Goal: Task Accomplishment & Management: Manage account settings

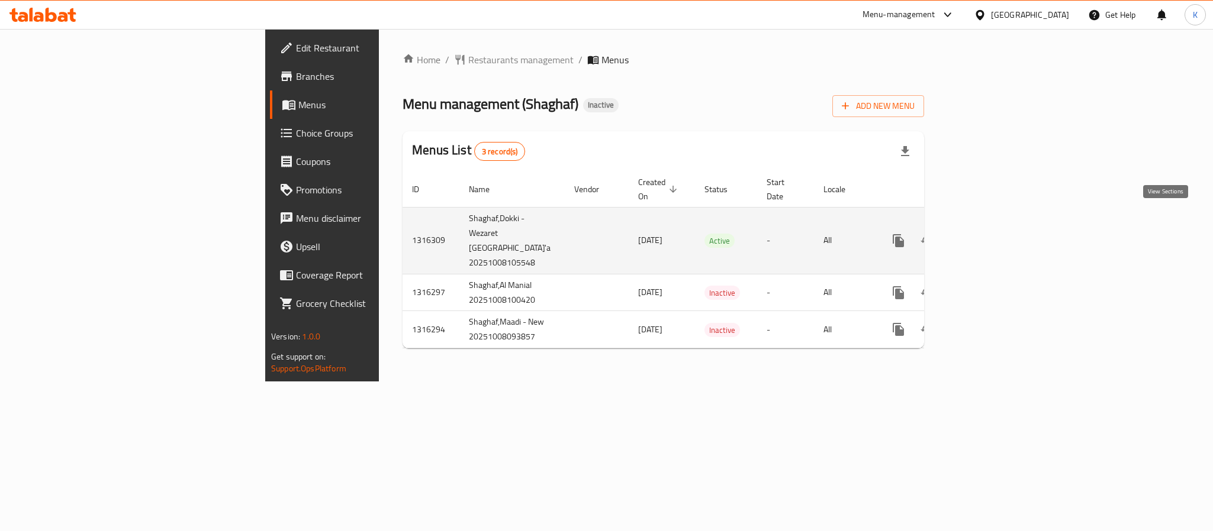
click at [989, 236] on icon "enhanced table" at bounding box center [983, 241] width 11 height 11
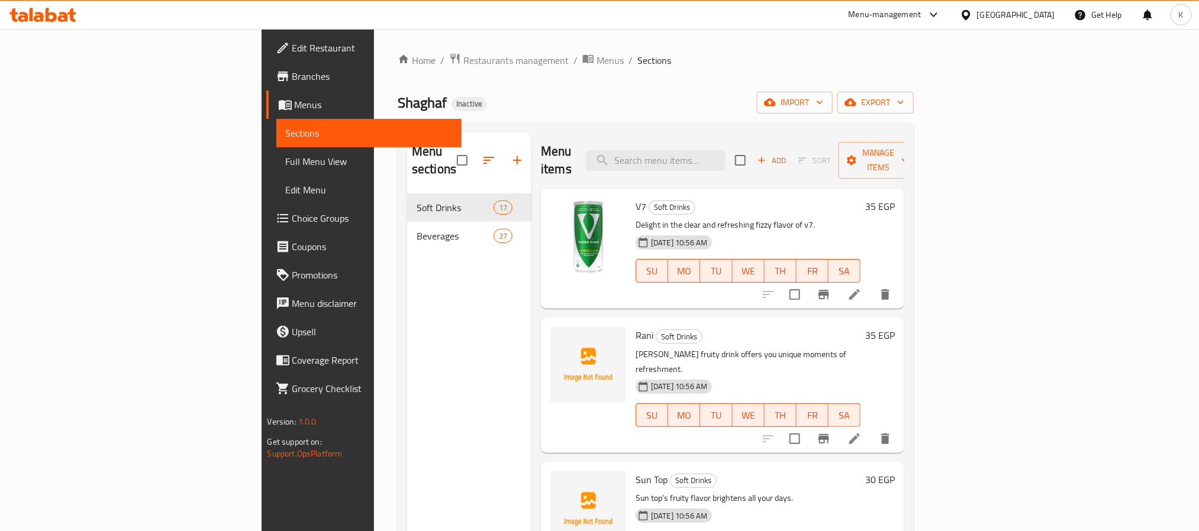
click at [286, 162] on span "Full Menu View" at bounding box center [369, 161] width 166 height 14
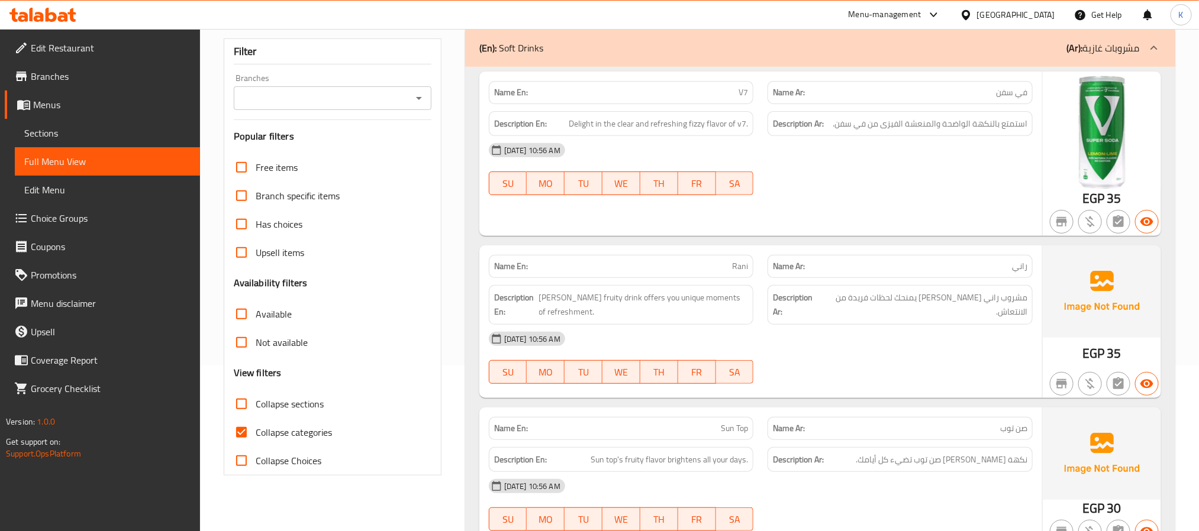
click at [297, 426] on span "Collapse categories" at bounding box center [294, 433] width 76 height 14
click at [256, 418] on input "Collapse categories" at bounding box center [241, 432] width 28 height 28
checkbox input "false"
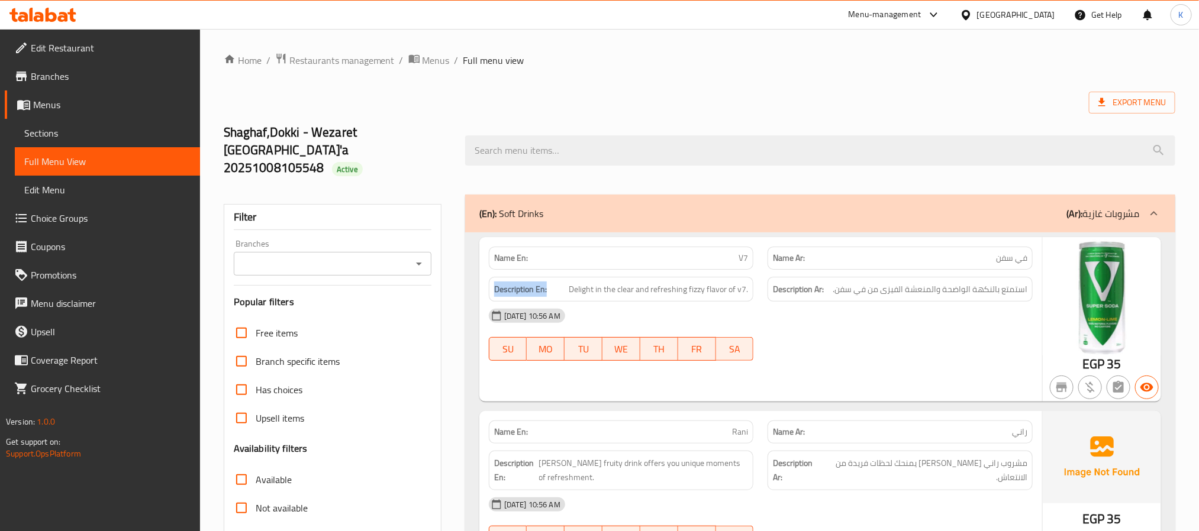
drag, startPoint x: 551, startPoint y: 275, endPoint x: 495, endPoint y: 281, distance: 55.9
click at [496, 281] on div "Description En: Delight in the clear and refreshing fizzy flavor of v7." at bounding box center [621, 289] width 265 height 25
copy strong "Description En:"
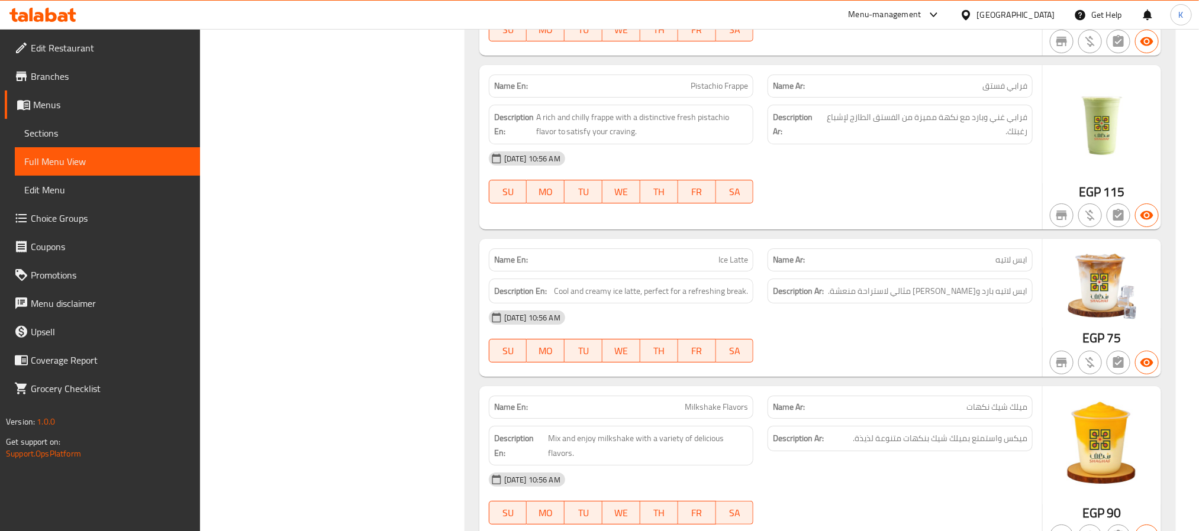
scroll to position [4764, 0]
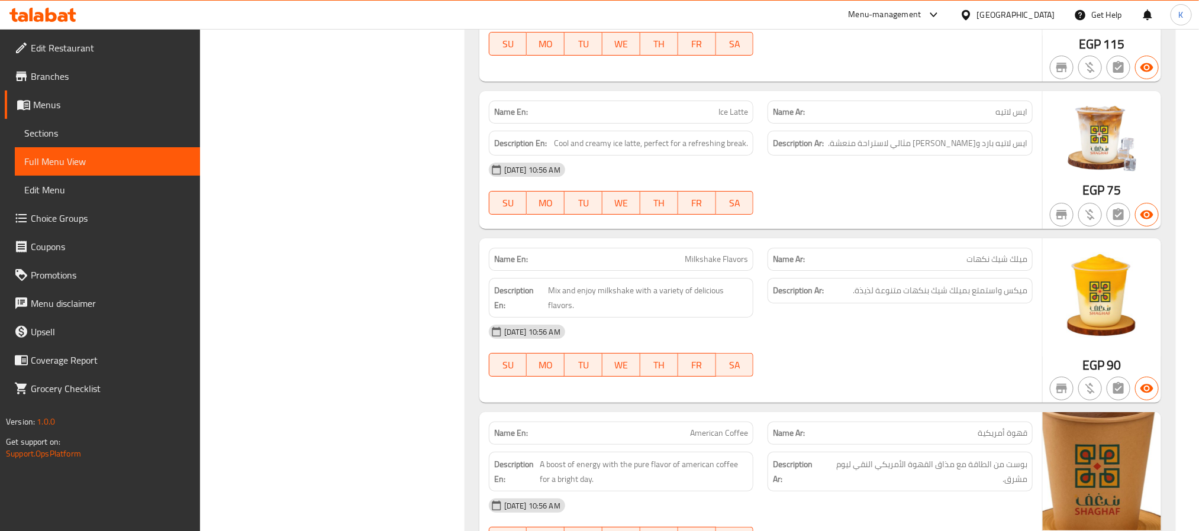
drag, startPoint x: 55, startPoint y: 102, endPoint x: 128, endPoint y: 117, distance: 74.4
click at [55, 102] on span "Menus" at bounding box center [111, 105] width 157 height 14
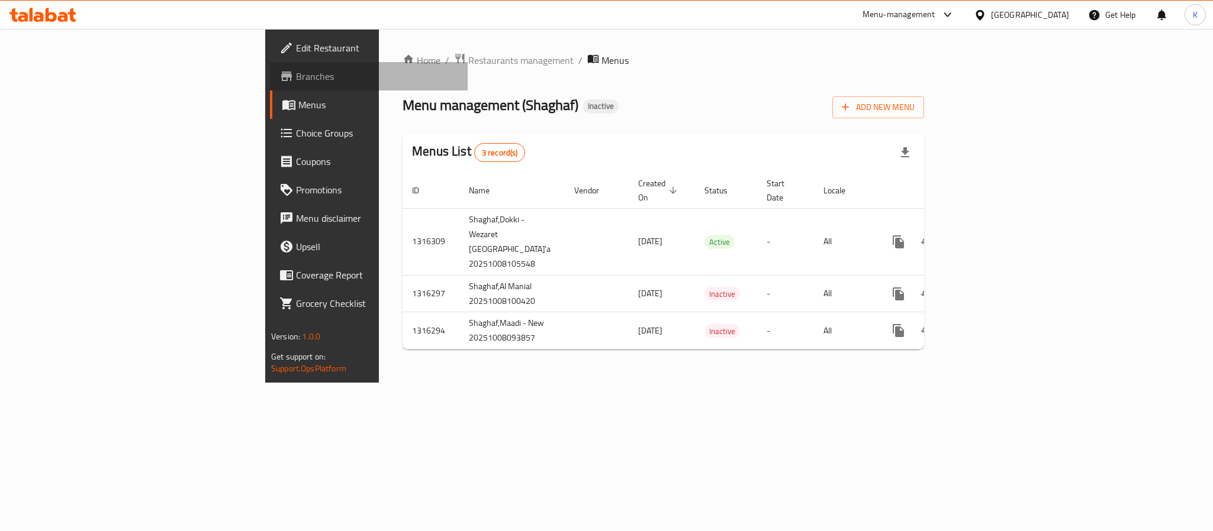
click at [296, 75] on span "Branches" at bounding box center [377, 76] width 162 height 14
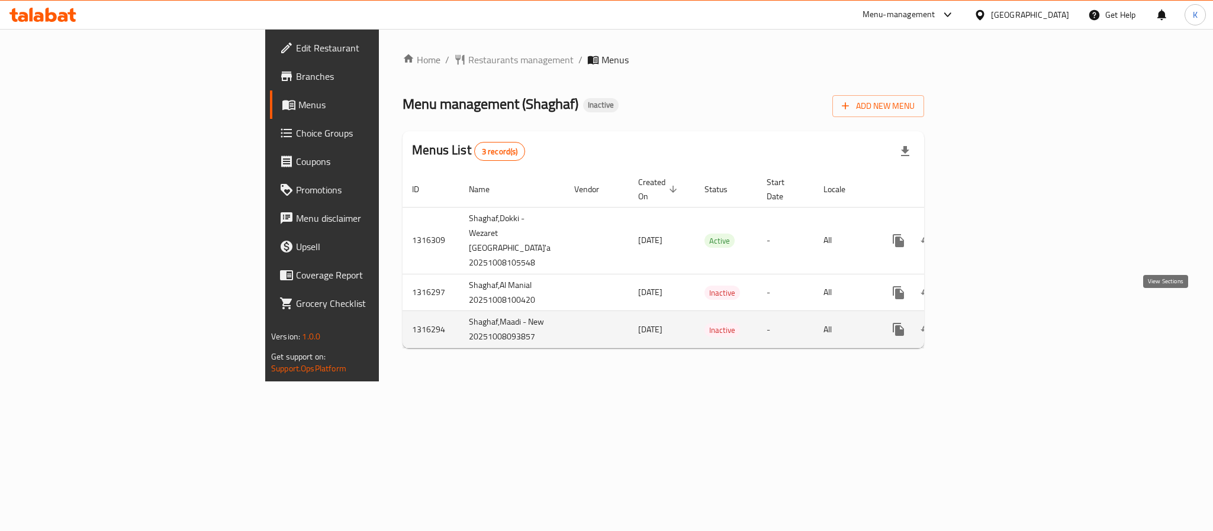
click at [991, 323] on icon "enhanced table" at bounding box center [984, 330] width 14 height 14
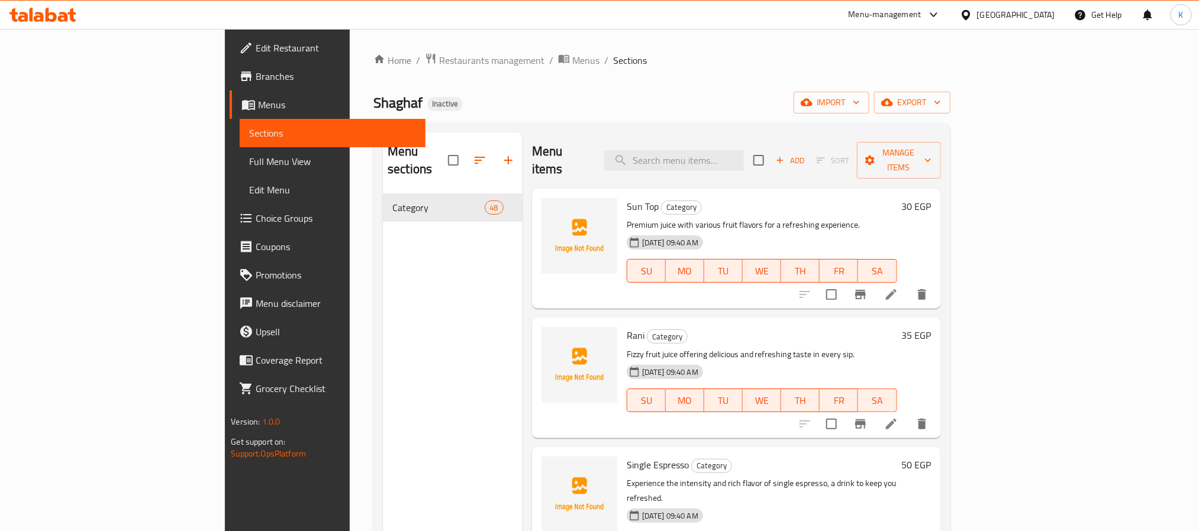
click at [249, 162] on span "Full Menu View" at bounding box center [332, 161] width 166 height 14
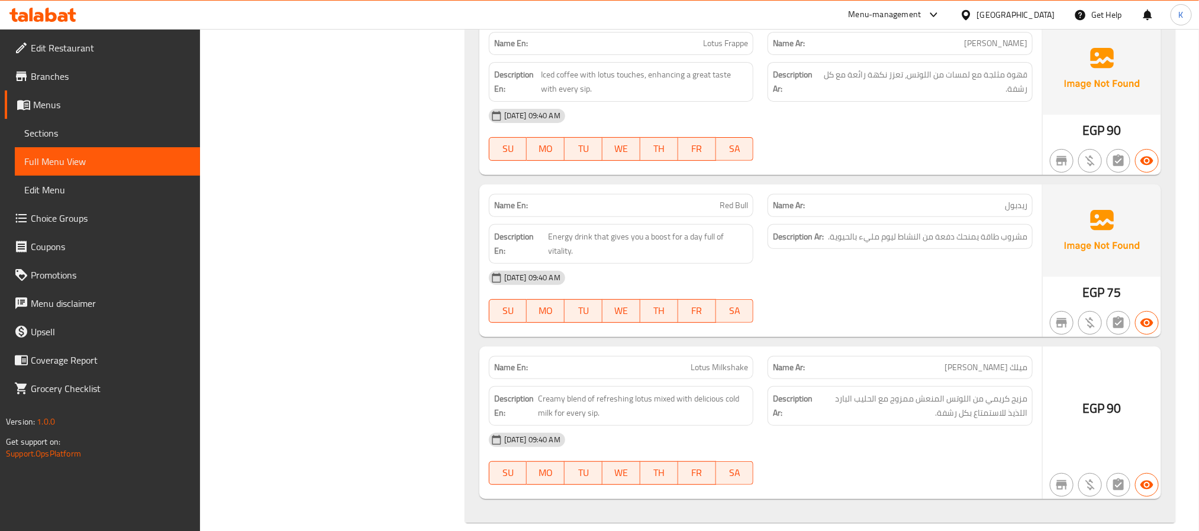
scroll to position [7403, 0]
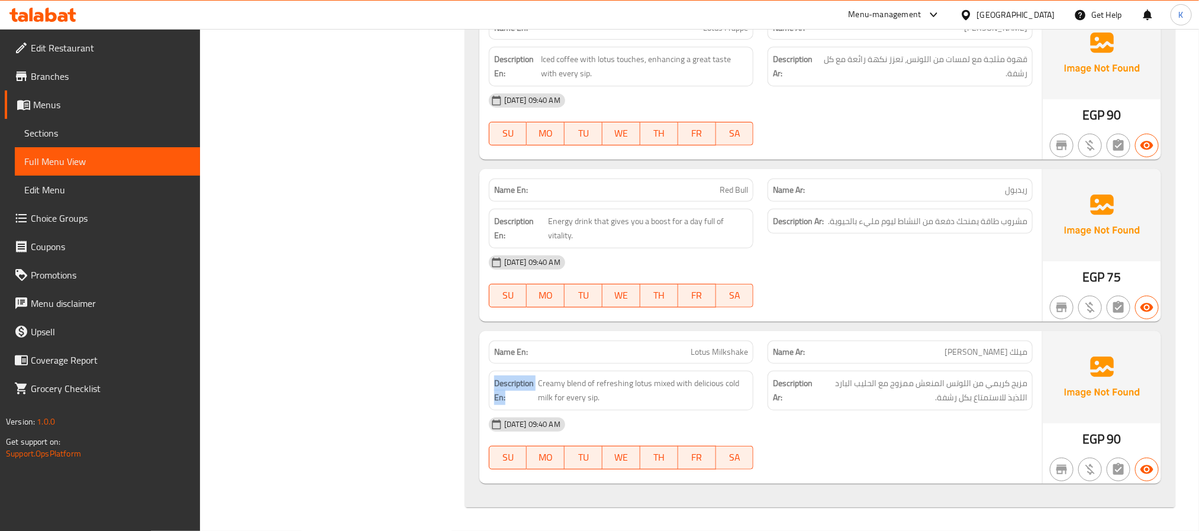
drag, startPoint x: 505, startPoint y: 402, endPoint x: 484, endPoint y: 377, distance: 32.7
click at [484, 377] on div "Description En: Creamy blend of refreshing lotus mixed with delicious cold milk…" at bounding box center [621, 391] width 279 height 54
copy strong "Description En:"
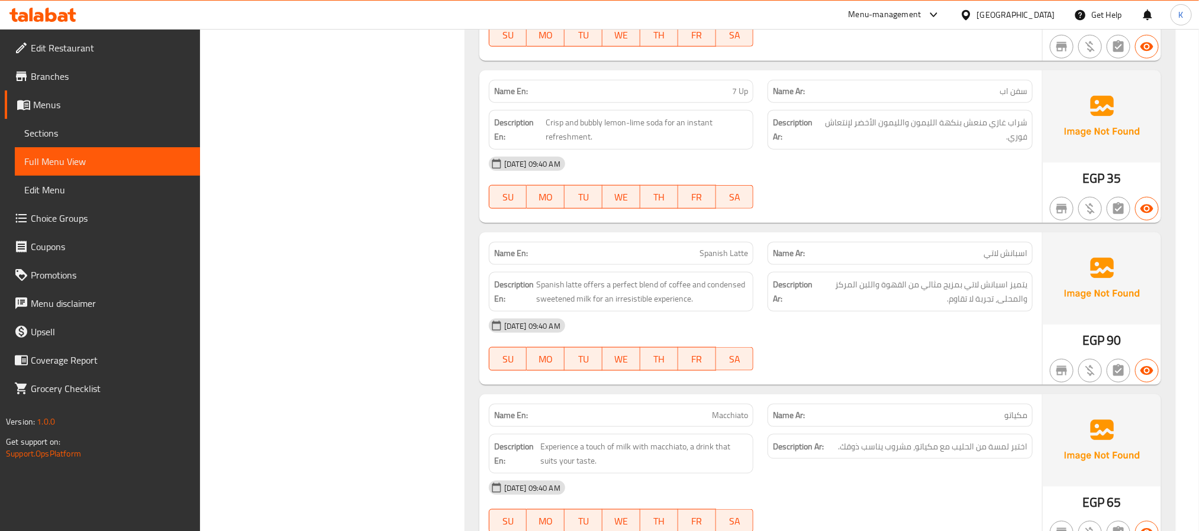
scroll to position [4325, 0]
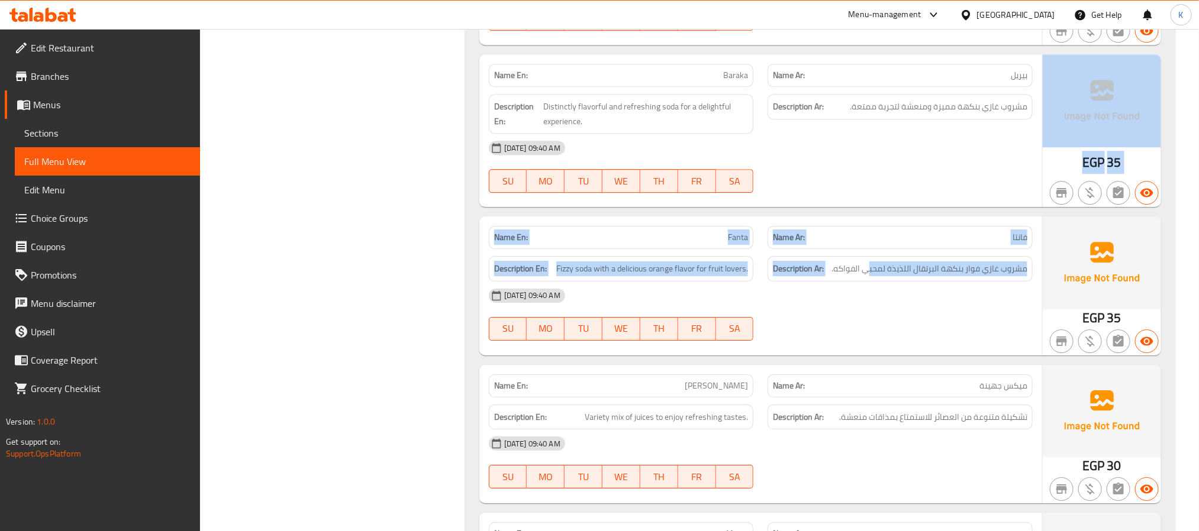
drag, startPoint x: 875, startPoint y: 215, endPoint x: 869, endPoint y: 279, distance: 64.2
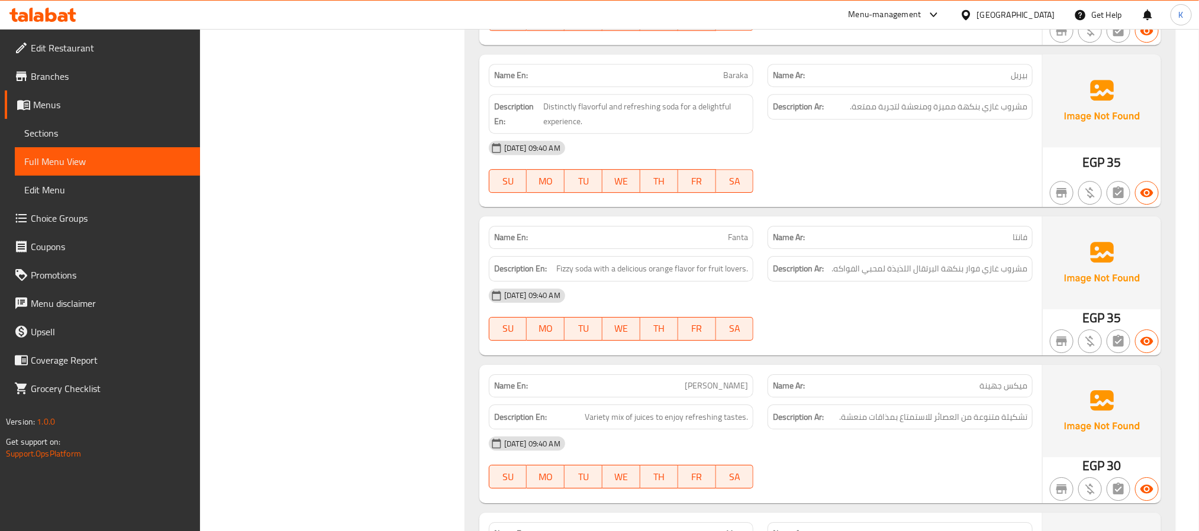
scroll to position [0, 0]
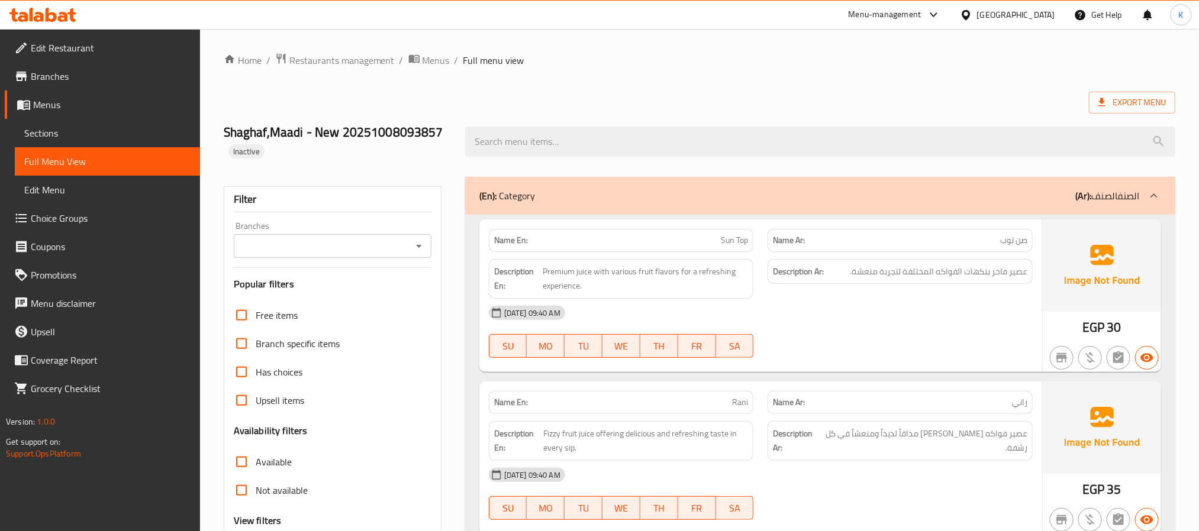
click at [895, 320] on div "08-10-2025 09:40 AM" at bounding box center [761, 313] width 558 height 28
click at [736, 242] on span "Sun Top" at bounding box center [734, 240] width 27 height 12
copy span "Sun Top"
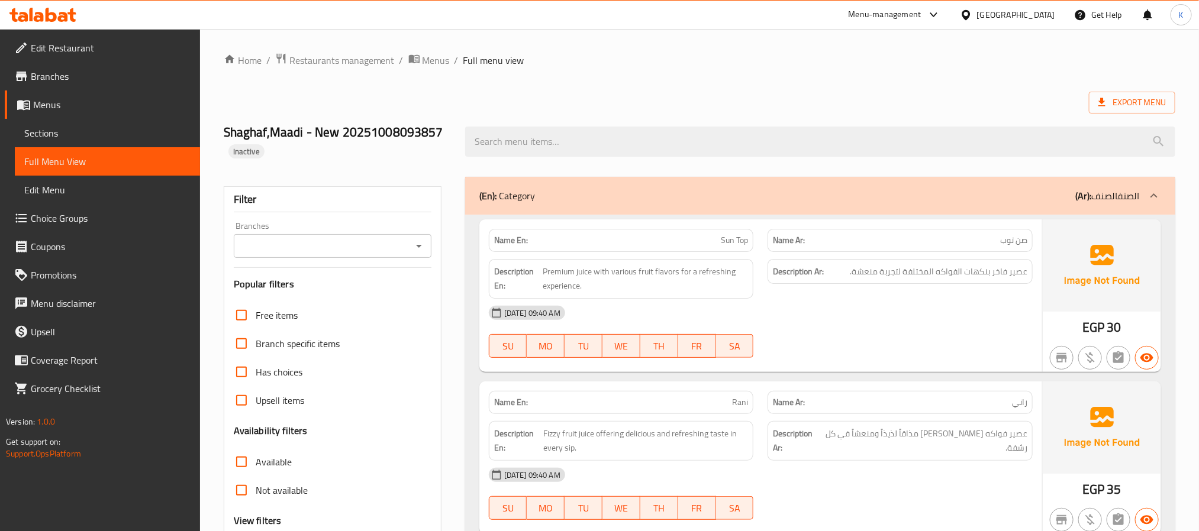
click at [73, 115] on link "Menus" at bounding box center [102, 105] width 195 height 28
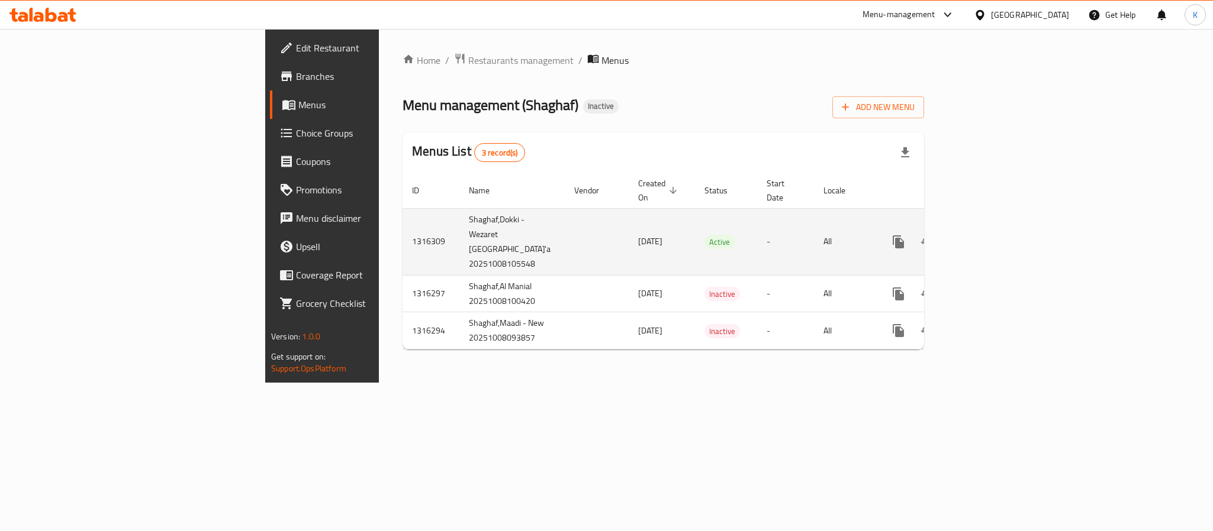
click at [998, 230] on link "enhanced table" at bounding box center [983, 242] width 28 height 28
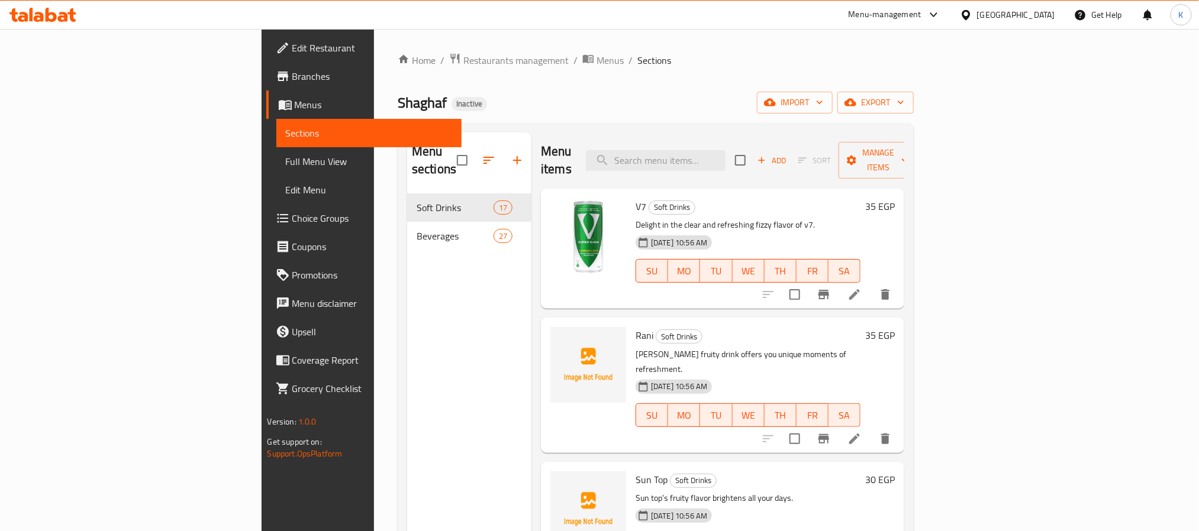
click at [286, 160] on span "Full Menu View" at bounding box center [369, 161] width 166 height 14
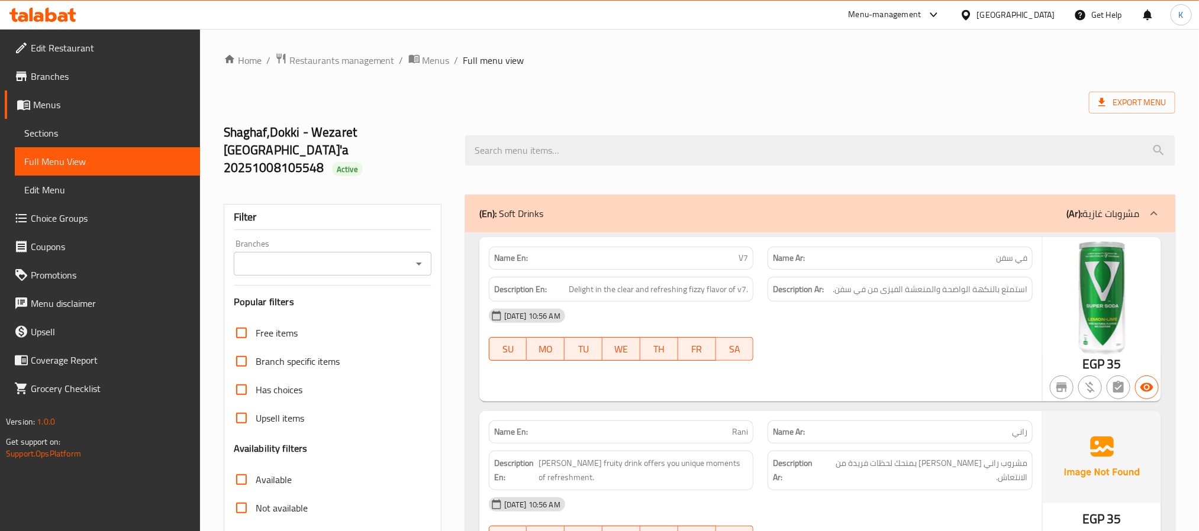
click at [801, 270] on div "Description Ar: استمتع بالنكهة الواضحة والمنعشة الفيزى من في سفن." at bounding box center [900, 290] width 279 height 40
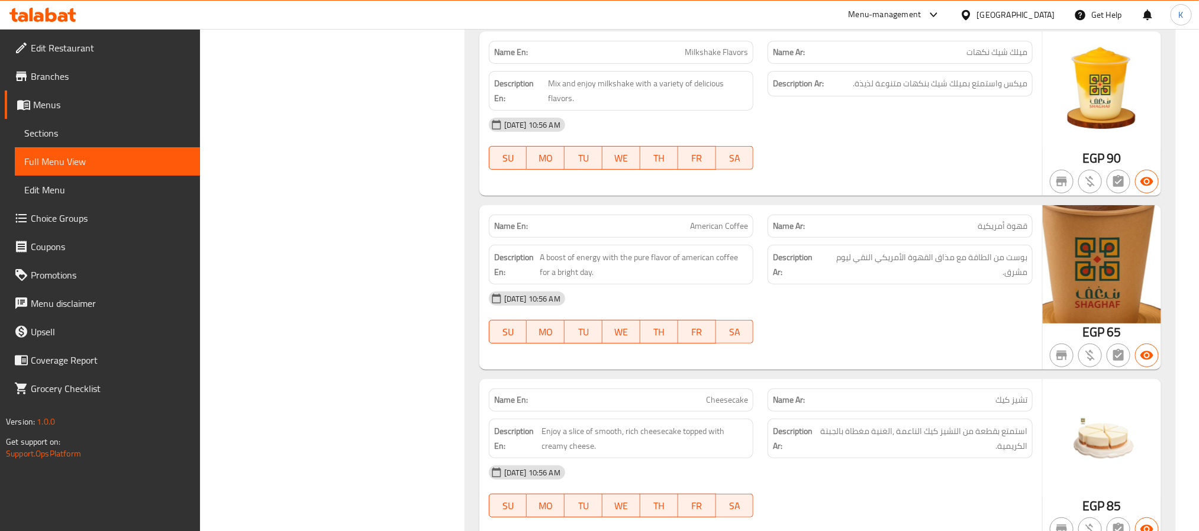
scroll to position [5178, 0]
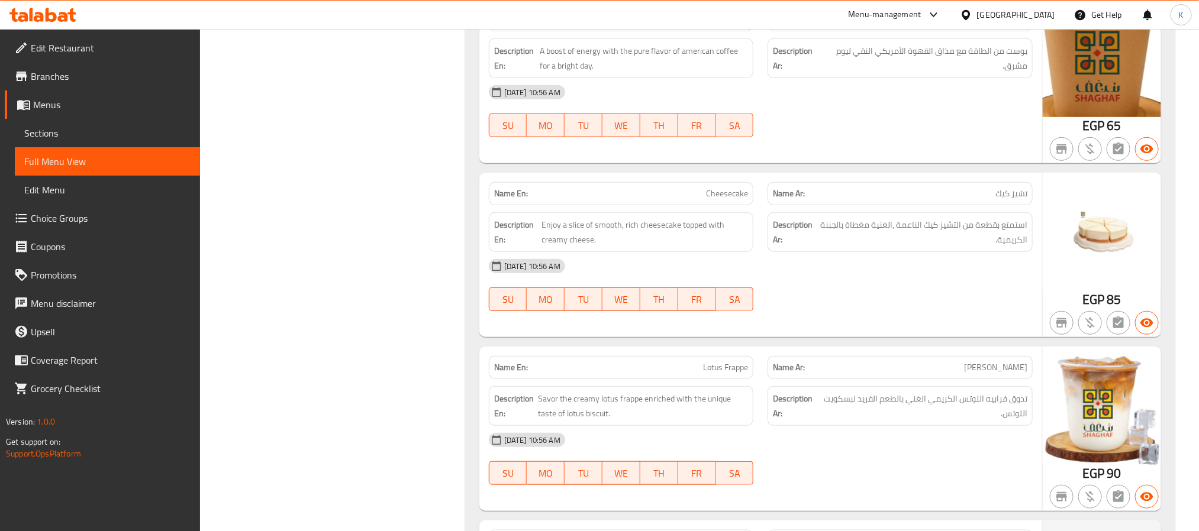
click at [597, 220] on span "Enjoy a slice of smooth, rich cheesecake topped with creamy cheese." at bounding box center [645, 232] width 207 height 29
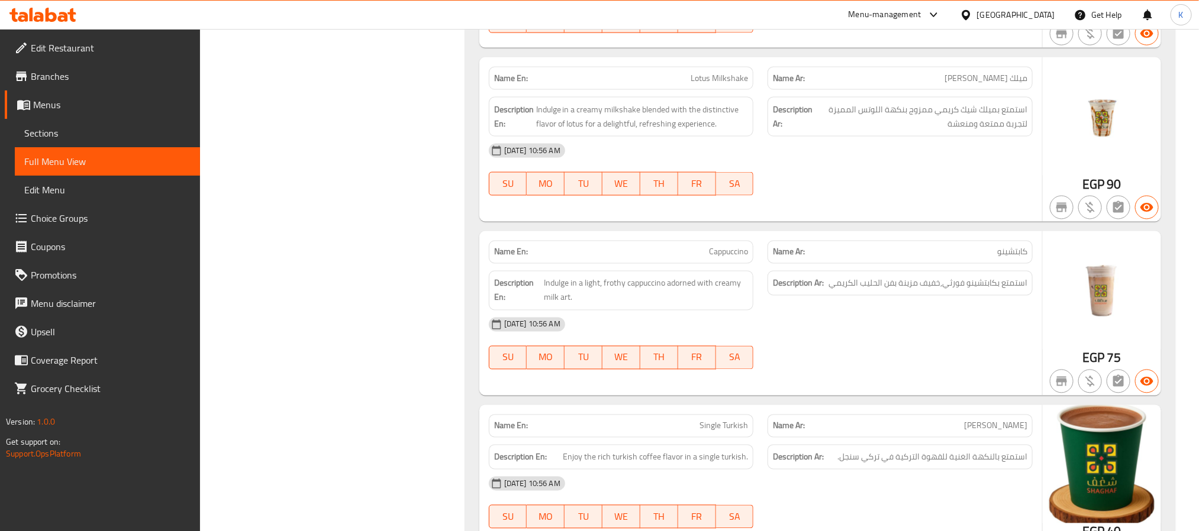
scroll to position [5799, 0]
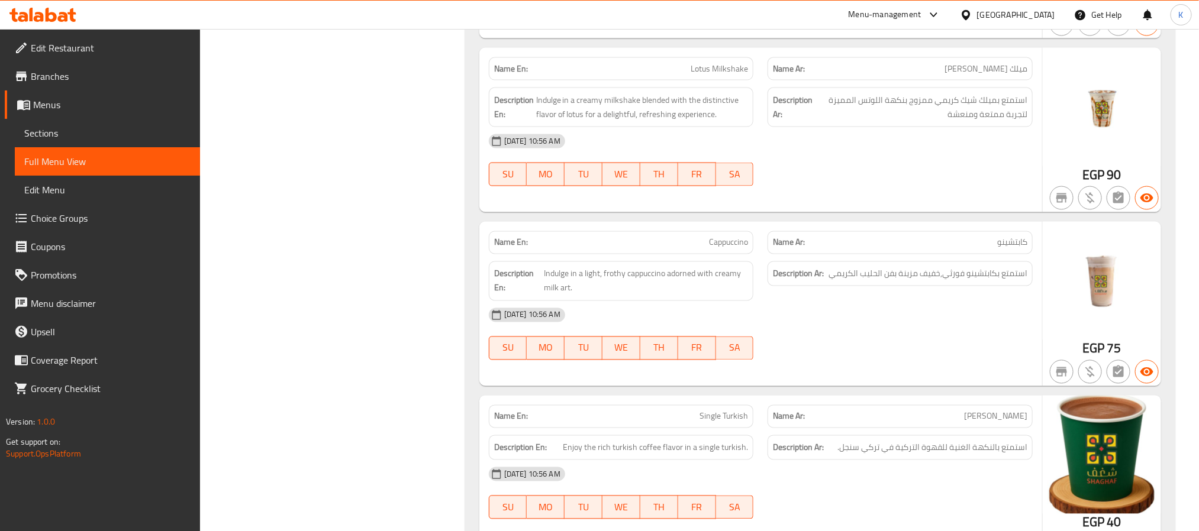
click at [710, 278] on span "Indulge in a light, frothy cappuccino adorned with creamy milk art." at bounding box center [646, 281] width 205 height 29
click at [666, 276] on span "Indulge in a light, frothy cappuccino adorned with creamy milk art." at bounding box center [646, 281] width 205 height 29
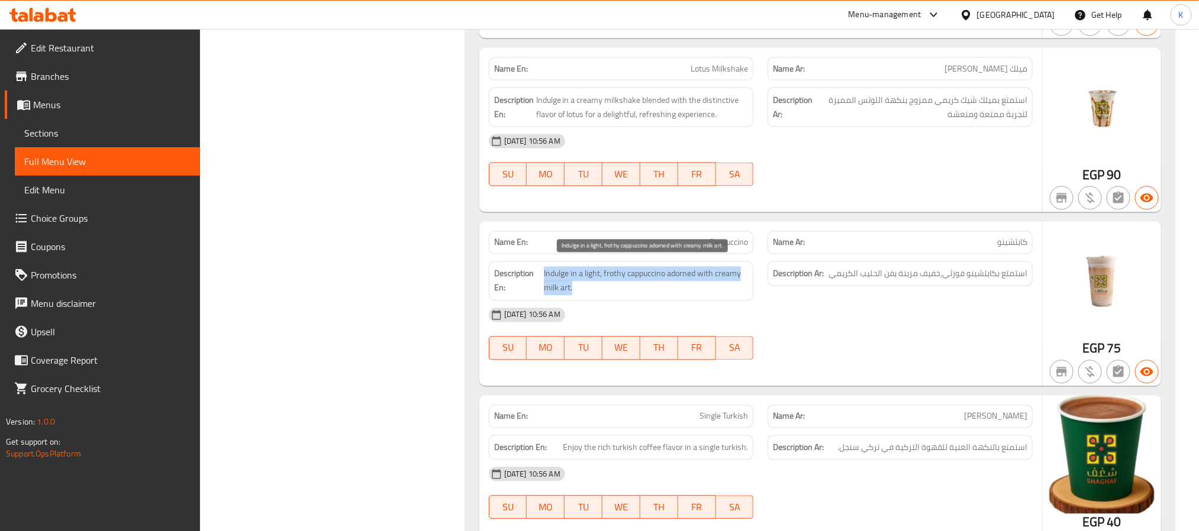
drag, startPoint x: 666, startPoint y: 276, endPoint x: 666, endPoint y: 247, distance: 28.4
click at [666, 275] on span "Indulge in a light, frothy cappuccino adorned with creamy milk art." at bounding box center [646, 281] width 205 height 29
copy span "Indulge in a light, frothy cappuccino adorned with creamy milk art."
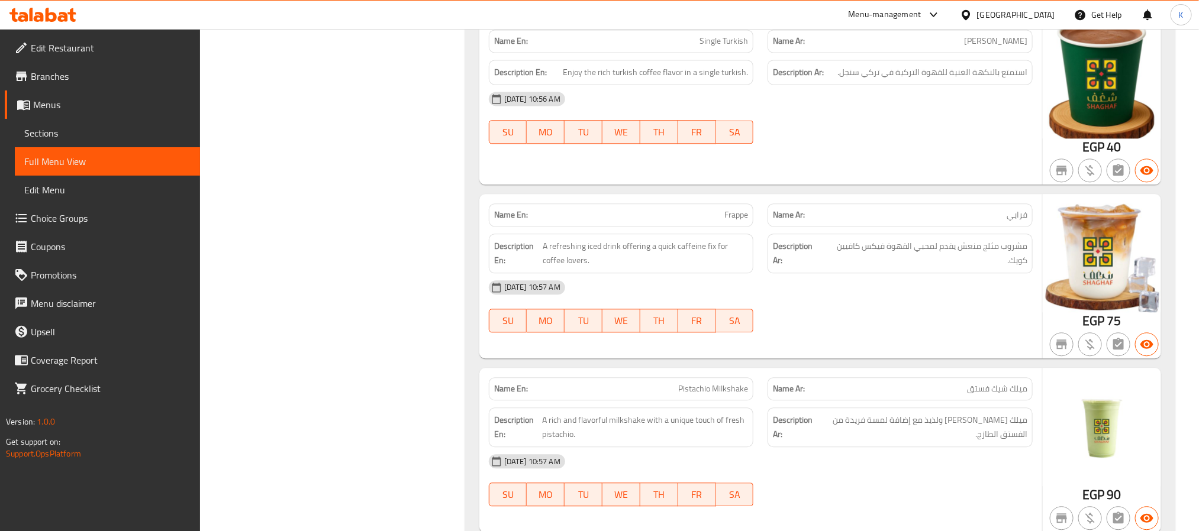
scroll to position [6214, 0]
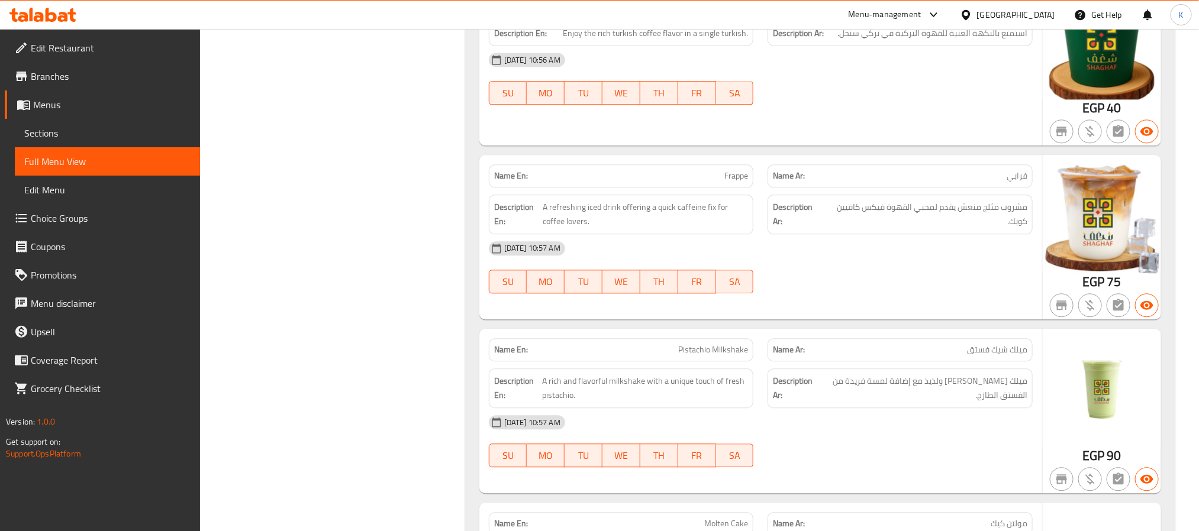
click at [721, 165] on div "Name En: Frappe" at bounding box center [621, 176] width 265 height 23
click at [721, 170] on p "Name En: Frappe" at bounding box center [621, 176] width 254 height 12
copy span "Frappe"
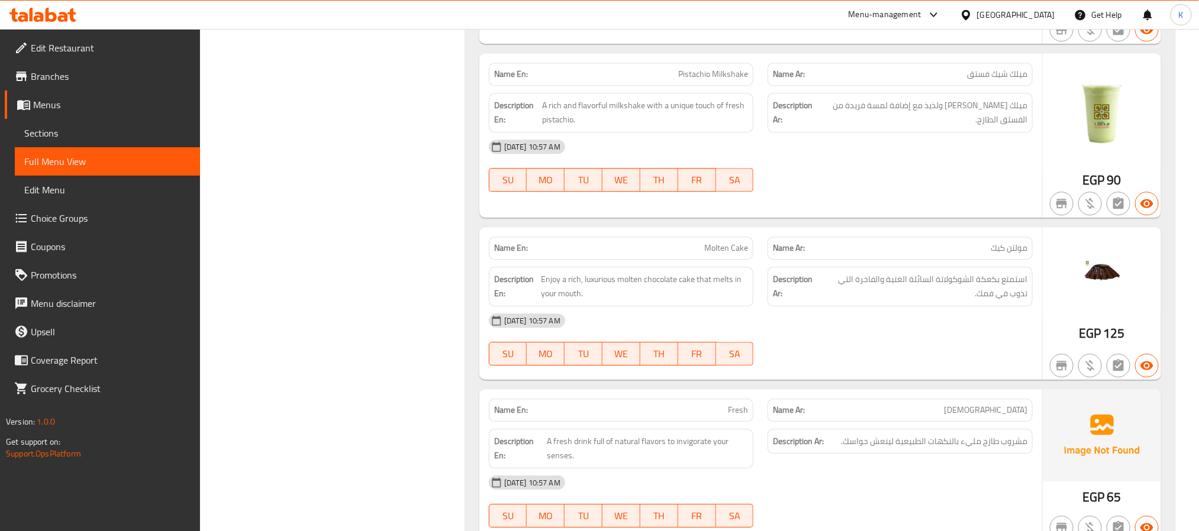
scroll to position [6629, 0]
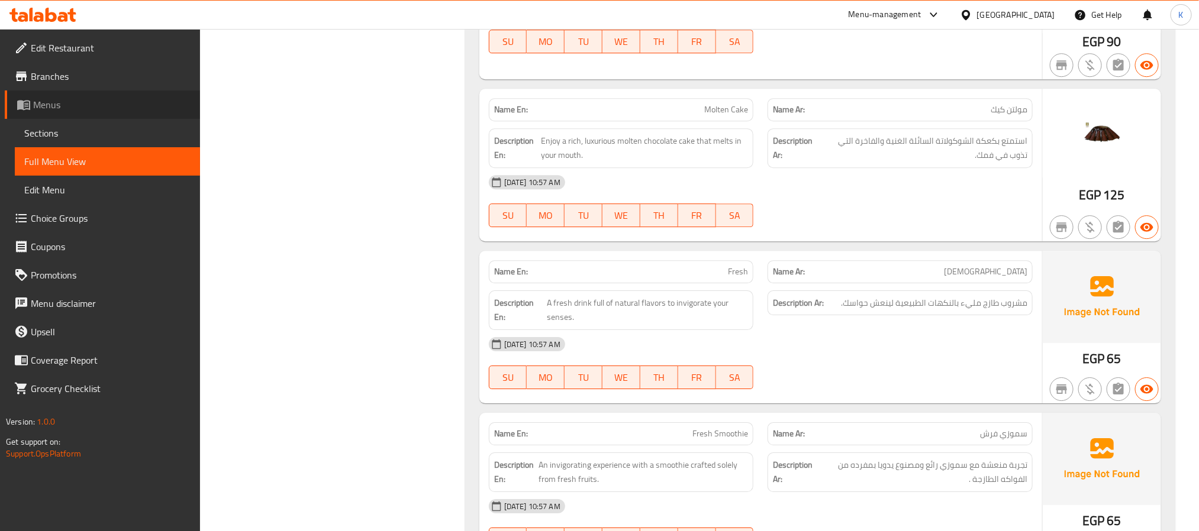
click at [91, 107] on span "Menus" at bounding box center [111, 105] width 157 height 14
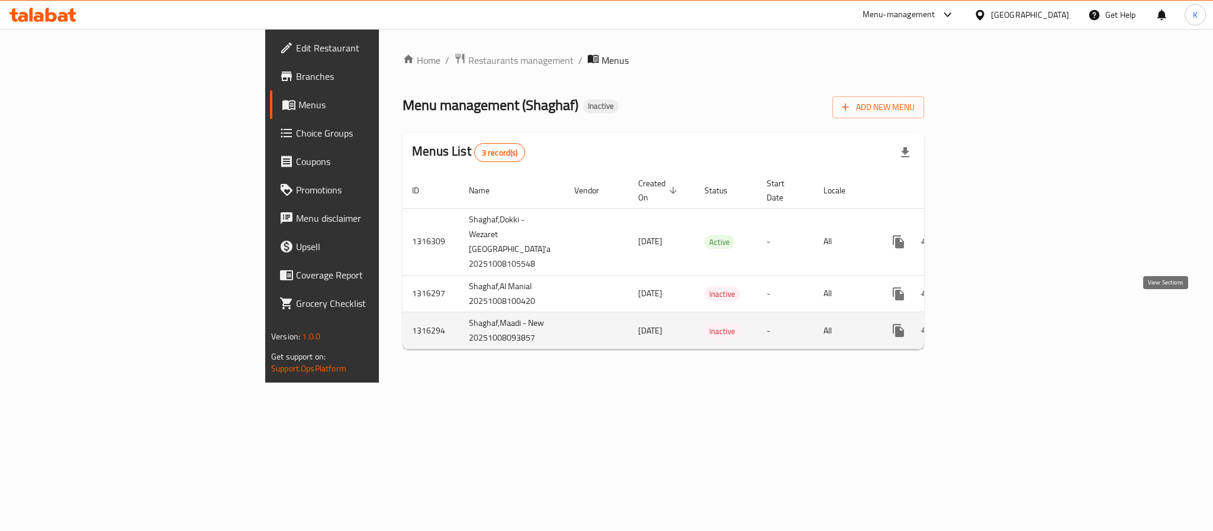
click at [998, 317] on link "enhanced table" at bounding box center [983, 331] width 28 height 28
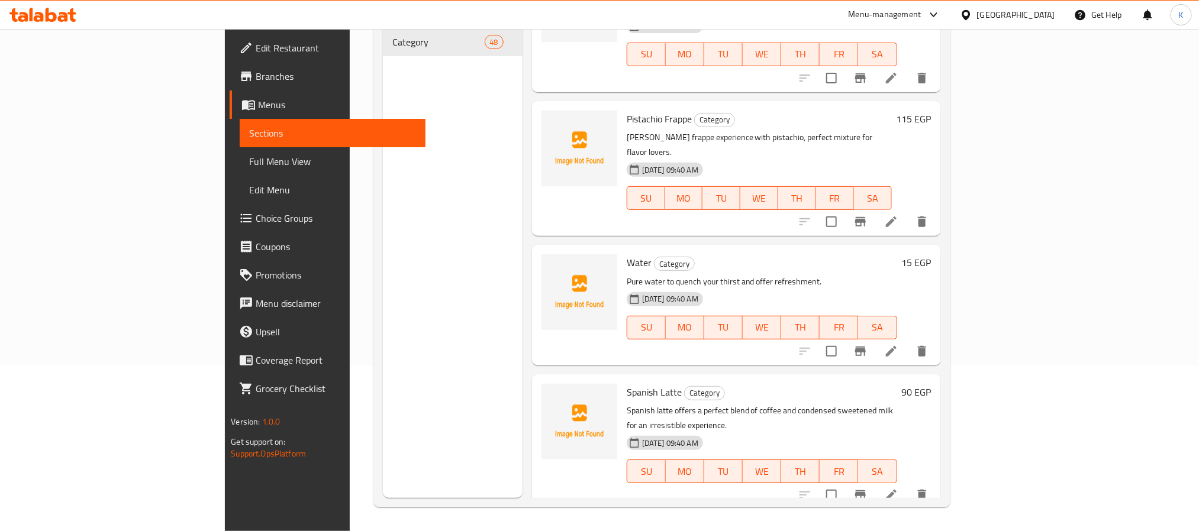
scroll to position [5701, 0]
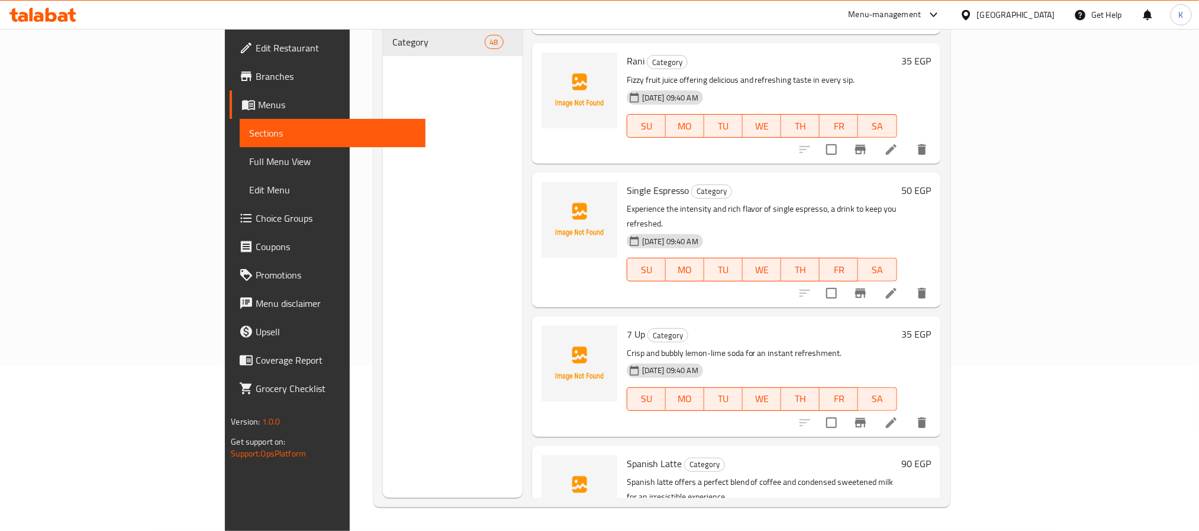
scroll to position [67, 0]
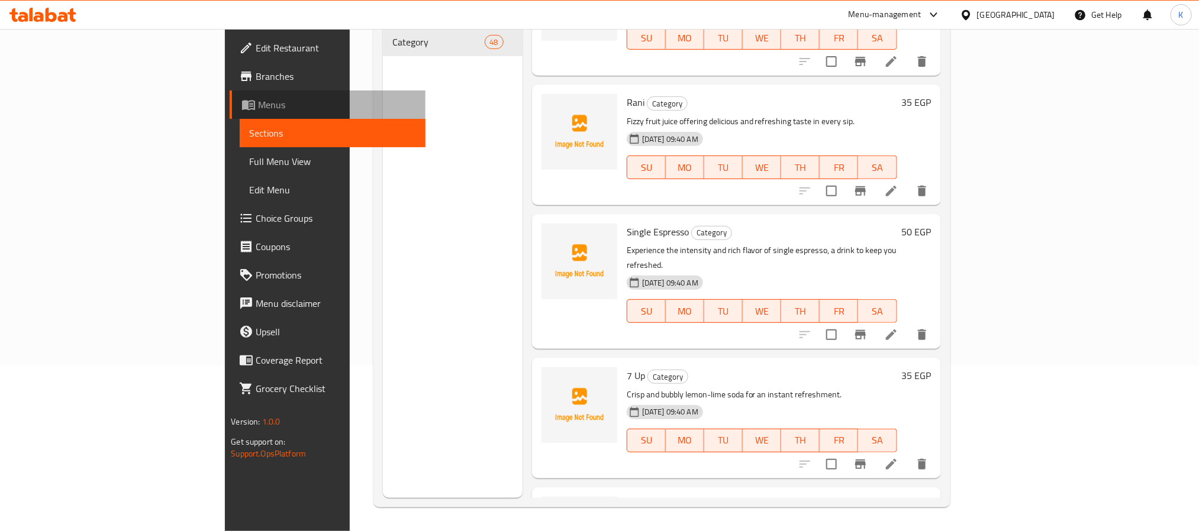
click at [258, 105] on span "Menus" at bounding box center [336, 105] width 157 height 14
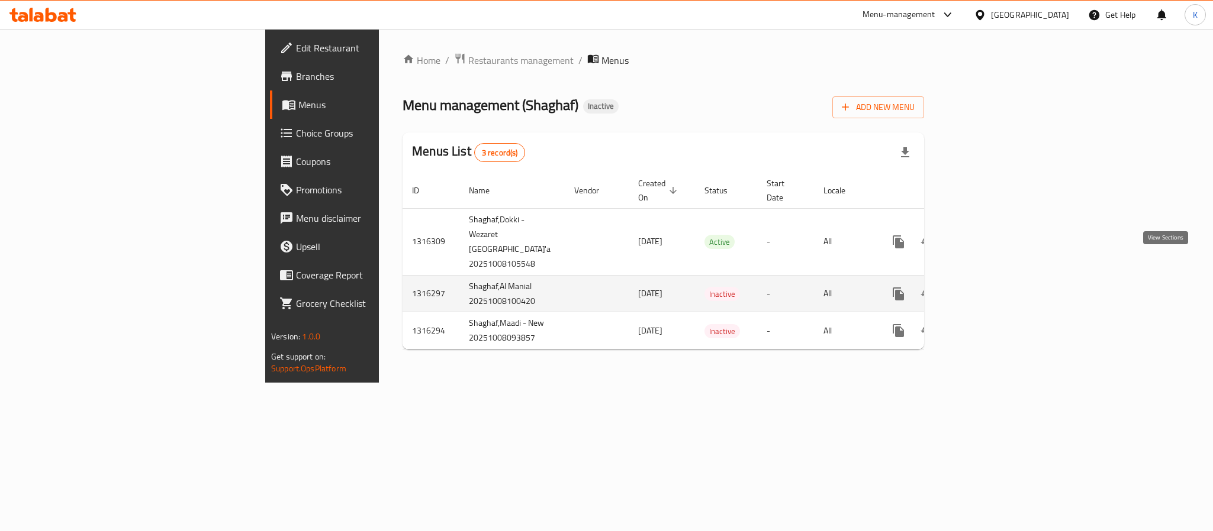
click at [991, 287] on icon "enhanced table" at bounding box center [984, 294] width 14 height 14
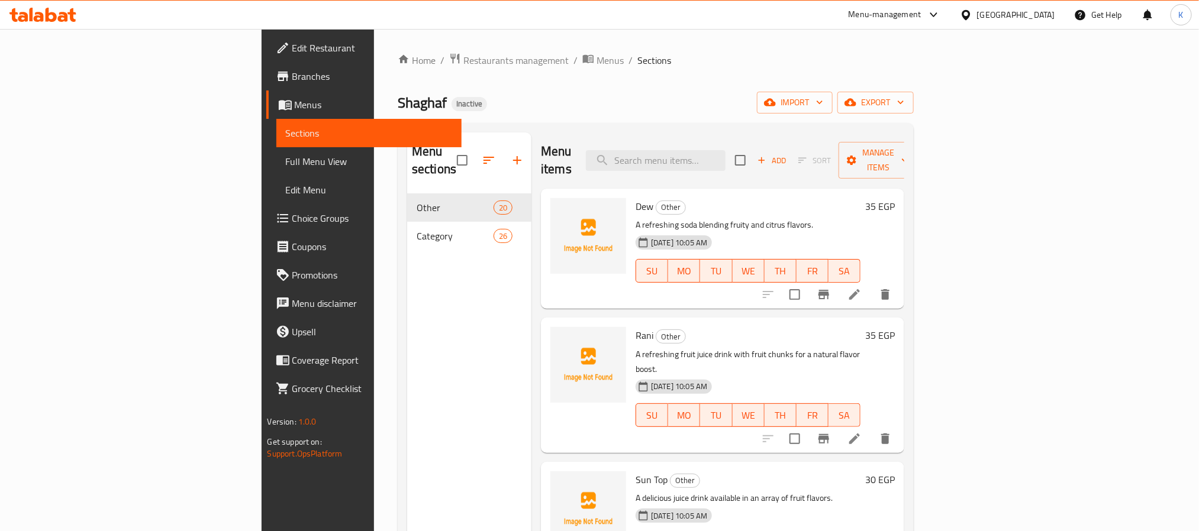
click at [775, 218] on p "A refreshing soda blending fruity and citrus flavors." at bounding box center [748, 225] width 225 height 15
click at [726, 139] on div "Menu items Add Sort Manage items" at bounding box center [722, 161] width 363 height 56
click at [726, 157] on input "search" at bounding box center [656, 160] width 140 height 21
paste input "Frappe"
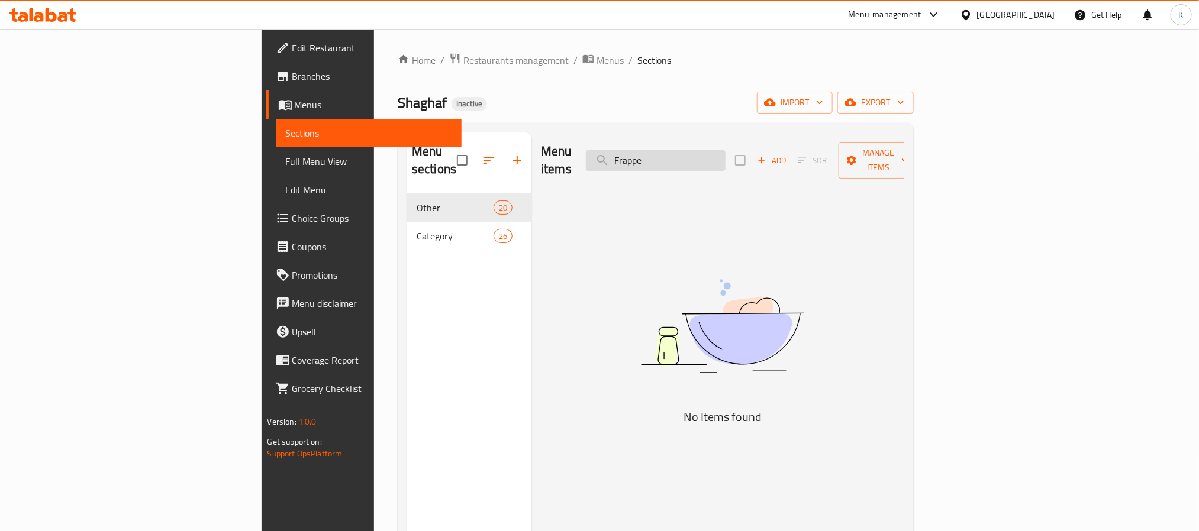
drag, startPoint x: 730, startPoint y: 158, endPoint x: 761, endPoint y: 162, distance: 31.0
click at [726, 160] on input "Frappe" at bounding box center [656, 160] width 140 height 21
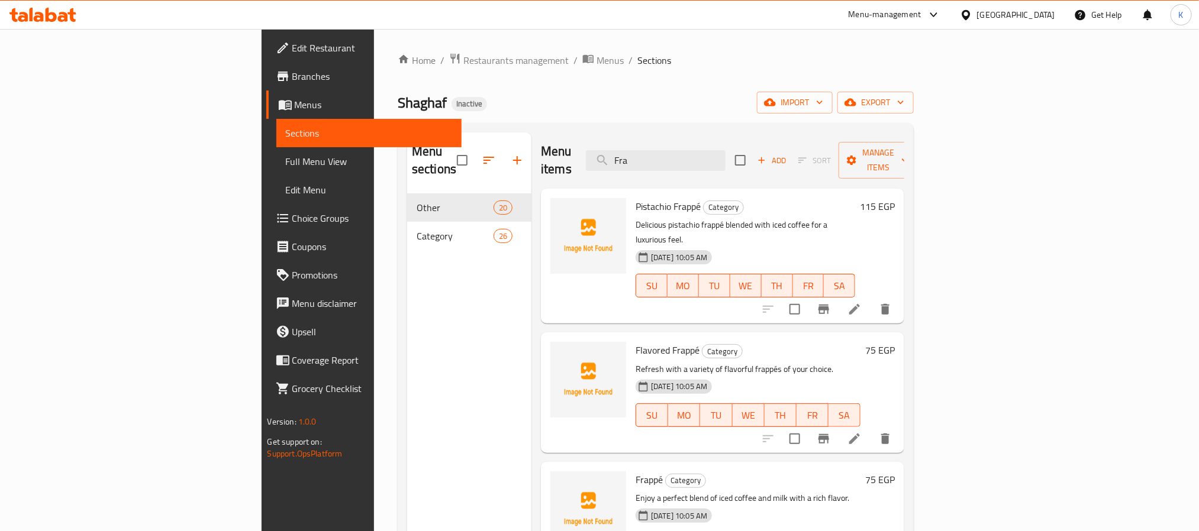
scroll to position [14, 0]
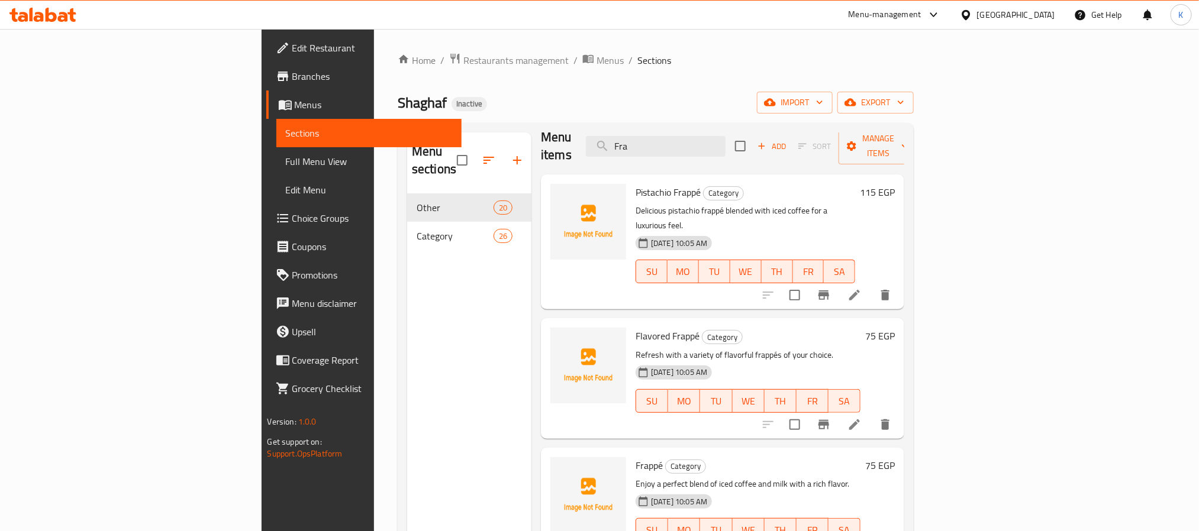
click at [636, 327] on span "Flavored Frappé" at bounding box center [668, 336] width 64 height 18
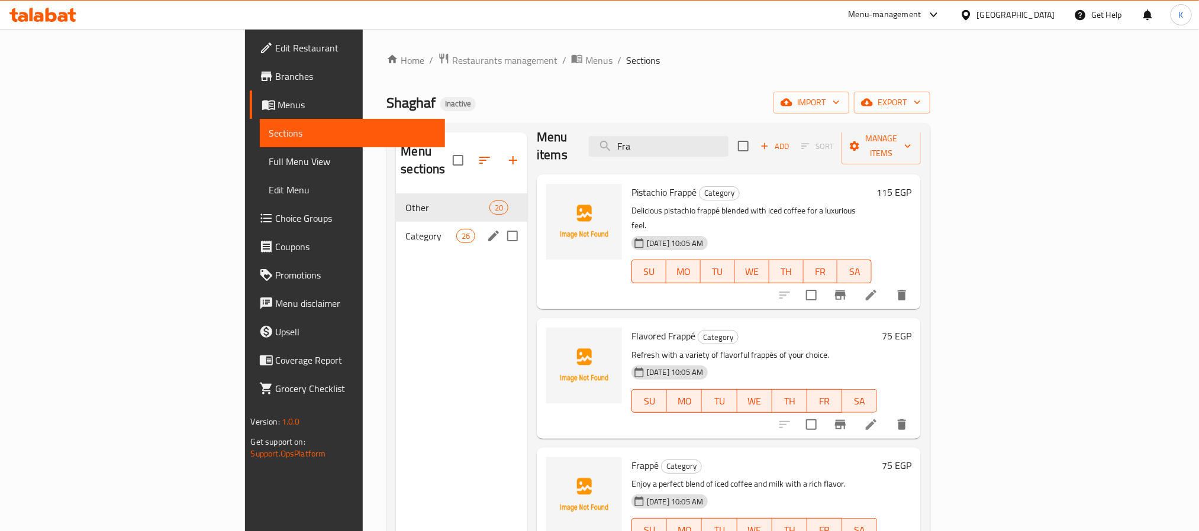
click at [396, 226] on div "Category 26" at bounding box center [461, 236] width 131 height 28
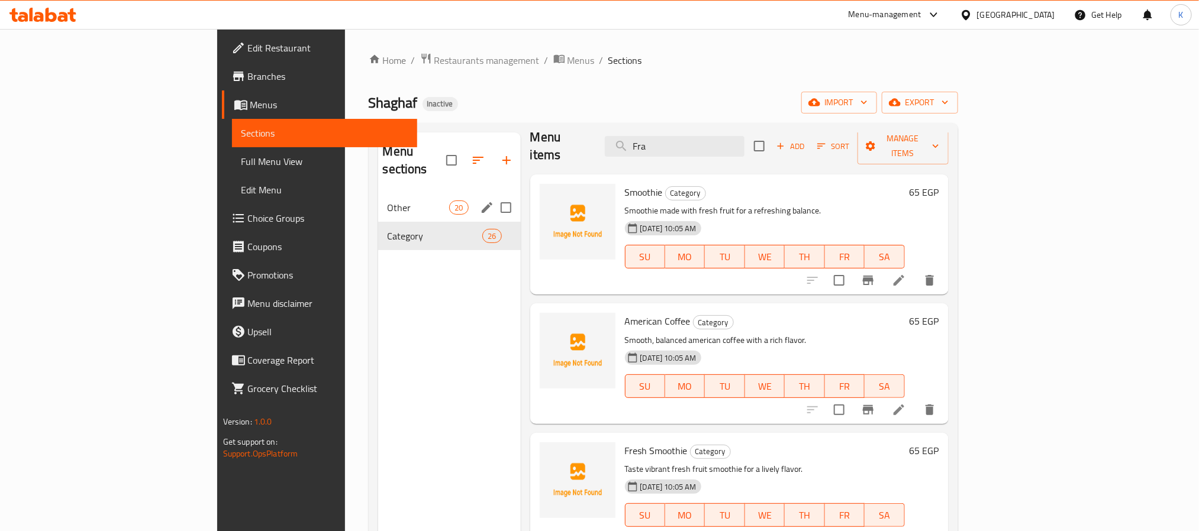
click at [378, 194] on div "Other 20" at bounding box center [449, 208] width 143 height 28
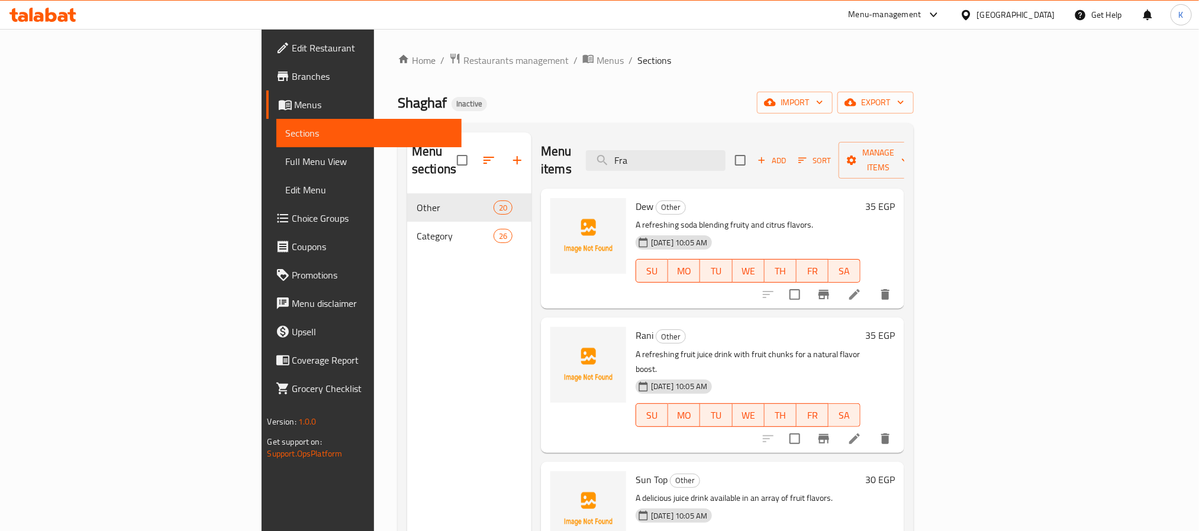
click at [746, 138] on div "Menu items Fra Add Sort Manage items" at bounding box center [722, 161] width 363 height 56
click at [726, 150] on input "Fra" at bounding box center [656, 160] width 140 height 21
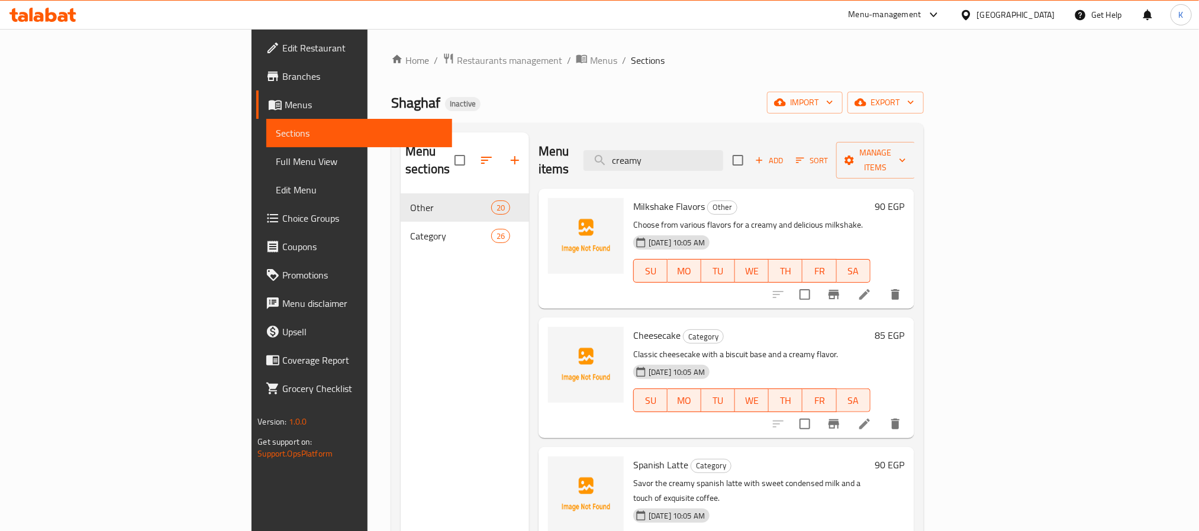
type input "creamy"
click at [590, 66] on span "Menus" at bounding box center [603, 60] width 27 height 14
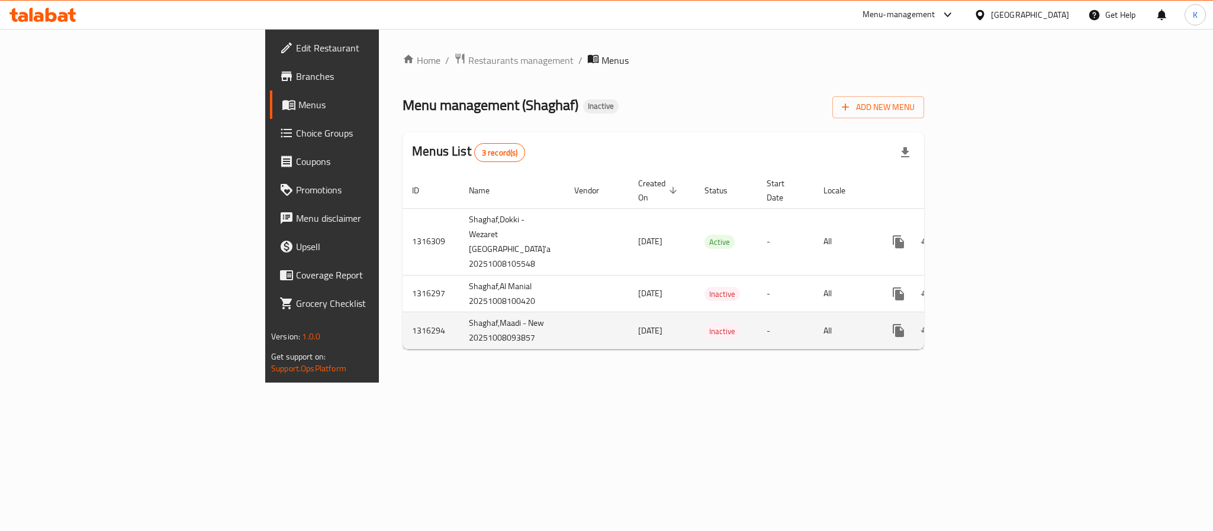
click at [1007, 321] on td "enhanced table" at bounding box center [941, 330] width 133 height 37
click at [991, 324] on icon "enhanced table" at bounding box center [984, 331] width 14 height 14
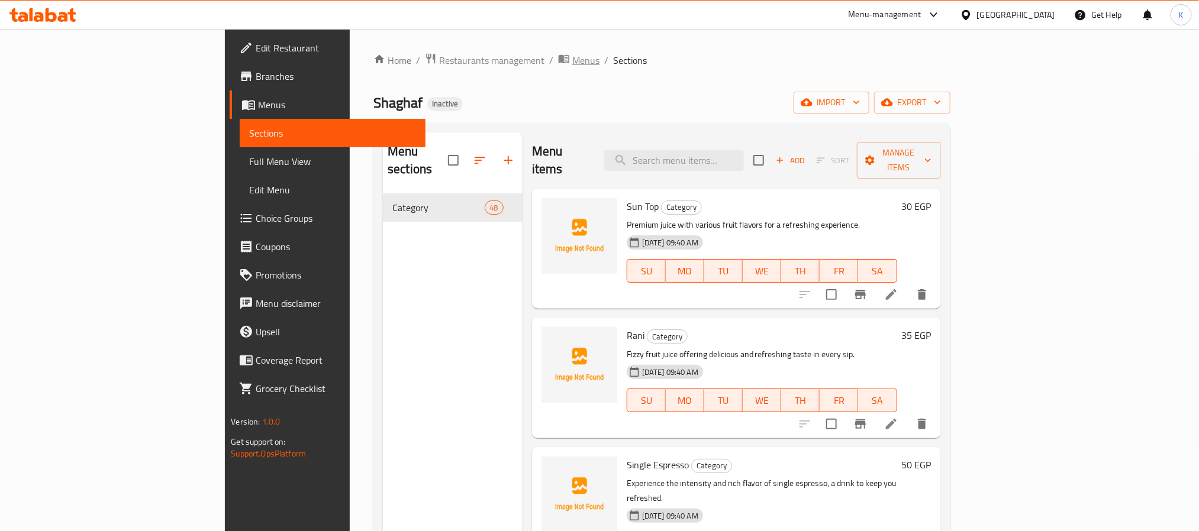
click at [558, 62] on span "breadcrumb" at bounding box center [565, 60] width 14 height 15
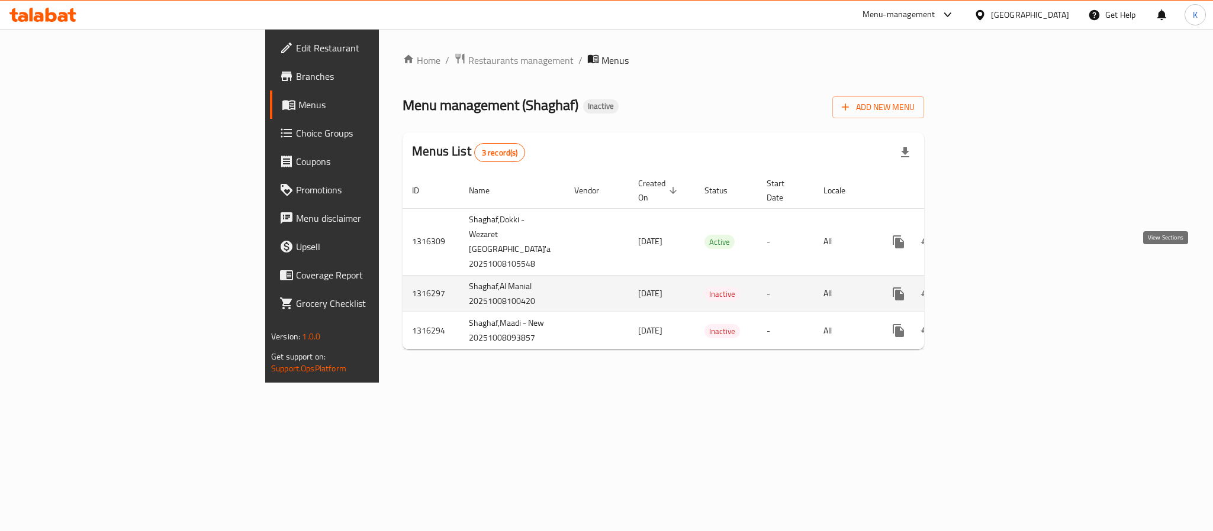
click at [991, 287] on icon "enhanced table" at bounding box center [984, 294] width 14 height 14
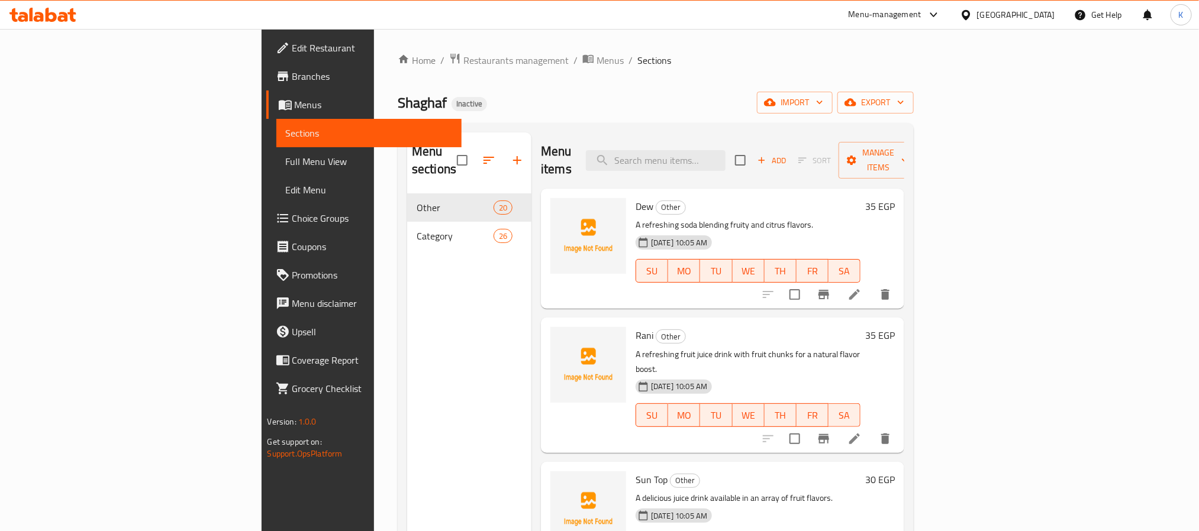
click at [736, 136] on div "Menu items Add Sort Manage items" at bounding box center [722, 161] width 363 height 56
click at [726, 150] on input "search" at bounding box center [656, 160] width 140 height 21
paste input "Frappe"
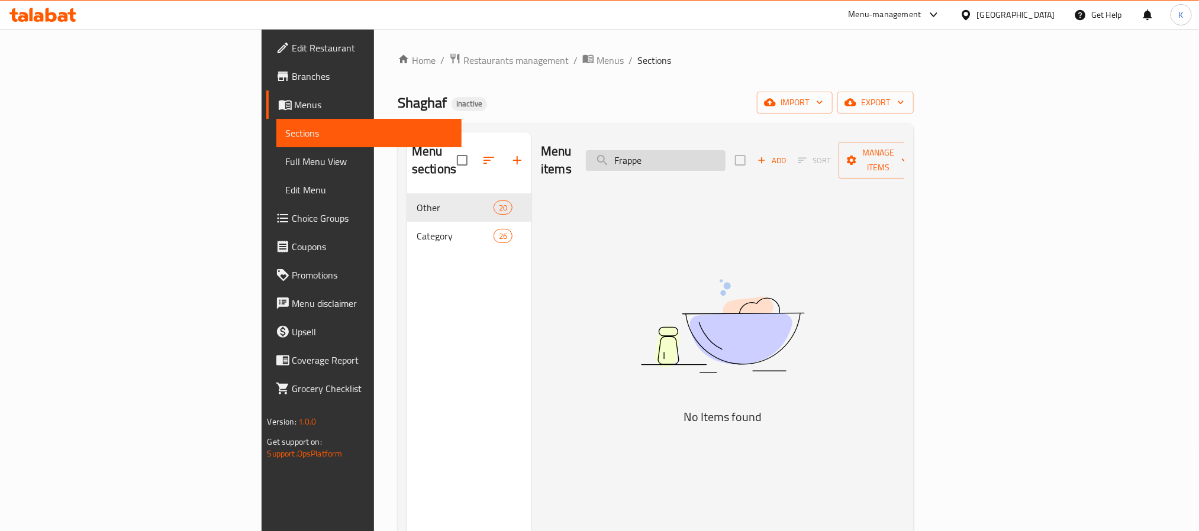
drag, startPoint x: 747, startPoint y: 152, endPoint x: 780, endPoint y: 151, distance: 32.6
click at [726, 151] on input "Frappe" at bounding box center [656, 160] width 140 height 21
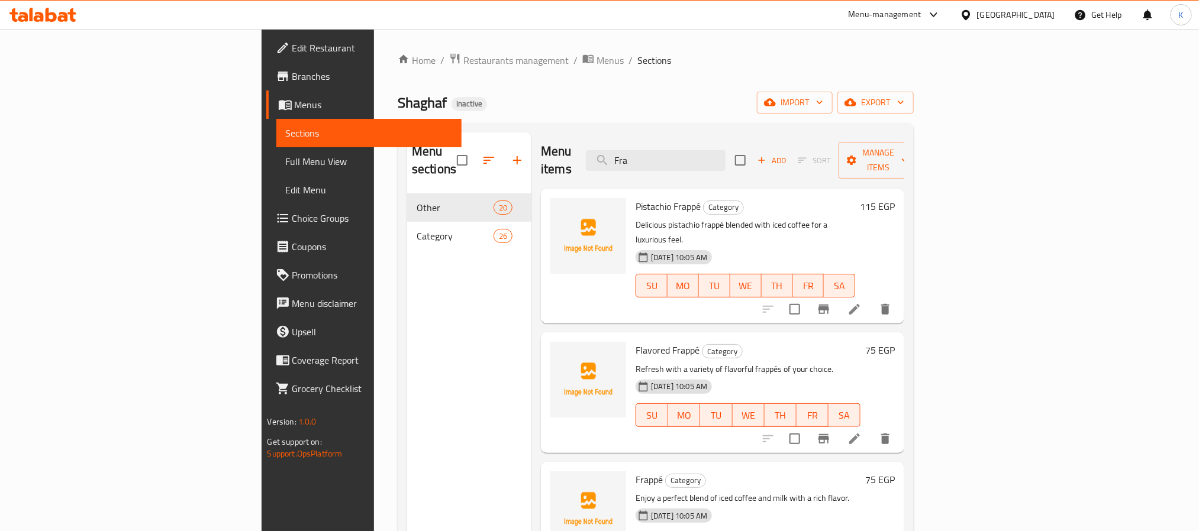
type input "Fra"
drag, startPoint x: 789, startPoint y: 462, endPoint x: 653, endPoint y: 465, distance: 135.6
click at [636, 491] on p "Enjoy a perfect blend of iced coffee and milk with a rich flavor." at bounding box center [748, 498] width 225 height 15
copy p "Enjoy a perfect blend of iced coffee and milk with a rich flavor."
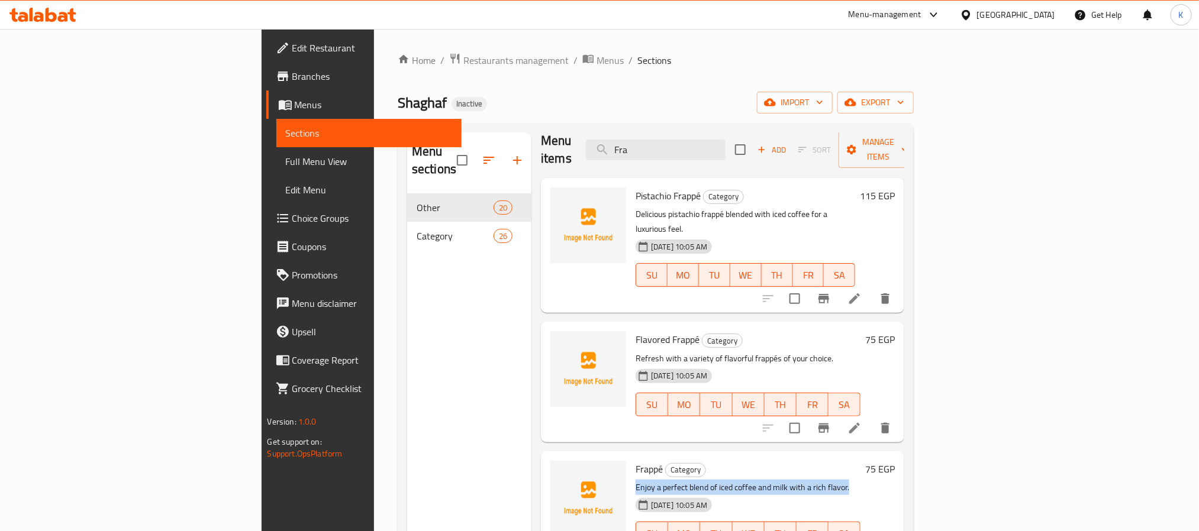
scroll to position [14, 0]
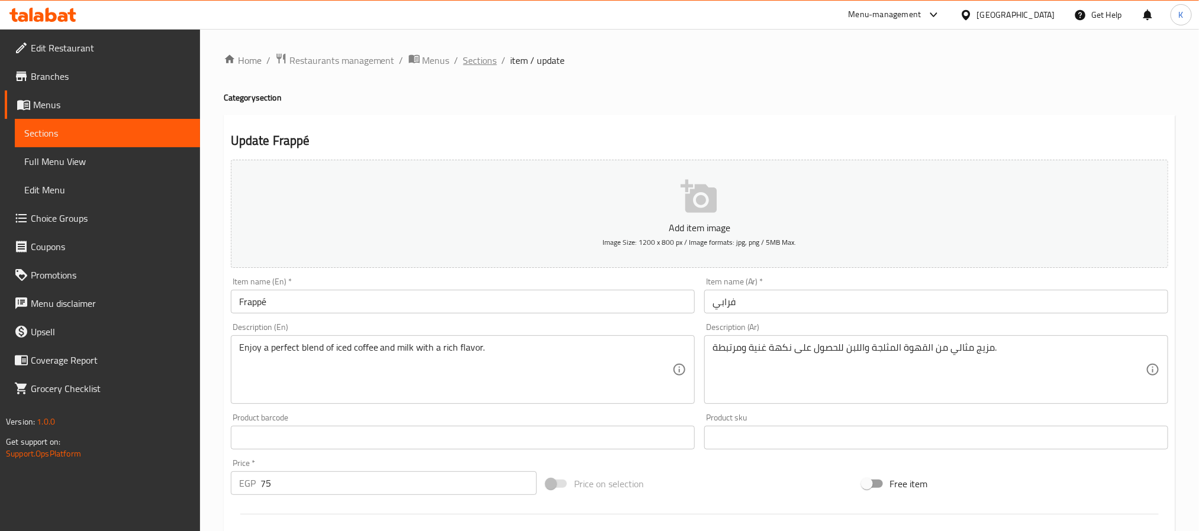
click at [488, 59] on span "Sections" at bounding box center [480, 60] width 34 height 14
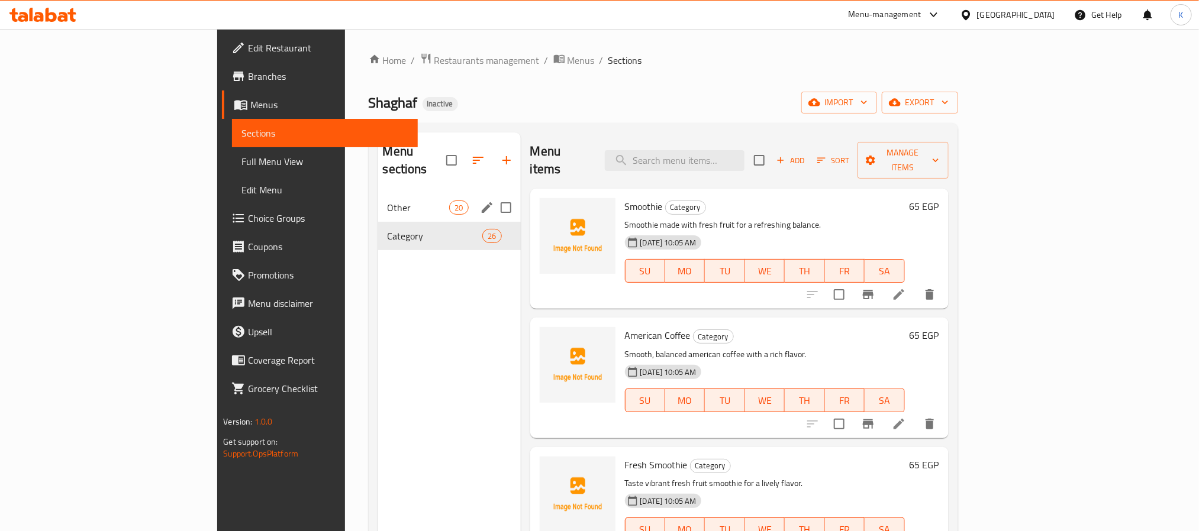
drag, startPoint x: 336, startPoint y: 194, endPoint x: 412, endPoint y: 222, distance: 80.7
click at [388, 201] on span "Other" at bounding box center [419, 208] width 62 height 14
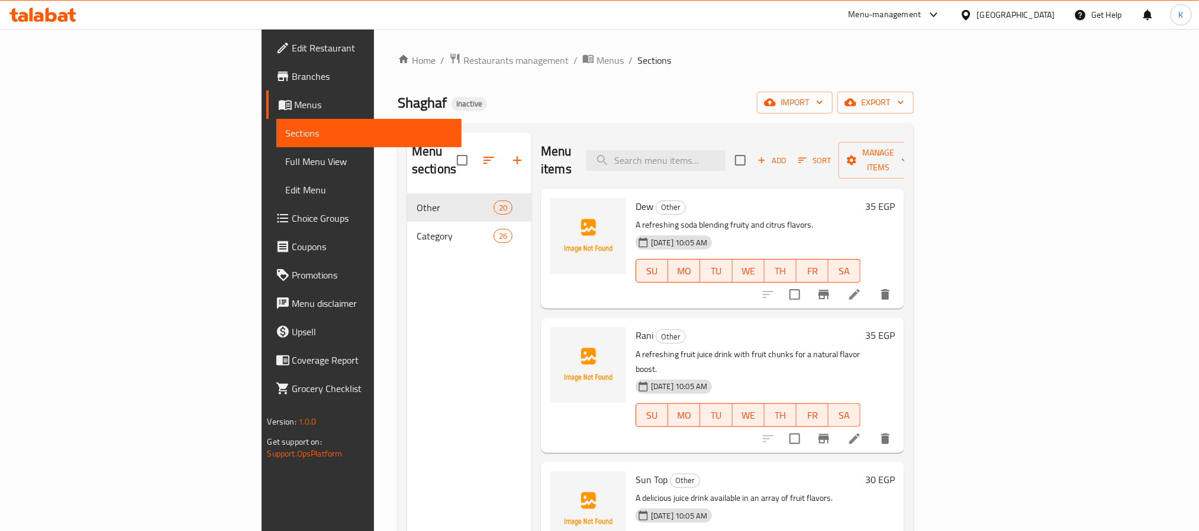
click at [636, 198] on span "Dew" at bounding box center [645, 207] width 18 height 18
copy h6 "Dew"
click at [871, 288] on li at bounding box center [854, 294] width 33 height 21
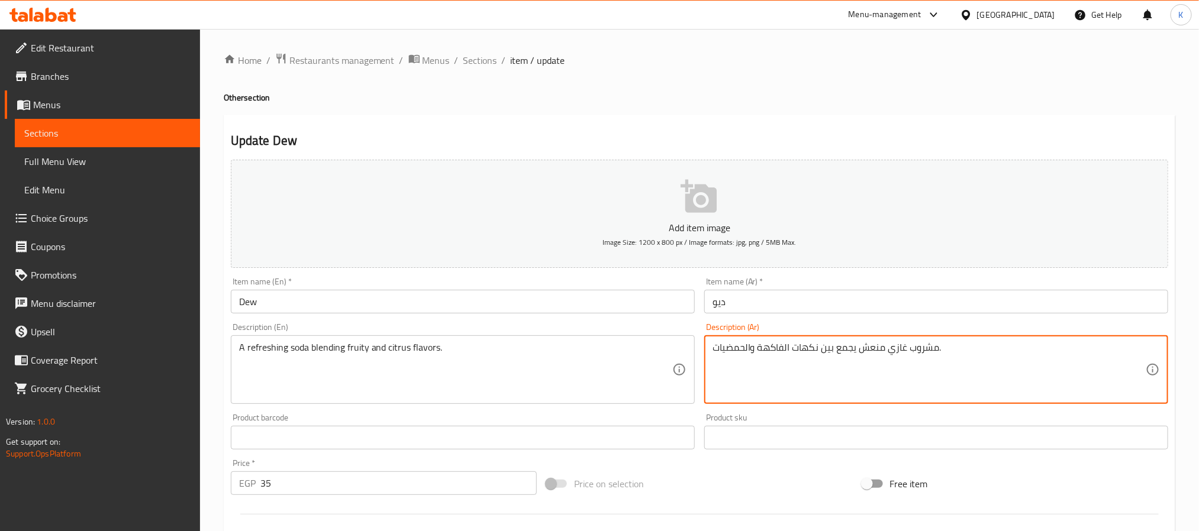
drag, startPoint x: 484, startPoint y: 62, endPoint x: 497, endPoint y: 75, distance: 18.4
click at [484, 63] on span "Sections" at bounding box center [480, 60] width 34 height 14
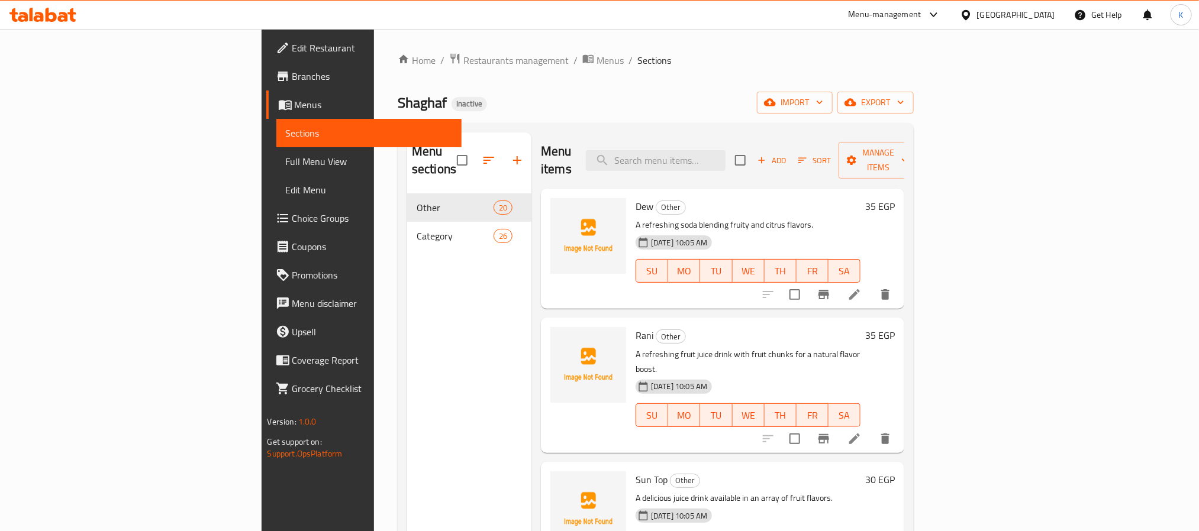
click at [871, 428] on li at bounding box center [854, 438] width 33 height 21
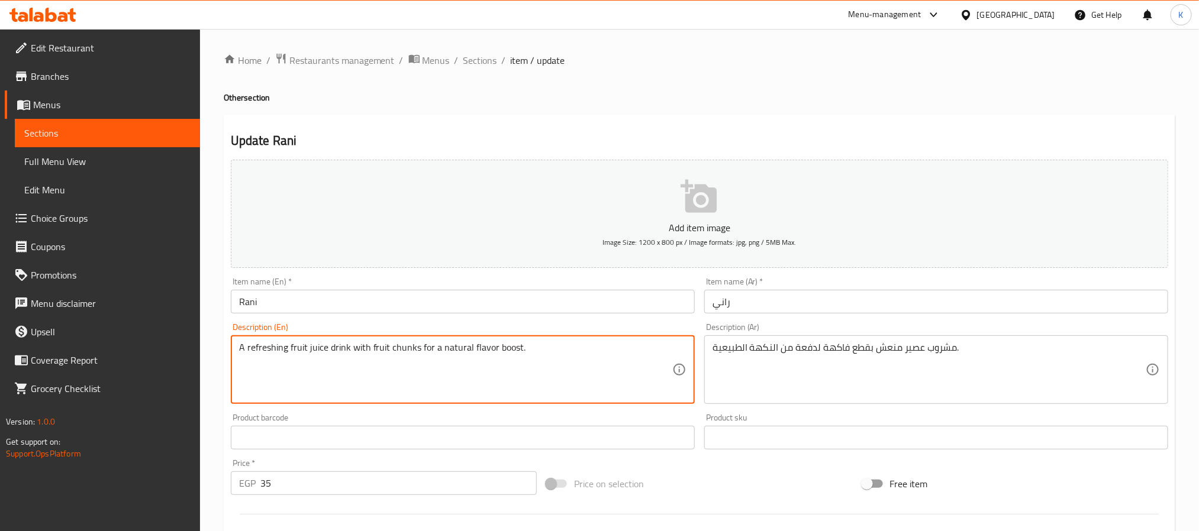
click at [146, 159] on span "Full Menu View" at bounding box center [107, 161] width 166 height 14
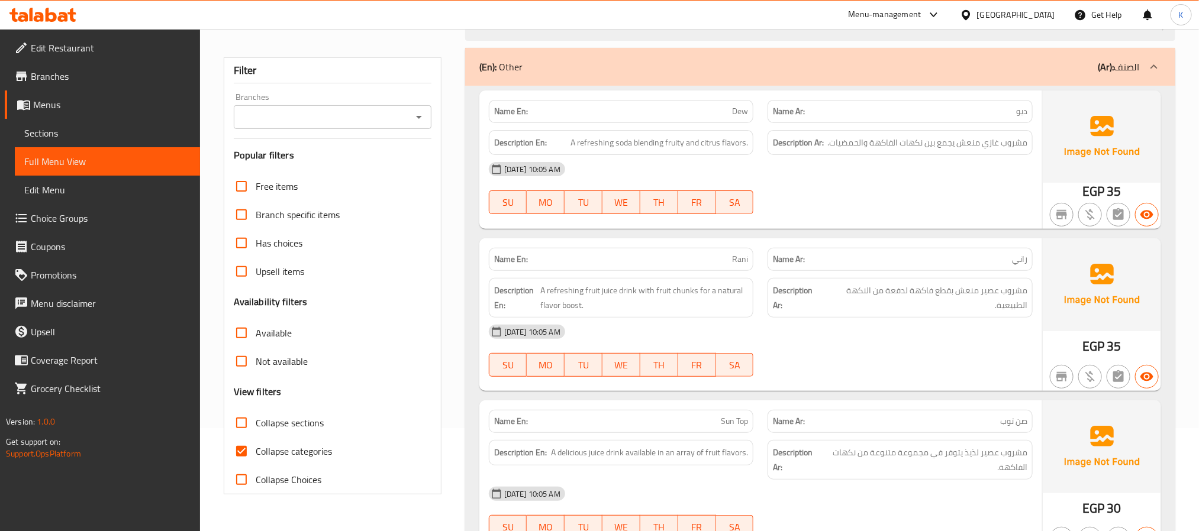
scroll to position [207, 0]
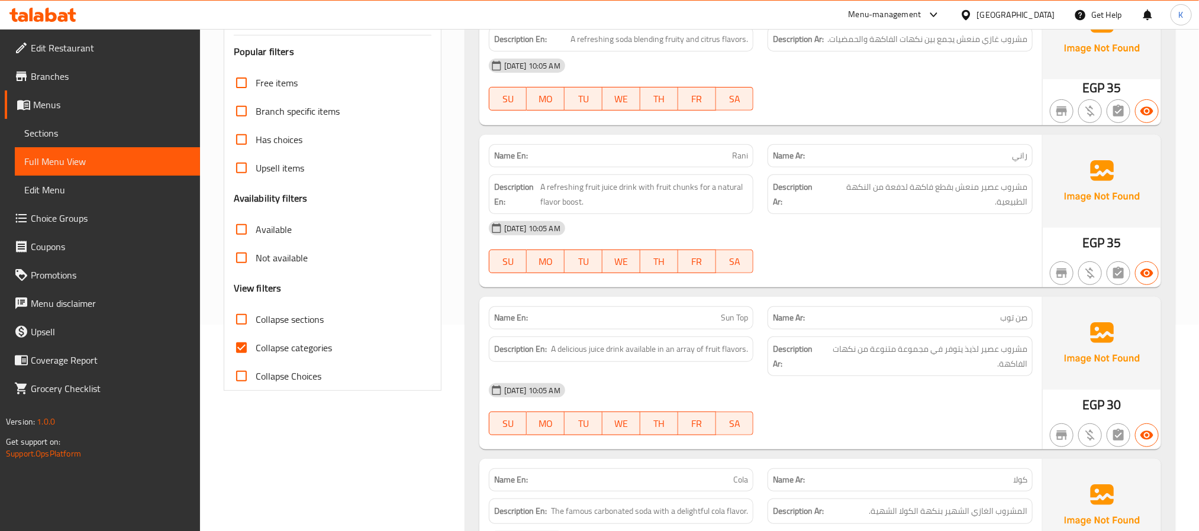
click at [650, 359] on div "Description En: A delicious juice drink available in an array of fruit flavors." at bounding box center [621, 349] width 265 height 25
copy span "A delicious juice drink available in an array of fruit flavors."
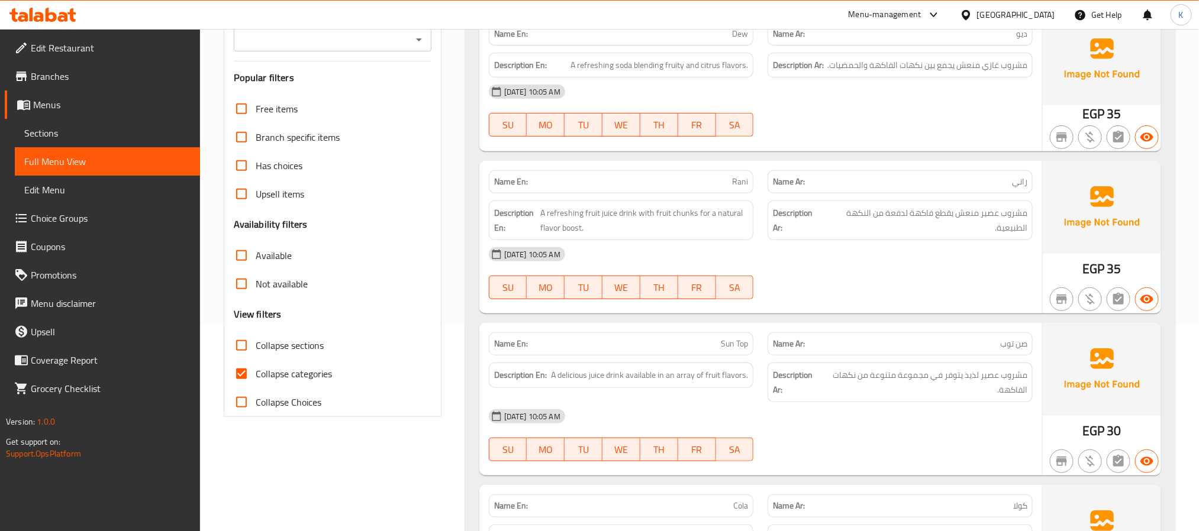
click at [741, 336] on div "Name En: Sun Top" at bounding box center [621, 344] width 265 height 23
copy span "Sun Top"
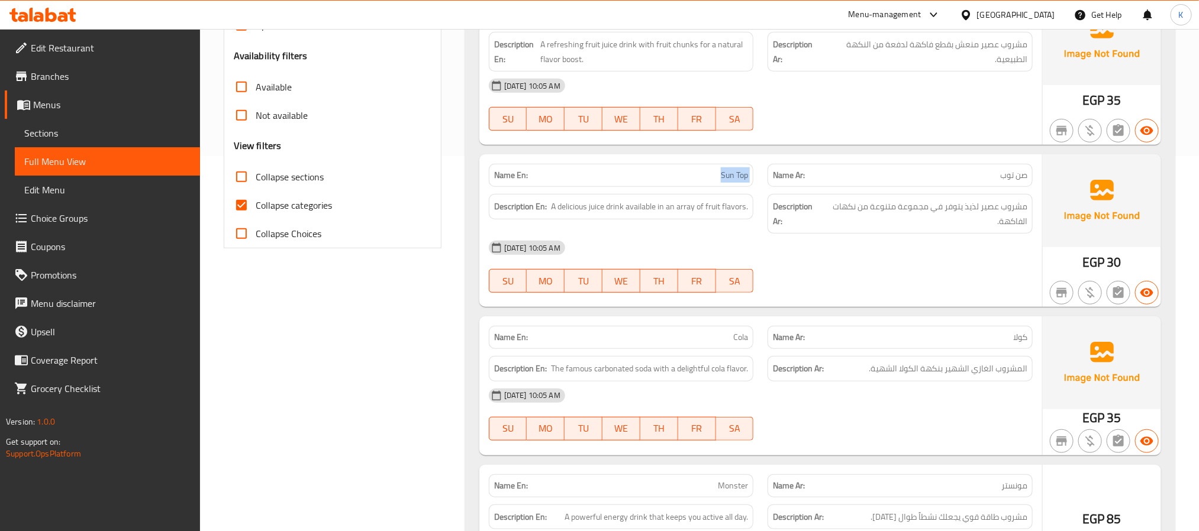
scroll to position [414, 0]
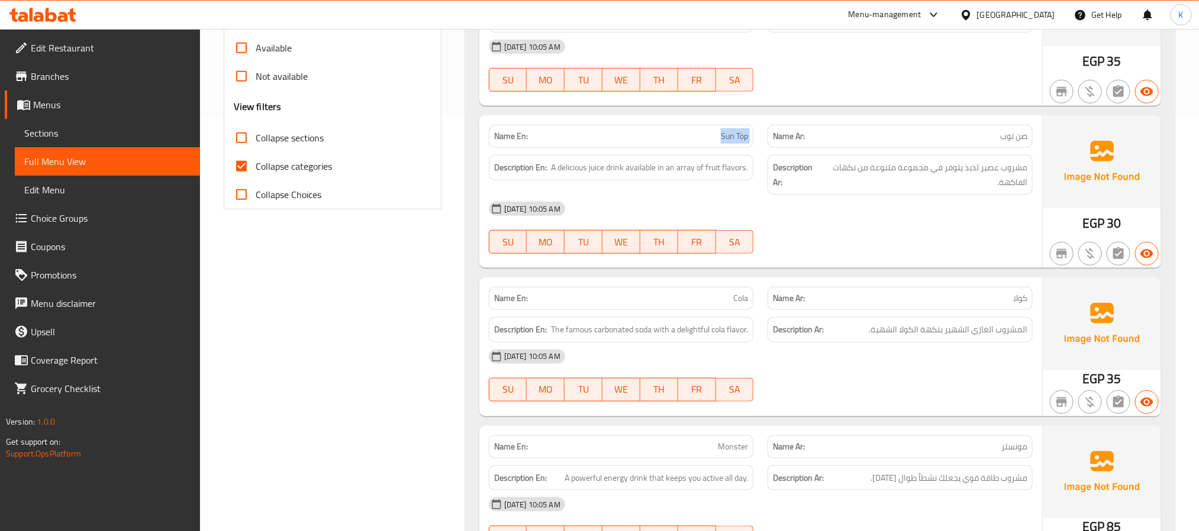
click at [747, 302] on span "Cola" at bounding box center [740, 298] width 15 height 12
click at [745, 302] on span "Cola" at bounding box center [740, 298] width 15 height 12
copy span "Cola"
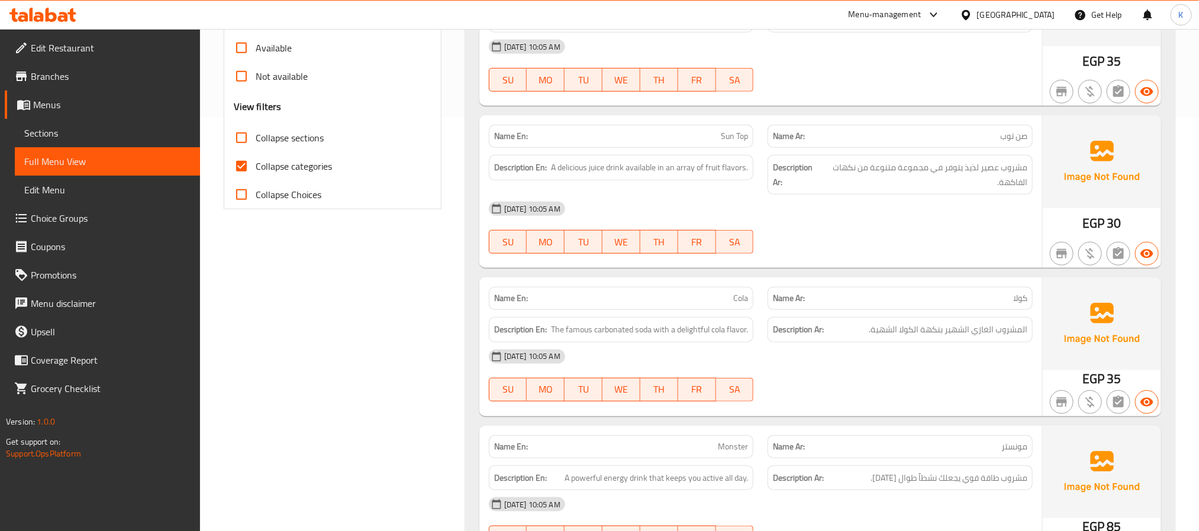
click at [632, 331] on span "The famous carbonated soda with a delightful cola flavor." at bounding box center [649, 330] width 197 height 15
copy span "The famous carbonated soda with a delightful cola flavor."
click at [1000, 343] on div "Description Ar: المشروب الغازي الشهير بنكهة الكولا الشهية." at bounding box center [900, 329] width 265 height 25
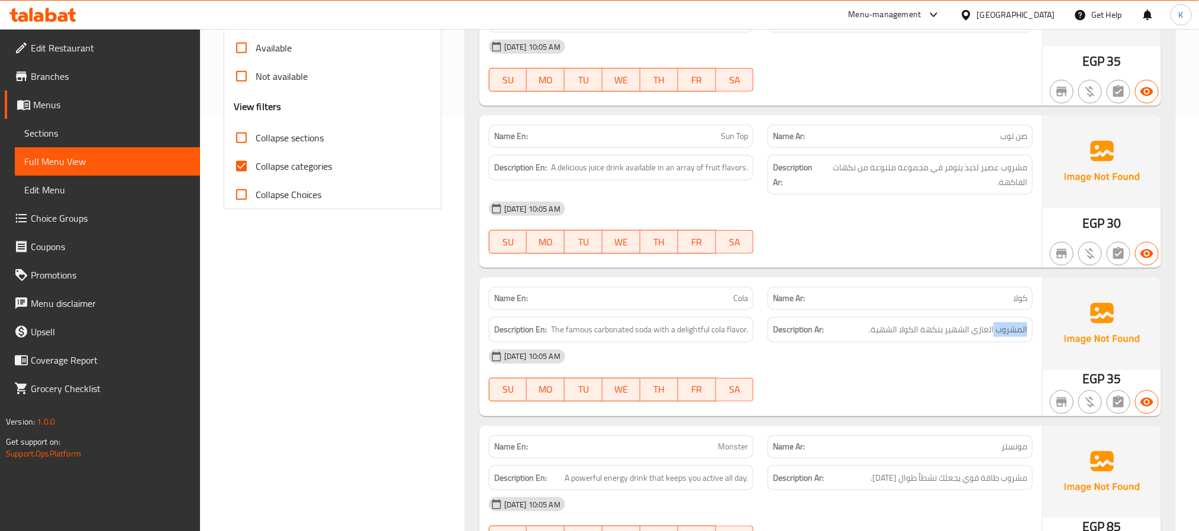
click at [1000, 343] on div "Description Ar: المشروب الغازي الشهير بنكهة الكولا الشهية." at bounding box center [900, 329] width 265 height 25
copy div "المشروب الغازي الشهير بنكهة الكولا الشهية."
click at [724, 459] on div "Name En: Monster" at bounding box center [621, 447] width 265 height 23
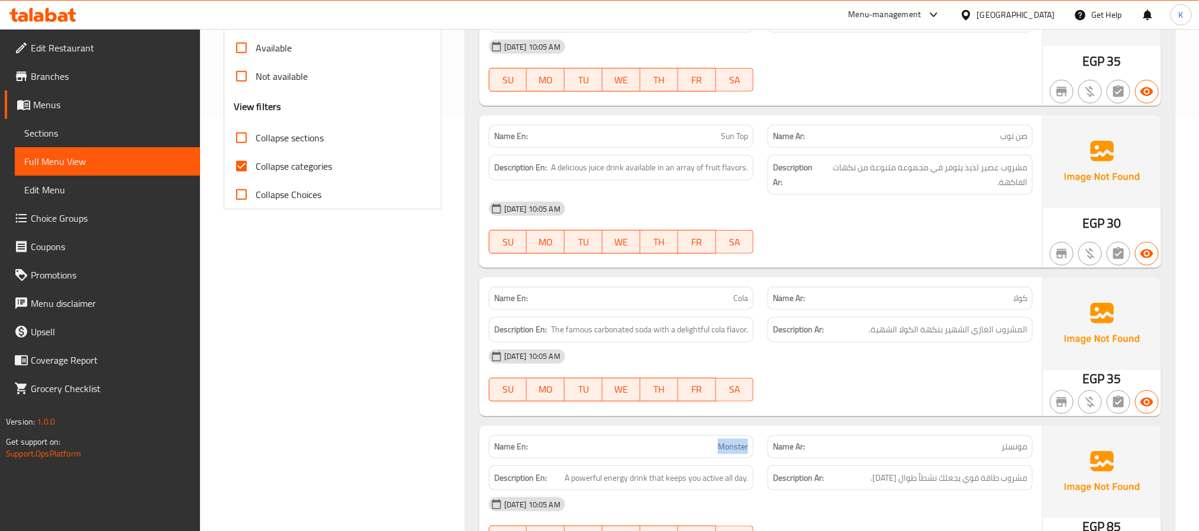
copy span "Monster"
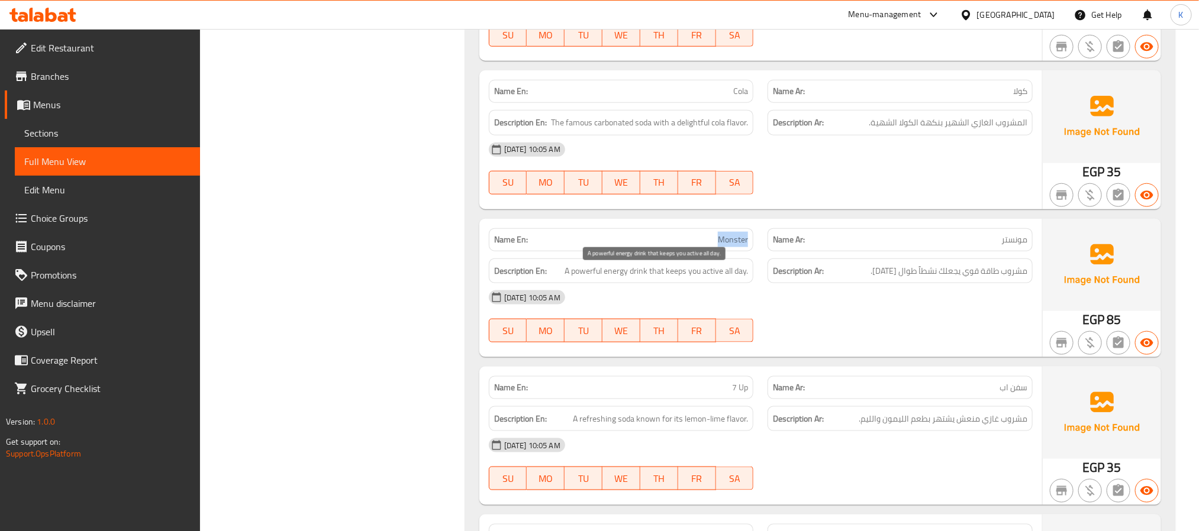
click at [661, 277] on span "A powerful energy drink that keeps you active all day." at bounding box center [656, 271] width 183 height 15
click at [902, 266] on div "Description Ar: مشروب طاقة قوي يجعلك نشطاً طوال اليوم." at bounding box center [900, 271] width 265 height 25
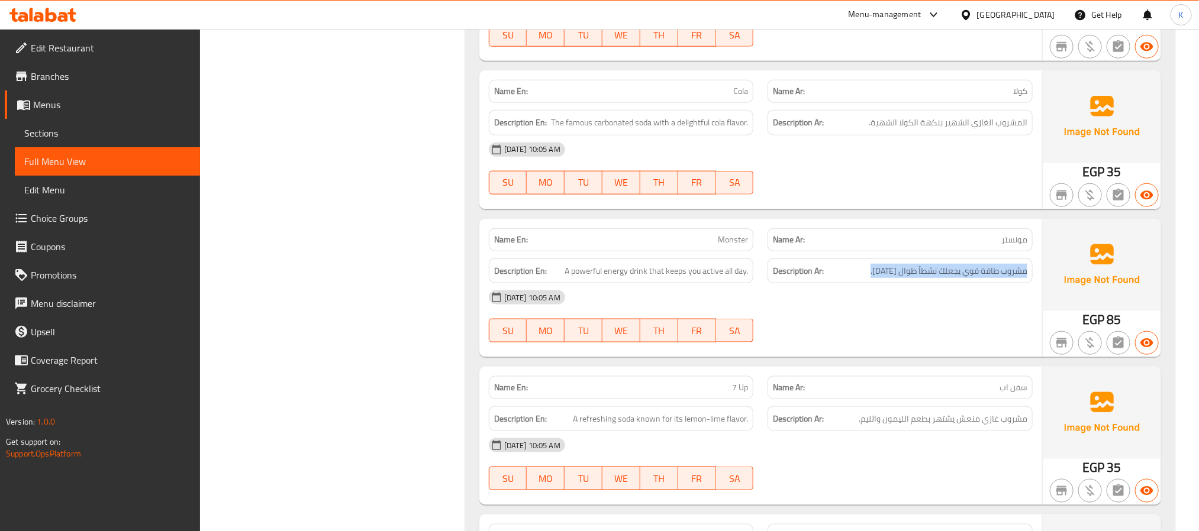
click at [902, 266] on div "Description Ar: مشروب طاقة قوي يجعلك نشطاً طوال اليوم." at bounding box center [900, 271] width 265 height 25
click at [679, 416] on span "A refreshing soda known for its lemon-lime flavor." at bounding box center [660, 419] width 175 height 15
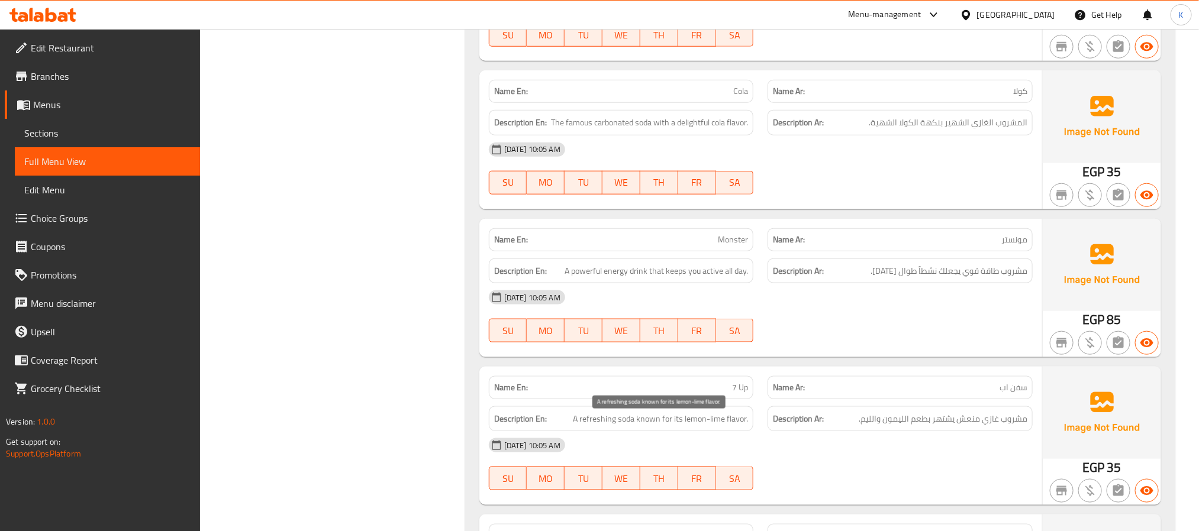
click at [679, 416] on span "A refreshing soda known for its lemon-lime flavor." at bounding box center [660, 419] width 175 height 15
click at [716, 388] on p "Name En: 7 Up" at bounding box center [621, 388] width 254 height 12
click at [658, 417] on span "A refreshing soda known for its lemon-lime flavor." at bounding box center [660, 419] width 175 height 15
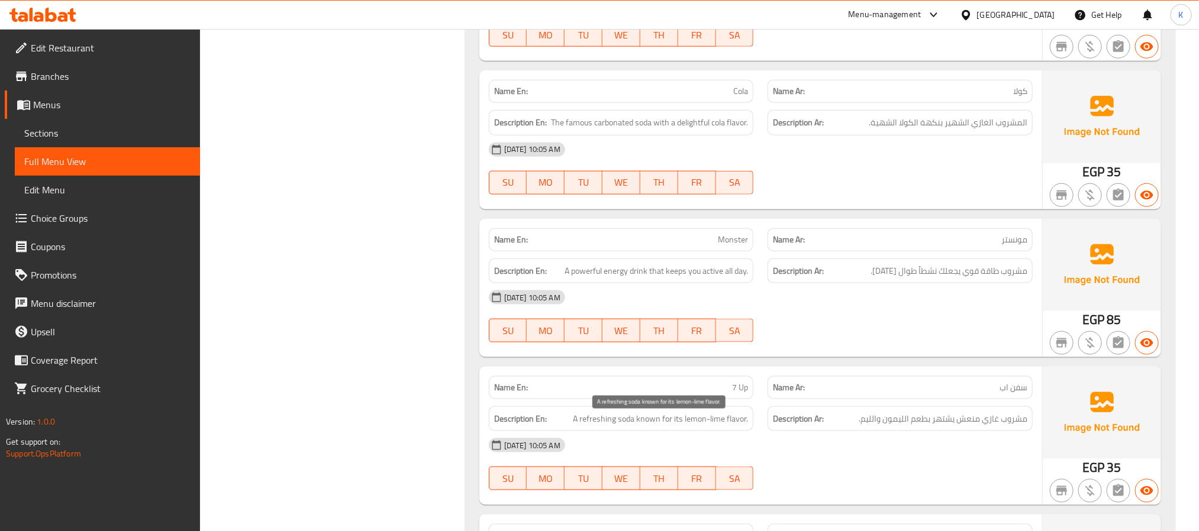
click at [658, 417] on span "A refreshing soda known for its lemon-lime flavor." at bounding box center [660, 419] width 175 height 15
click at [953, 408] on div "Description Ar: مشروب غازي منعش يشتهر بطعم الليمون والليم." at bounding box center [900, 419] width 279 height 40
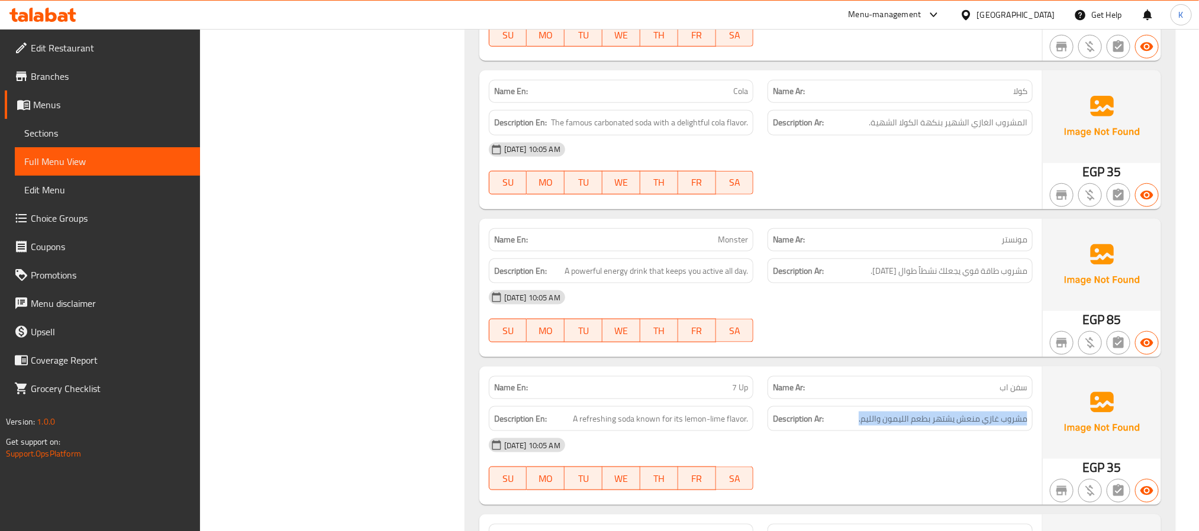
click at [953, 408] on div "Description Ar: مشروب غازي منعش يشتهر بطعم الليمون والليم." at bounding box center [900, 419] width 279 height 40
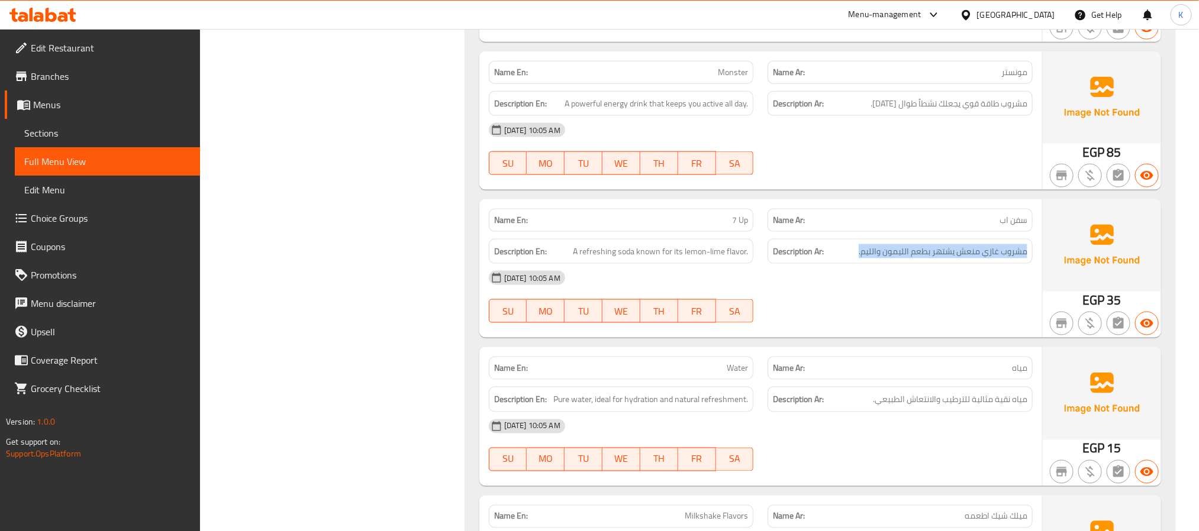
scroll to position [828, 0]
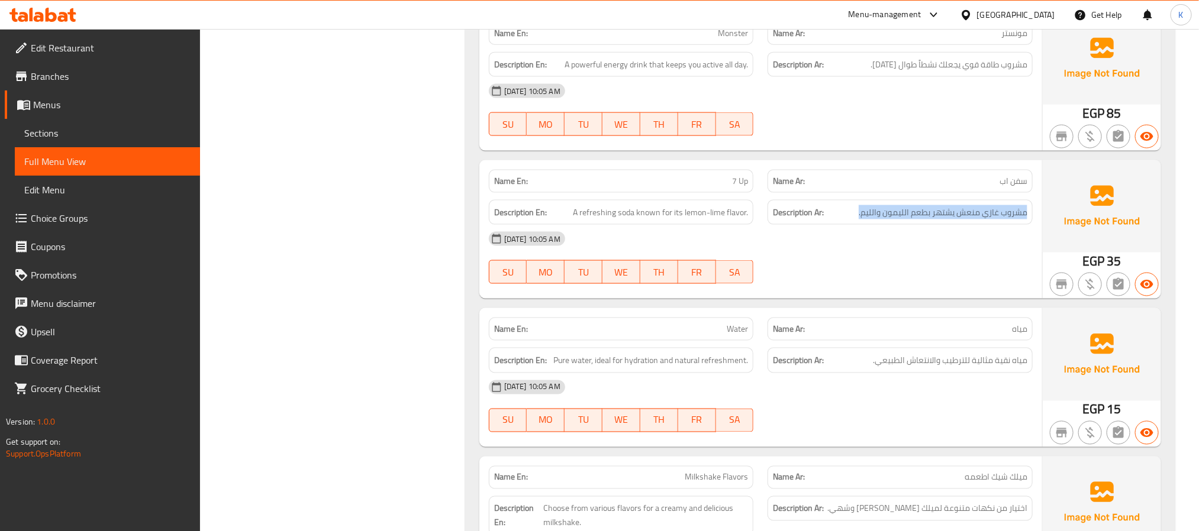
click at [718, 336] on p "Name En: Water" at bounding box center [621, 329] width 254 height 12
click at [719, 336] on p "Name En: Water" at bounding box center [621, 329] width 254 height 12
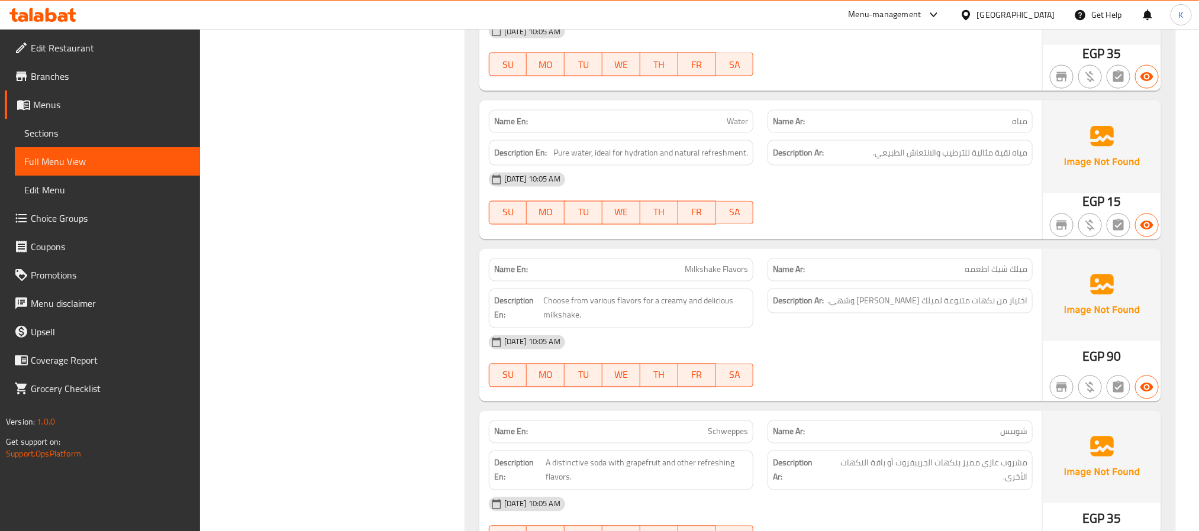
click at [730, 286] on div "Description En: Choose from various flavors for a creamy and delicious milkshak…" at bounding box center [621, 309] width 279 height 54
click at [695, 275] on span "Milkshake Flavors" at bounding box center [716, 270] width 63 height 12
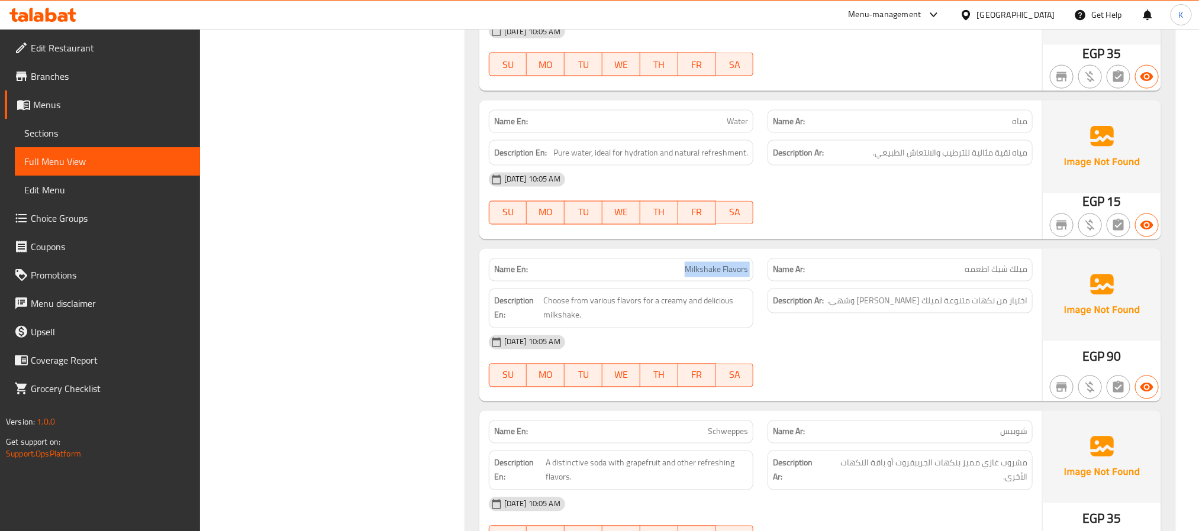
click at [695, 275] on span "Milkshake Flavors" at bounding box center [716, 270] width 63 height 12
click at [716, 288] on div "Description En: Choose from various flavors for a creamy and delicious milkshak…" at bounding box center [621, 309] width 279 height 54
click at [700, 269] on span "Milkshake Flavors" at bounding box center [716, 270] width 63 height 12
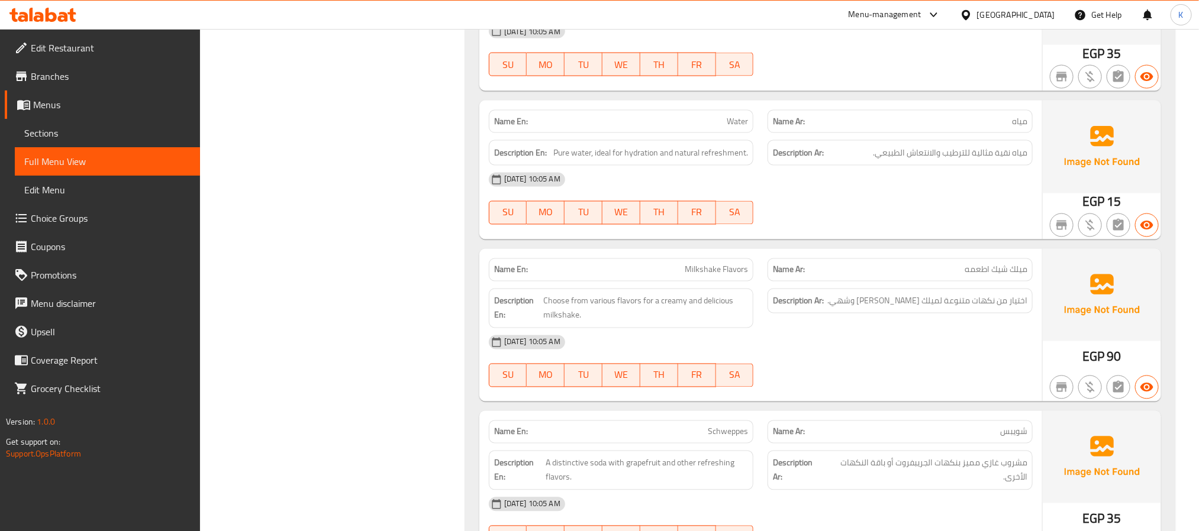
click at [736, 444] on div "Name En: Schweppes" at bounding box center [621, 432] width 265 height 23
click at [739, 444] on div "Name En: Schweppes" at bounding box center [621, 432] width 265 height 23
click at [693, 469] on span "A distinctive soda with grapefruit and other refreshing flavors." at bounding box center [647, 470] width 202 height 29
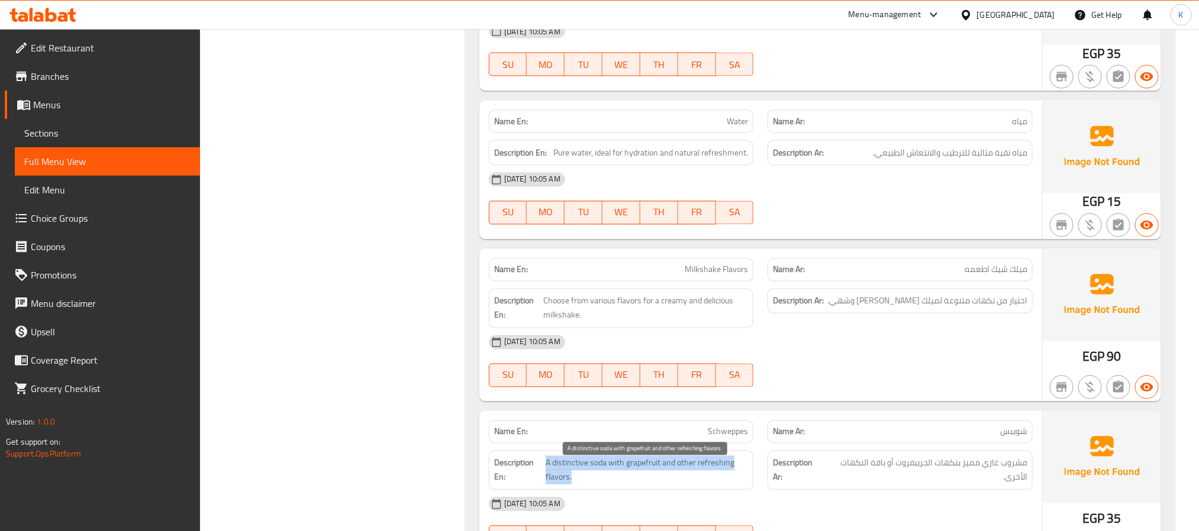
click at [693, 469] on span "A distinctive soda with grapefruit and other refreshing flavors." at bounding box center [647, 470] width 202 height 29
click at [684, 463] on span "A distinctive soda with grapefruit and other refreshing flavors." at bounding box center [647, 470] width 202 height 29
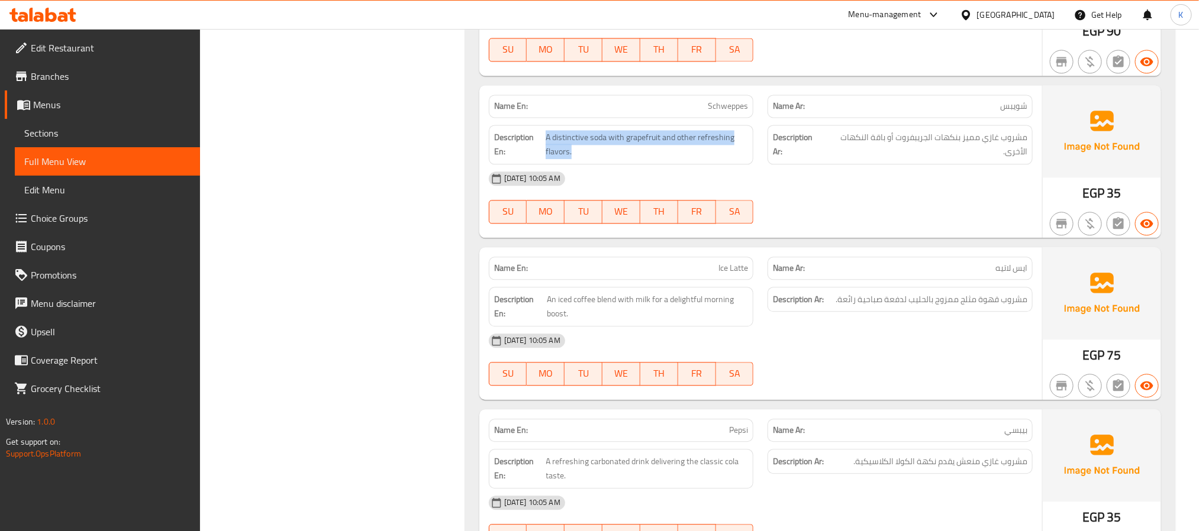
scroll to position [1449, 0]
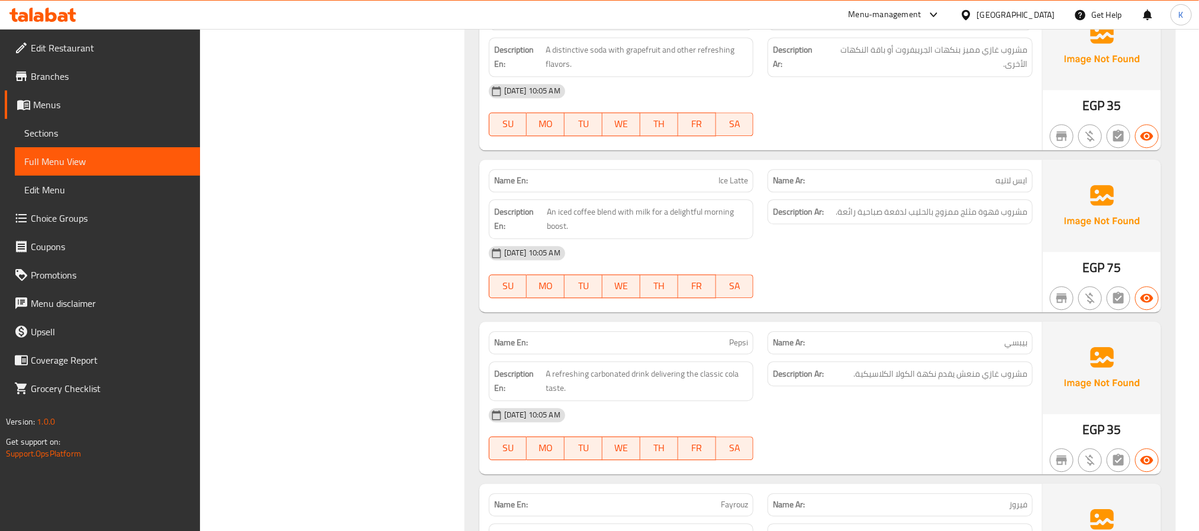
click at [714, 192] on div "Name En: Ice Latte" at bounding box center [621, 180] width 265 height 23
click at [684, 239] on div "Description En: An iced coffee blend with milk for a delightful morning boost." at bounding box center [621, 219] width 265 height 40
drag, startPoint x: 652, startPoint y: 217, endPoint x: 549, endPoint y: 213, distance: 103.1
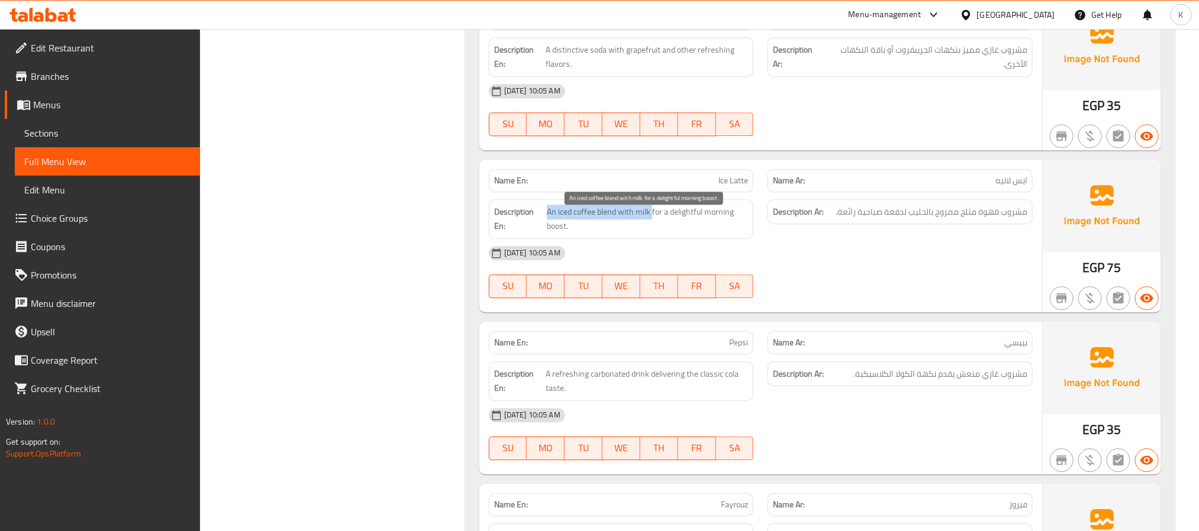
click at [547, 212] on span "An iced coffee blend with milk for a delightful morning boost." at bounding box center [647, 219] width 201 height 29
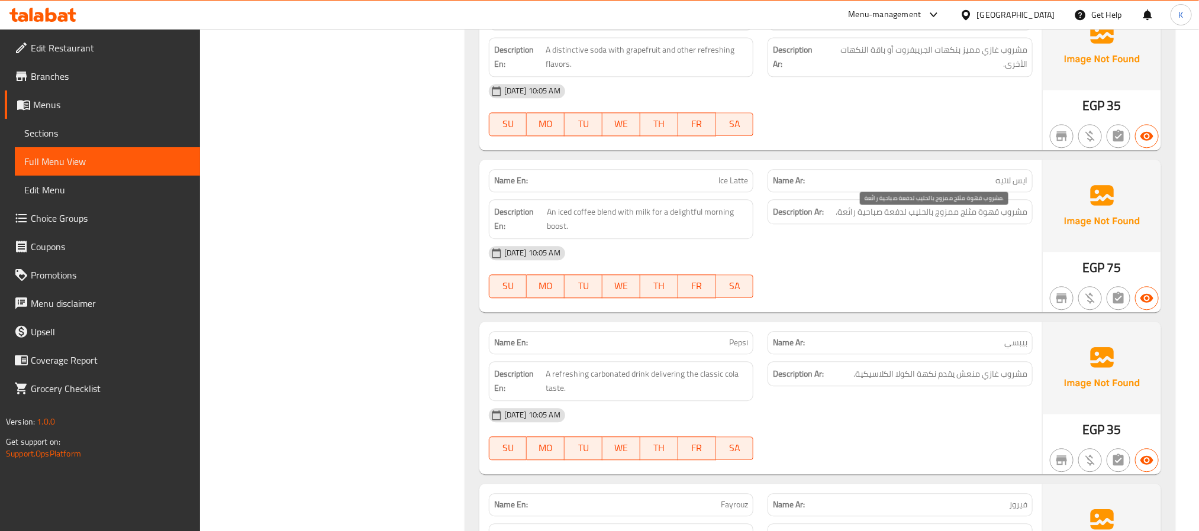
click at [906, 220] on span "مشروب قهوة مثلج ممزوج بالحليب لدفعة صباحية رائعة." at bounding box center [932, 212] width 192 height 15
drag, startPoint x: 910, startPoint y: 223, endPoint x: 1017, endPoint y: 194, distance: 111.5
click at [1032, 224] on div "Description Ar: مشروب قهوة مثلج ممزوج بالحليب لدفعة صباحية رائعة." at bounding box center [900, 211] width 265 height 25
click at [729, 349] on span "Pepsi" at bounding box center [738, 343] width 19 height 12
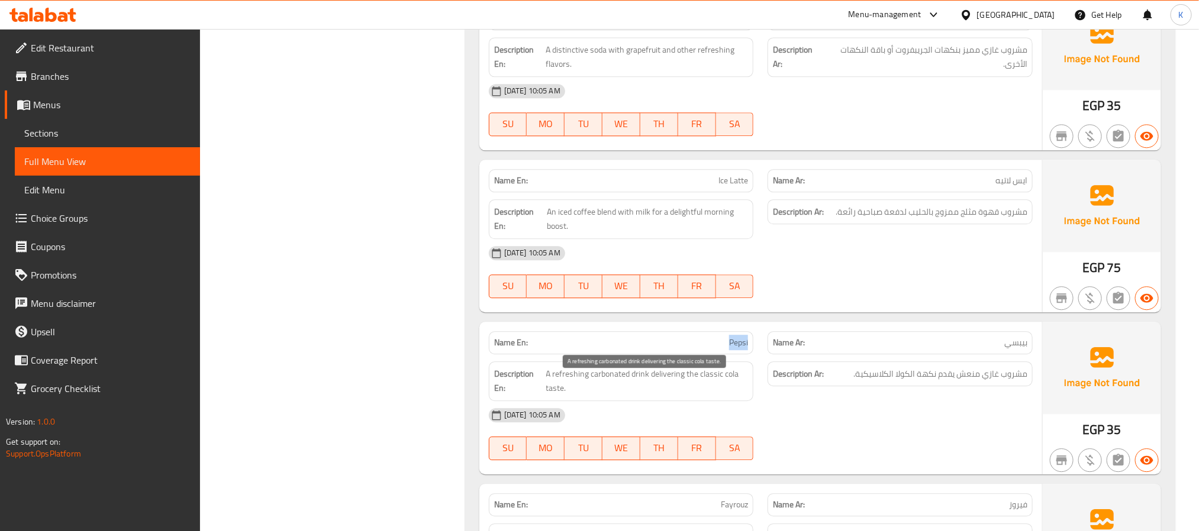
click at [602, 391] on span "A refreshing carbonated drink delivering the classic cola taste." at bounding box center [647, 381] width 202 height 29
click at [921, 382] on span "مشروب غازي منعش يقدم نكهة الكولا الكلاسيكية." at bounding box center [940, 374] width 174 height 15
click at [920, 382] on span "مشروب غازي منعش يقدم نكهة الكولا الكلاسيكية." at bounding box center [940, 374] width 174 height 15
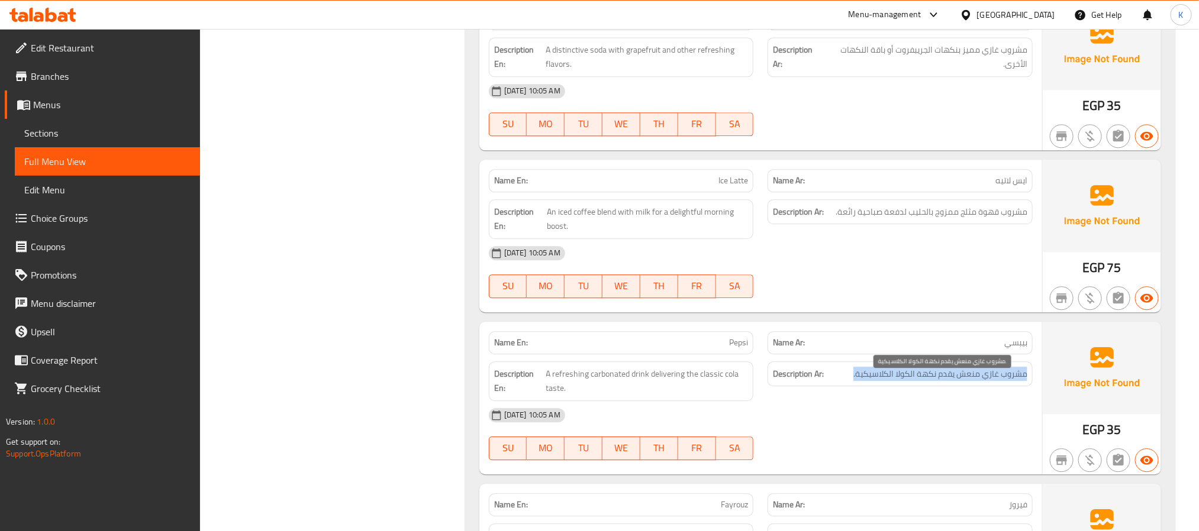
click at [920, 382] on span "مشروب غازي منعش يقدم نكهة الكولا الكلاسيكية." at bounding box center [940, 374] width 174 height 15
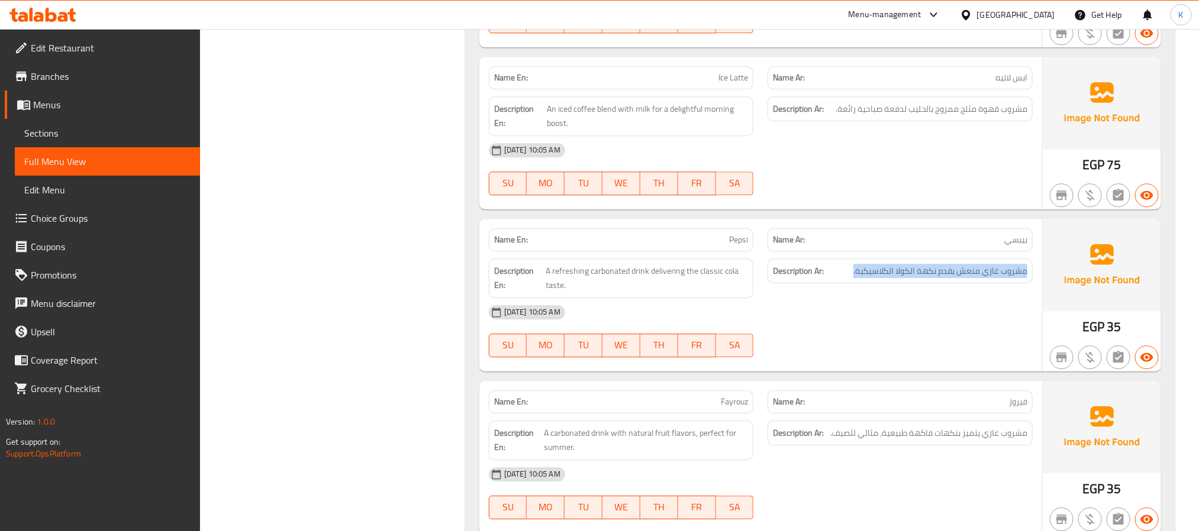
scroll to position [1657, 0]
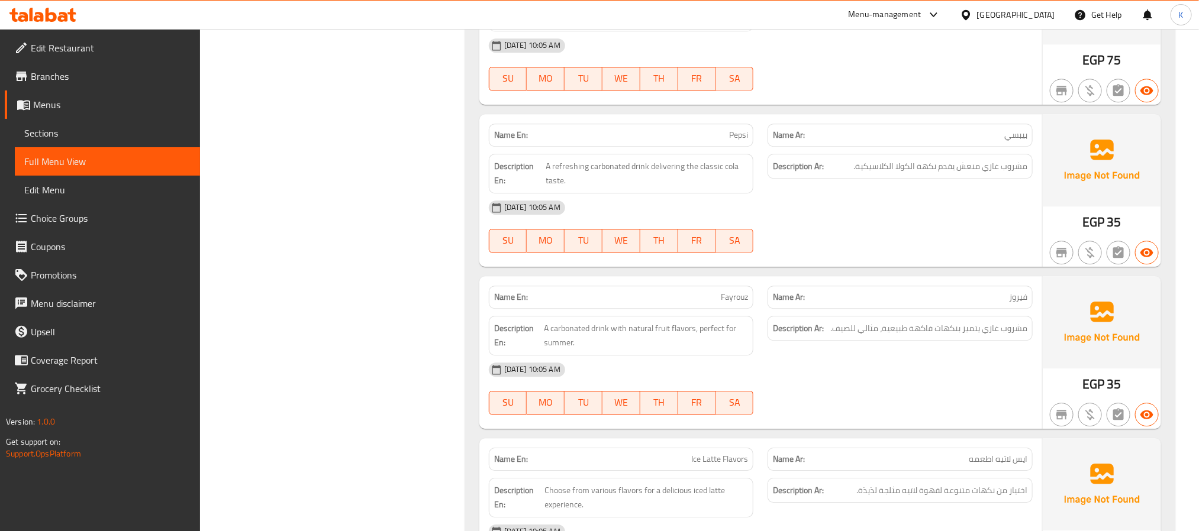
click at [698, 298] on div "Name En: Fayrouz" at bounding box center [621, 297] width 265 height 23
click at [689, 340] on span "A carbonated drink with natural fruit flavors, perfect for summer." at bounding box center [646, 335] width 204 height 29
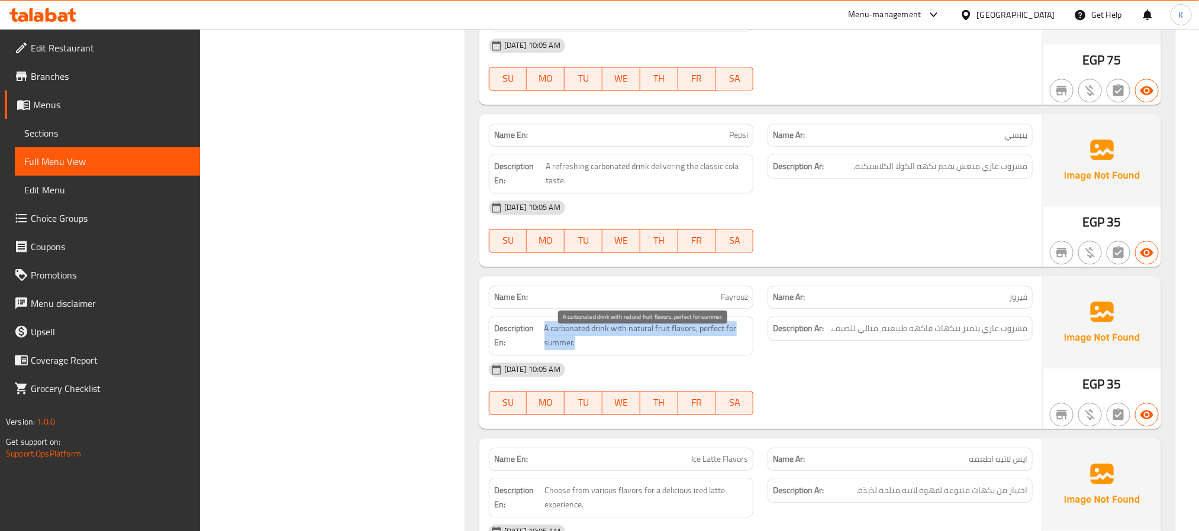
click at [689, 340] on span "A carbonated drink with natural fruit flavors, perfect for summer." at bounding box center [646, 335] width 204 height 29
click at [991, 336] on span "مشروب غازي يتميز بنكهات فاكهة طبيعية، مثالي للصيف." at bounding box center [928, 328] width 197 height 15
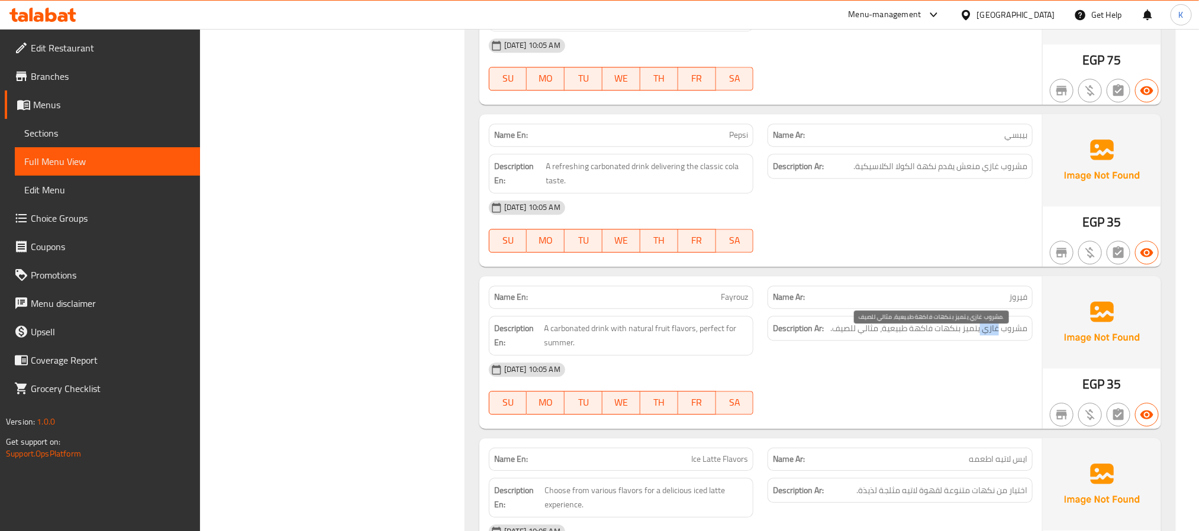
click at [991, 336] on span "مشروب غازي يتميز بنكهات فاكهة طبيعية، مثالي للصيف." at bounding box center [928, 328] width 197 height 15
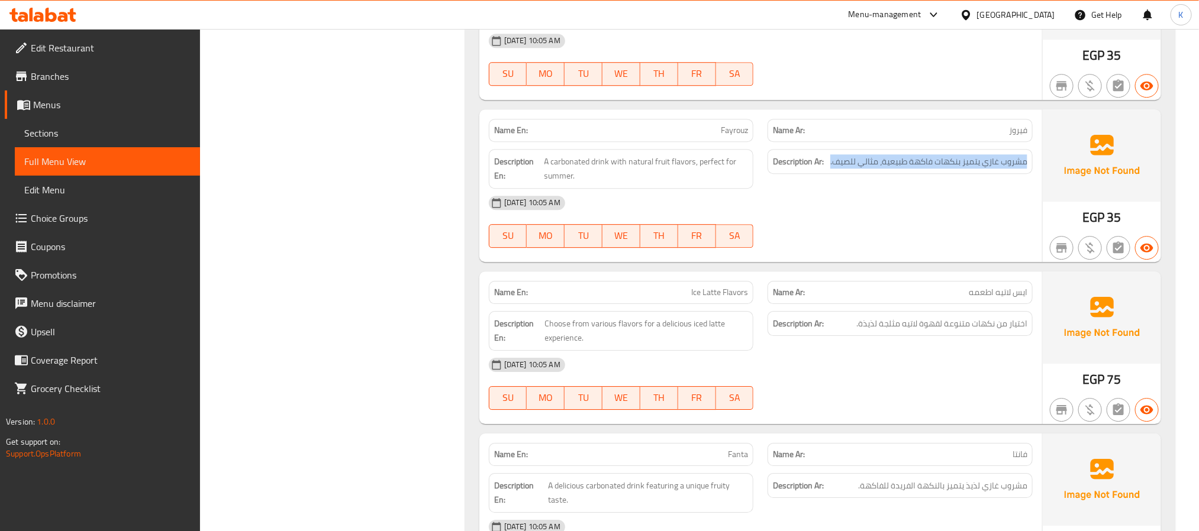
scroll to position [1864, 0]
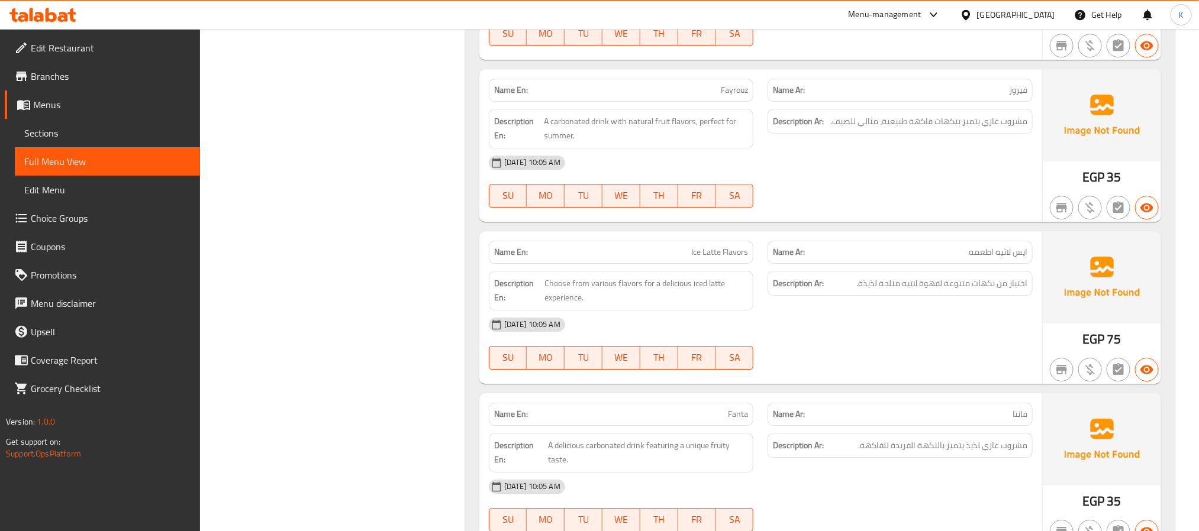
click at [688, 256] on p "Name En: Ice Latte Flavors" at bounding box center [621, 252] width 254 height 12
click at [737, 421] on span "Fanta" at bounding box center [738, 414] width 20 height 12
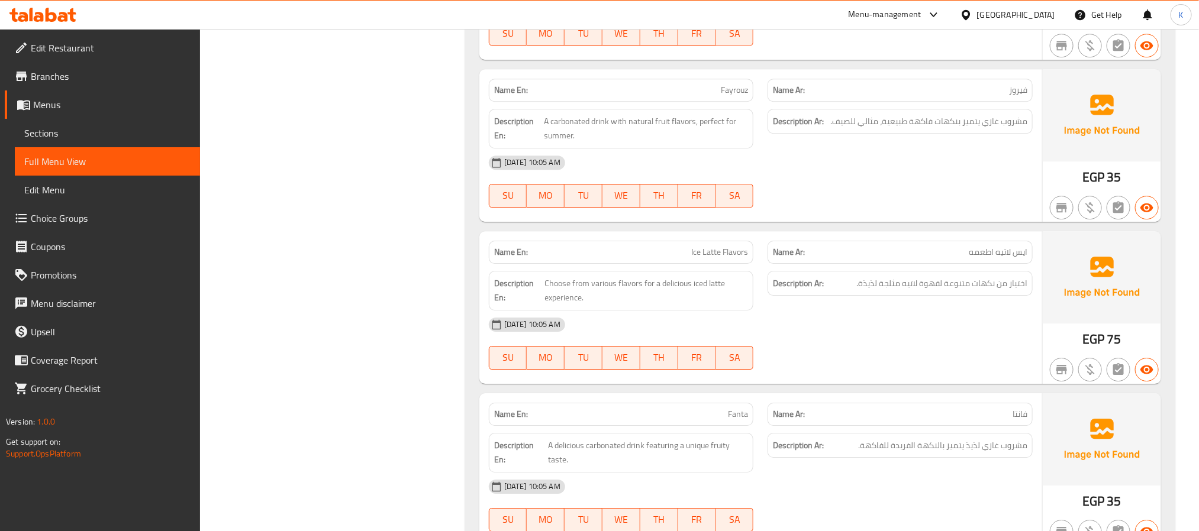
click at [638, 451] on span "A delicious carbonated drink featuring a unique fruity taste." at bounding box center [648, 453] width 200 height 29
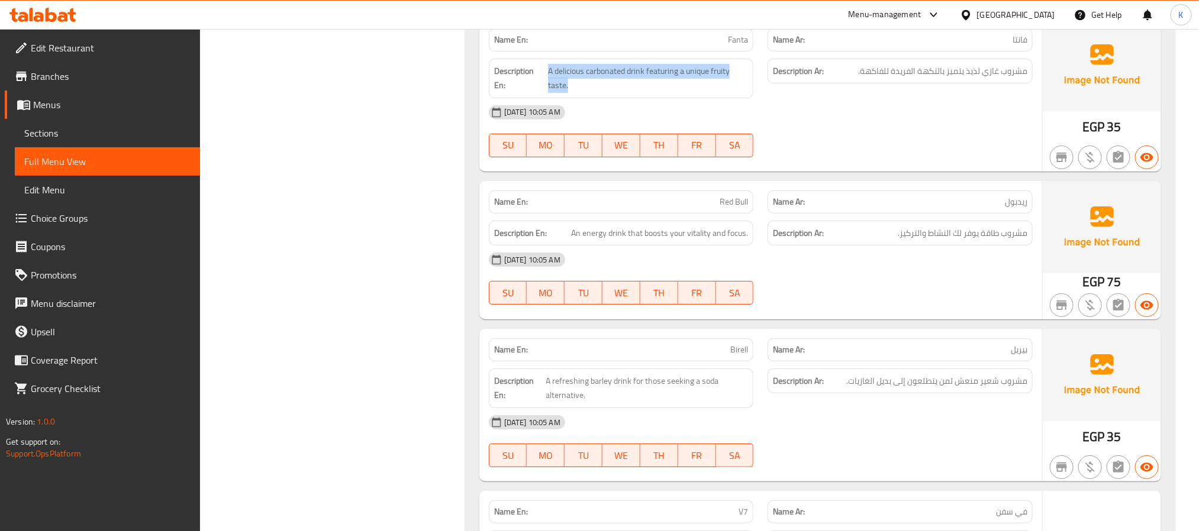
scroll to position [2279, 0]
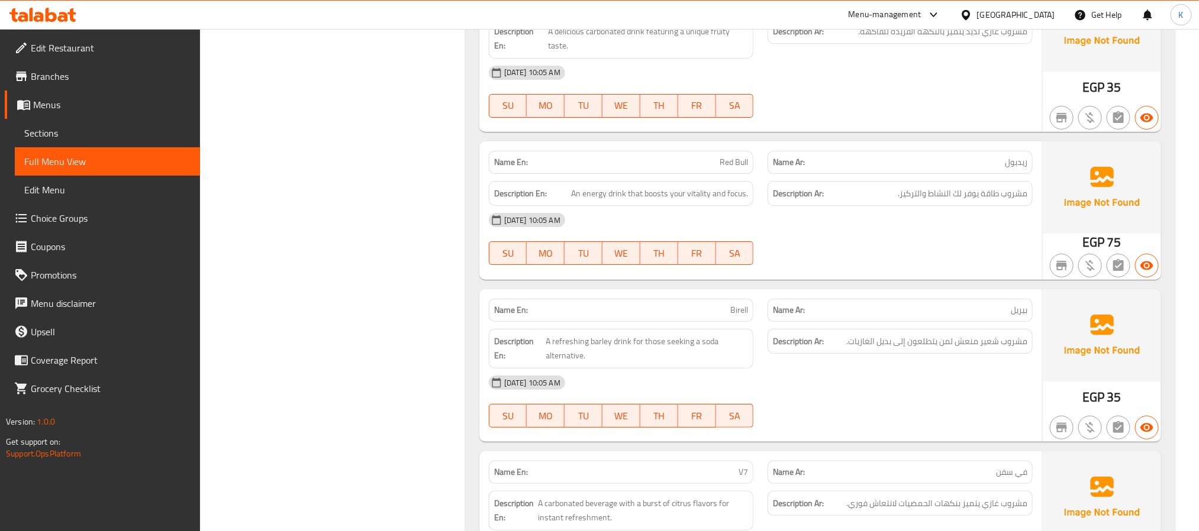
click at [716, 192] on div "Description En: An energy drink that boosts your vitality and focus." at bounding box center [621, 194] width 279 height 40
click at [842, 231] on div "08-10-2025 10:05 AM" at bounding box center [761, 220] width 558 height 28
click at [843, 233] on div "08-10-2025 10:05 AM" at bounding box center [761, 220] width 558 height 28
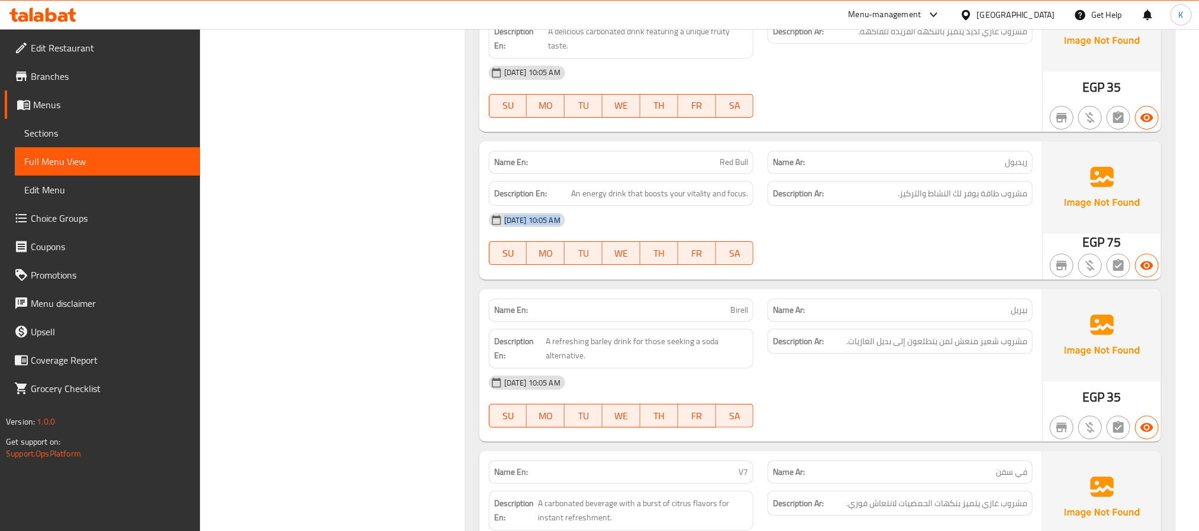
click at [843, 233] on div "08-10-2025 10:05 AM" at bounding box center [761, 220] width 558 height 28
click at [726, 169] on span "Red Bull" at bounding box center [734, 162] width 28 height 12
click at [717, 201] on span "An energy drink that boosts your vitality and focus." at bounding box center [659, 193] width 177 height 15
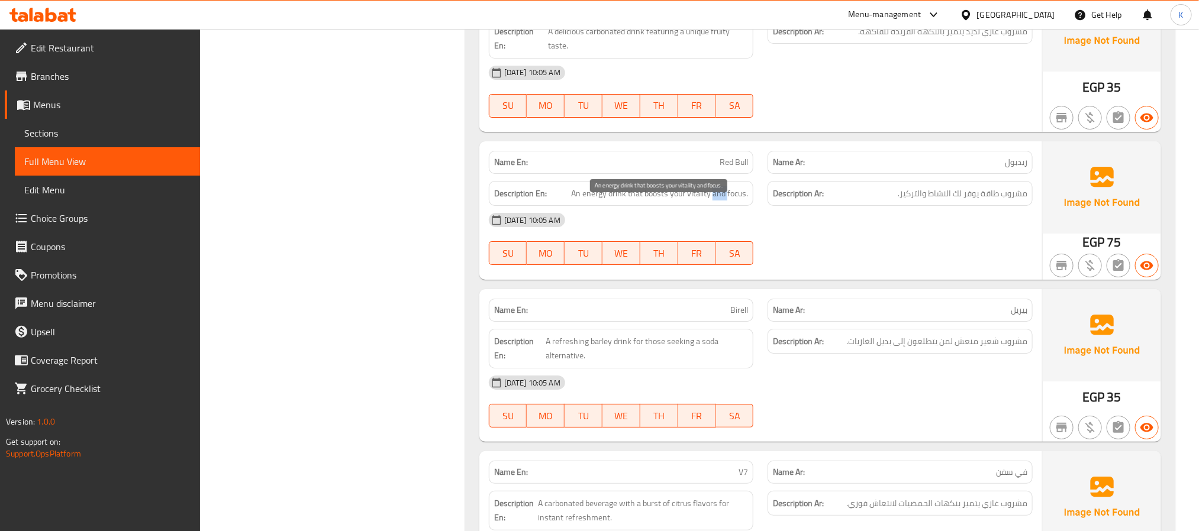
click at [717, 201] on span "An energy drink that boosts your vitality and focus." at bounding box center [659, 193] width 177 height 15
click at [936, 221] on div "08-10-2025 10:05 AM" at bounding box center [761, 220] width 558 height 28
click at [932, 201] on span "مشروب طاقة يوفر لك النشاط والتركيز." at bounding box center [963, 193] width 130 height 15
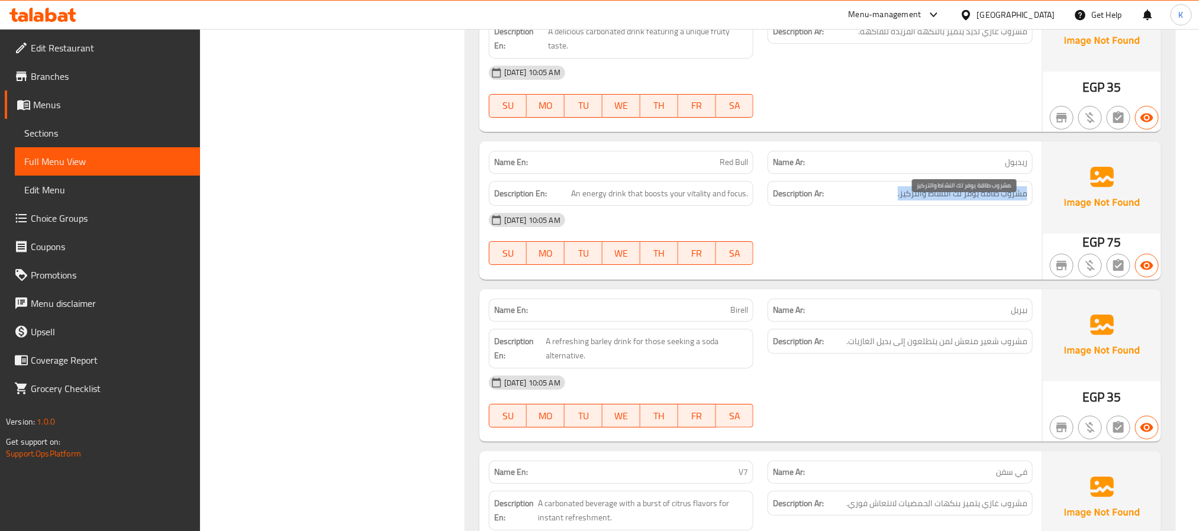
click at [932, 201] on span "مشروب طاقة يوفر لك النشاط والتركيز." at bounding box center [963, 193] width 130 height 15
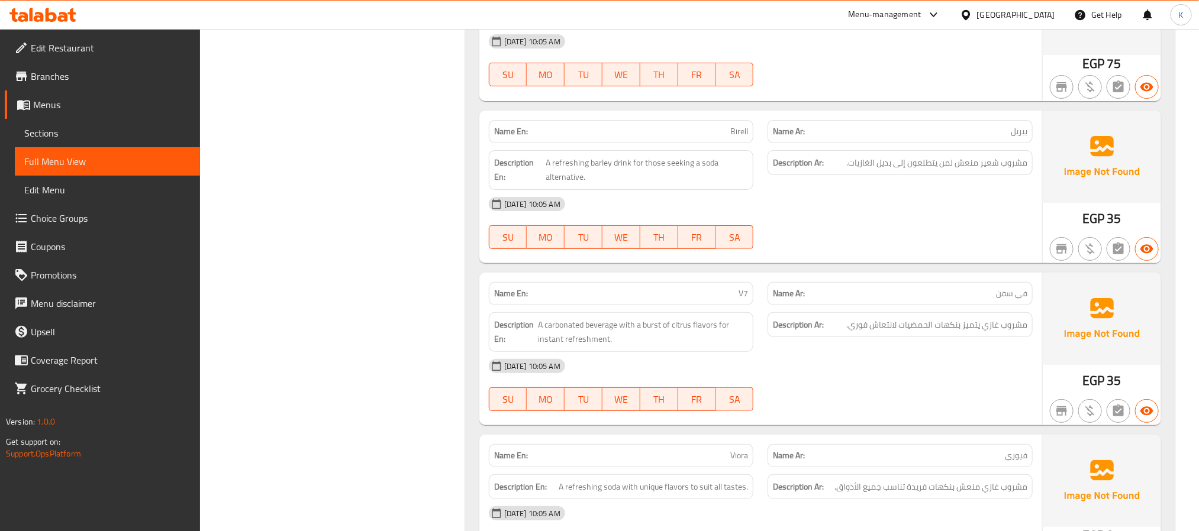
scroll to position [2486, 0]
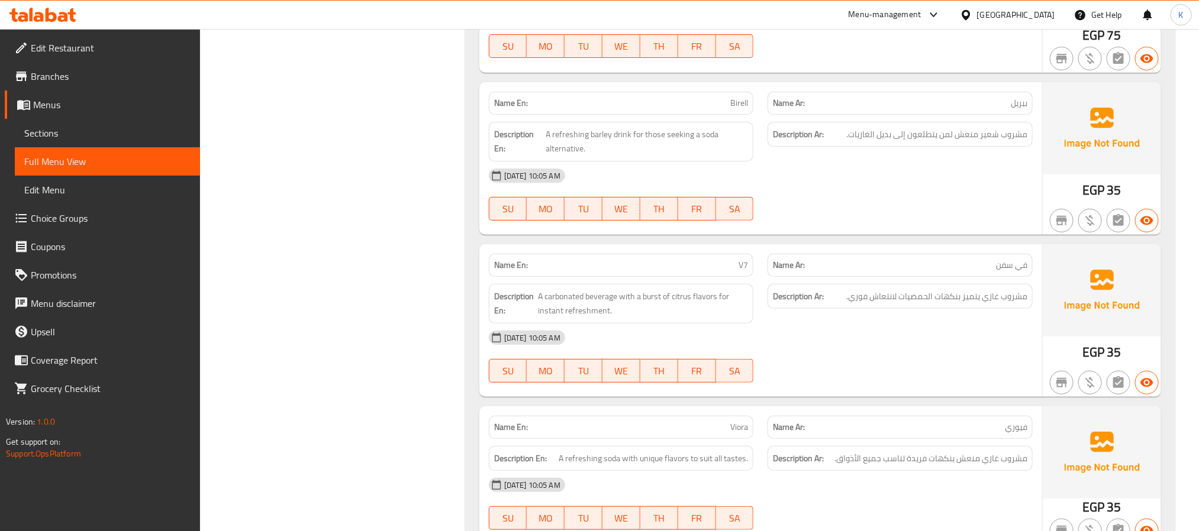
click at [737, 109] on span "Birell" at bounding box center [739, 103] width 18 height 12
click at [659, 318] on span "A carbonated beverage with a burst of citrus flavors for instant refreshment." at bounding box center [643, 303] width 210 height 29
click at [658, 318] on span "A carbonated beverage with a burst of citrus flavors for instant refreshment." at bounding box center [643, 303] width 210 height 29
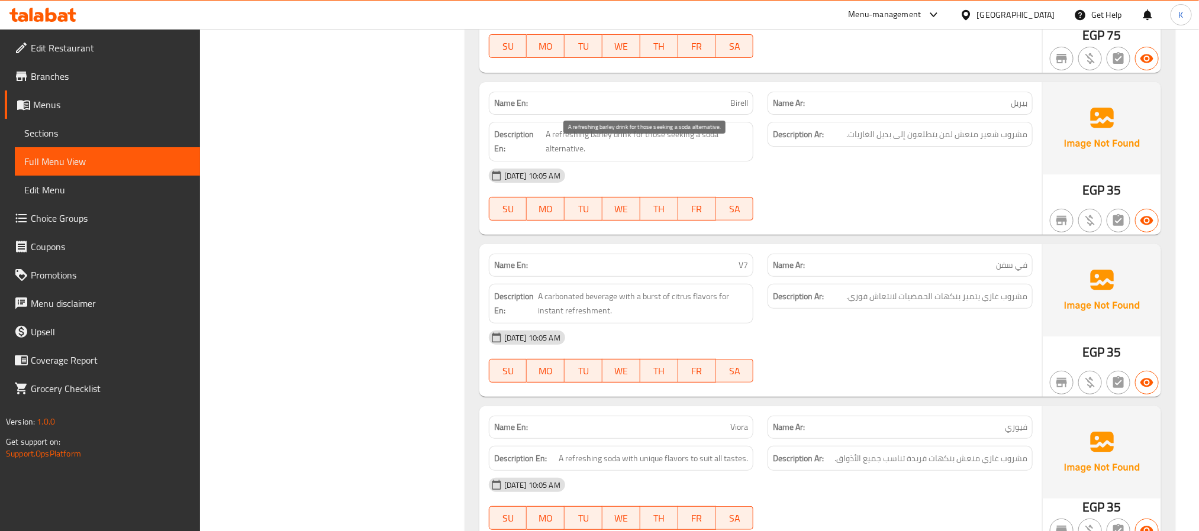
click at [595, 151] on span "A refreshing barley drink for those seeking a soda alternative." at bounding box center [647, 141] width 202 height 29
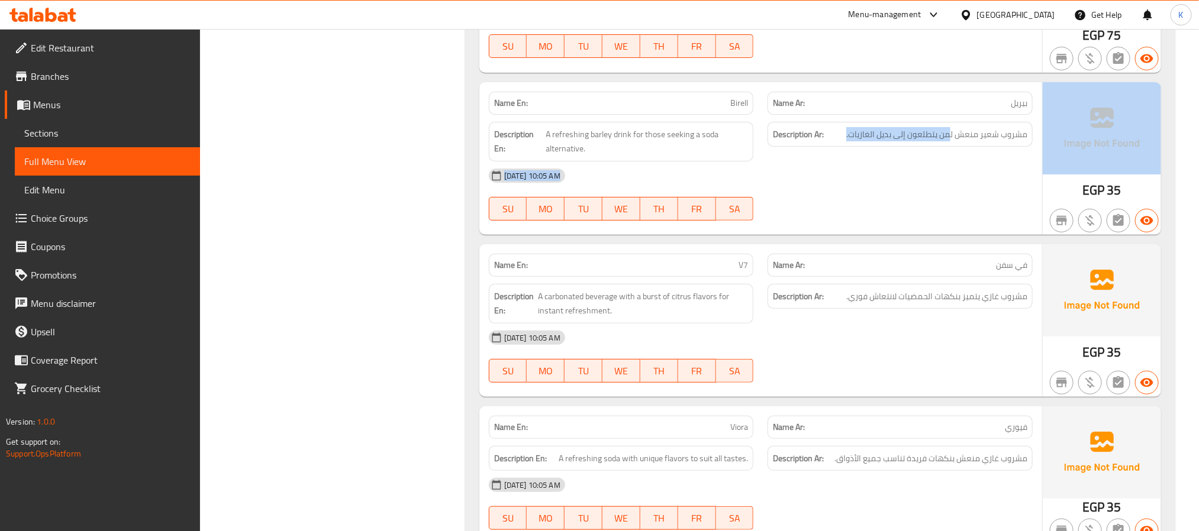
drag, startPoint x: 950, startPoint y: 147, endPoint x: 1048, endPoint y: 144, distance: 97.7
click at [1048, 144] on div "Name En: Birell Name Ar: بيريل Description En: A refreshing barley drink for th…" at bounding box center [820, 158] width 682 height 153
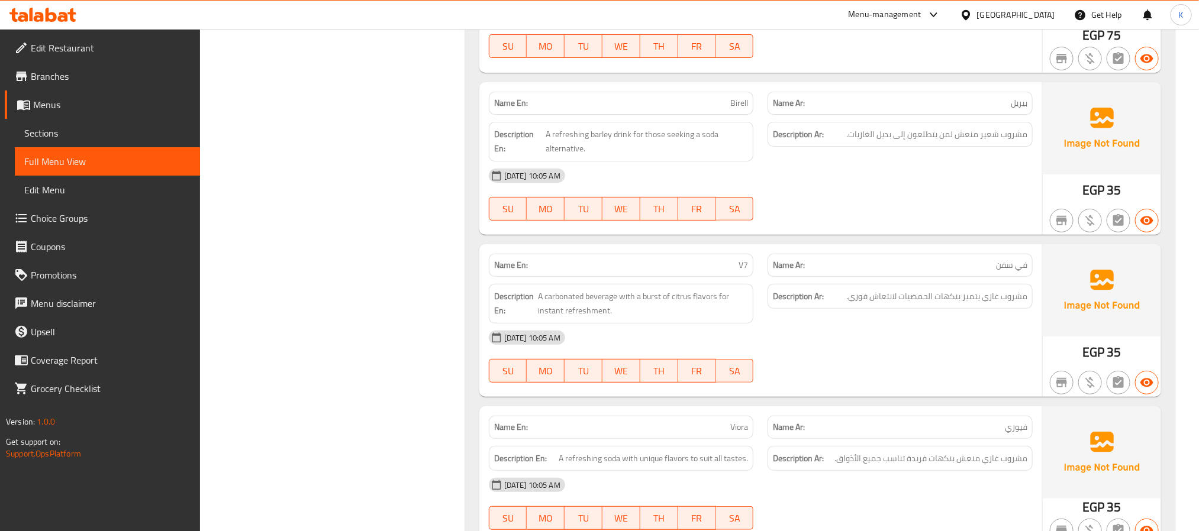
click at [1014, 142] on span "مشروب شعير منعش لمن يتطلعون إلى بديل الغازيات." at bounding box center [936, 134] width 181 height 15
click at [636, 306] on span "A carbonated beverage with a burst of citrus flavors for instant refreshment." at bounding box center [643, 303] width 210 height 29
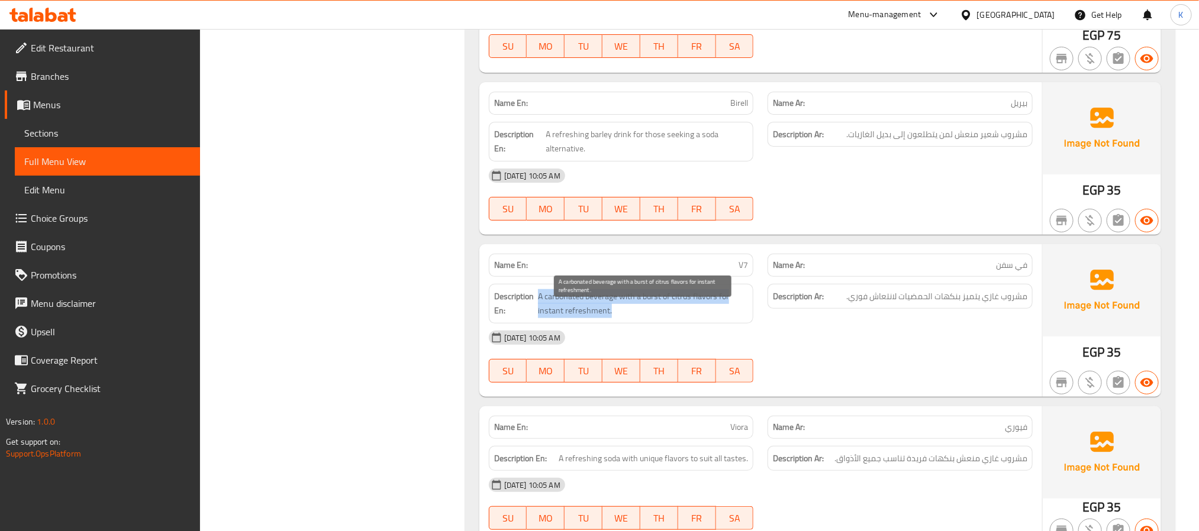
click at [636, 306] on span "A carbonated beverage with a burst of citrus flavors for instant refreshment." at bounding box center [643, 303] width 210 height 29
click at [730, 272] on p "Name En: V7" at bounding box center [621, 265] width 254 height 12
click at [675, 317] on span "A carbonated beverage with a burst of citrus flavors for instant refreshment." at bounding box center [643, 303] width 210 height 29
click at [632, 316] on span "A carbonated beverage with a burst of citrus flavors for instant refreshment." at bounding box center [643, 303] width 210 height 29
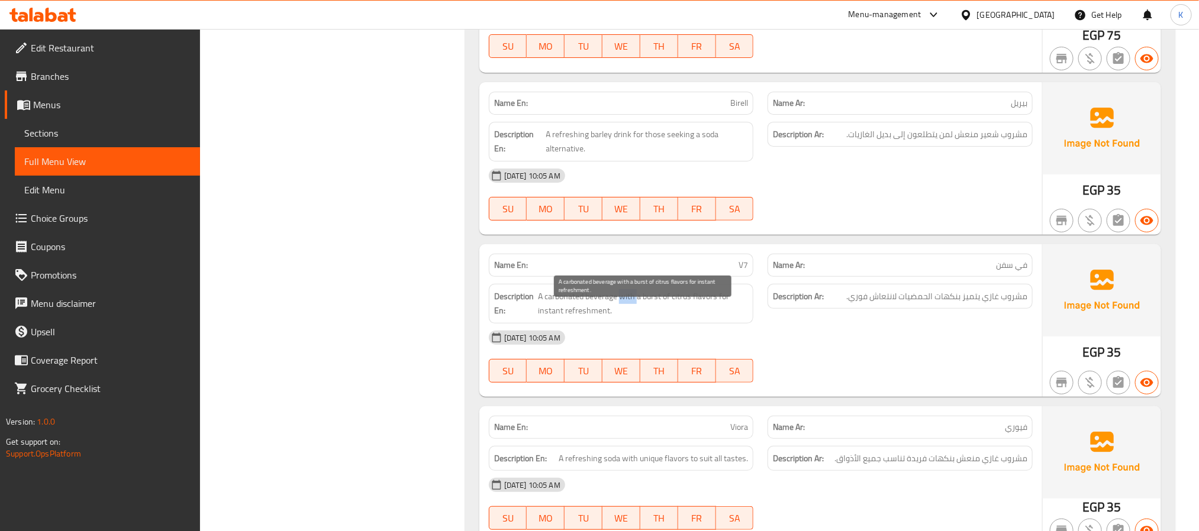
click at [632, 316] on span "A carbonated beverage with a burst of citrus flavors for instant refreshment." at bounding box center [643, 303] width 210 height 29
click at [631, 316] on span "A carbonated beverage with a burst of citrus flavors for instant refreshment." at bounding box center [643, 303] width 210 height 29
click at [915, 293] on div "Description Ar: مشروب غازي يتميز بنكهات الحمضيات لانتعاش فوري." at bounding box center [900, 304] width 279 height 54
click at [915, 295] on div "Description Ar: مشروب غازي يتميز بنكهات الحمضيات لانتعاش فوري." at bounding box center [900, 304] width 279 height 54
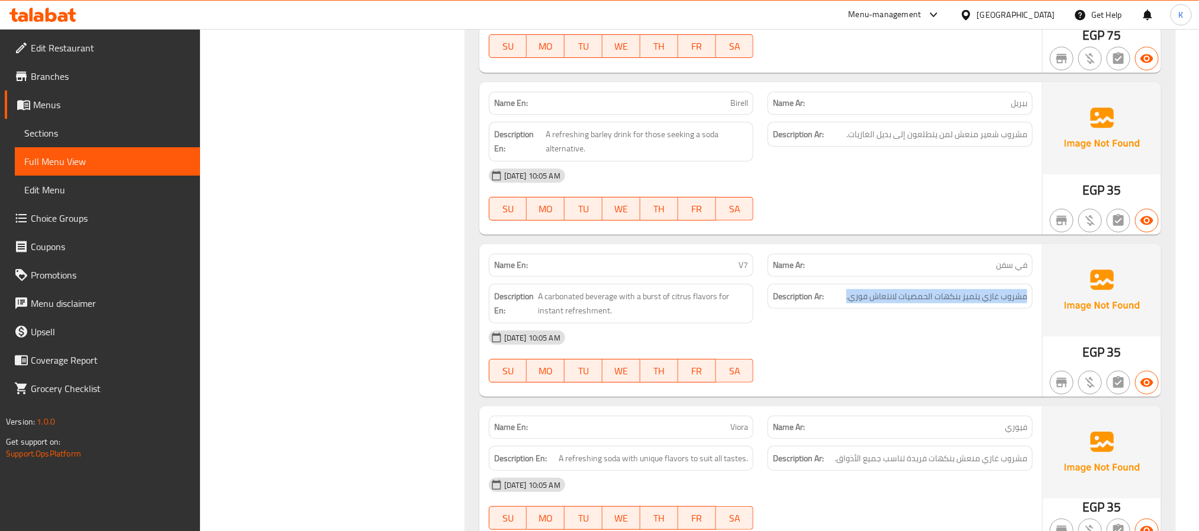
click at [915, 295] on div "Description Ar: مشروب غازي يتميز بنكهات الحمضيات لانتعاش فوري." at bounding box center [900, 304] width 279 height 54
click at [694, 439] on div "Name En: Viora" at bounding box center [621, 427] width 265 height 23
click at [1013, 439] on div "Name Ar: فيوري" at bounding box center [900, 427] width 265 height 23
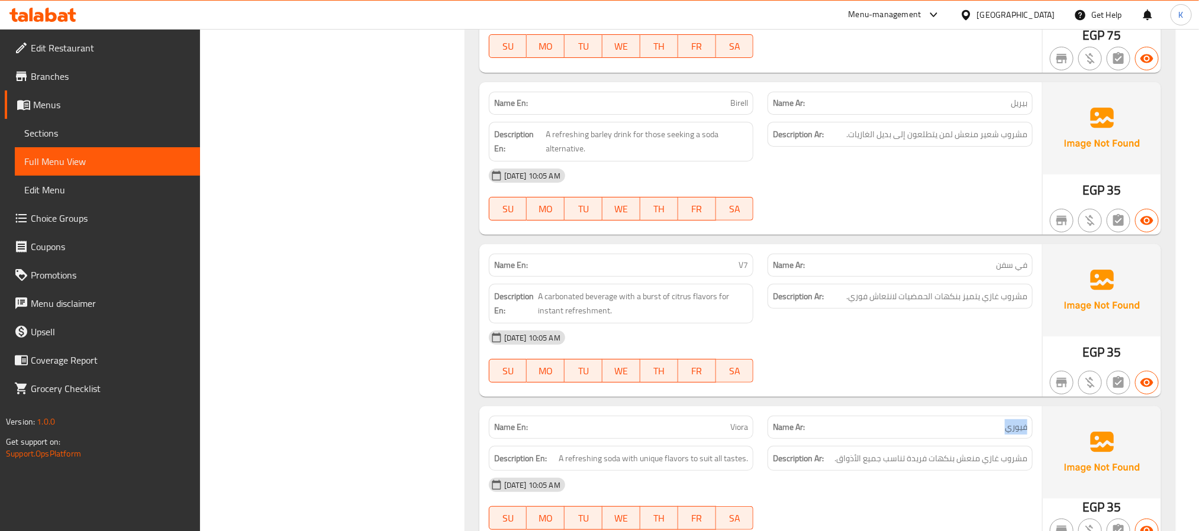
click at [1013, 439] on div "Name Ar: فيوري" at bounding box center [900, 427] width 265 height 23
click at [1014, 439] on div "Name Ar: فيوري" at bounding box center [900, 427] width 265 height 23
click at [645, 466] on span "A refreshing soda with unique flavors to suit all tastes." at bounding box center [653, 459] width 189 height 15
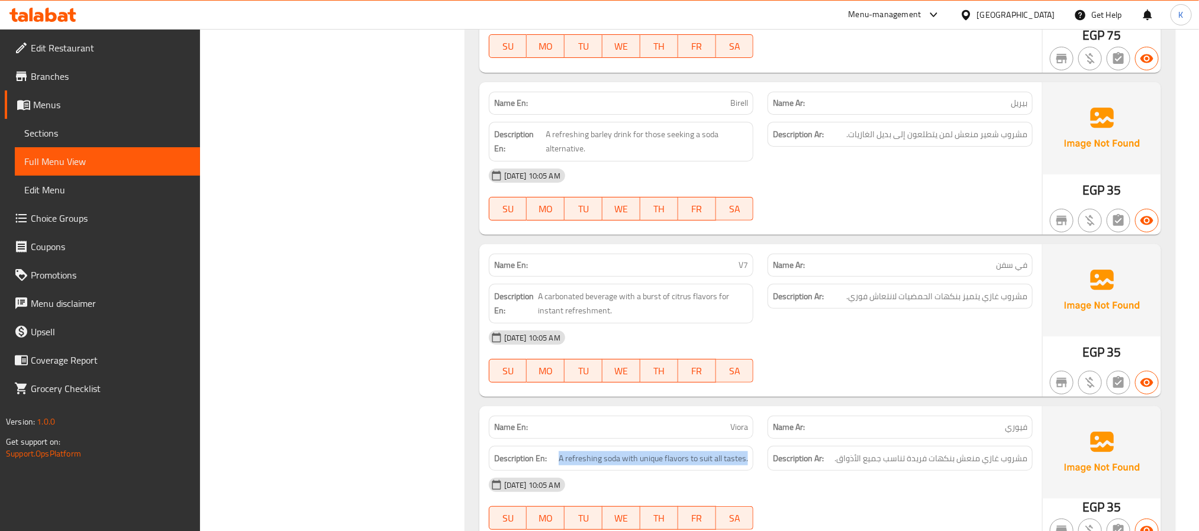
click at [978, 466] on span "مشروب غازي منعش بنكهات فريدة تناسب جميع الأذواق." at bounding box center [930, 459] width 193 height 15
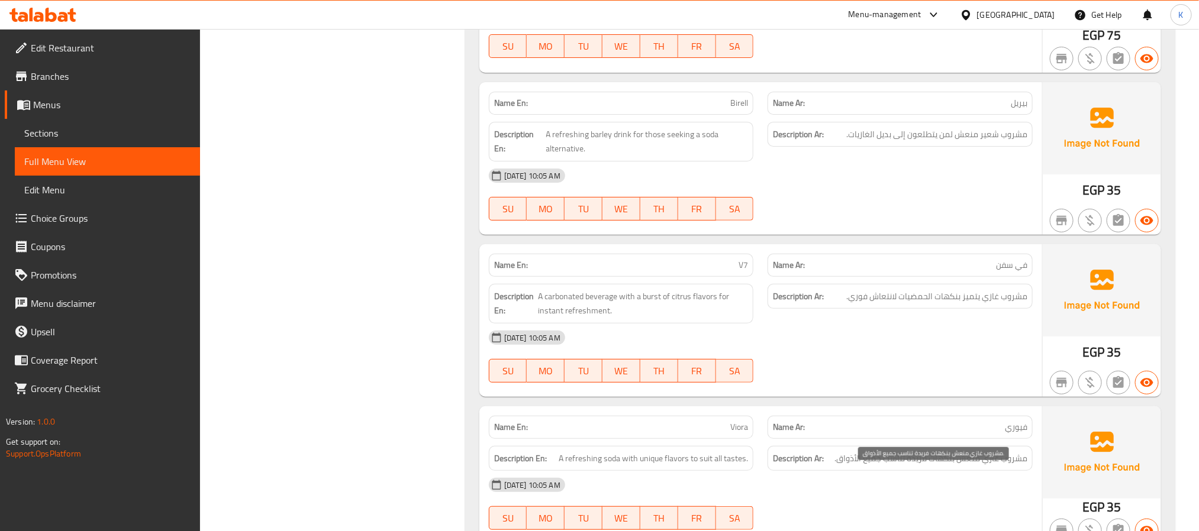
click at [978, 466] on span "مشروب غازي منعش بنكهات فريدة تناسب جميع الأذواق." at bounding box center [930, 459] width 193 height 15
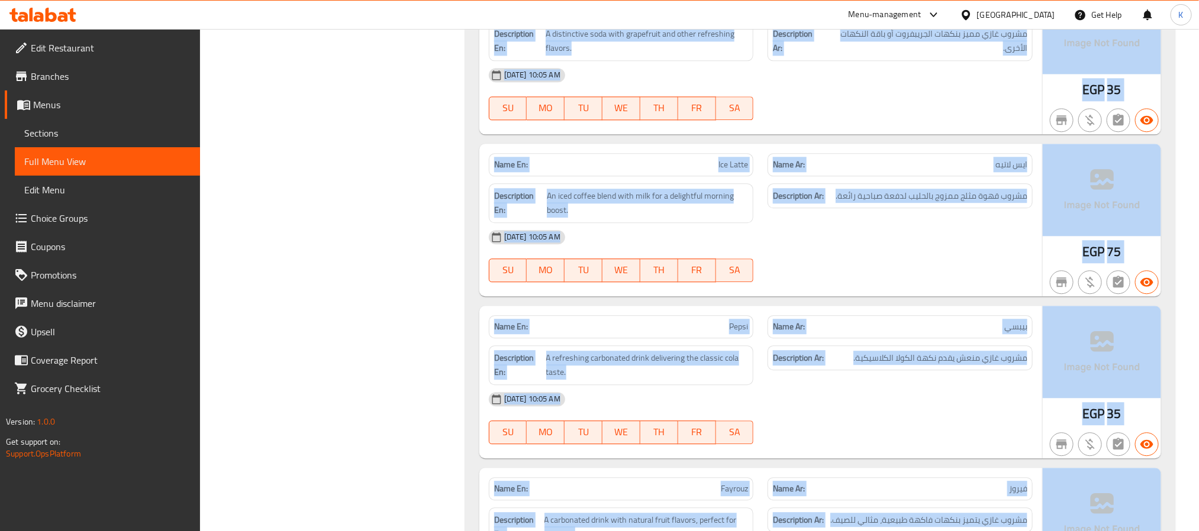
drag, startPoint x: 781, startPoint y: 91, endPoint x: 588, endPoint y: -108, distance: 277.1
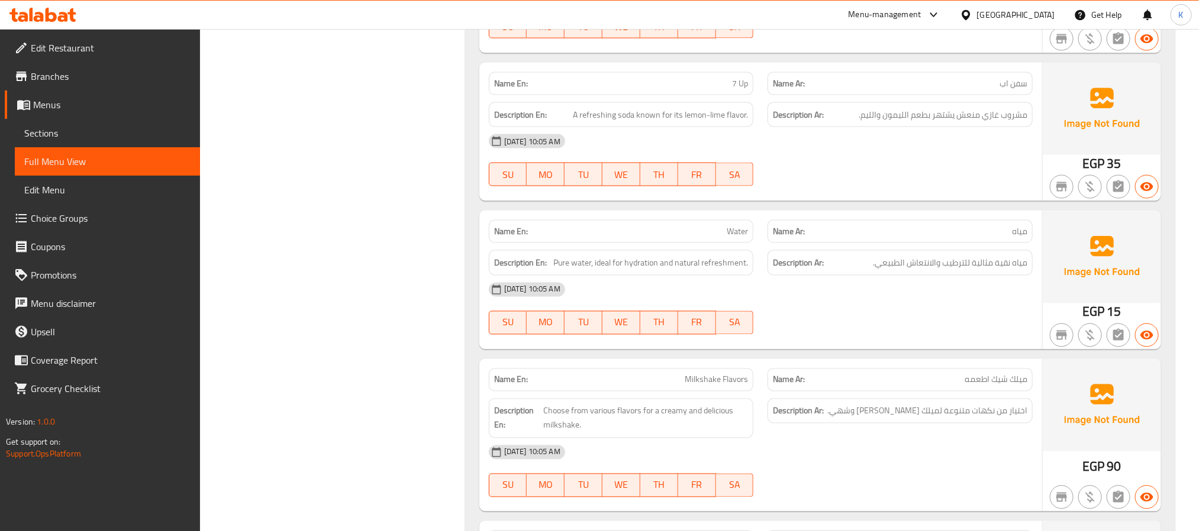
scroll to position [2695, 0]
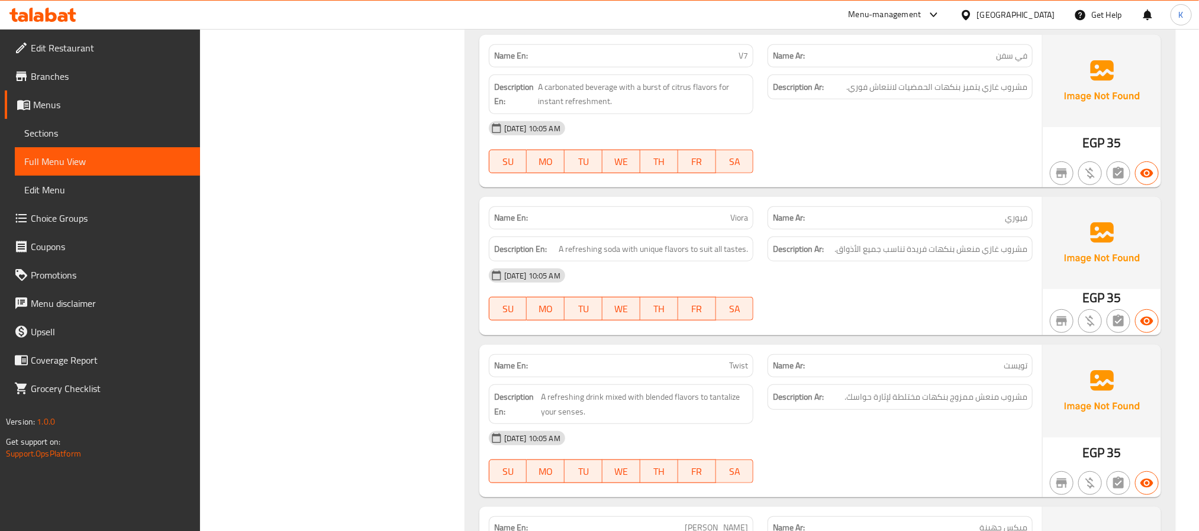
click at [915, 257] on span "مشروب غازي منعش بنكهات فريدة تناسب جميع الأذواق." at bounding box center [930, 249] width 193 height 15
click at [707, 372] on p "Name En: Twist" at bounding box center [621, 366] width 254 height 12
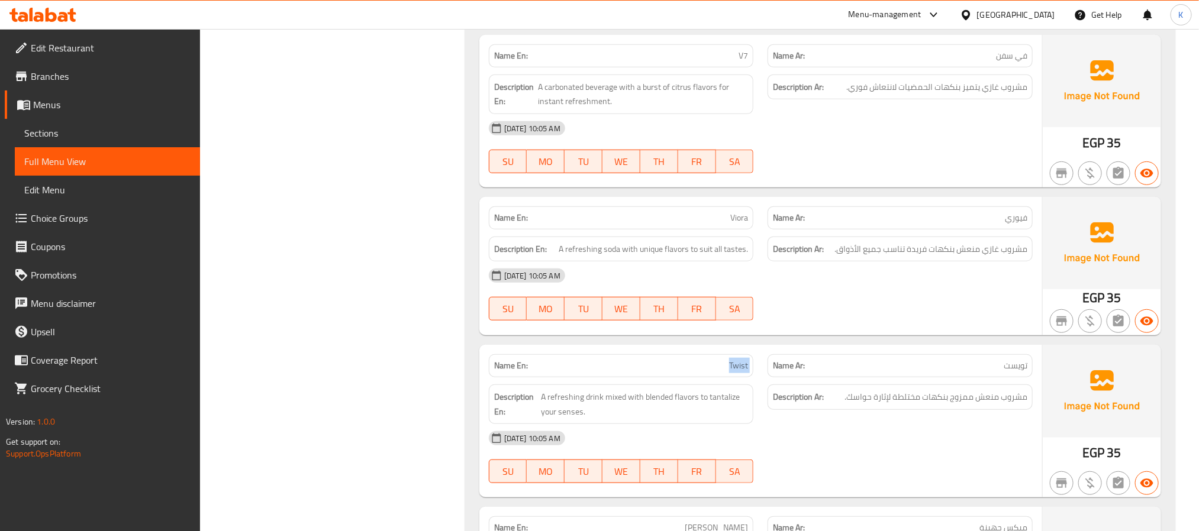
click at [707, 372] on p "Name En: Twist" at bounding box center [621, 366] width 254 height 12
click at [744, 372] on span "Twist" at bounding box center [738, 366] width 19 height 12
click at [746, 372] on span "Twist" at bounding box center [738, 366] width 19 height 12
click at [662, 404] on div "Description En: A refreshing drink mixed with blended flavors to tantalize your…" at bounding box center [621, 405] width 265 height 40
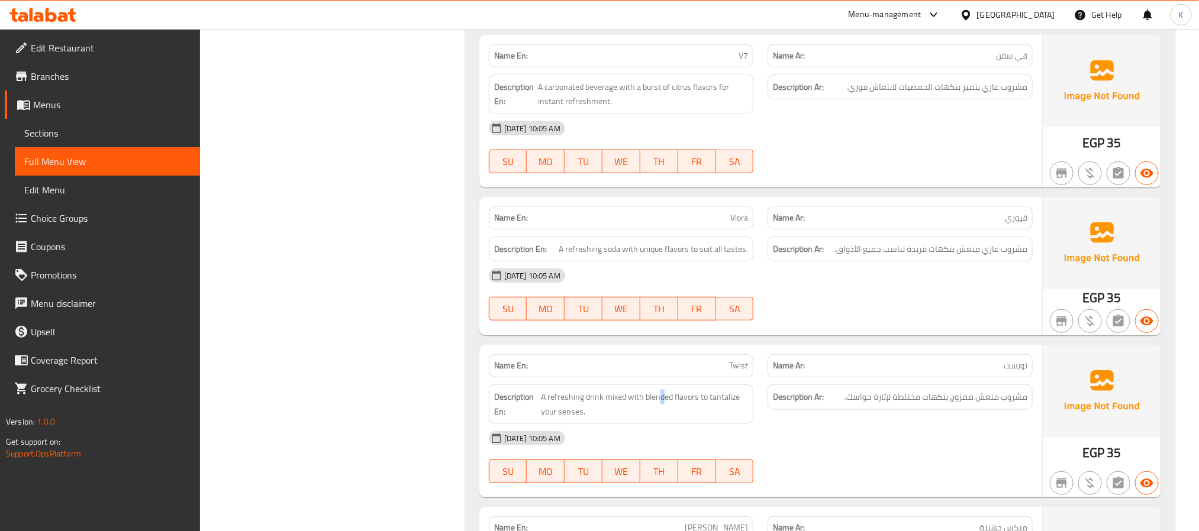
click at [662, 404] on div "Description En: A refreshing drink mixed with blended flavors to tantalize your…" at bounding box center [621, 405] width 265 height 40
click at [662, 405] on div "Description En: A refreshing drink mixed with blended flavors to tantalize your…" at bounding box center [621, 405] width 265 height 40
click at [984, 405] on span "مشروب منعش ممزوج بنكهات مختلطة لإثارة حواسك." at bounding box center [936, 397] width 183 height 15
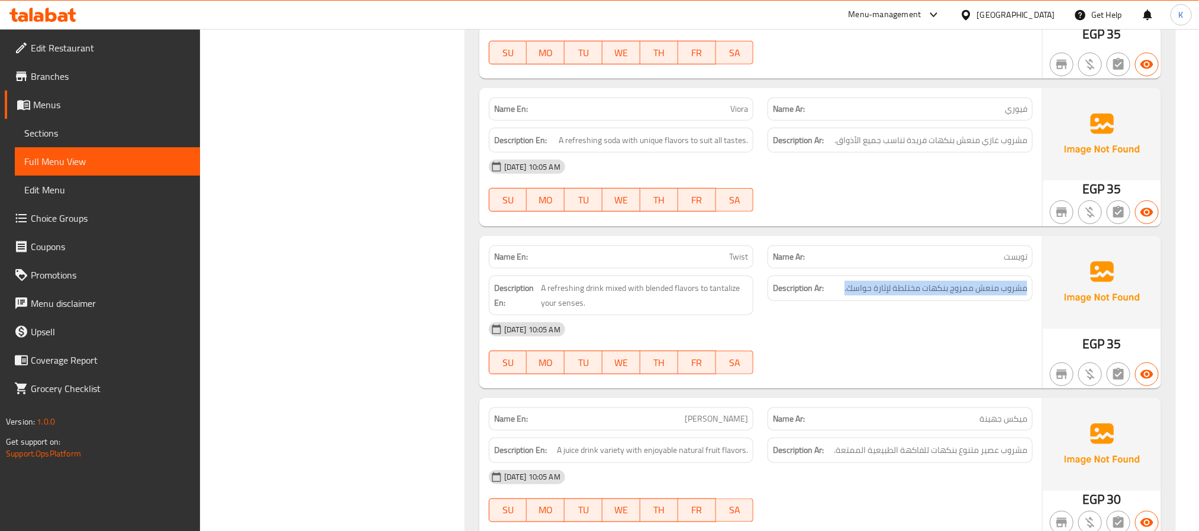
scroll to position [2903, 0]
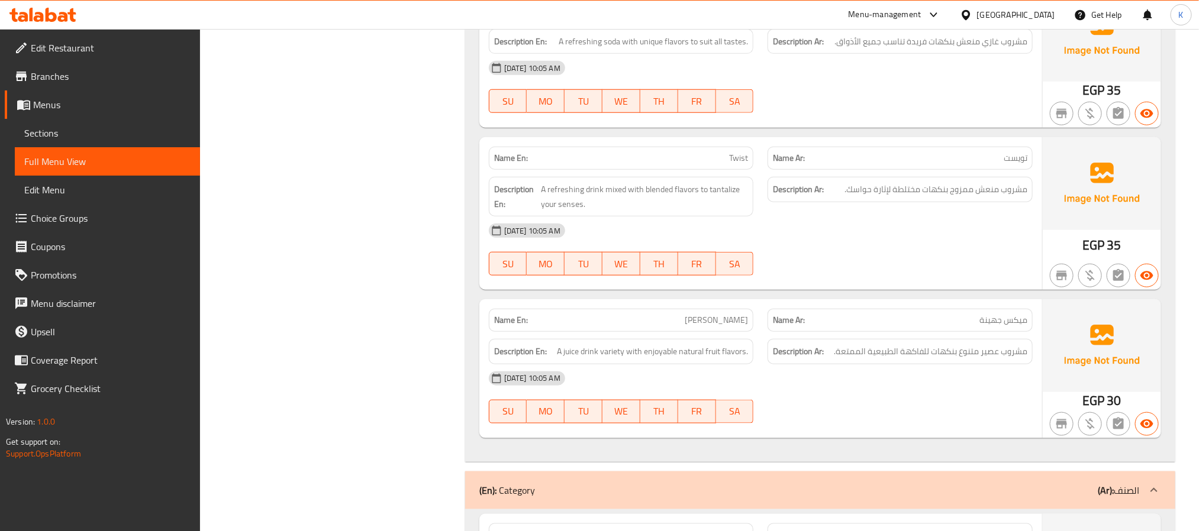
click at [724, 332] on div "Name En: Juhayna Mix" at bounding box center [621, 320] width 265 height 23
click at [618, 359] on span "A juice drink variety with enjoyable natural fruit flavors." at bounding box center [652, 351] width 191 height 15
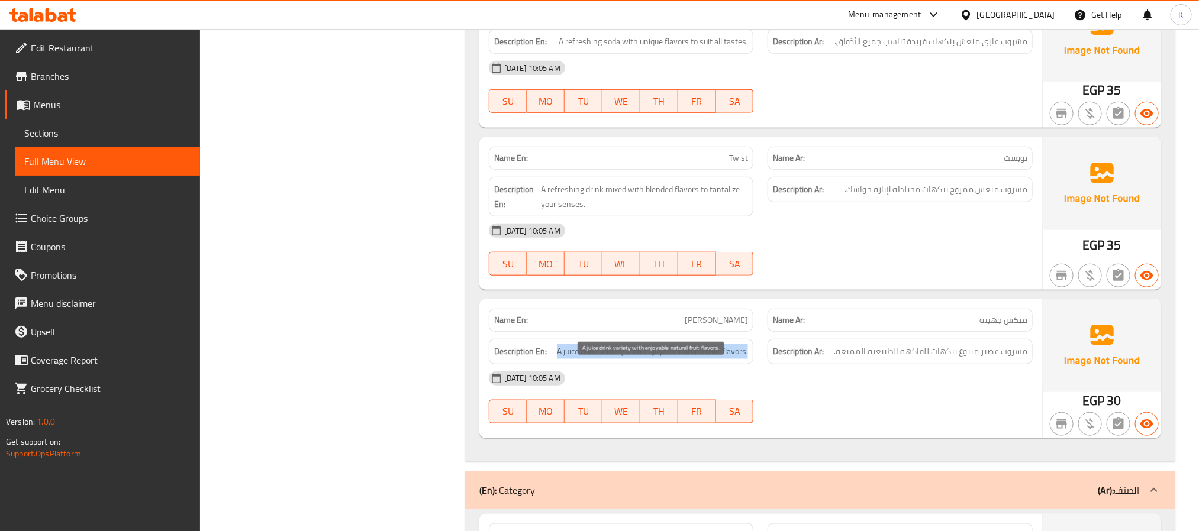
click at [618, 359] on span "A juice drink variety with enjoyable natural fruit flavors." at bounding box center [652, 351] width 191 height 15
click at [847, 327] on p "Name Ar: ميكس جهينة" at bounding box center [900, 320] width 254 height 12
click at [847, 359] on span "مشروب عصير متنوع بنكهات للفاكهة الطبيعية الممتعة." at bounding box center [931, 351] width 194 height 15
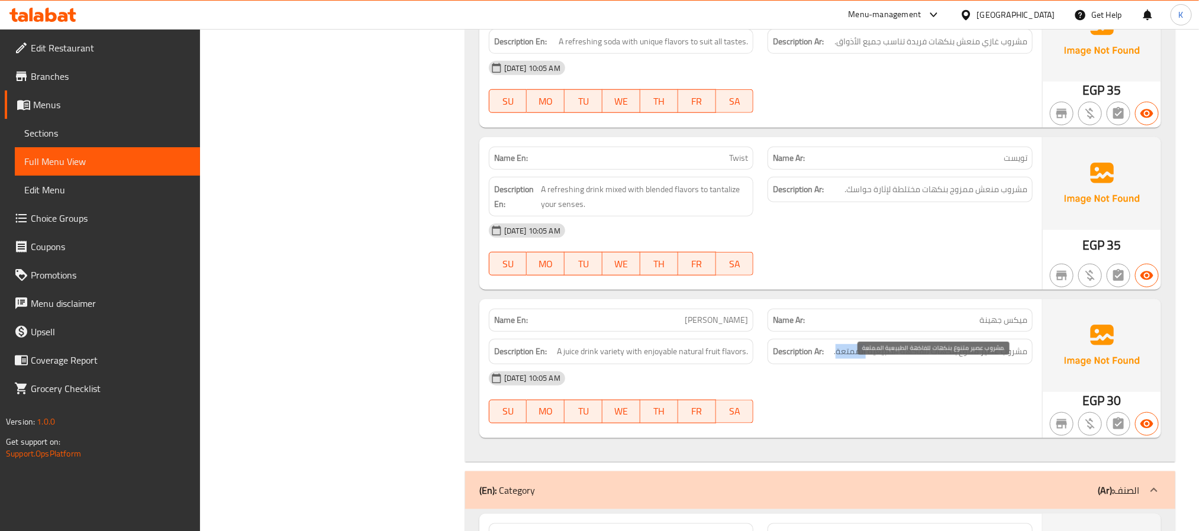
click at [846, 359] on span "مشروب عصير متنوع بنكهات للفاكهة الطبيعية الممتعة." at bounding box center [931, 351] width 194 height 15
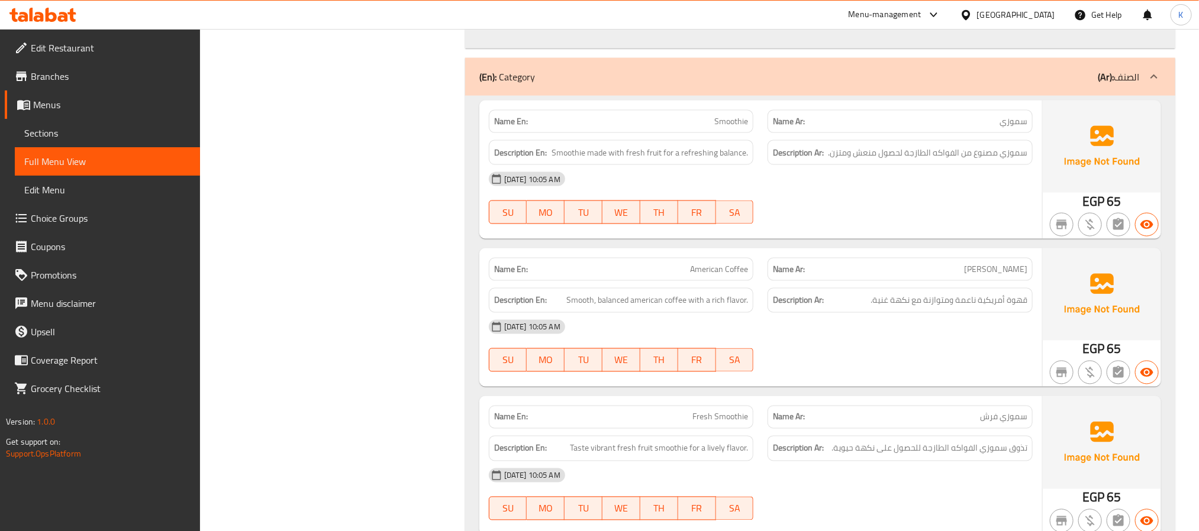
click at [730, 128] on span "Smoothie" at bounding box center [731, 121] width 34 height 12
click at [100, 144] on link "Sections" at bounding box center [107, 133] width 185 height 28
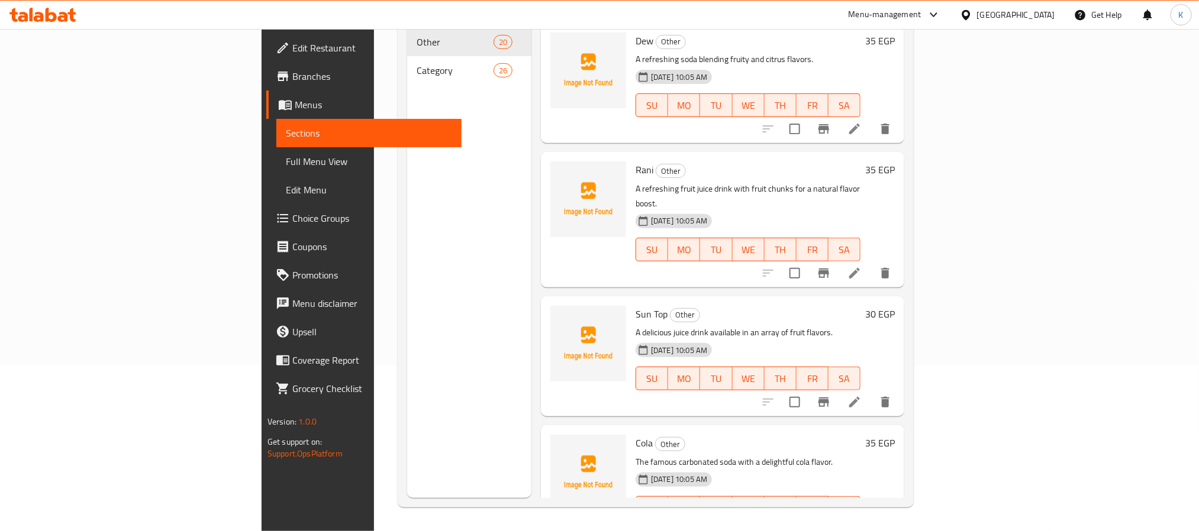
scroll to position [166, 0]
click at [286, 158] on span "Full Menu View" at bounding box center [369, 161] width 166 height 14
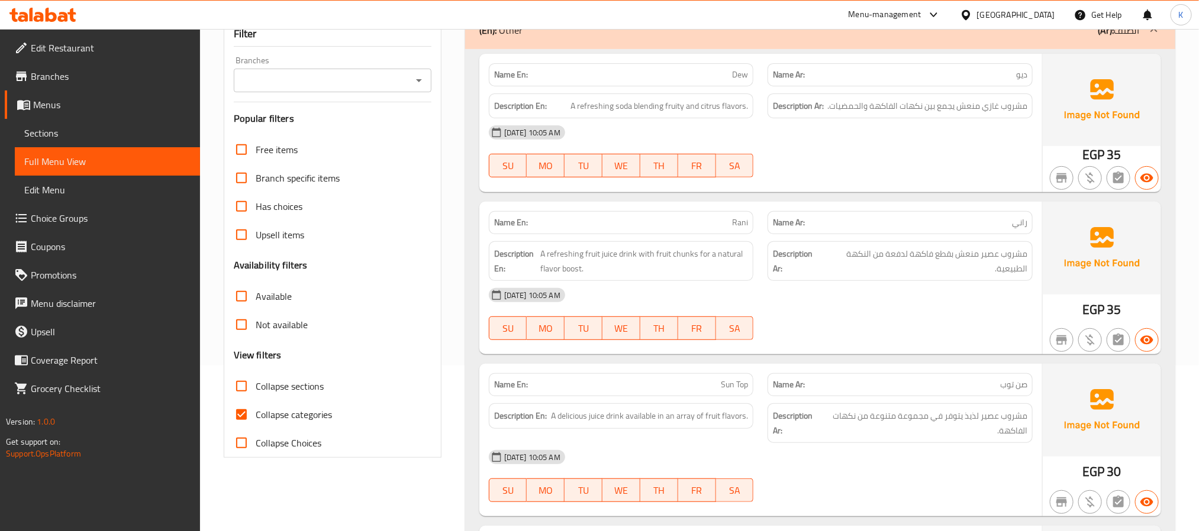
click at [330, 396] on div "Collapse sections" at bounding box center [333, 386] width 198 height 28
click at [333, 414] on div "Collapse categories" at bounding box center [333, 415] width 198 height 28
click at [326, 408] on span "Collapse categories" at bounding box center [294, 415] width 76 height 14
click at [256, 407] on input "Collapse categories" at bounding box center [241, 415] width 28 height 28
checkbox input "false"
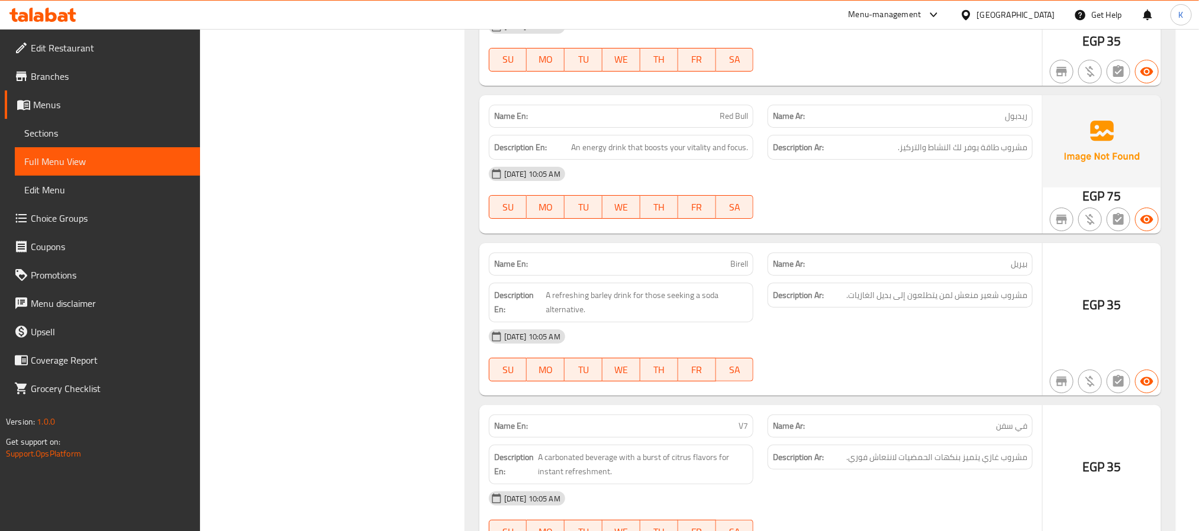
scroll to position [3255, 0]
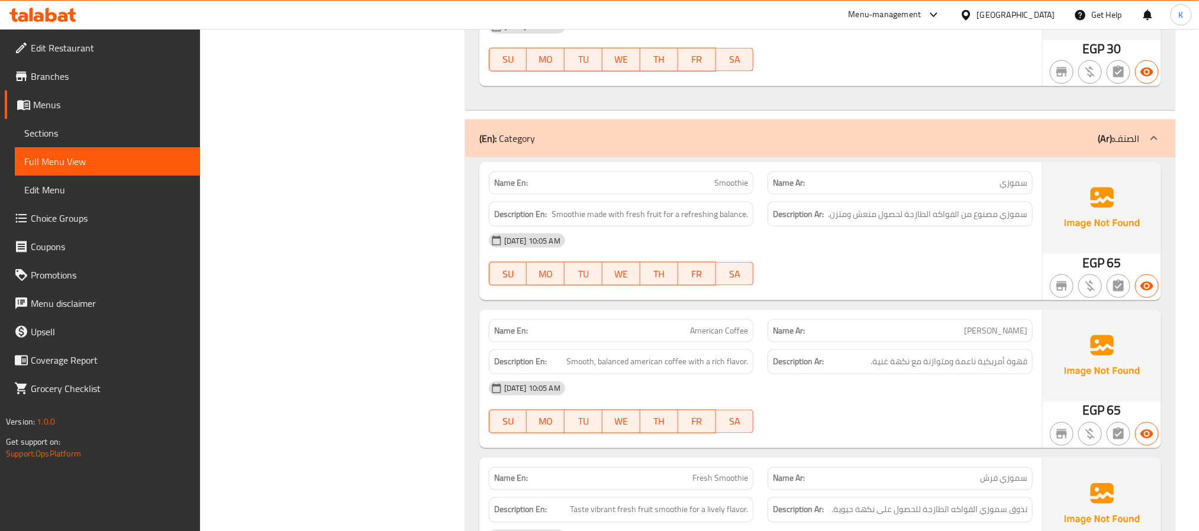
drag, startPoint x: 86, startPoint y: 136, endPoint x: 199, endPoint y: 152, distance: 114.7
click at [86, 136] on span "Sections" at bounding box center [107, 133] width 166 height 14
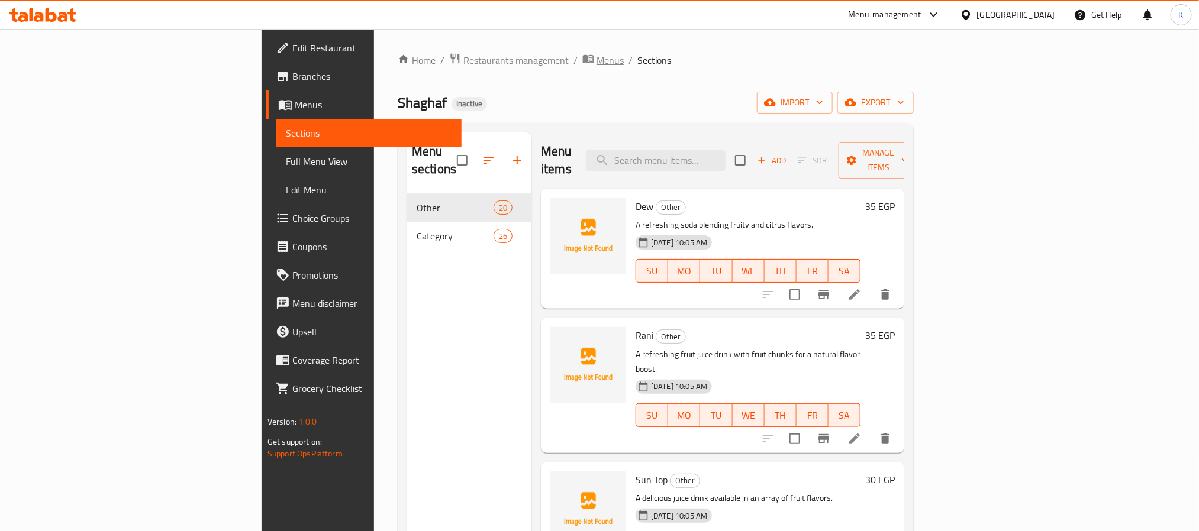
click at [597, 62] on span "Menus" at bounding box center [610, 60] width 27 height 14
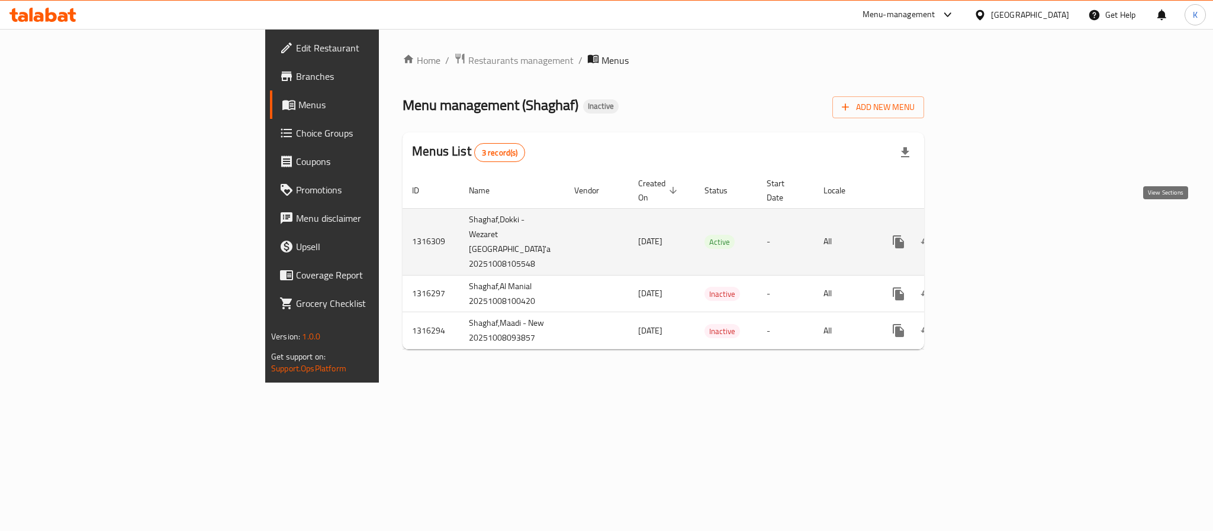
click at [991, 235] on icon "enhanced table" at bounding box center [984, 242] width 14 height 14
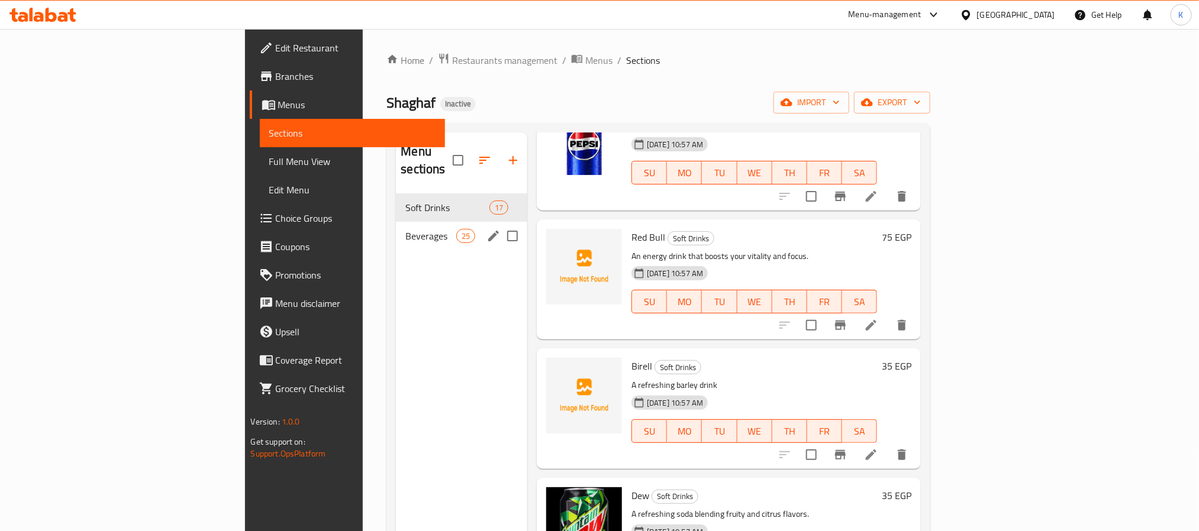
drag, startPoint x: 313, startPoint y: 208, endPoint x: 371, endPoint y: 251, distance: 72.0
click at [396, 222] on div "Beverages 25" at bounding box center [461, 236] width 131 height 28
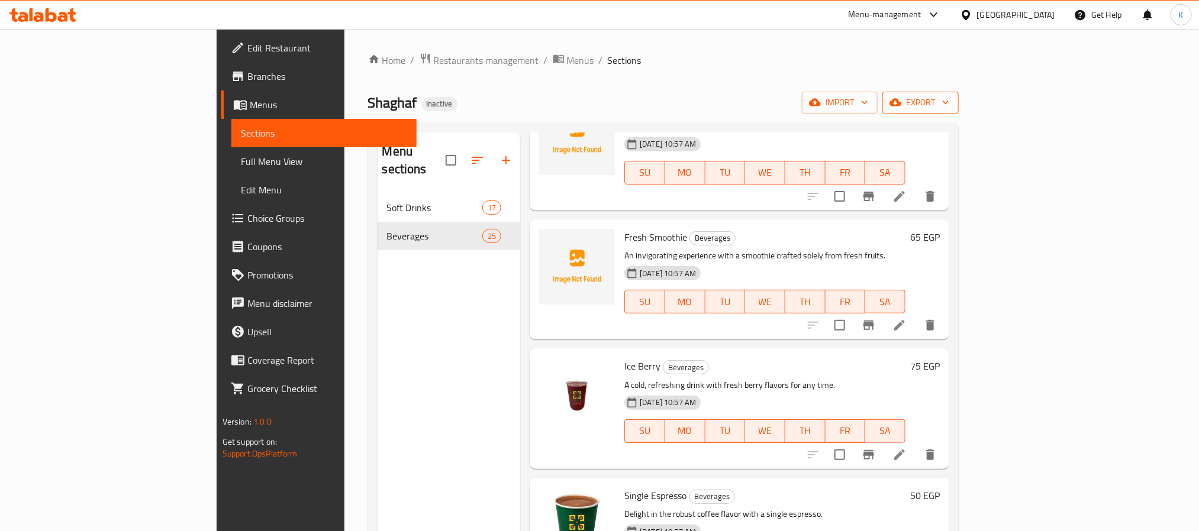
click at [949, 110] on span "export" at bounding box center [920, 102] width 57 height 15
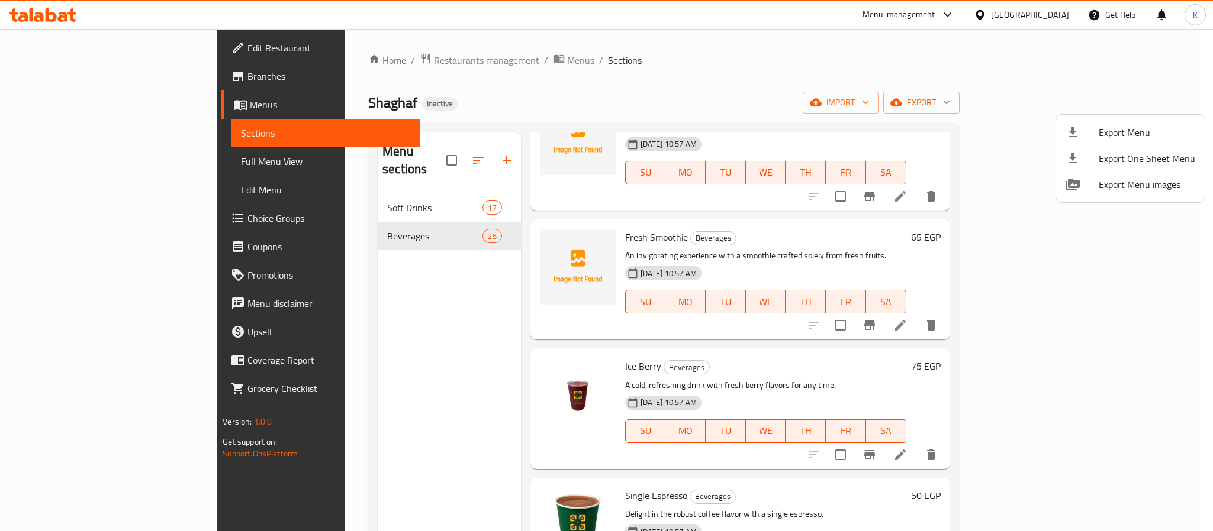
click at [1132, 127] on span "Export Menu" at bounding box center [1146, 132] width 96 height 14
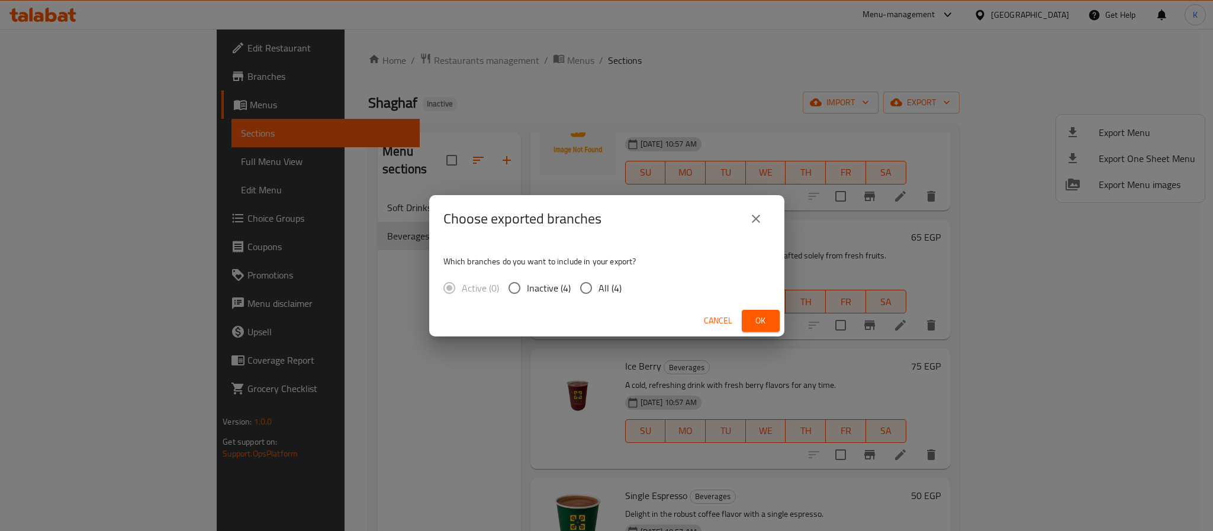
click at [620, 284] on div "Active (0) Inactive (4) All (4)" at bounding box center [537, 288] width 188 height 25
click at [617, 290] on span "All (4)" at bounding box center [609, 288] width 23 height 14
click at [606, 290] on span "All (4)" at bounding box center [609, 288] width 23 height 14
click at [598, 290] on input "All (4)" at bounding box center [585, 288] width 25 height 25
radio input "true"
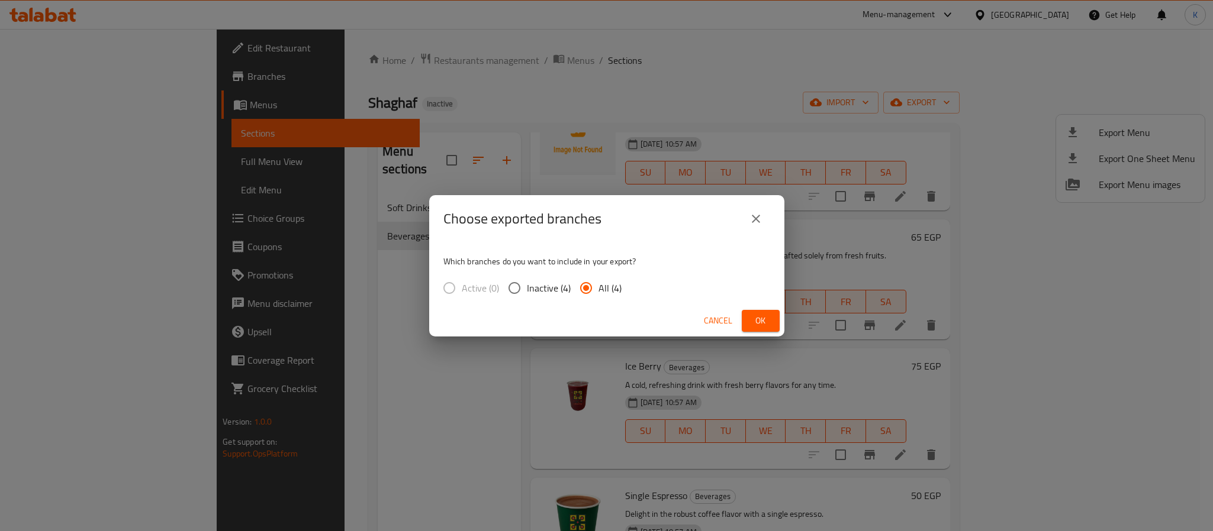
click at [757, 322] on span "Ok" at bounding box center [760, 321] width 19 height 15
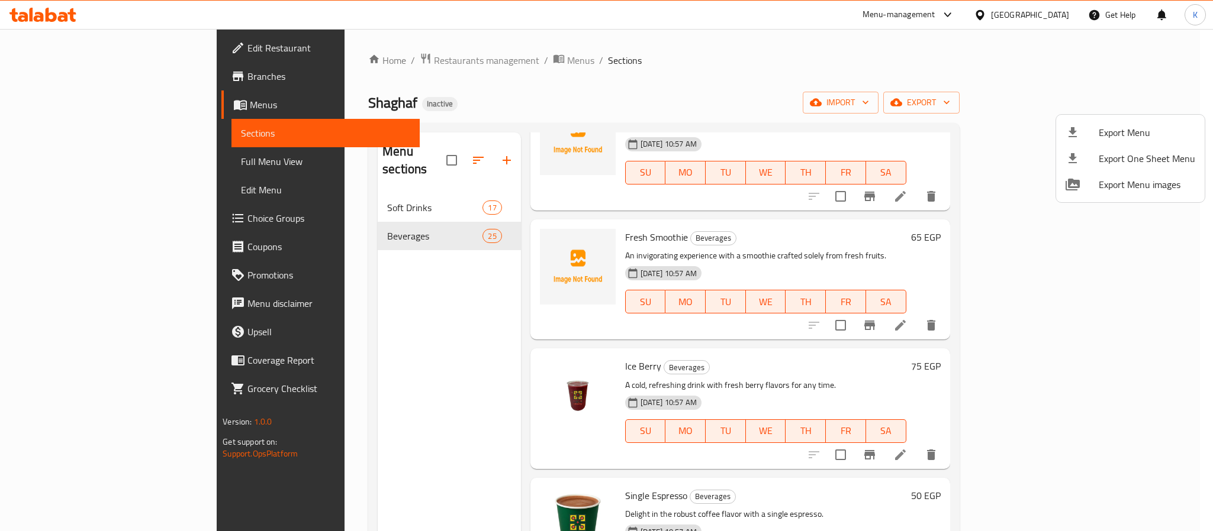
click at [723, 192] on div at bounding box center [606, 265] width 1213 height 531
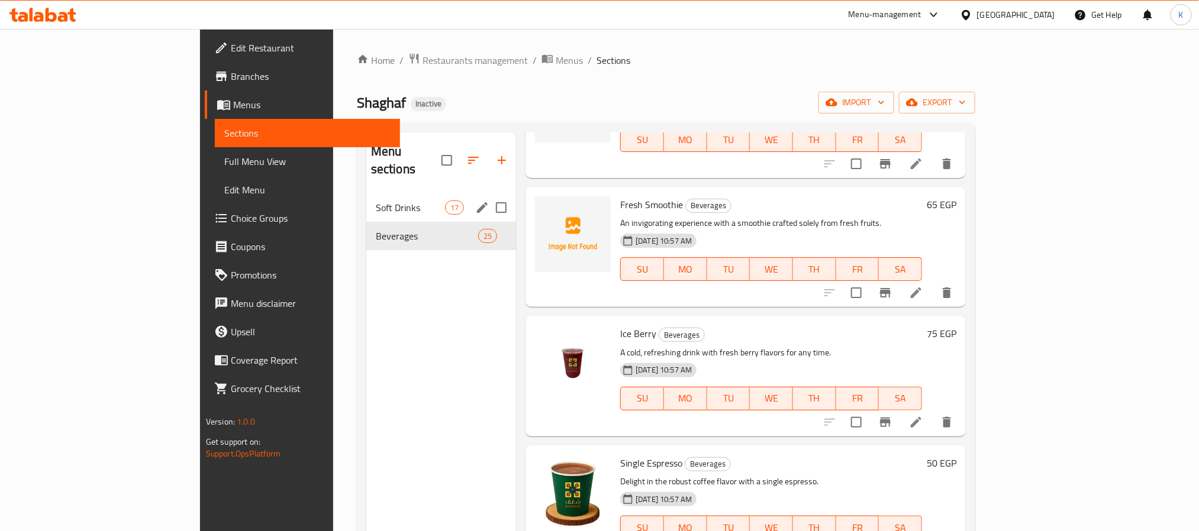
click at [366, 199] on div "Soft Drinks 17" at bounding box center [441, 208] width 150 height 28
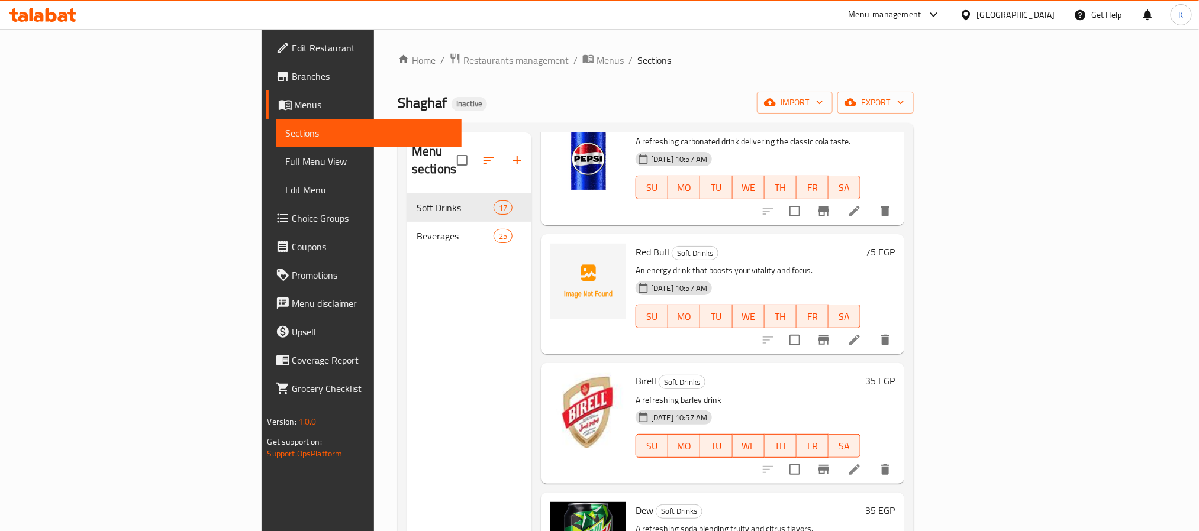
drag, startPoint x: 317, startPoint y: 268, endPoint x: 317, endPoint y: 260, distance: 8.3
click at [407, 267] on div "Menu sections Soft Drinks 17 Beverages 25" at bounding box center [469, 398] width 124 height 531
click at [407, 242] on div "Menu sections Soft Drinks 17 Beverages 25" at bounding box center [469, 398] width 124 height 531
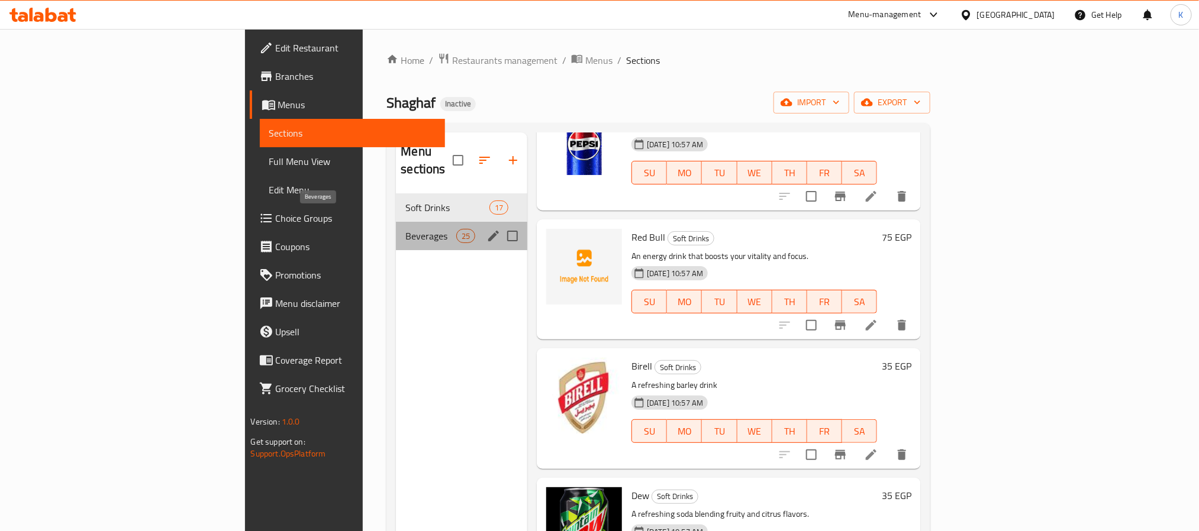
click at [405, 229] on span "Beverages" at bounding box center [430, 236] width 50 height 14
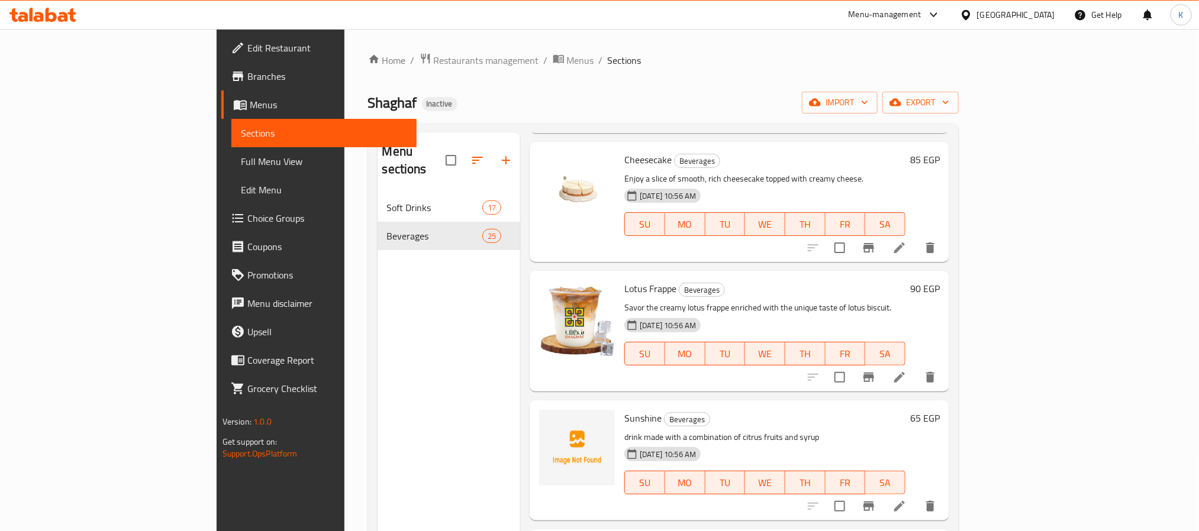
scroll to position [1486, 0]
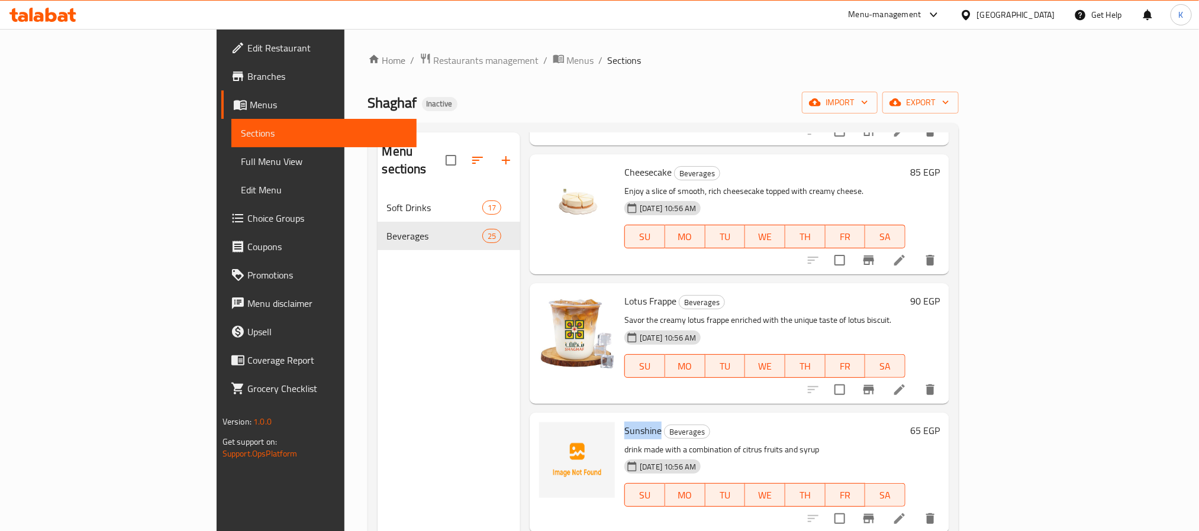
drag, startPoint x: 605, startPoint y: 382, endPoint x: 572, endPoint y: 382, distance: 33.7
click at [624, 422] on span "Sunshine" at bounding box center [642, 431] width 37 height 18
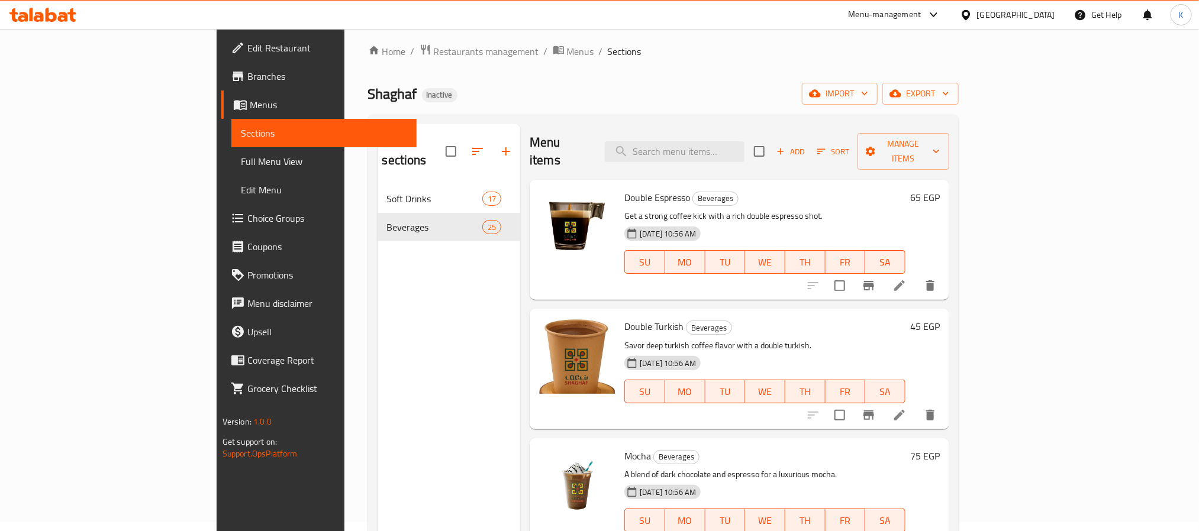
scroll to position [0, 0]
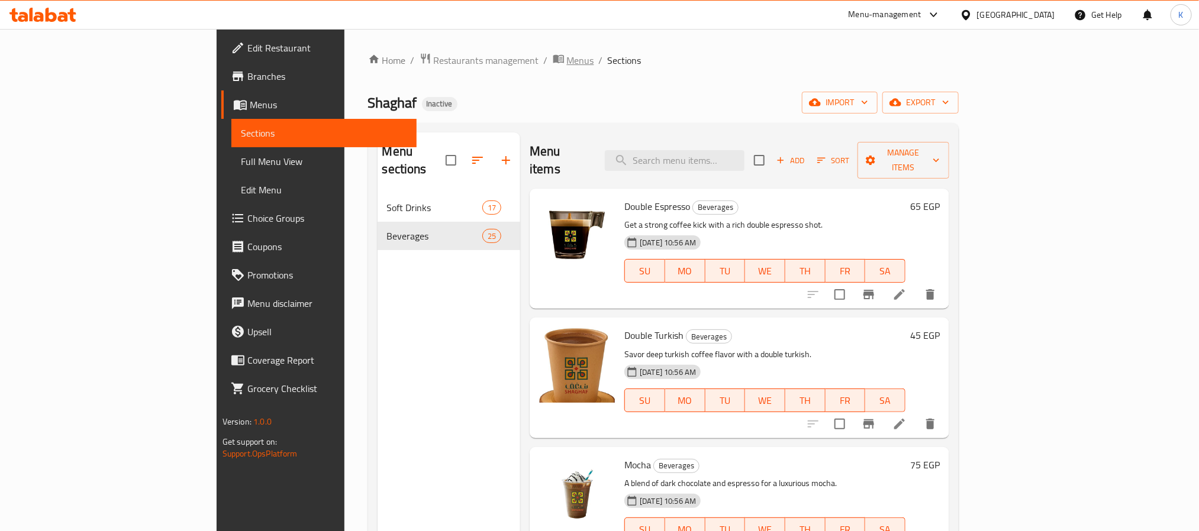
click at [567, 56] on span "Menus" at bounding box center [580, 60] width 27 height 14
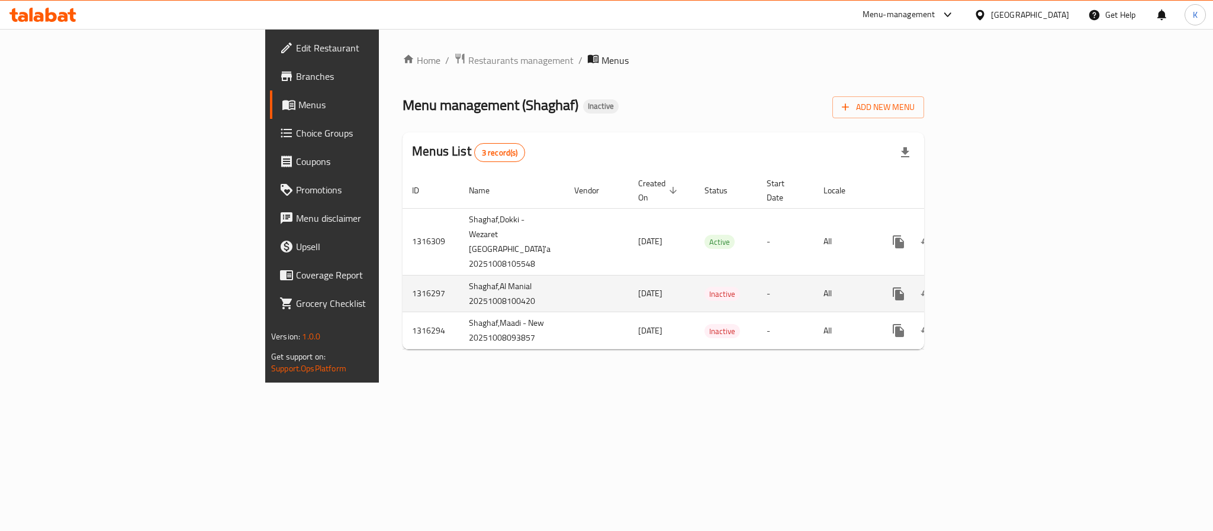
click at [989, 289] on icon "enhanced table" at bounding box center [983, 294] width 11 height 11
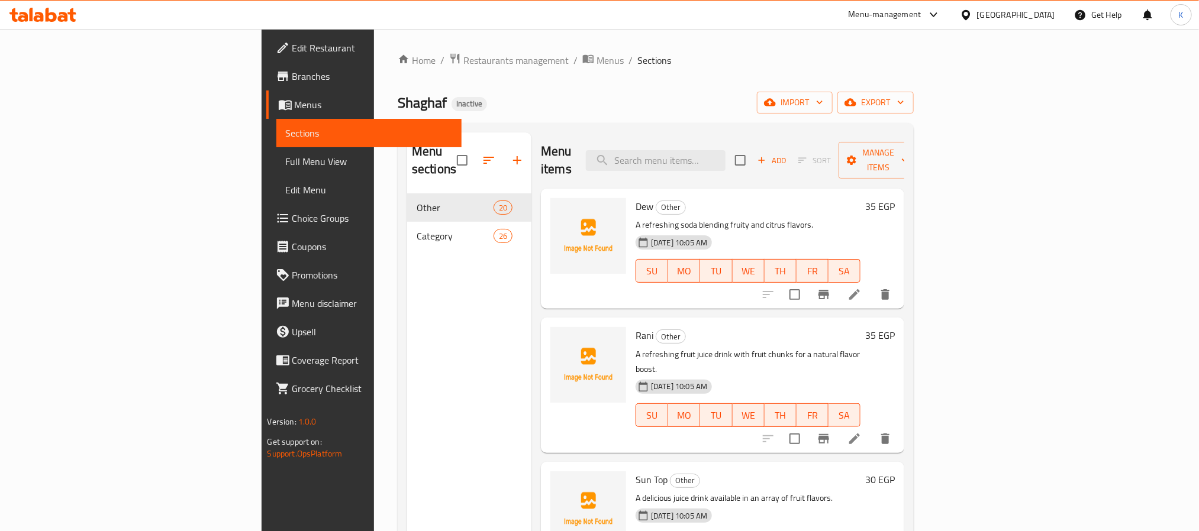
click at [736, 194] on div "Dew Other A refreshing soda blending fruity and citrus flavors. 08-10-2025 10:0…" at bounding box center [748, 249] width 234 height 111
click at [726, 150] on input "search" at bounding box center [656, 160] width 140 height 21
paste input "Fresh"
type input "Fresh"
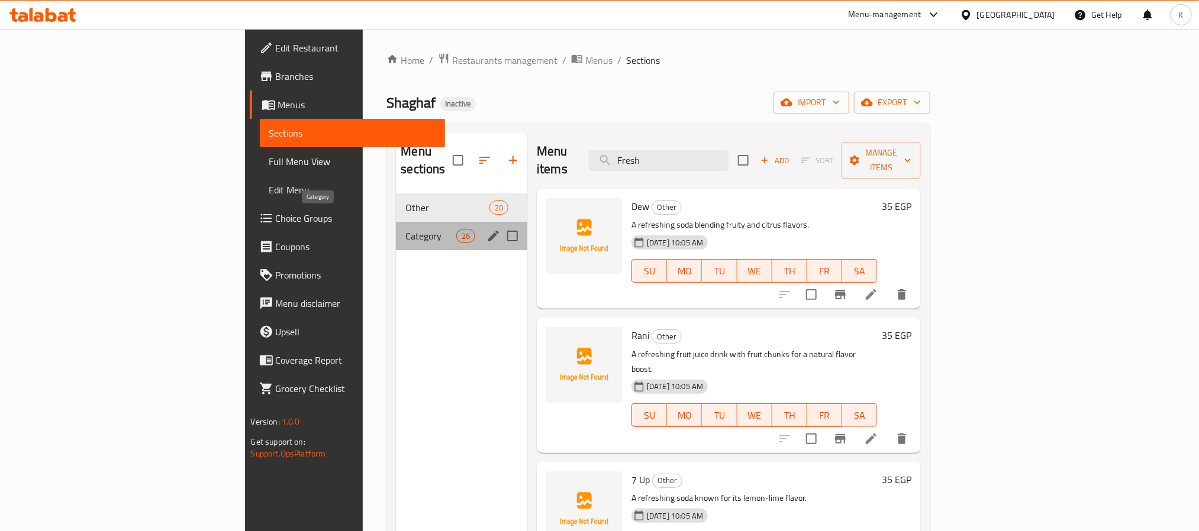
click at [405, 229] on span "Category" at bounding box center [430, 236] width 50 height 14
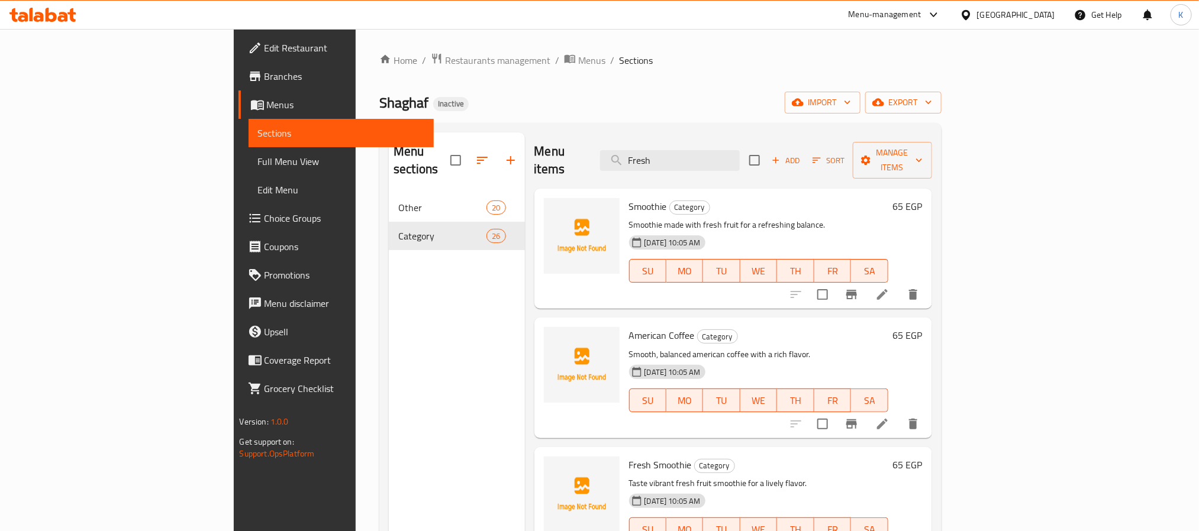
click at [744, 198] on h6 "Smoothie Category" at bounding box center [758, 206] width 259 height 17
click at [737, 152] on input "Fresh" at bounding box center [670, 160] width 140 height 21
click at [846, 93] on div "Shaghaf Inactive import export" at bounding box center [660, 103] width 562 height 22
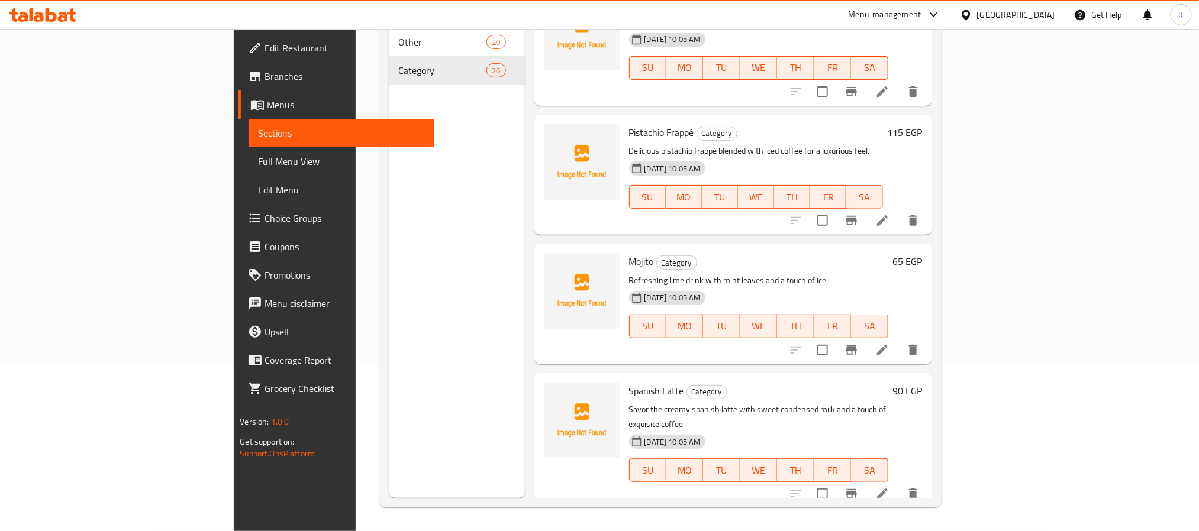
scroll to position [1101, 0]
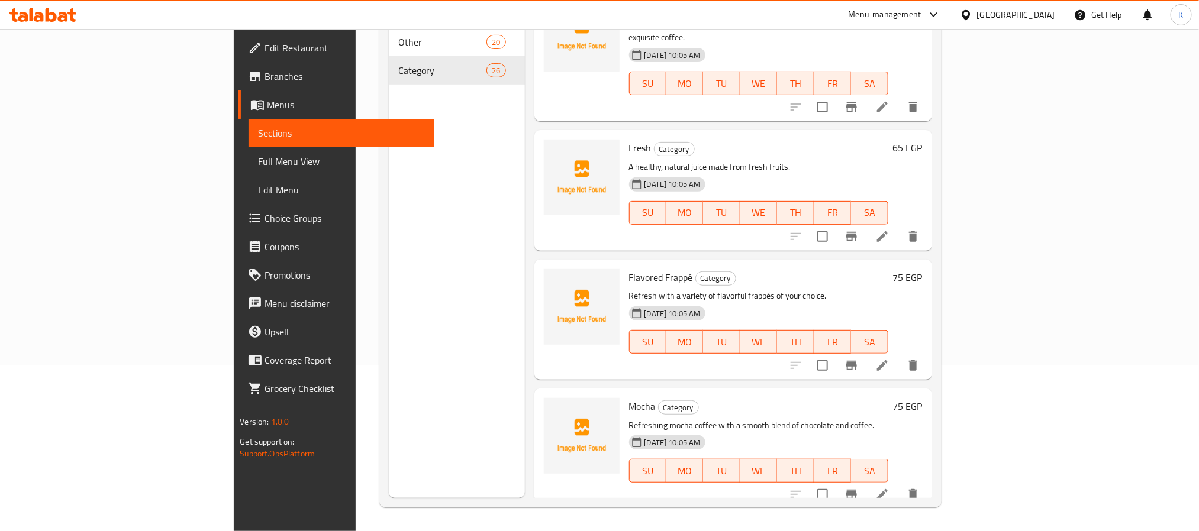
drag, startPoint x: 75, startPoint y: 160, endPoint x: 253, endPoint y: 18, distance: 227.8
click at [258, 160] on span "Full Menu View" at bounding box center [341, 161] width 166 height 14
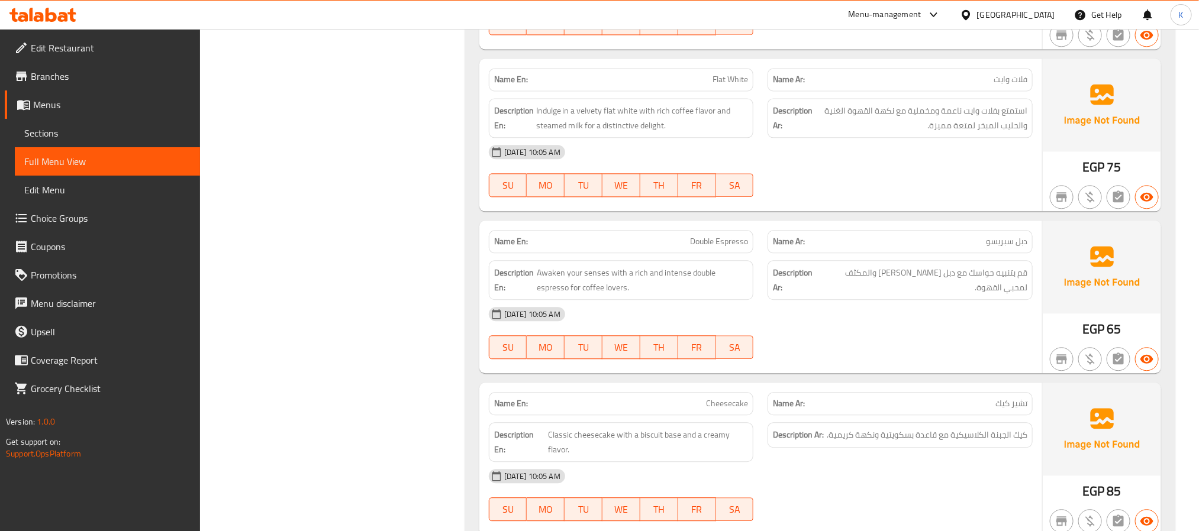
scroll to position [6801, 0]
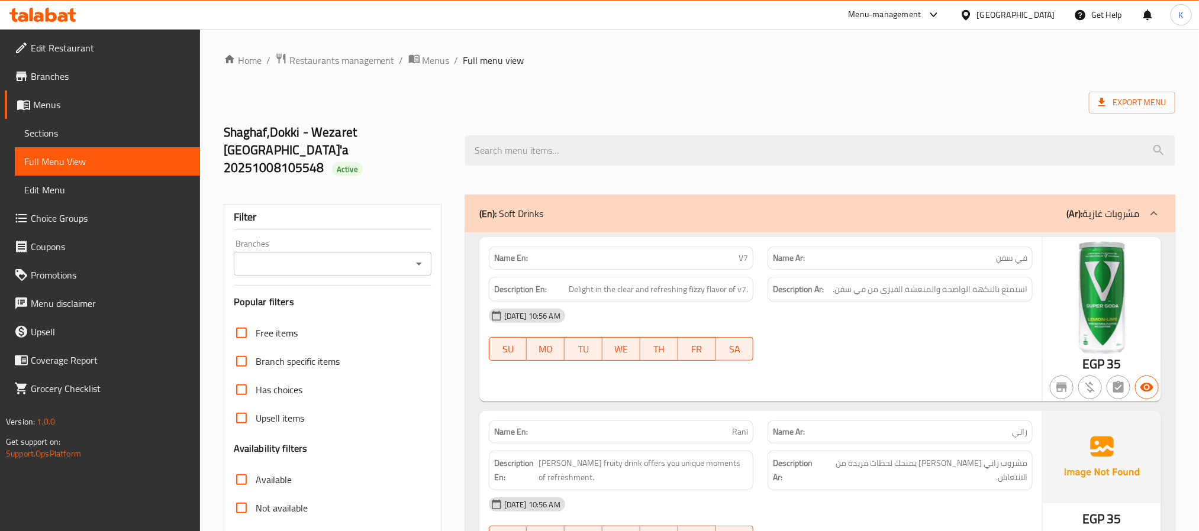
click at [62, 130] on span "Sections" at bounding box center [107, 133] width 166 height 14
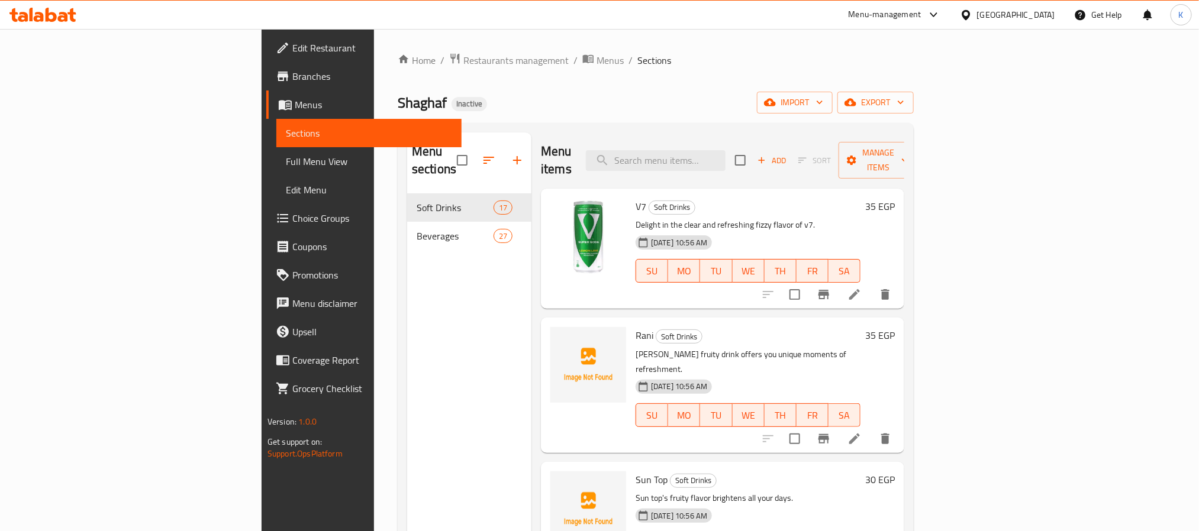
click at [746, 189] on div "V7 Soft Drinks Delight in the clear and refreshing fizzy flavor of v7. [DATE] 1…" at bounding box center [722, 249] width 363 height 120
click at [726, 158] on input "search" at bounding box center [656, 160] width 140 height 21
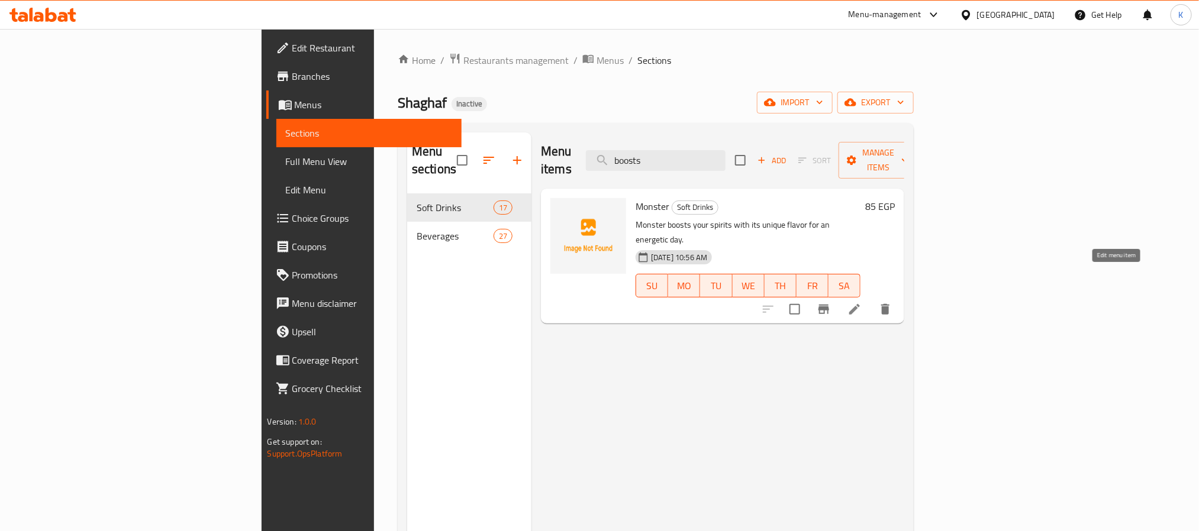
type input "boosts"
click at [862, 302] on icon at bounding box center [855, 309] width 14 height 14
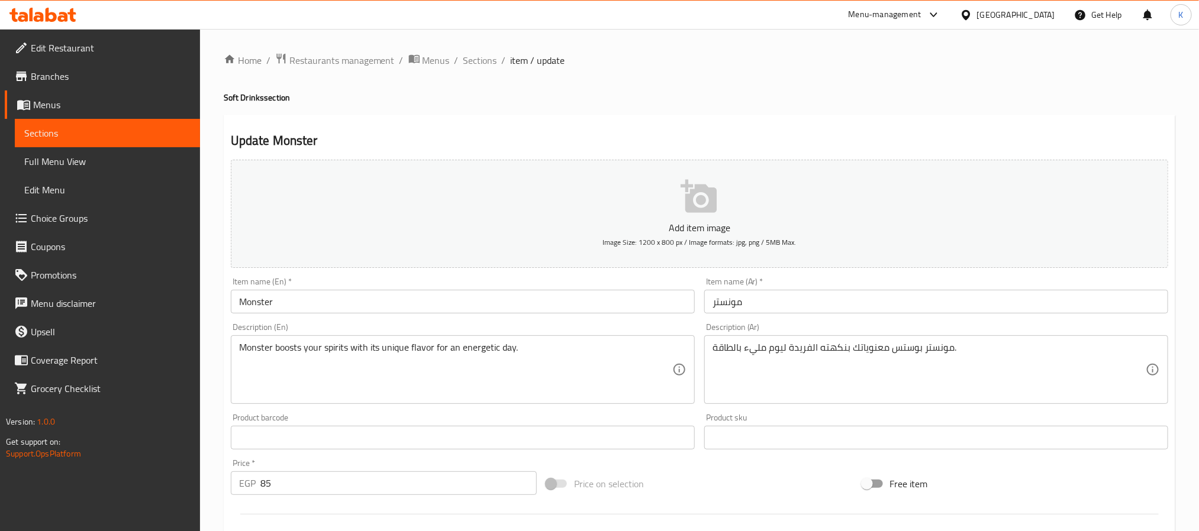
click at [901, 352] on textarea "مونستر بوستس معنوياتك بنكهته الفريدة ليوم مليء بالطاقة." at bounding box center [929, 370] width 433 height 56
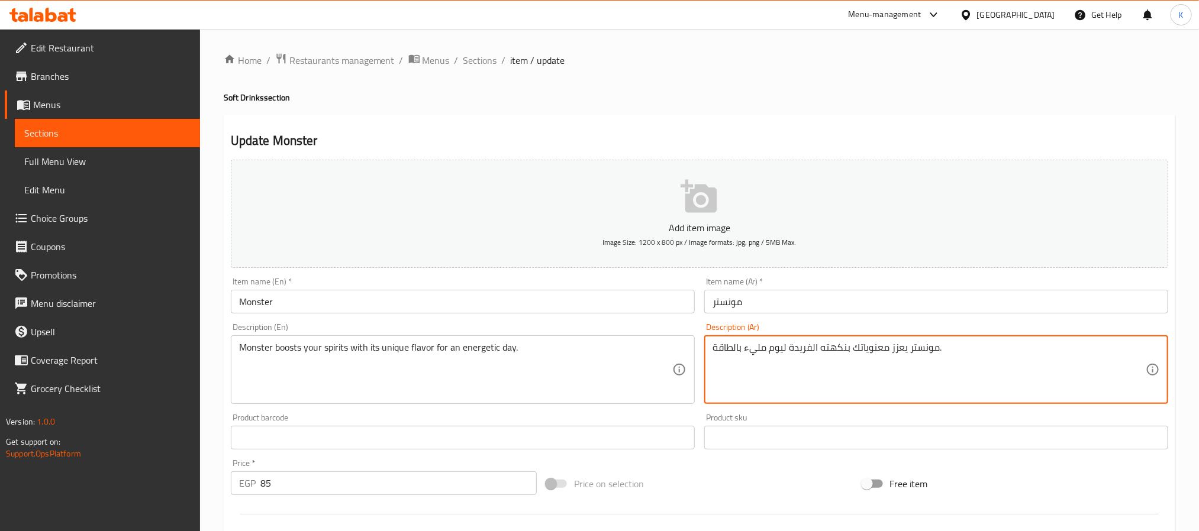
type textarea "مونستر يعزز معنوياتك بنكهته الفريدة ليوم مليء بالطاقة."
click at [565, 320] on div "Description (En) Monster boosts your spirits with its unique flavor for an ener…" at bounding box center [462, 363] width 473 height 91
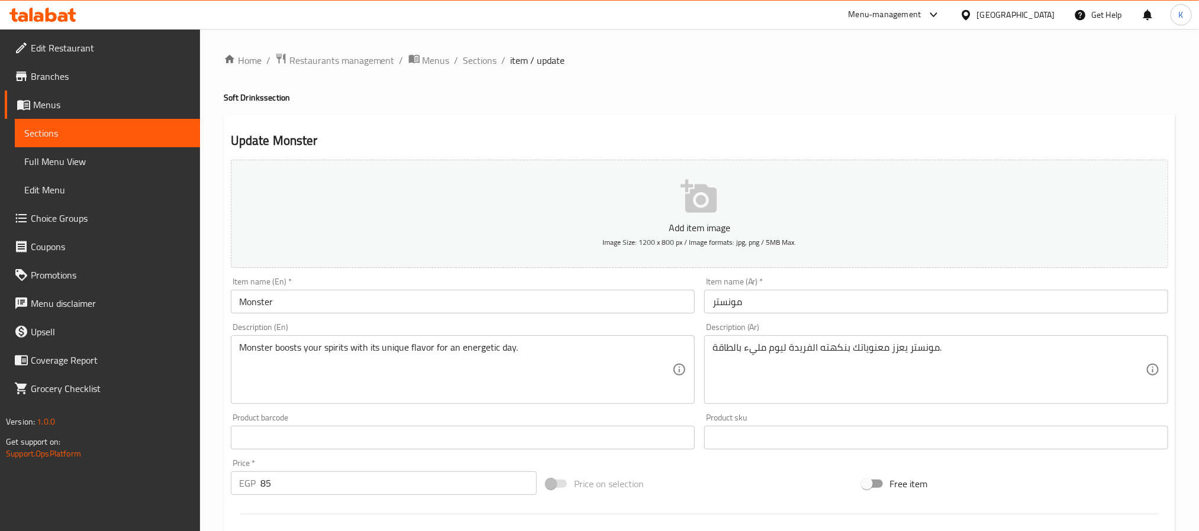
click at [571, 300] on input "Monster" at bounding box center [463, 302] width 464 height 24
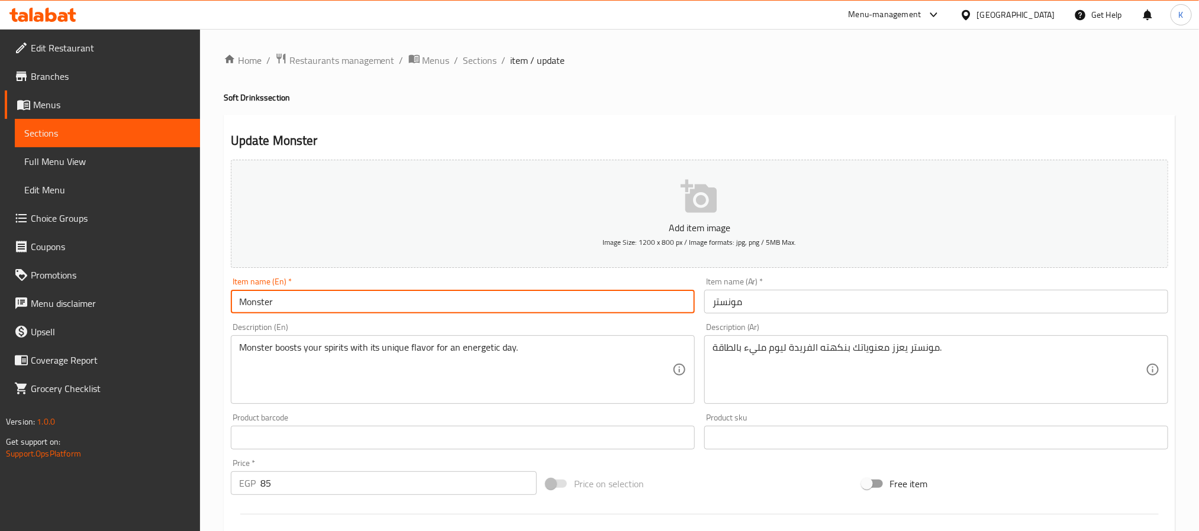
click at [514, 56] on span "item / update" at bounding box center [538, 60] width 54 height 14
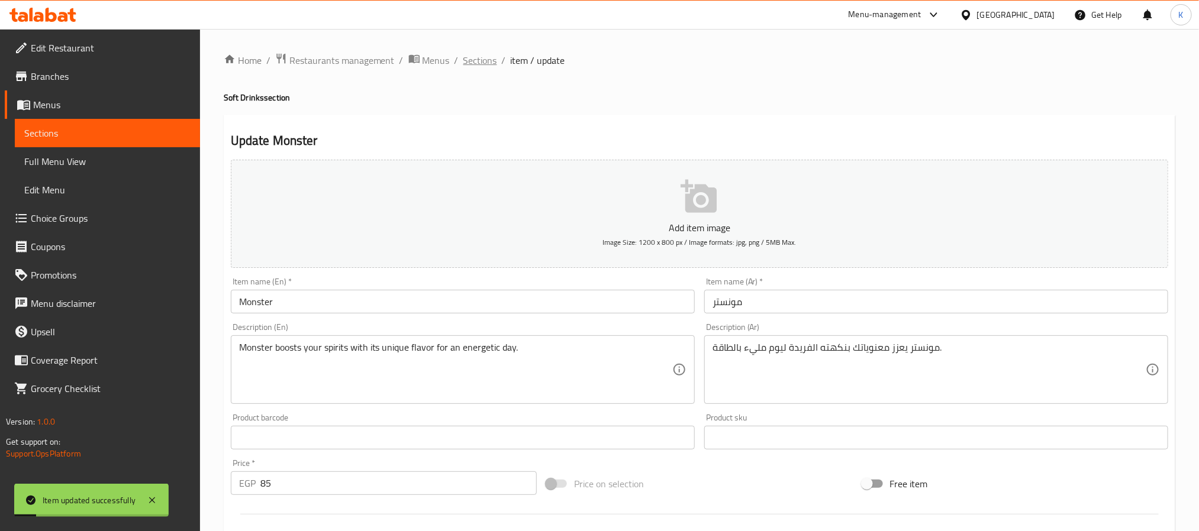
click at [483, 57] on span "Sections" at bounding box center [480, 60] width 34 height 14
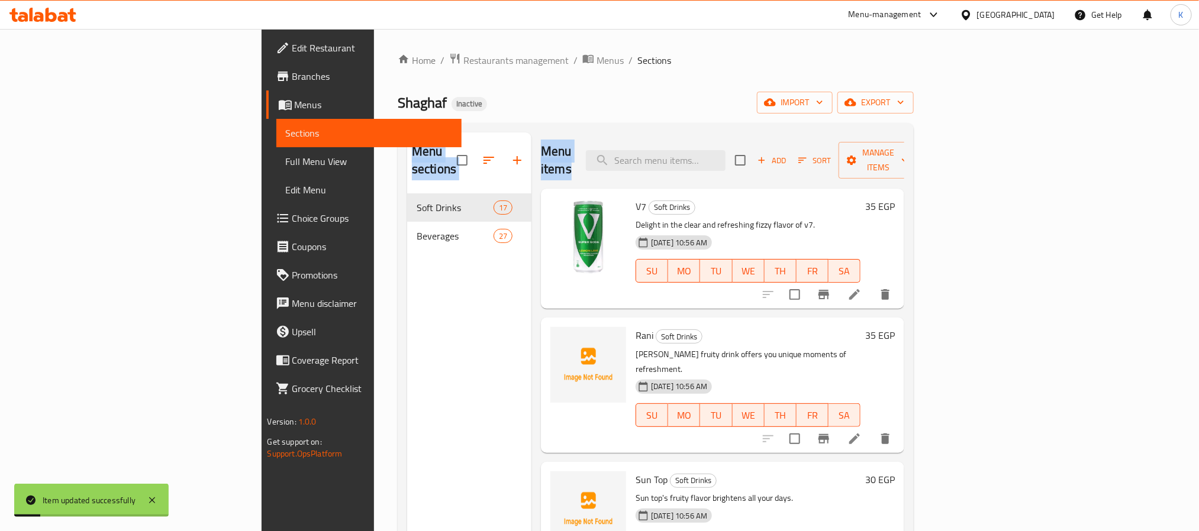
click at [663, 117] on div "Home / Restaurants management / Menus / Sections Shaghaf Inactive import export…" at bounding box center [656, 363] width 516 height 621
drag, startPoint x: 745, startPoint y: 170, endPoint x: 751, endPoint y: 165, distance: 8.4
click at [748, 170] on div "Menu items Add Sort Manage items" at bounding box center [722, 161] width 363 height 56
click at [726, 153] on input "search" at bounding box center [656, 160] width 140 height 21
paste input "Indulge in a light, frothy cappuccino adorned with creamy milk art."
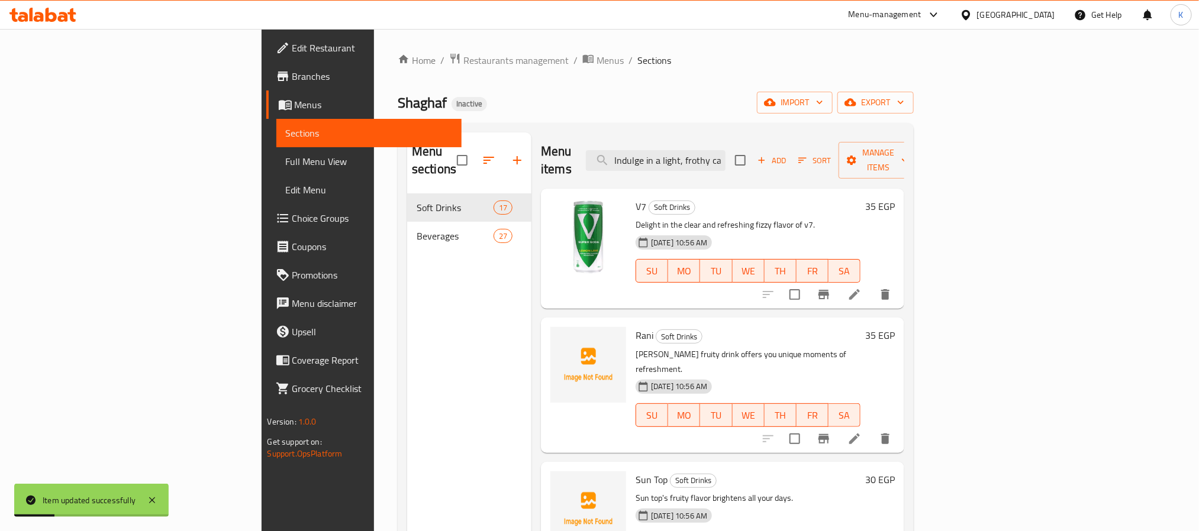
scroll to position [0, 153]
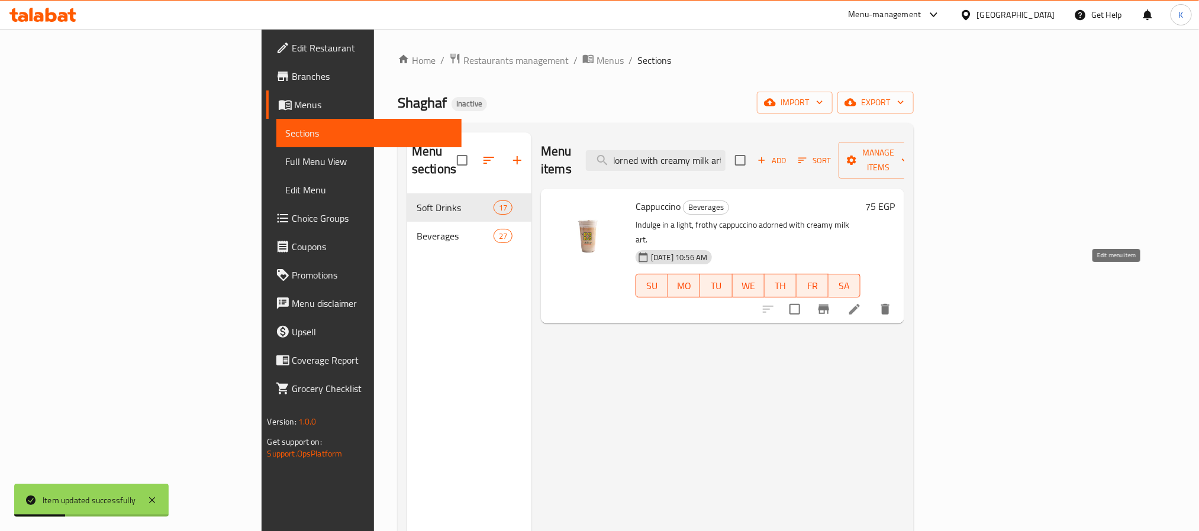
type input "Indulge in a light, frothy cappuccino adorned with creamy milk art."
click at [862, 302] on icon at bounding box center [855, 309] width 14 height 14
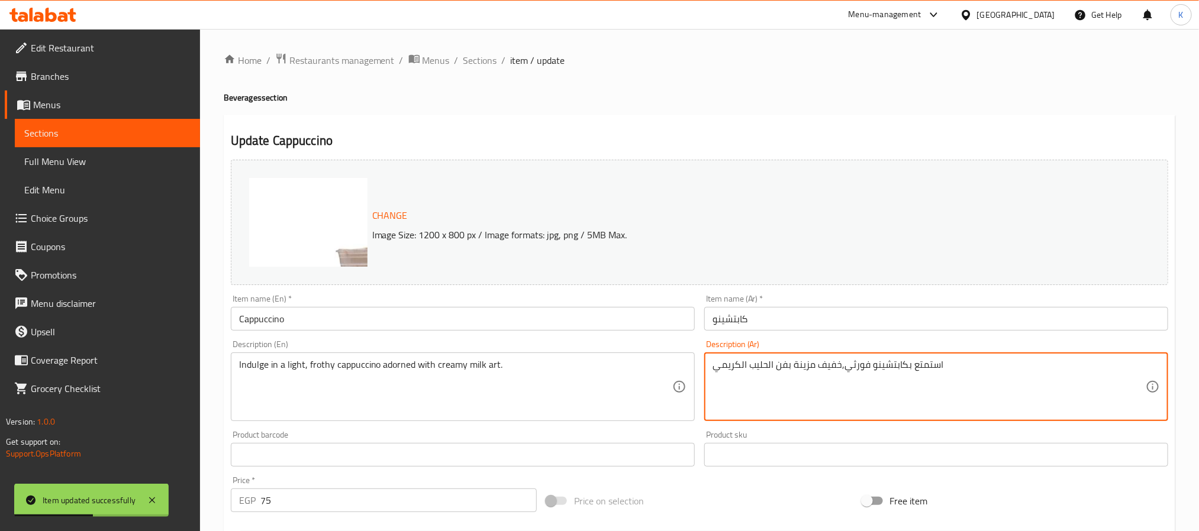
click at [858, 369] on textarea "استمتع بكابتشينو فورثي,خفيف مزينة بفن الحليب الكريمي" at bounding box center [929, 387] width 433 height 56
type textarea "استمتع بكابتشينو بالرغوة,خفيف مزينة بفن الحليب الكريمي"
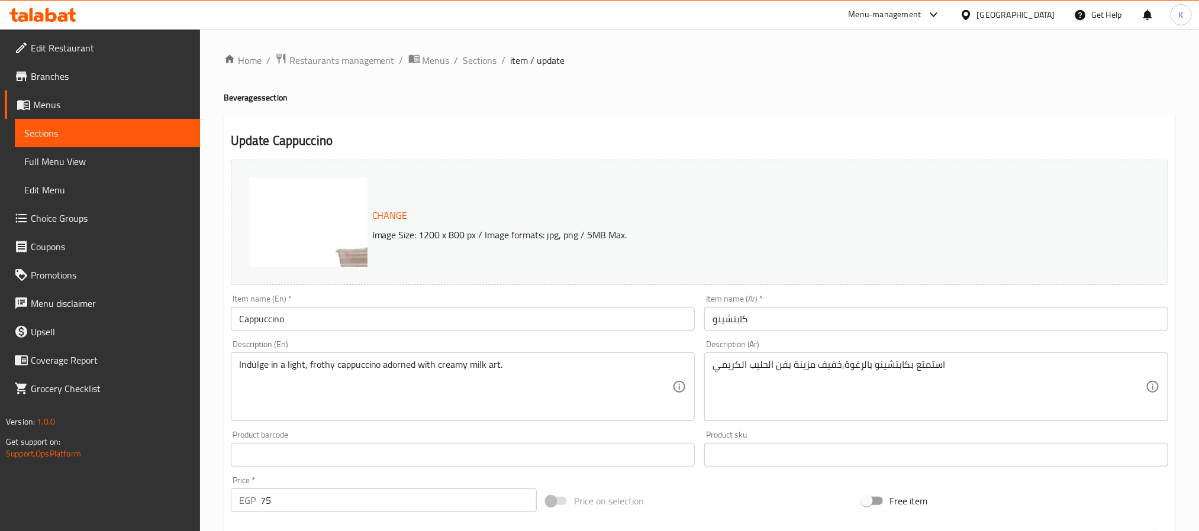
click at [506, 295] on div "Item name (En)   * Cappuccino Item name (En) *" at bounding box center [463, 313] width 464 height 36
click at [507, 336] on div "Description (En) Indulge in a light, frothy cappuccino adorned with creamy milk…" at bounding box center [462, 381] width 473 height 91
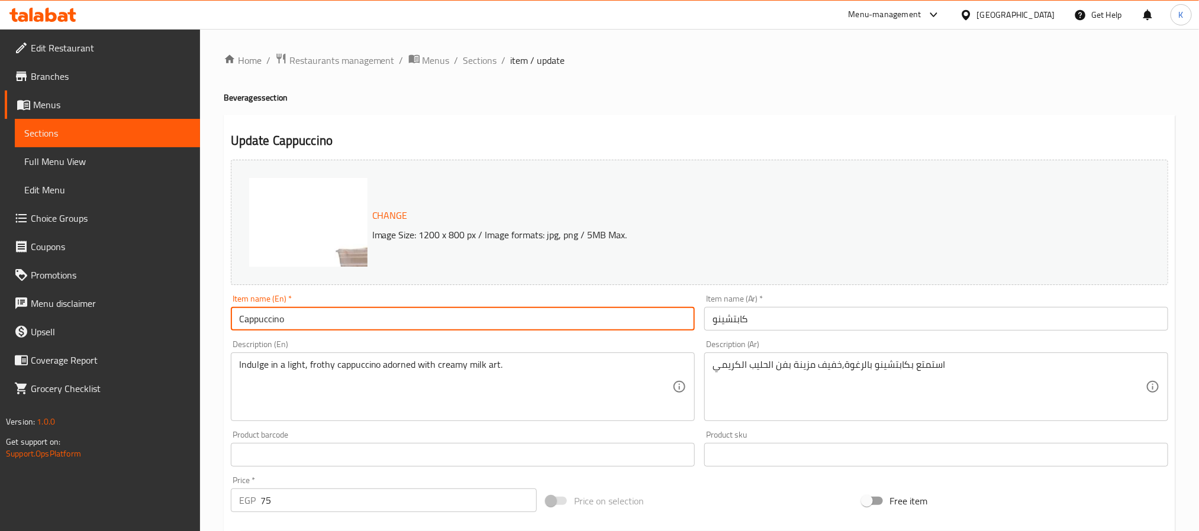
click at [510, 323] on input "Cappuccino" at bounding box center [463, 319] width 464 height 24
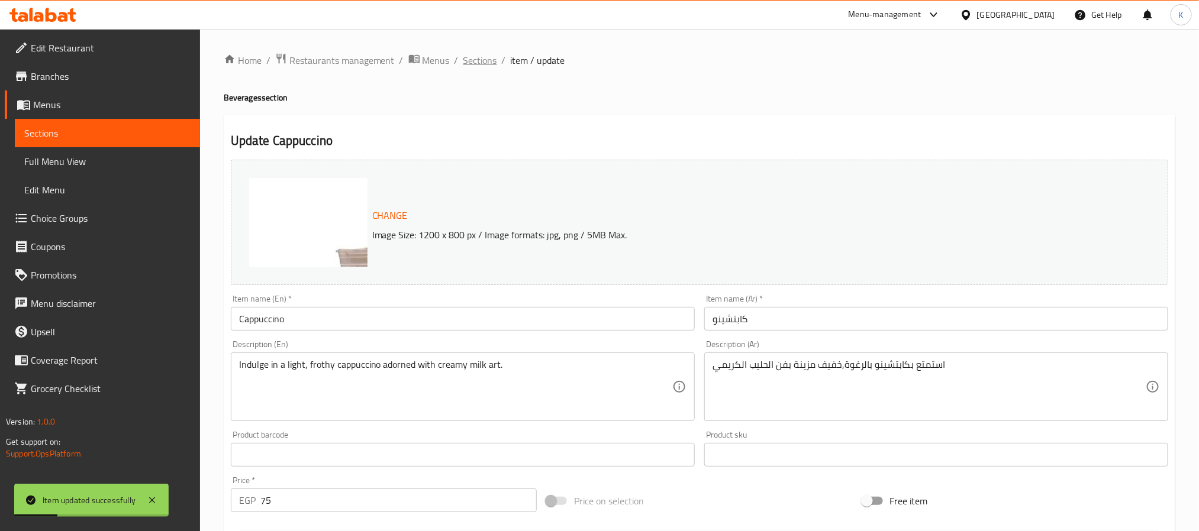
click at [482, 59] on span "Sections" at bounding box center [480, 60] width 34 height 14
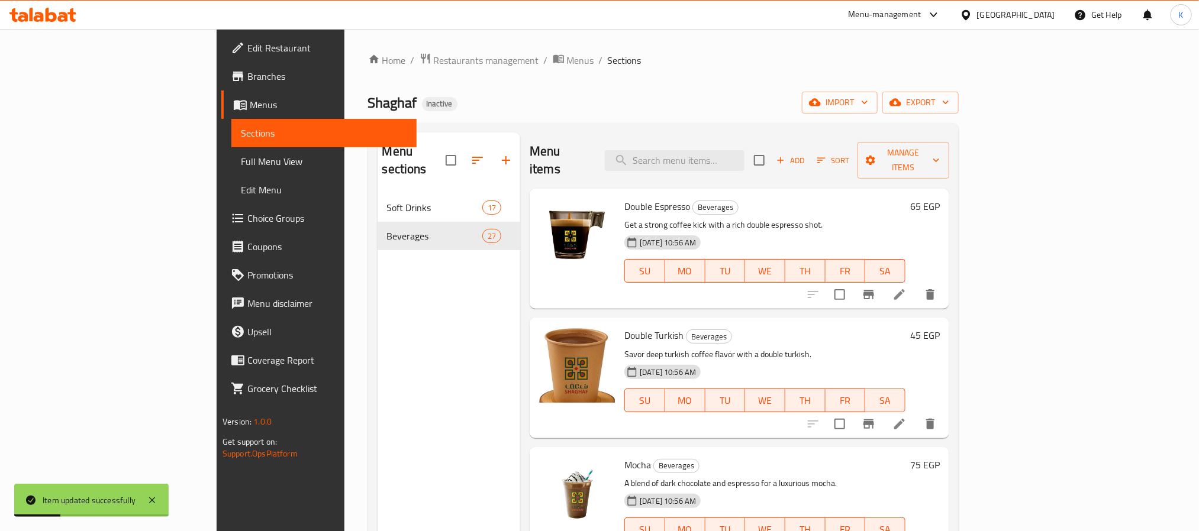
click at [807, 189] on div "Double Espresso Beverages Get a strong coffee kick with a rich double espresso …" at bounding box center [740, 249] width 420 height 120
click at [745, 155] on input "search" at bounding box center [675, 160] width 140 height 21
paste input "Frappe"
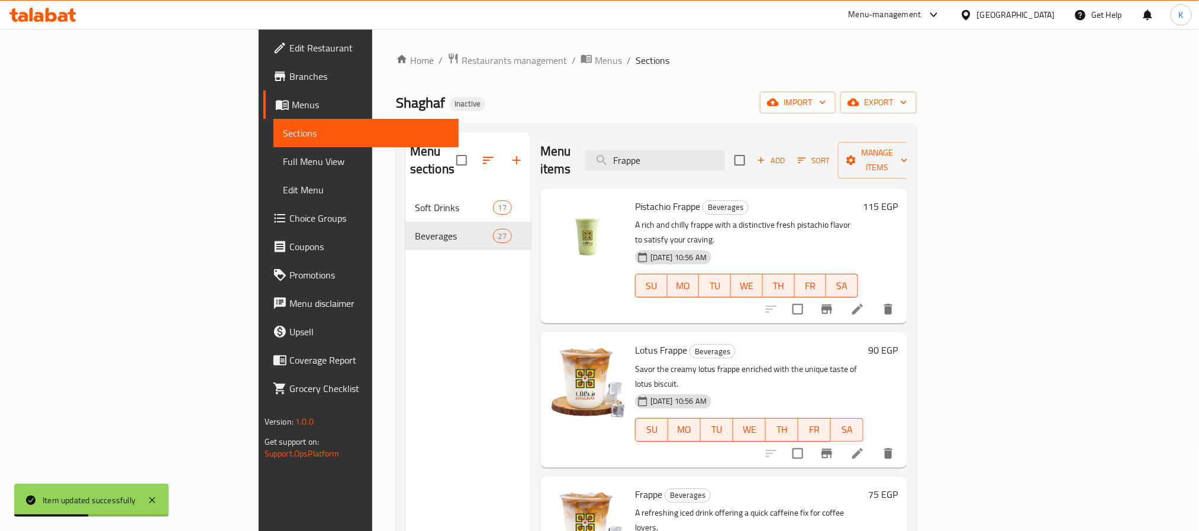
type input "Frappe"
click at [874, 299] on li at bounding box center [857, 309] width 33 height 21
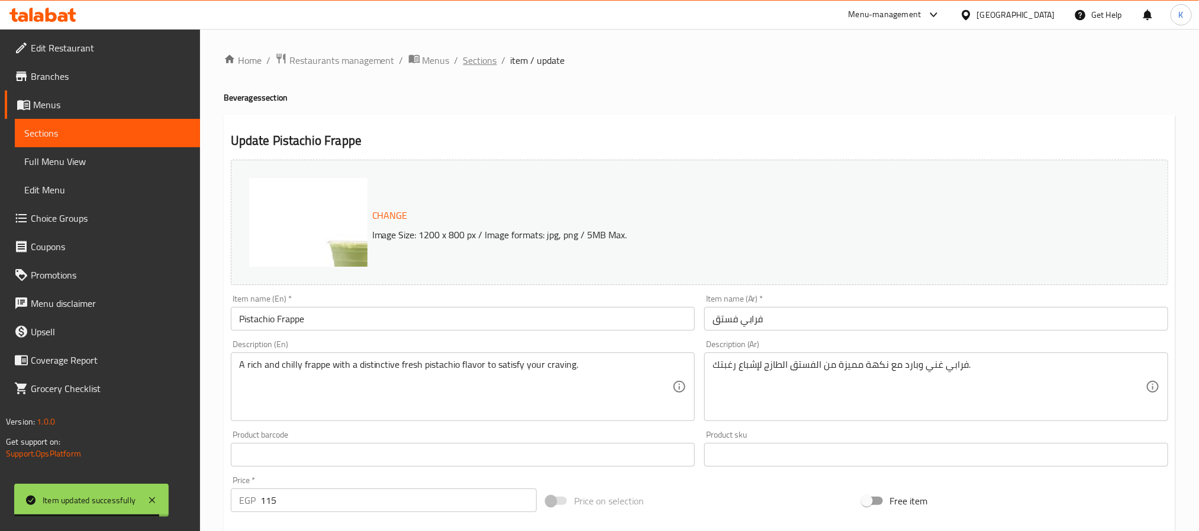
click at [484, 63] on span "Sections" at bounding box center [480, 60] width 34 height 14
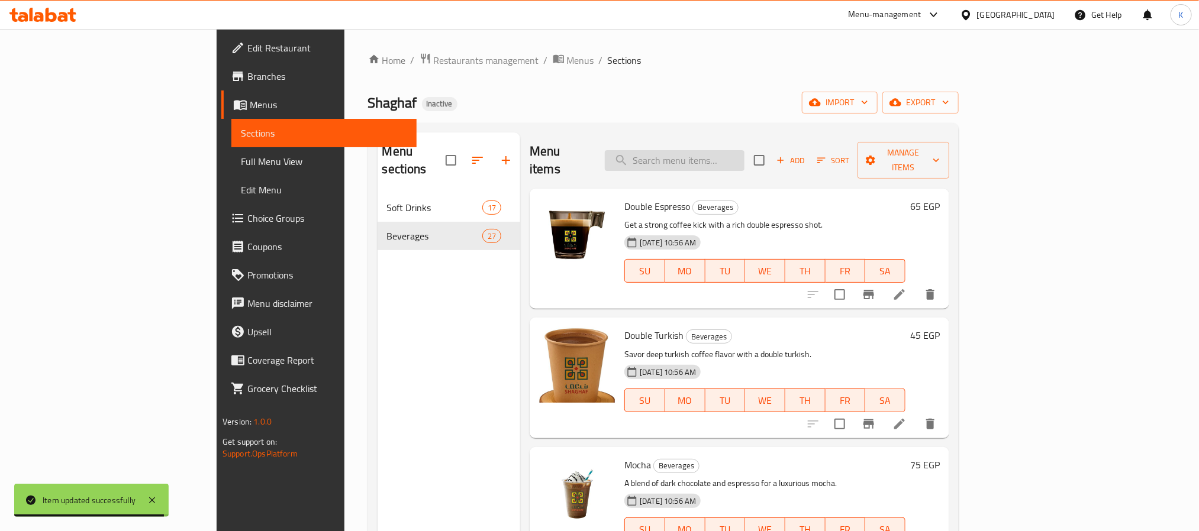
click at [733, 158] on input "search" at bounding box center [675, 160] width 140 height 21
paste input "Frappe"
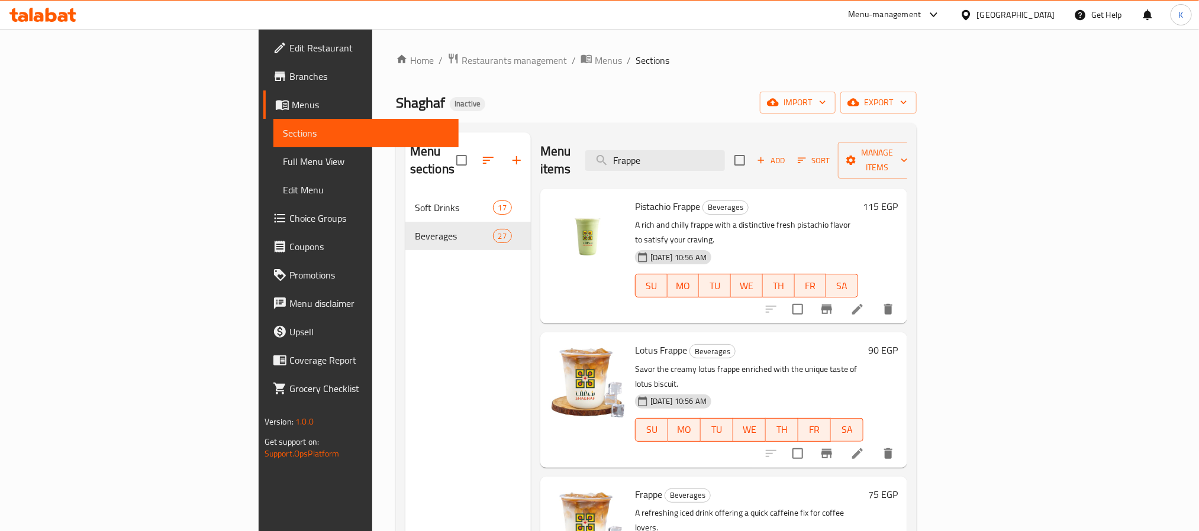
type input "Frappe"
click at [863, 304] on icon at bounding box center [857, 309] width 11 height 11
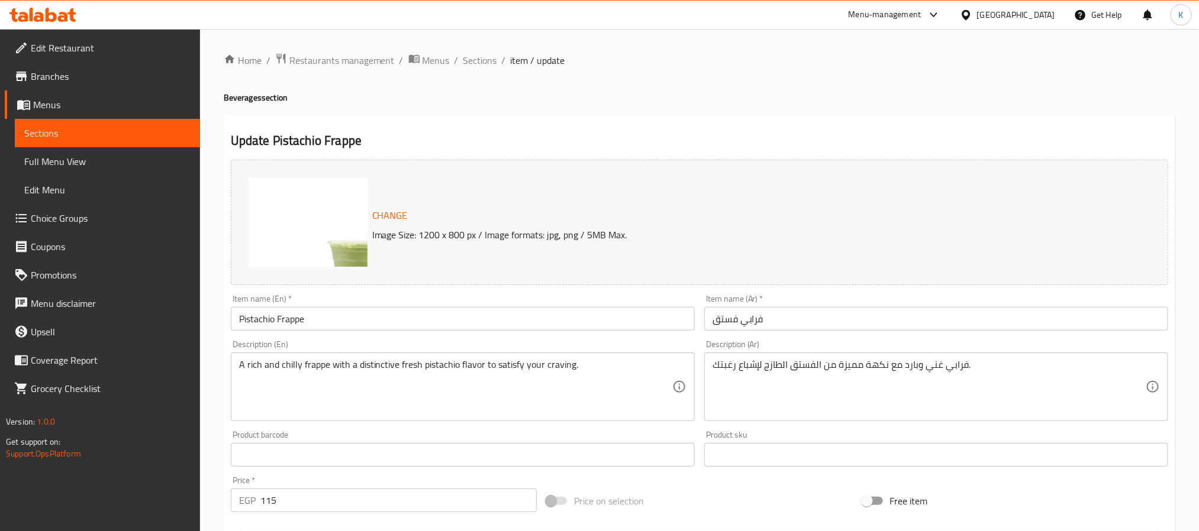
click at [741, 317] on input "فرابي فستق" at bounding box center [936, 319] width 464 height 24
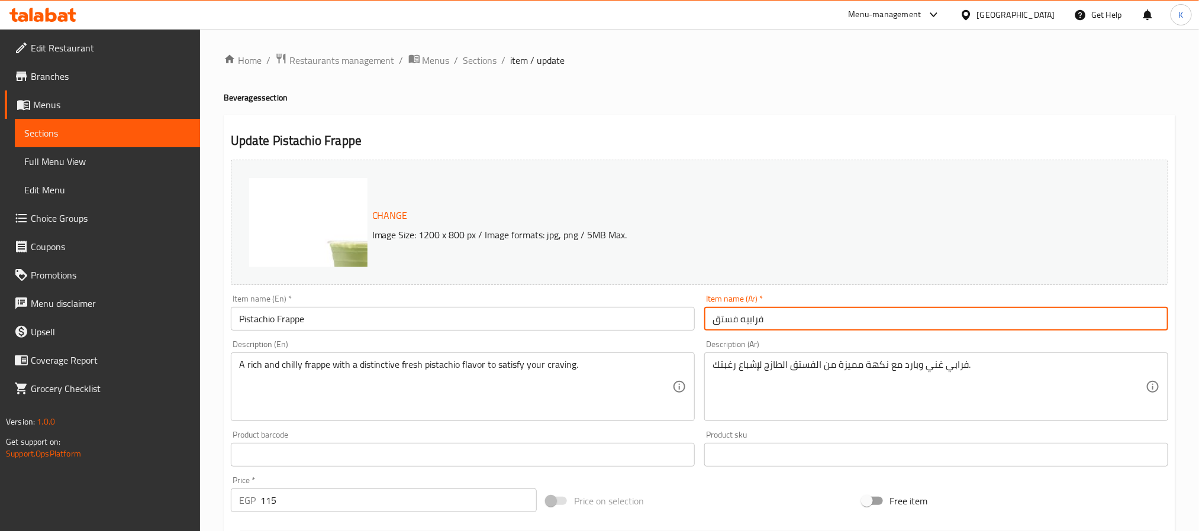
drag, startPoint x: 743, startPoint y: 325, endPoint x: 773, endPoint y: 327, distance: 30.3
click at [773, 327] on input "فرابيه فستق" at bounding box center [936, 319] width 464 height 24
type input "فرابيه فستق"
click at [961, 366] on textarea "فرابي غني وبارد مع نكهة مميزة من الفستق الطازج لإشباع رغبتك." at bounding box center [929, 387] width 433 height 56
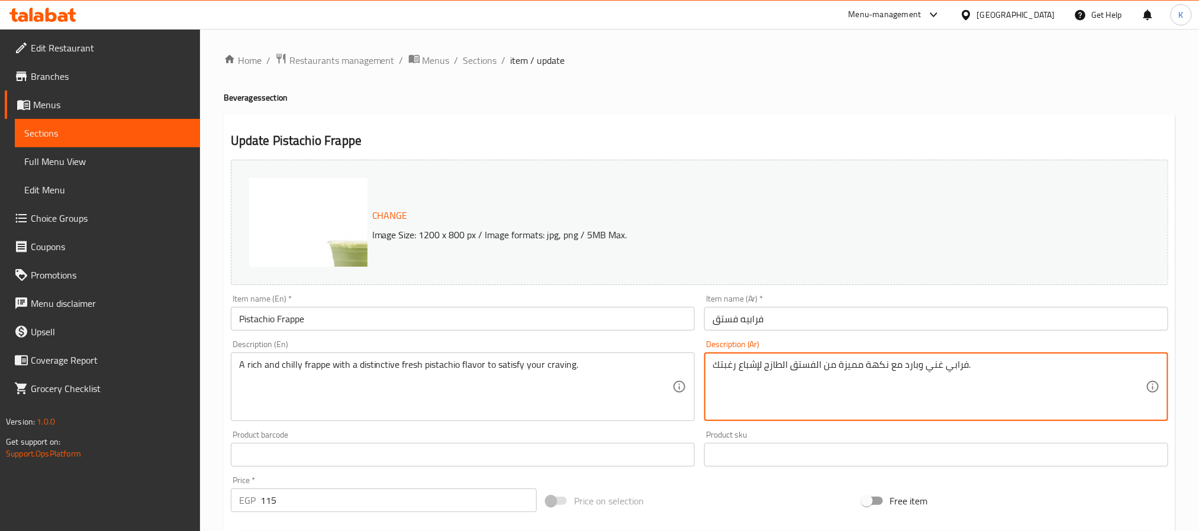
paste textarea "ه"
type textarea "فرابيه غني وبارد مع نكهة مميزة من الفستق الطازج لإشباع رغبتك."
click at [963, 325] on input "فرابيه فستق" at bounding box center [936, 319] width 464 height 24
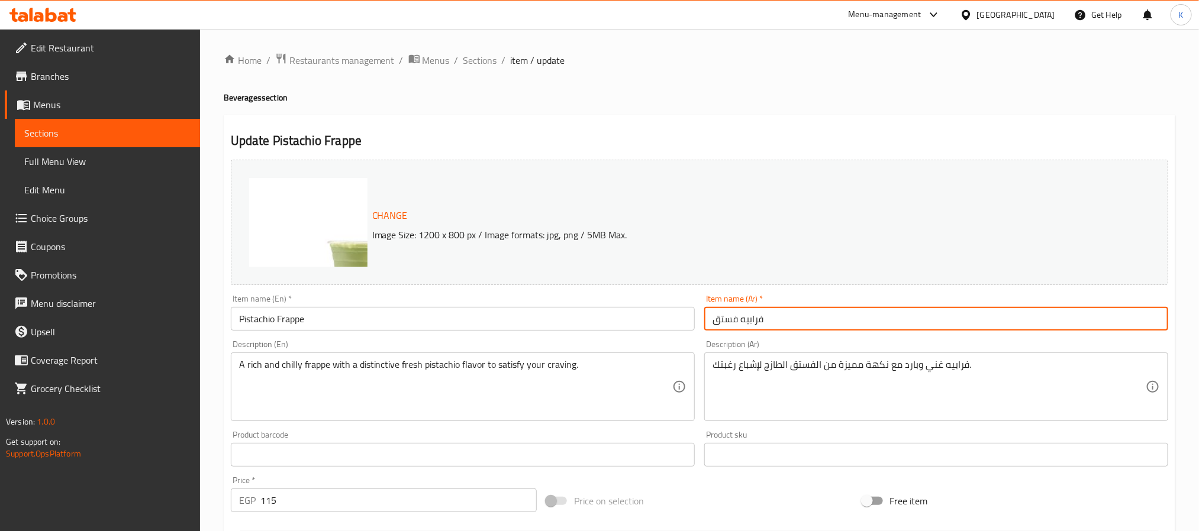
click at [476, 53] on span "Sections" at bounding box center [480, 60] width 34 height 14
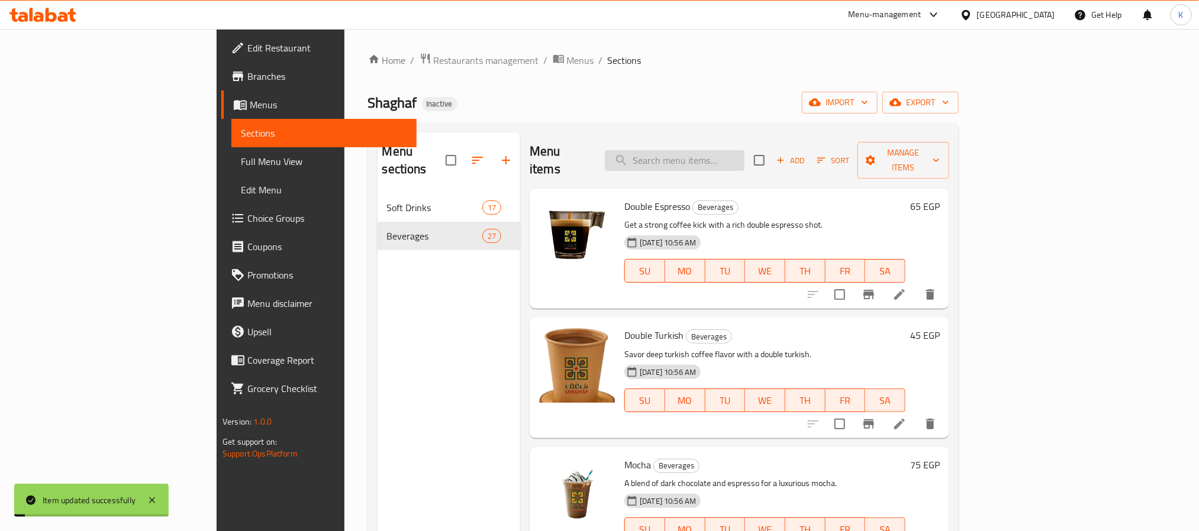
click at [745, 150] on input "search" at bounding box center [675, 160] width 140 height 21
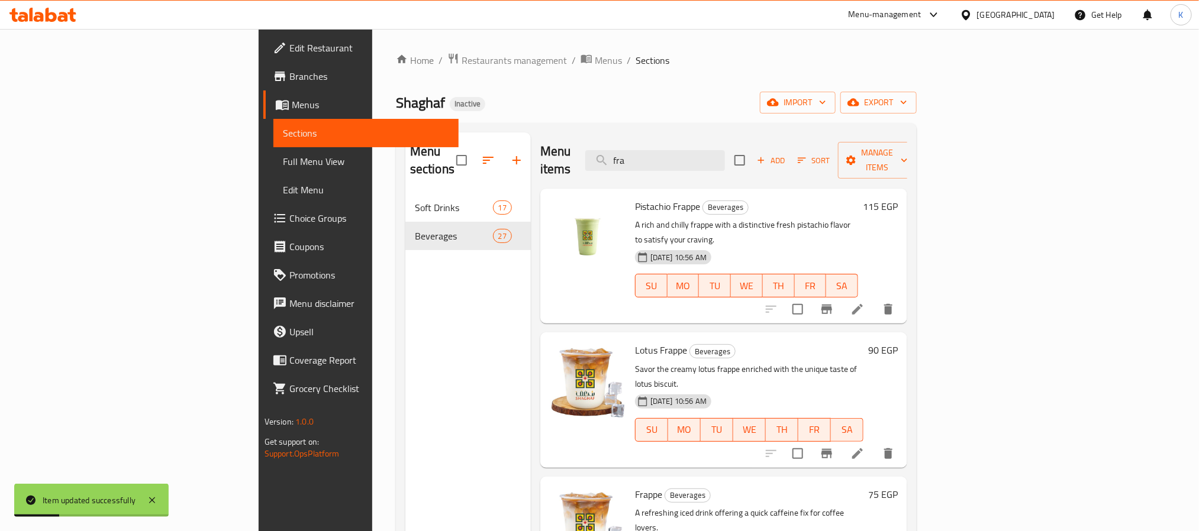
type input "fra"
click at [865, 447] on icon at bounding box center [857, 454] width 14 height 14
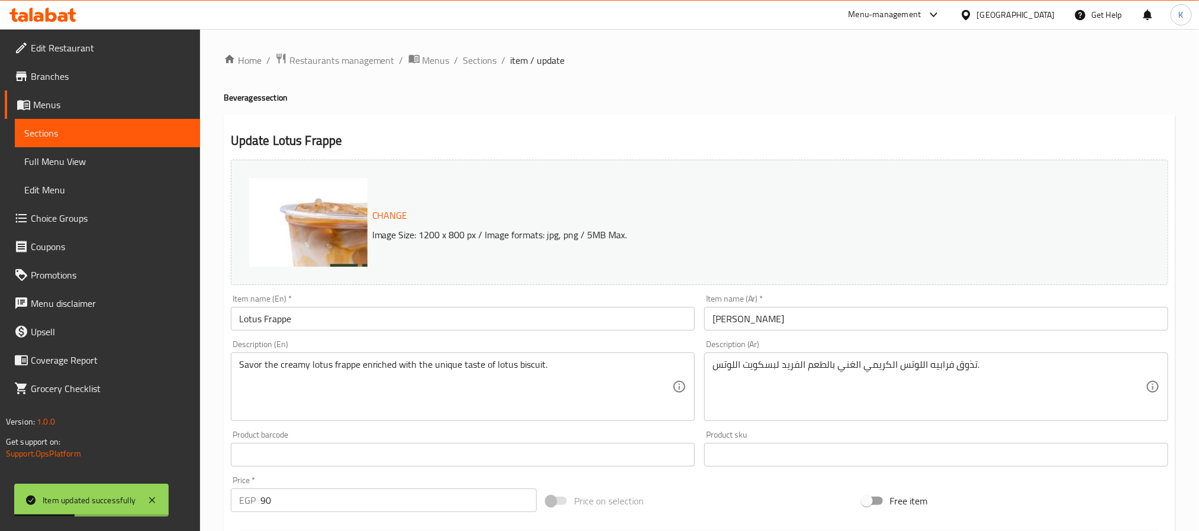
click at [759, 326] on input "فرابي لوتس" at bounding box center [936, 319] width 464 height 24
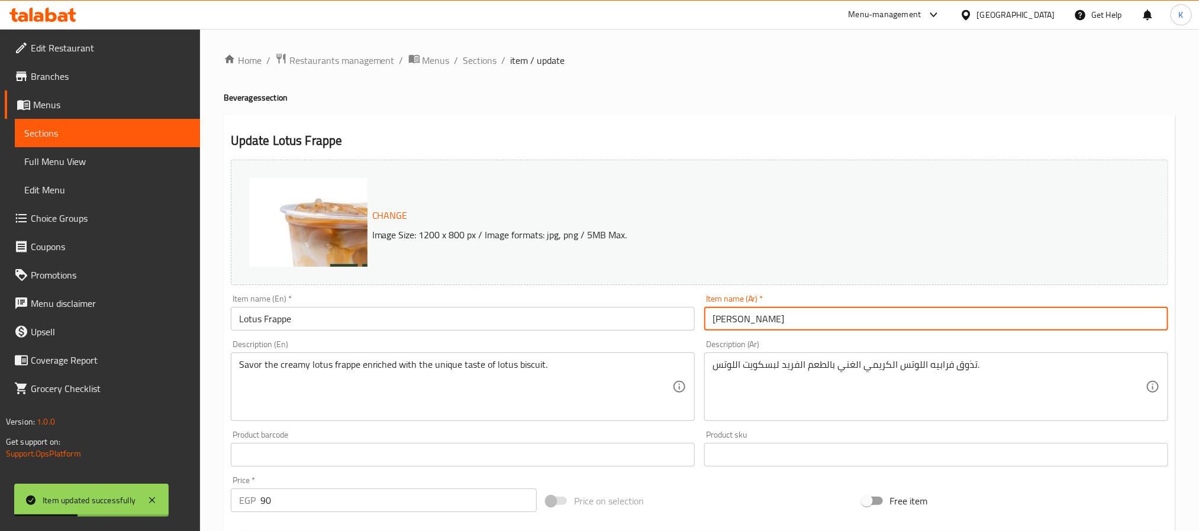
click at [759, 326] on input "فرابي لوتس" at bounding box center [936, 319] width 464 height 24
click at [744, 314] on input "فرابي لوتس" at bounding box center [936, 319] width 464 height 24
paste input "ه"
type input "[PERSON_NAME]"
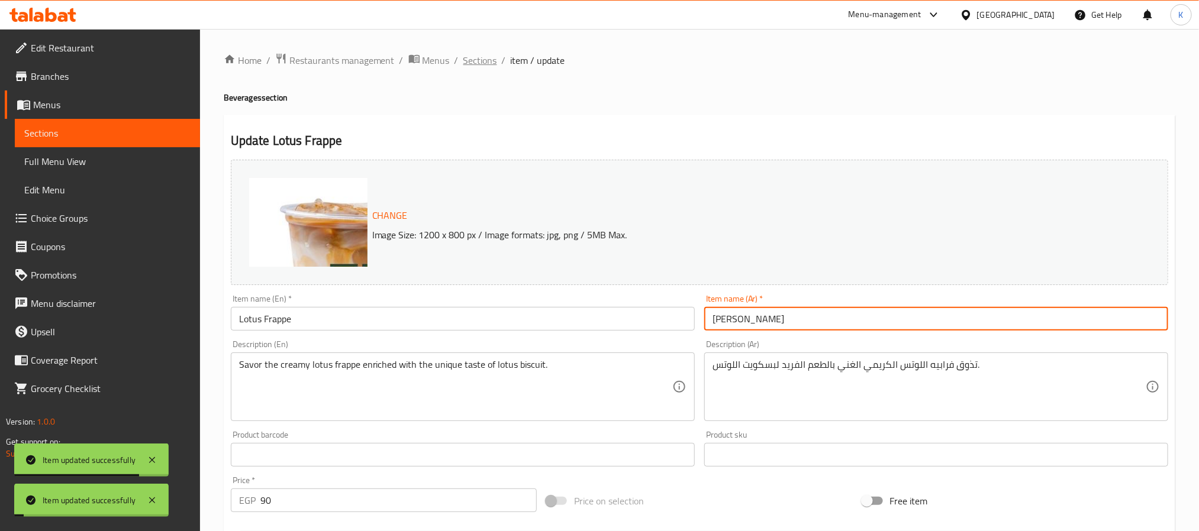
click at [486, 60] on span "Sections" at bounding box center [480, 60] width 34 height 14
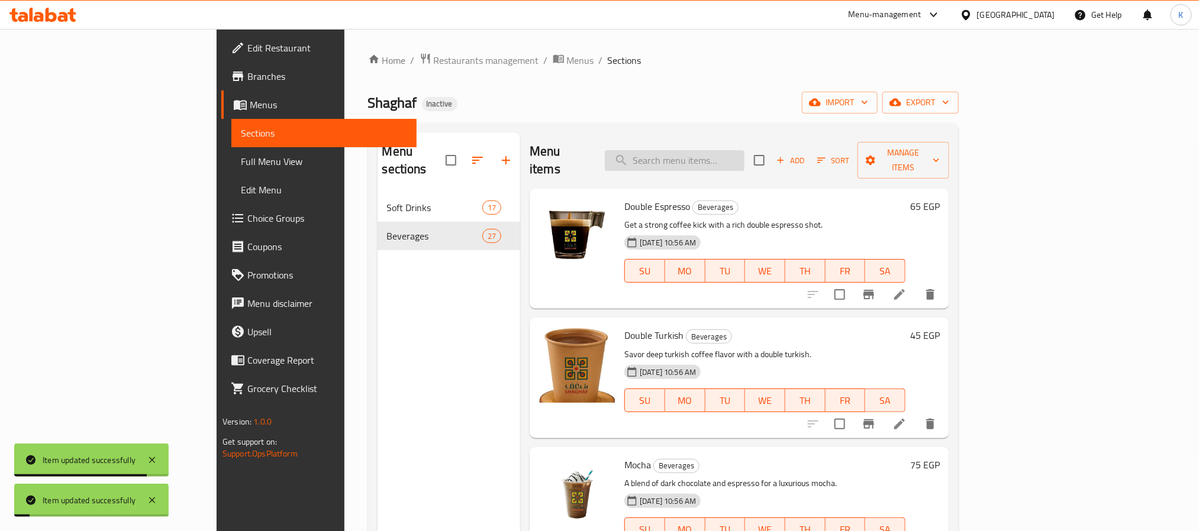
click at [721, 154] on input "search" at bounding box center [675, 160] width 140 height 21
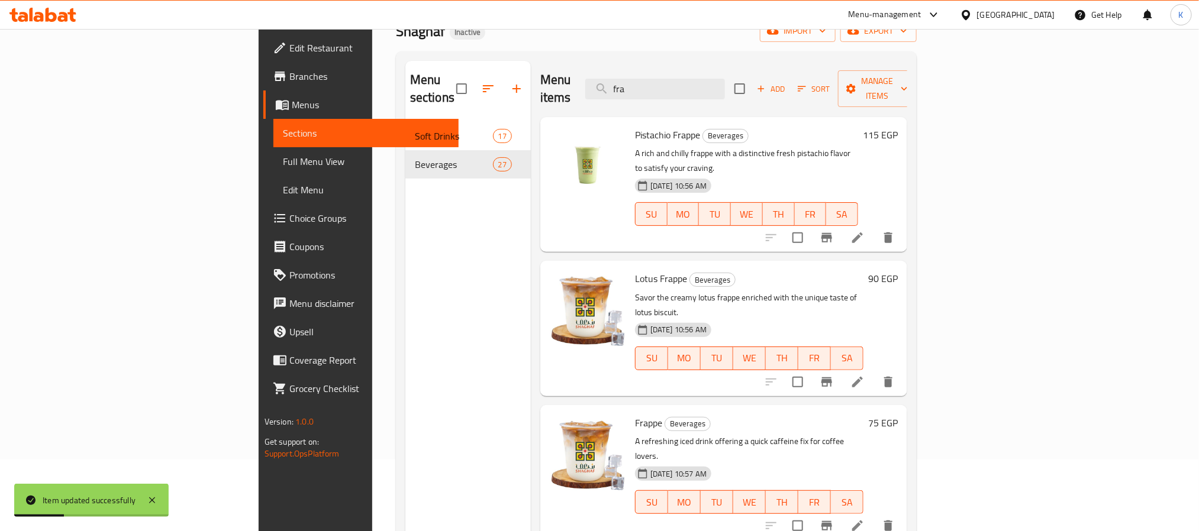
scroll to position [166, 0]
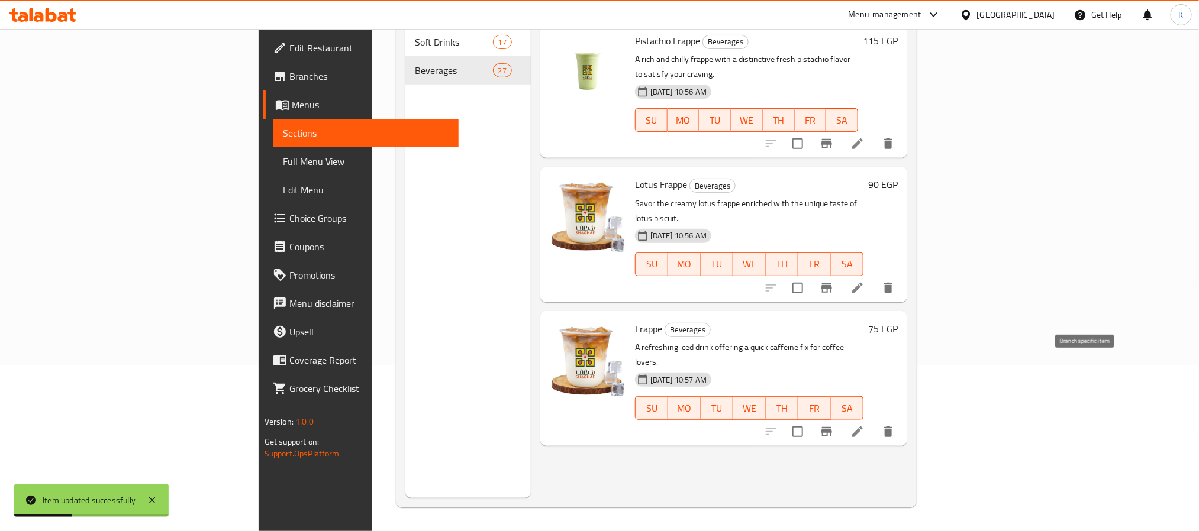
type input "fra"
click at [865, 425] on icon at bounding box center [857, 432] width 14 height 14
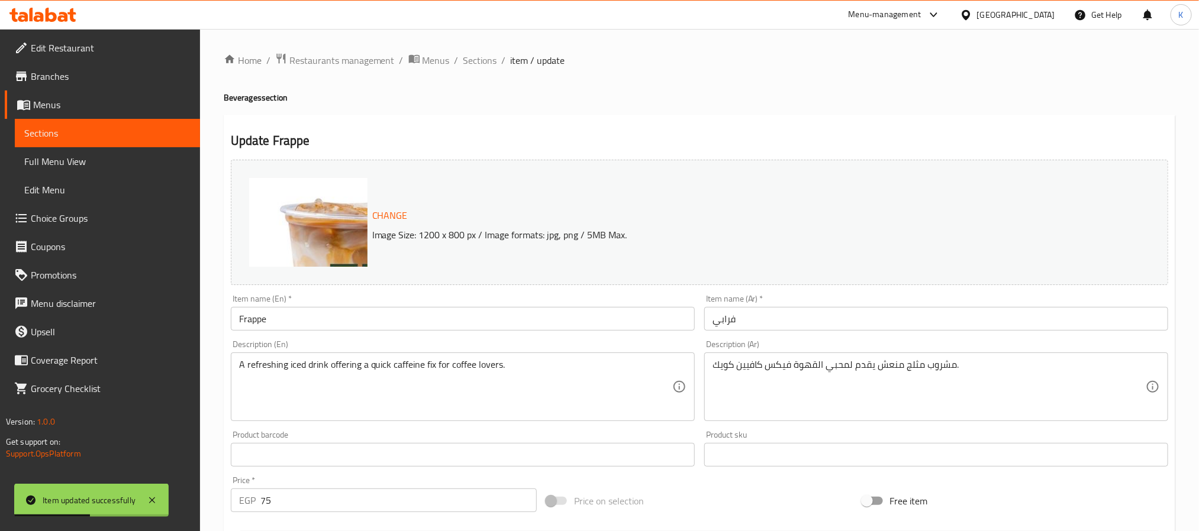
click at [730, 320] on input "فرابي" at bounding box center [936, 319] width 464 height 24
click at [729, 320] on input "فرابي" at bounding box center [936, 319] width 464 height 24
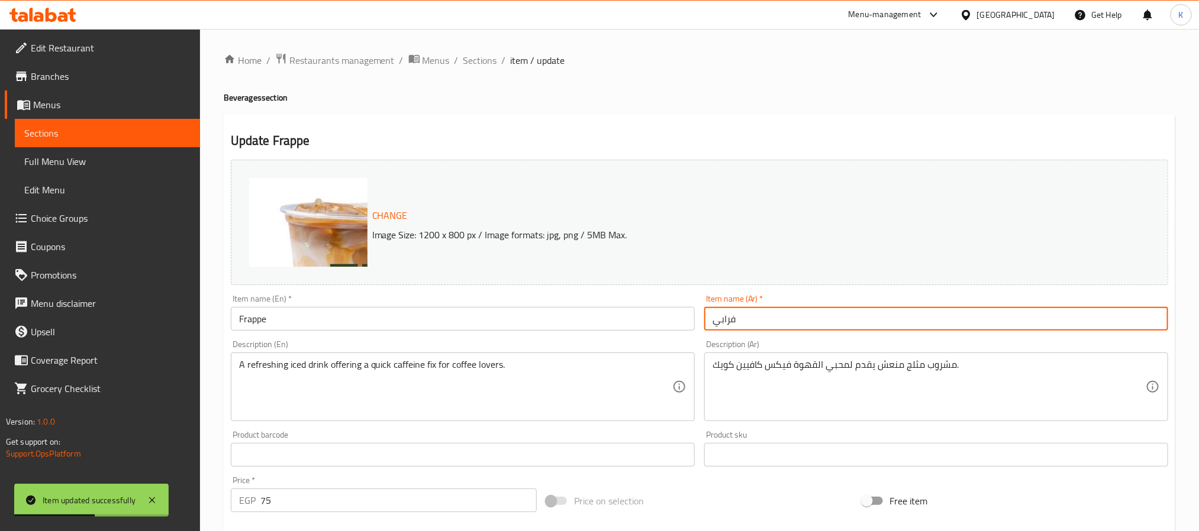
paste input "ه"
type input "فرابيه"
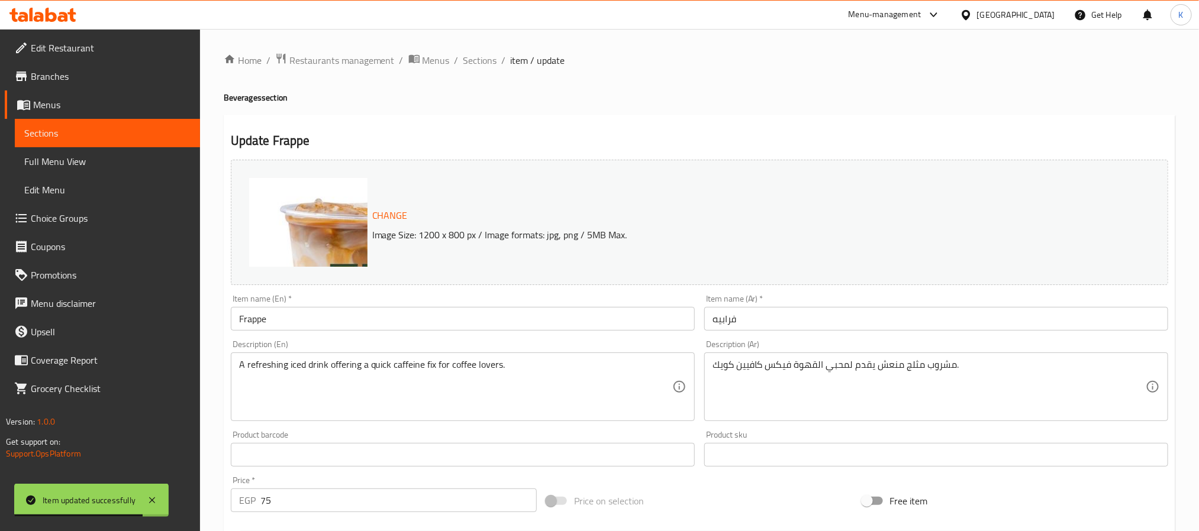
click at [1017, 107] on div "Home / Restaurants management / Menus / Sections / item / update Beverages sect…" at bounding box center [700, 441] width 952 height 777
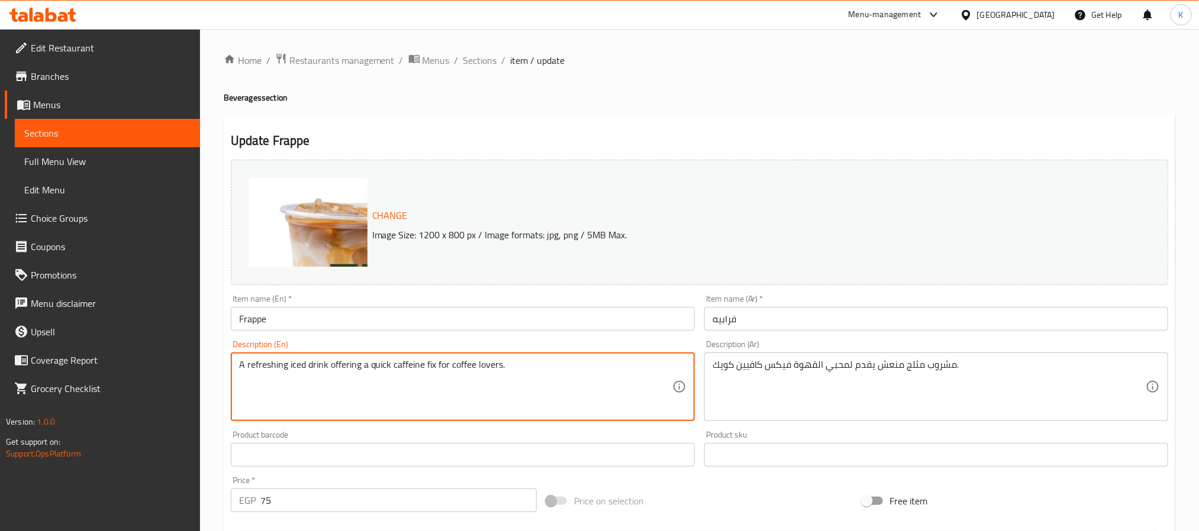
drag, startPoint x: 957, startPoint y: 423, endPoint x: 943, endPoint y: 400, distance: 27.1
click at [958, 423] on div "Description (Ar) مشروب مثلج منعش يقدم لمحبي القهوة فيكس كافيين كويك. Descriptio…" at bounding box center [936, 381] width 473 height 91
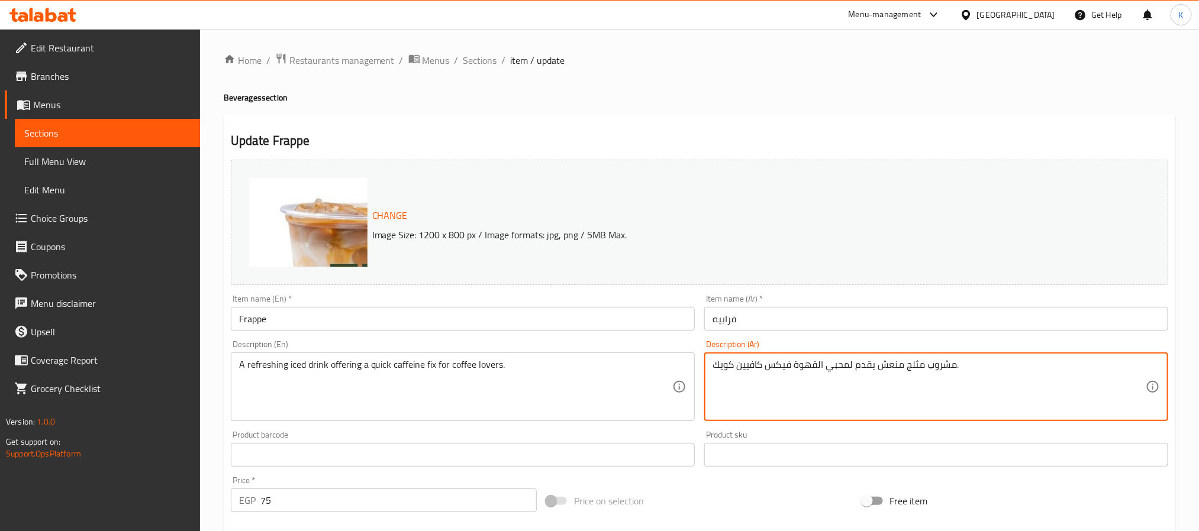
paste textarea "جرعة سريعة من الكافيين لعشاق القهوة"
type textarea "مشروب مثلج منعش يقدم جرعة سريعة من الكافيين لعشاق القهوة."
click at [595, 325] on input "Frappe" at bounding box center [463, 319] width 464 height 24
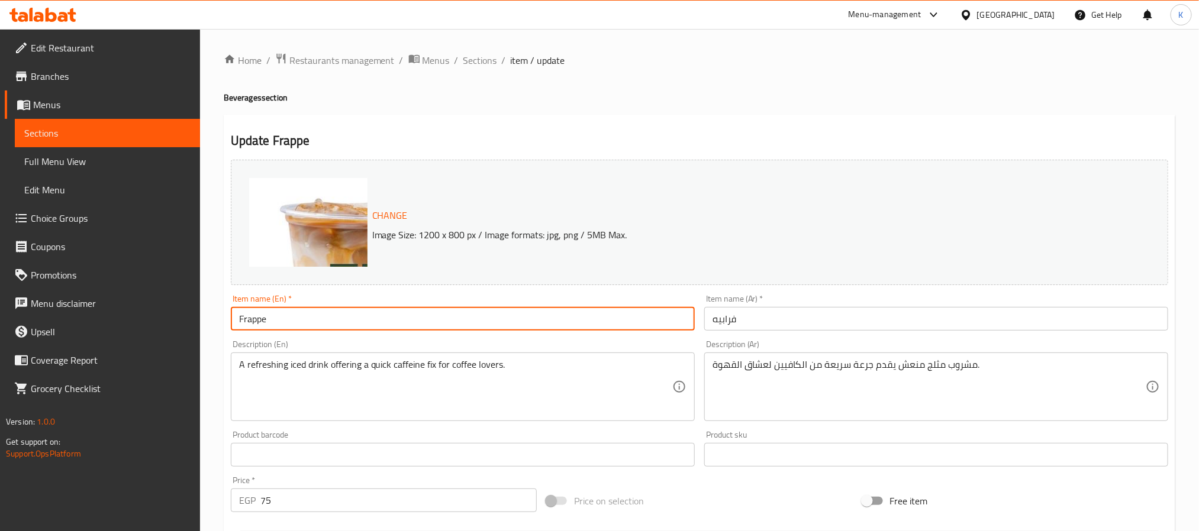
click at [309, 318] on input "Frappe" at bounding box center [463, 319] width 464 height 24
click at [377, 321] on input "Frappe" at bounding box center [463, 319] width 464 height 24
click at [560, 345] on div "Description (En) A refreshing iced drink offering a quick caffeine fix for coff…" at bounding box center [463, 380] width 464 height 81
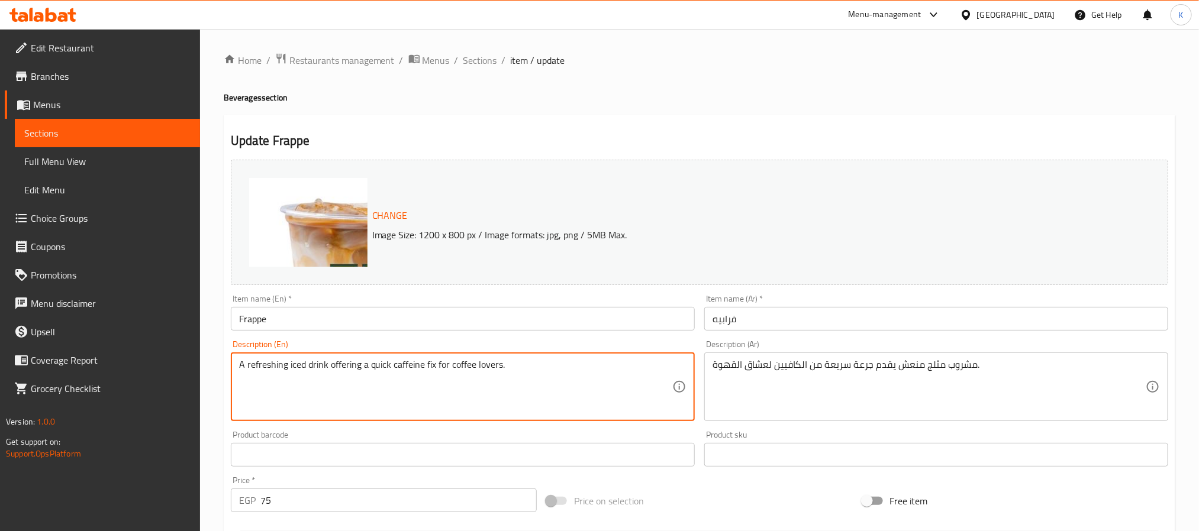
paste textarea "Enjoy a perfect blend of iced coffee and milk with a rich flavor"
drag, startPoint x: 297, startPoint y: 370, endPoint x: 178, endPoint y: 352, distance: 120.3
click at [178, 352] on div "Edit Restaurant Branches Menus Sections Full Menu View Edit Menu Choice Groups …" at bounding box center [599, 441] width 1199 height 824
type textarea "A blend of iced coffee and milk with a rich flavor."
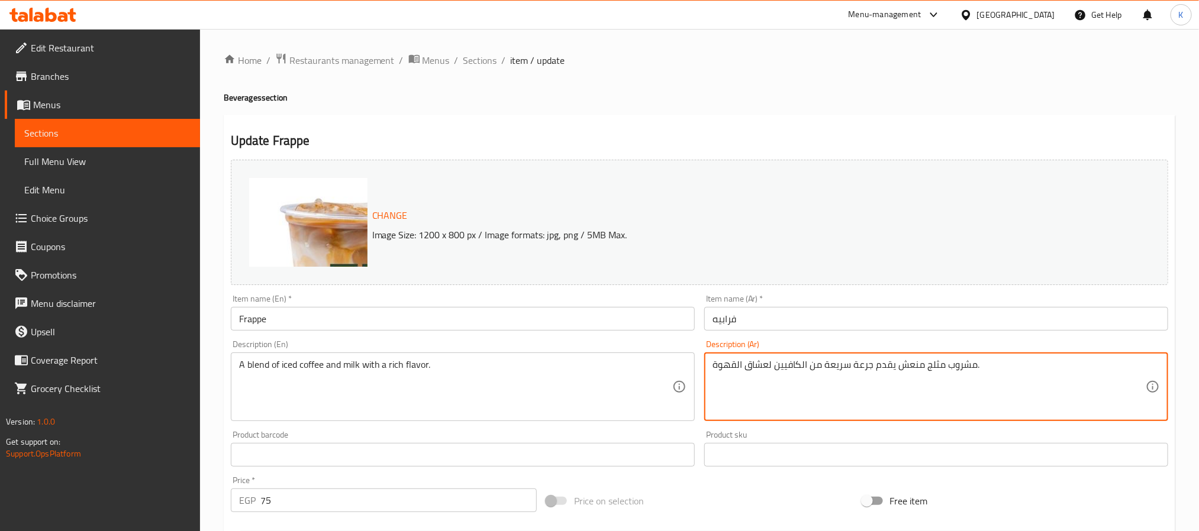
paste textarea "يج من القهوة المثلجة والحليب بنكهة غني"
type textarea "مزيج من القهوة المثلجة والحليب بنكهة غنية."
click at [611, 336] on div "Description (En) A blend of iced coffee and milk with a rich flavor. Descriptio…" at bounding box center [462, 381] width 473 height 91
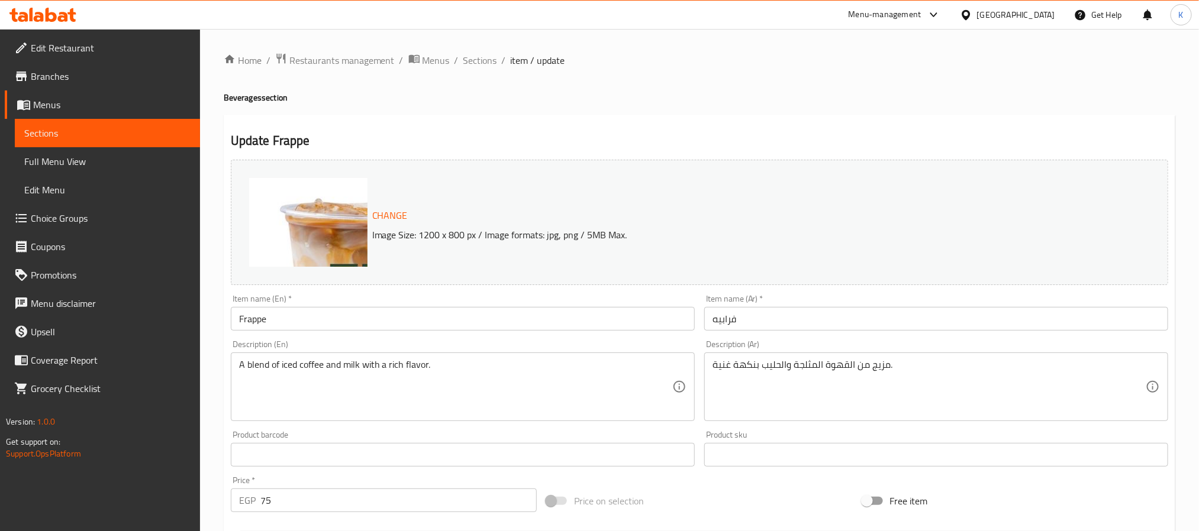
click at [607, 327] on input "Frappe" at bounding box center [463, 319] width 464 height 24
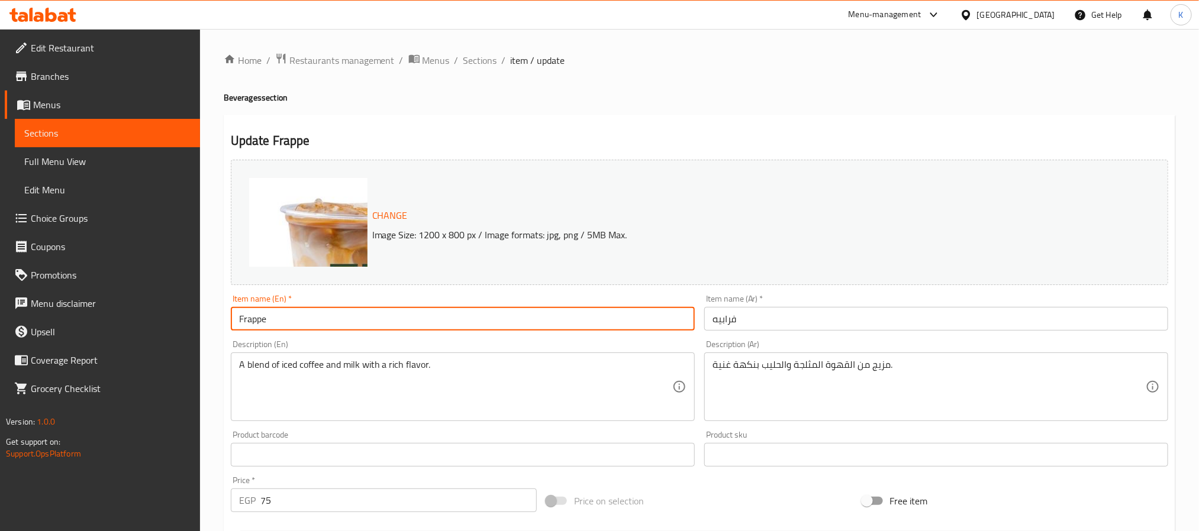
drag, startPoint x: 508, startPoint y: 57, endPoint x: 501, endPoint y: 57, distance: 7.7
click at [502, 57] on ol "Home / Restaurants management / Menus / Sections / item / update" at bounding box center [700, 60] width 952 height 15
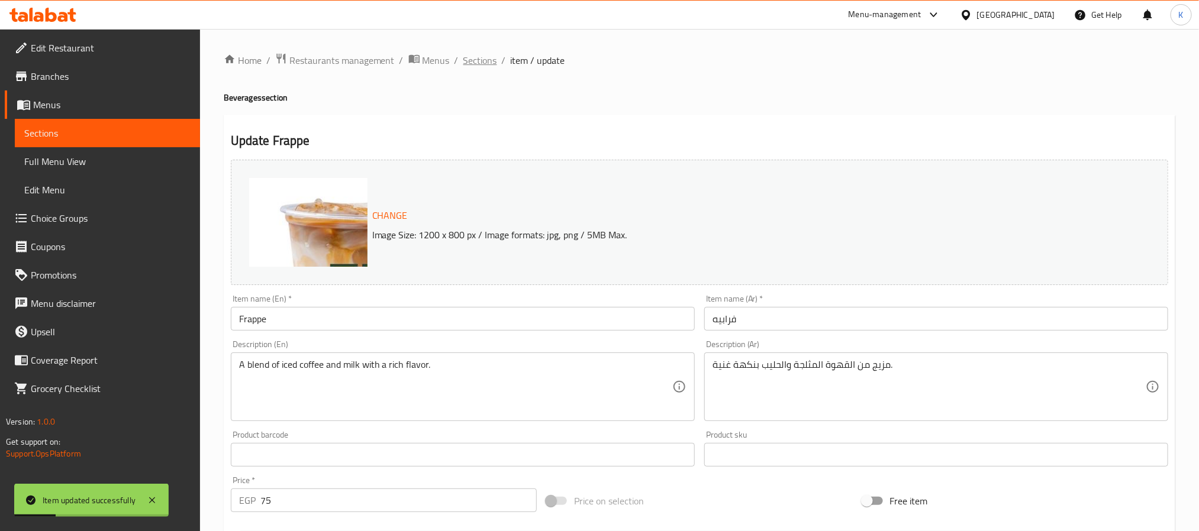
click at [487, 59] on span "Sections" at bounding box center [480, 60] width 34 height 14
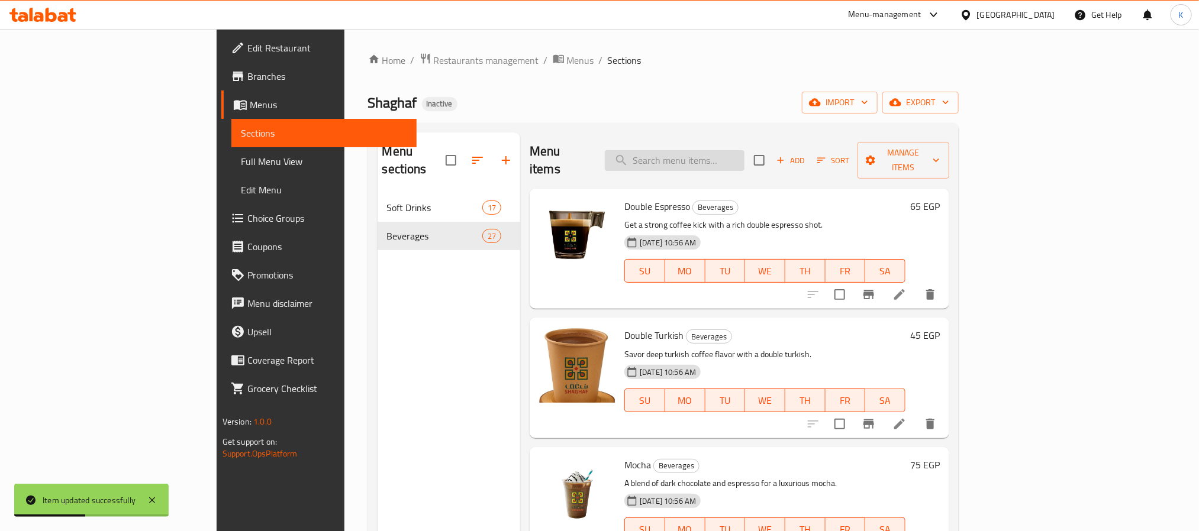
click at [742, 159] on input "search" at bounding box center [675, 160] width 140 height 21
paste input "Dew"
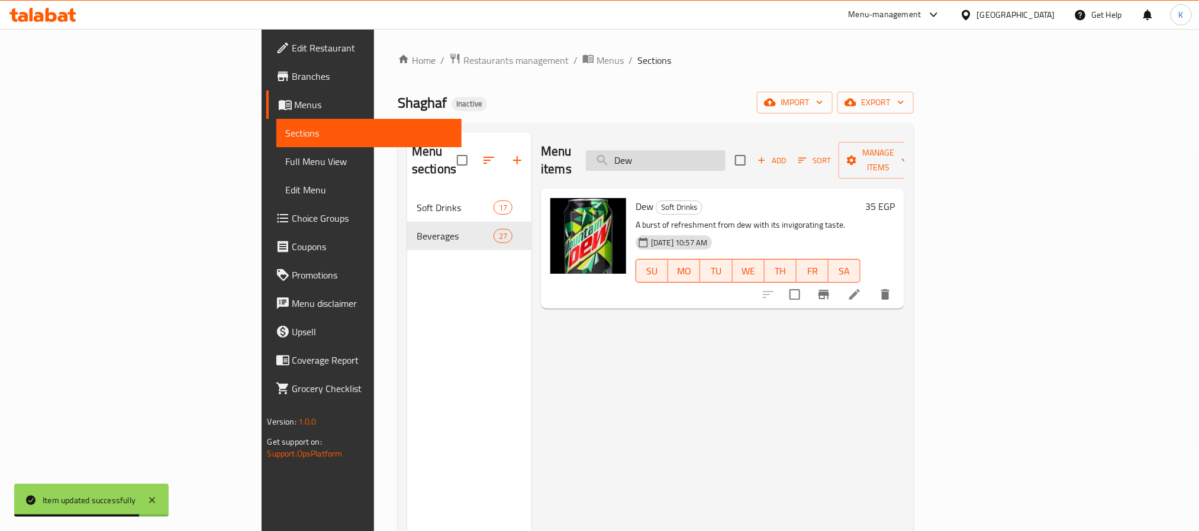
drag, startPoint x: 727, startPoint y: 153, endPoint x: 740, endPoint y: 153, distance: 13.6
click at [726, 153] on input "Dew" at bounding box center [656, 160] width 140 height 21
type input "Dew"
click at [862, 288] on icon at bounding box center [855, 295] width 14 height 14
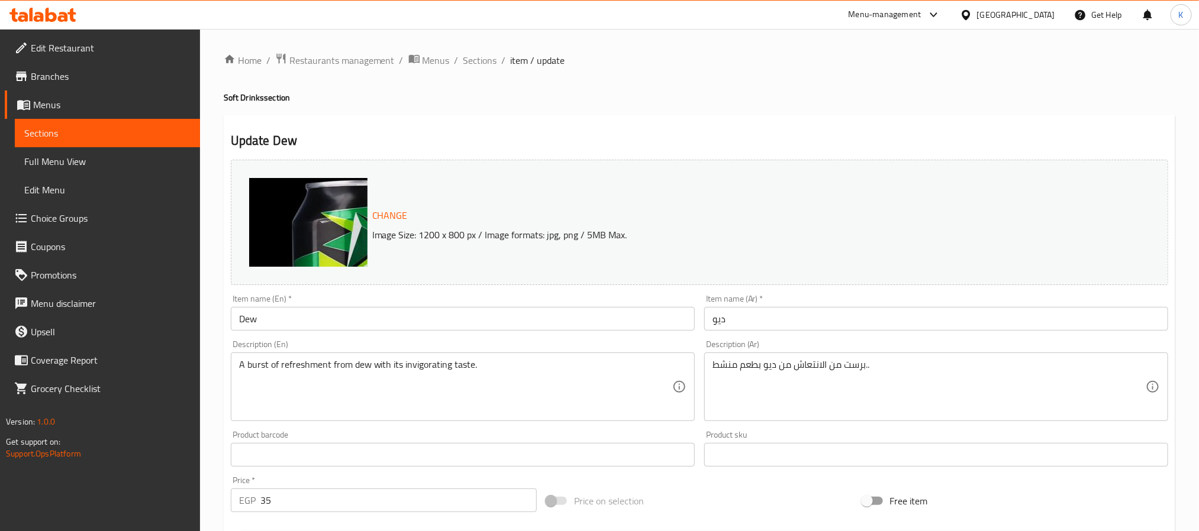
click at [543, 356] on div "A burst of refreshment from dew with its invigorating taste. Description (En)" at bounding box center [463, 387] width 464 height 69
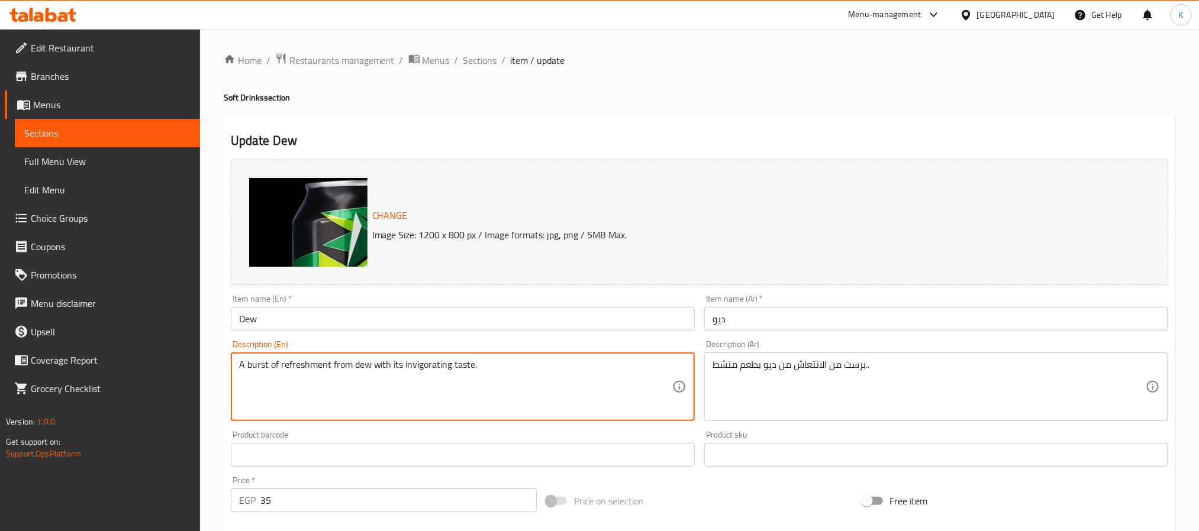
paste textarea "refreshing soda blending fruity and citrus flavors"
type textarea "A refreshing soda blending fruity and citrus flavors."
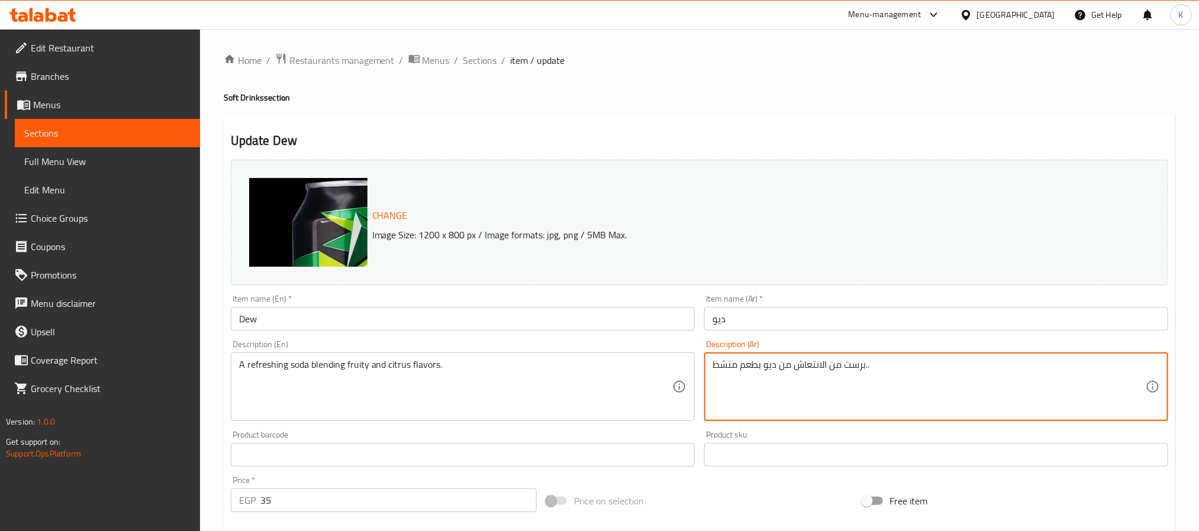
paste textarea "مشروب غازي منعش يجمع بين نكهات الفاكهة والحمضيات"
type textarea "مشروب غازي منعش يجمع بين نكهات الفاكهة والحمضيات."
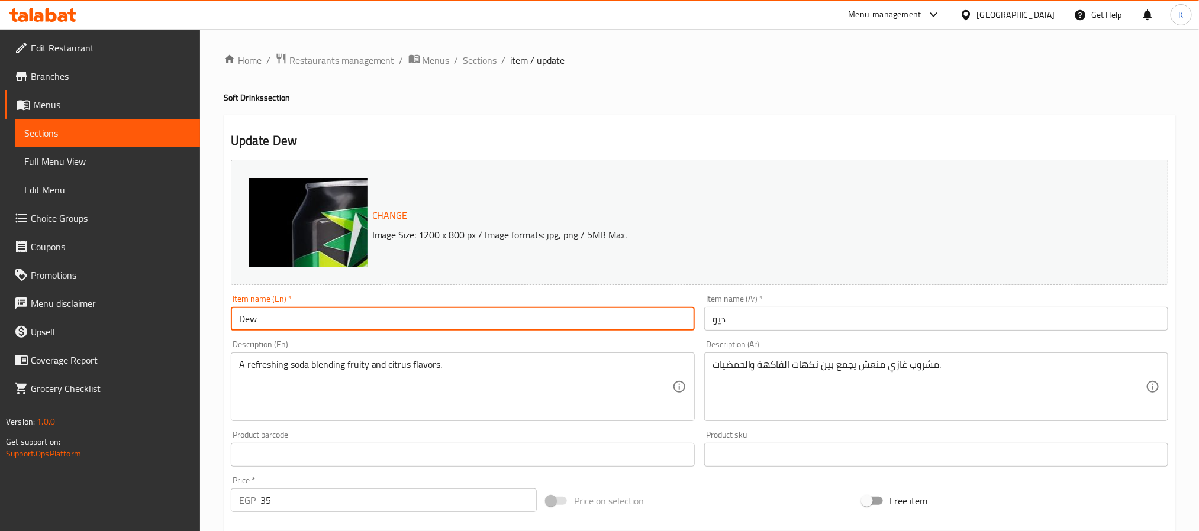
click at [629, 312] on input "Dew" at bounding box center [463, 319] width 464 height 24
click at [469, 64] on span "Sections" at bounding box center [480, 60] width 34 height 14
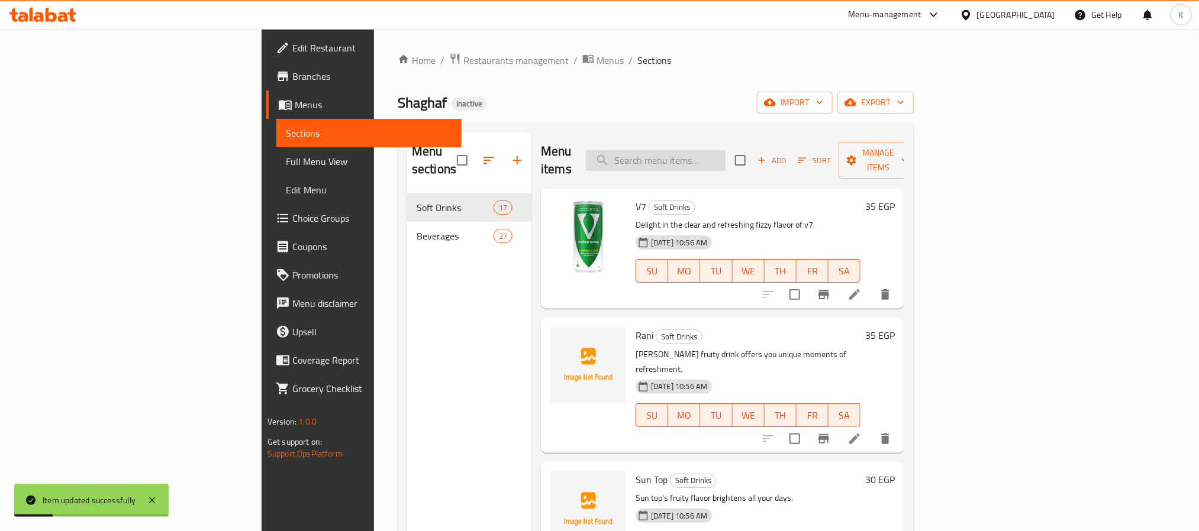
click at [726, 154] on input "search" at bounding box center [656, 160] width 140 height 21
type input "ran"
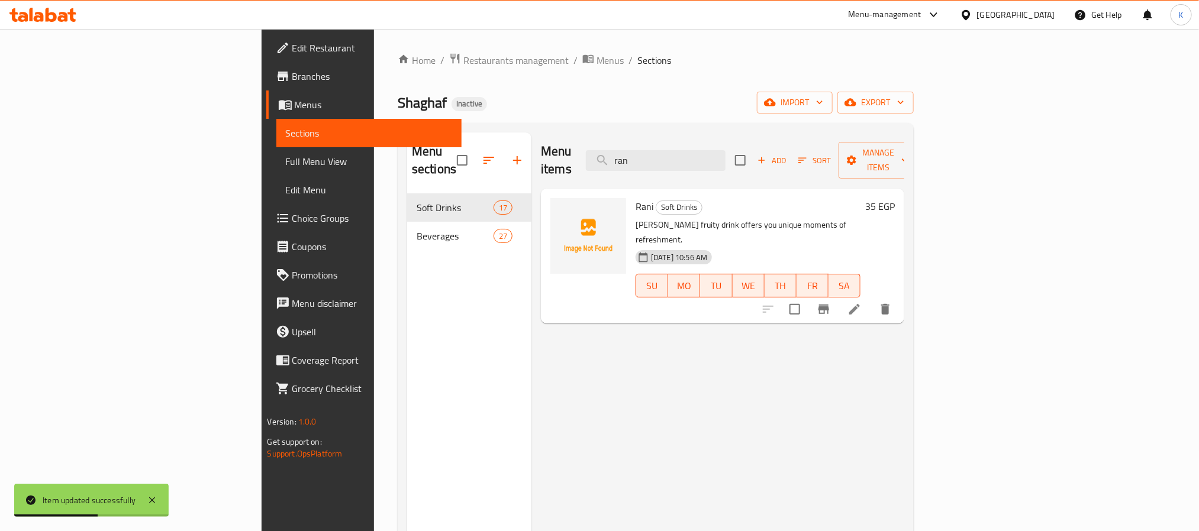
click at [862, 302] on icon at bounding box center [855, 309] width 14 height 14
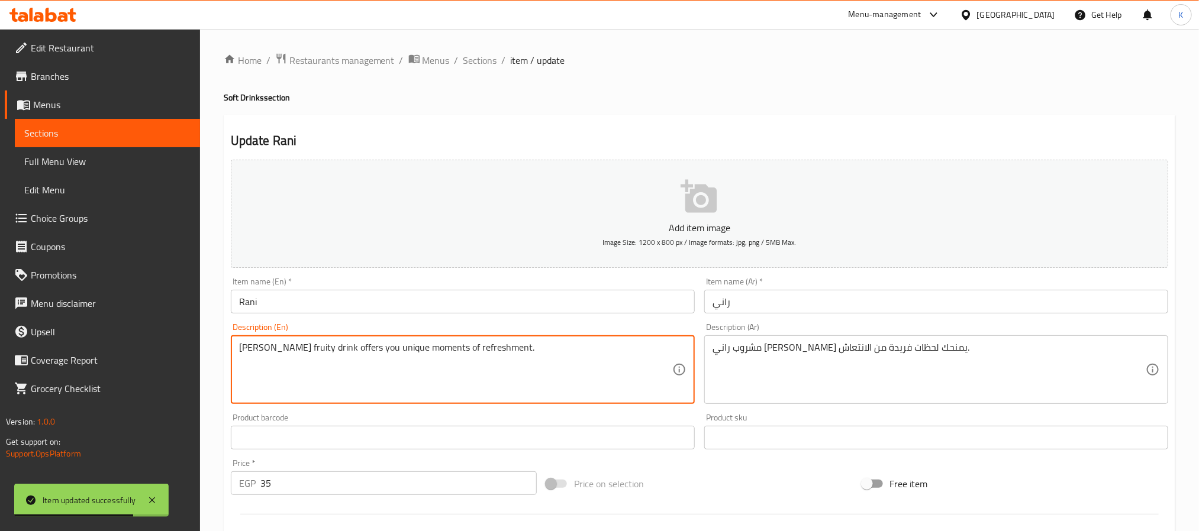
paste textarea "A refreshing fruit juice drink with fruit chunks for a natural flavor boos"
type textarea "A refreshing fruit juice drink with fruit chunks for a natural flavor boost."
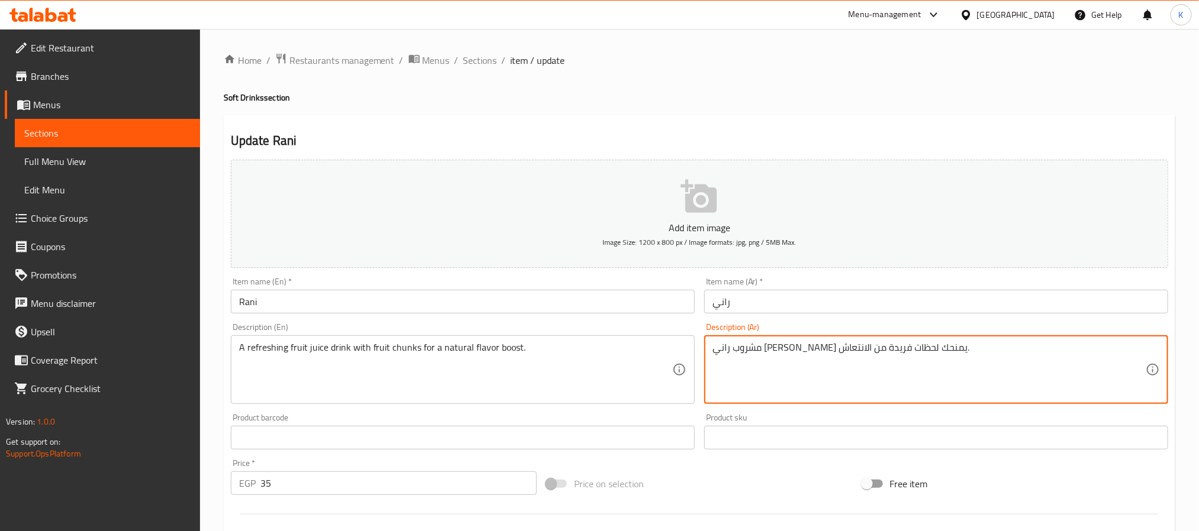
paste textarea "صير فواكه منعش مع قطع الفاكهة لتعزيز النكهة الطبيعية"
type textarea "مشروب عصير فواكه منعش مع قطع الفاكهة لتعزيز النكهة الطبيعية."
click at [616, 308] on input "Rani" at bounding box center [463, 302] width 464 height 24
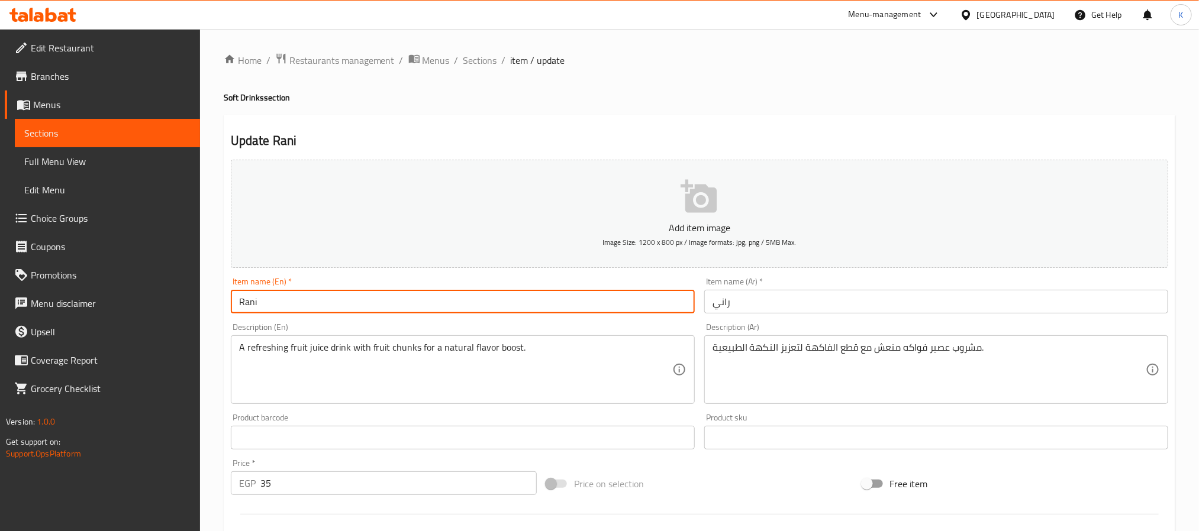
click at [495, 57] on span "Sections" at bounding box center [480, 60] width 34 height 14
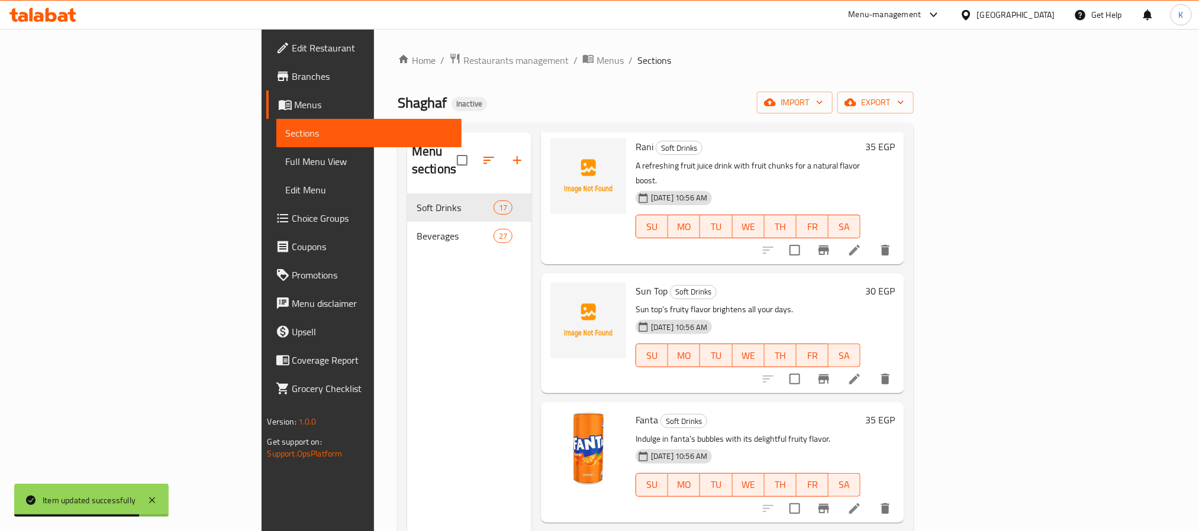
scroll to position [207, 0]
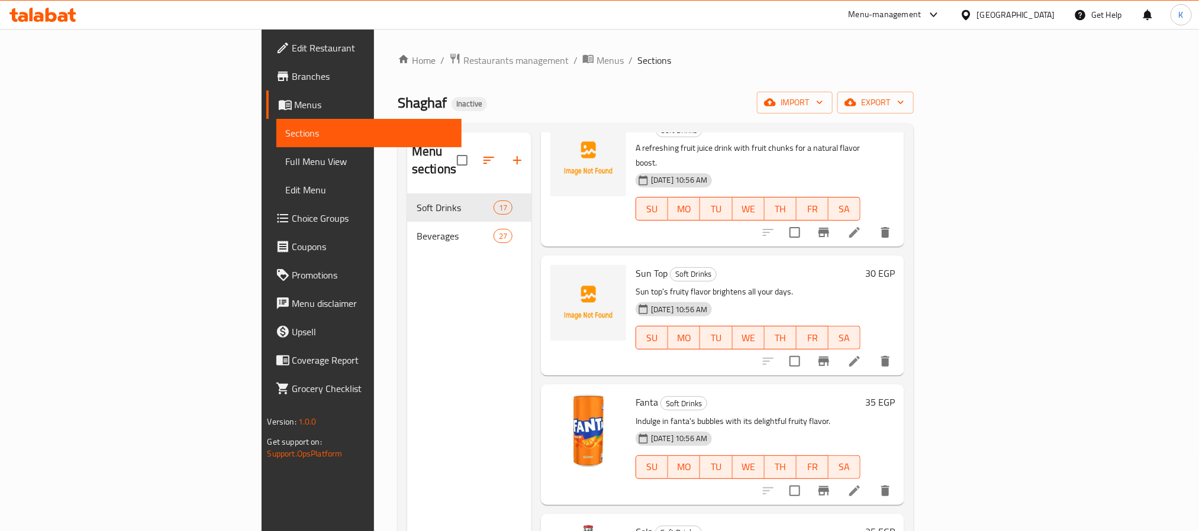
click at [772, 265] on h6 "Sun Top Soft Drinks" at bounding box center [748, 273] width 225 height 17
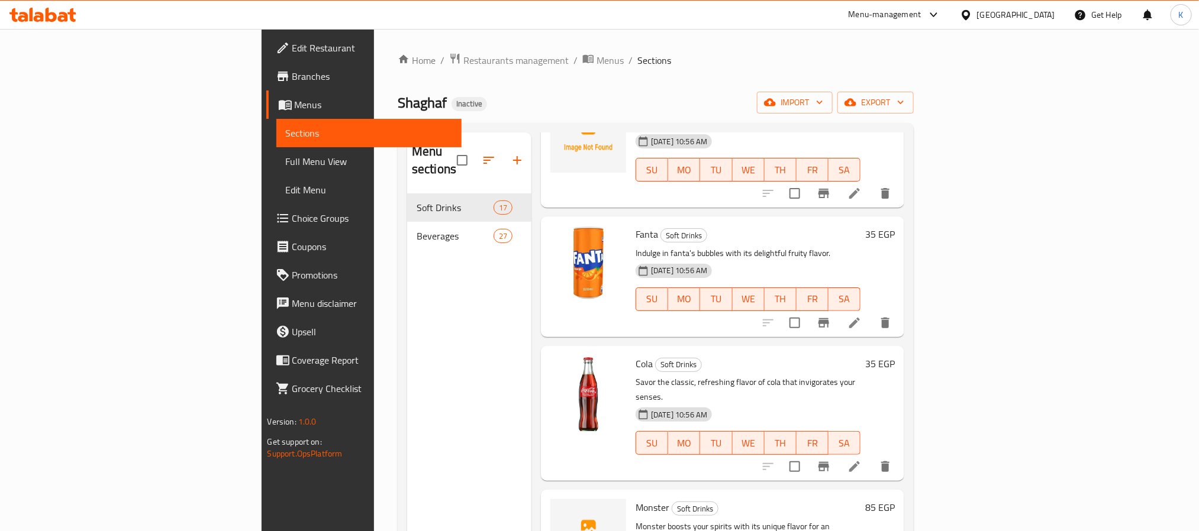
scroll to position [414, 0]
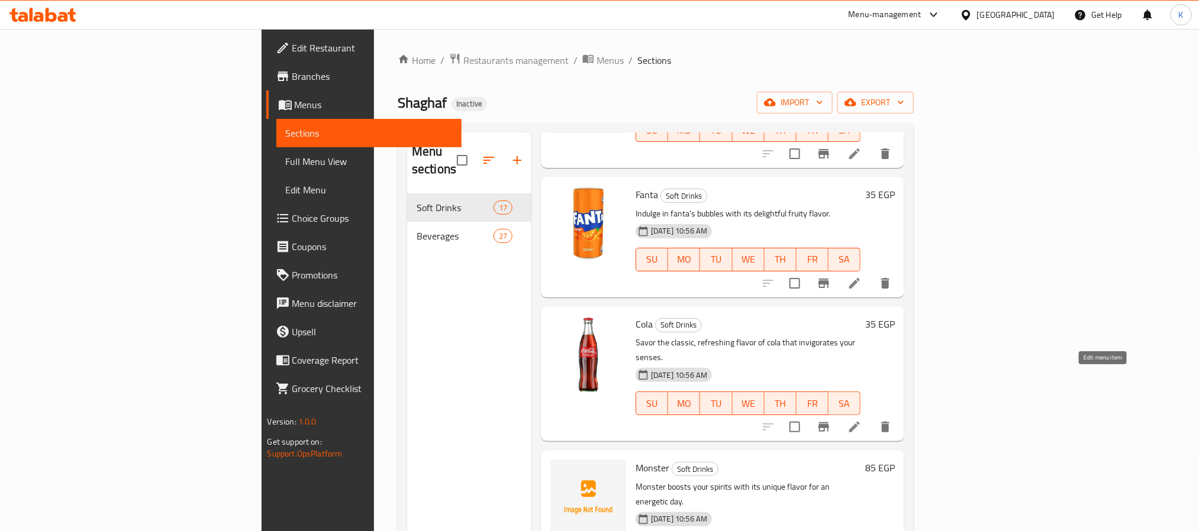
click at [871, 417] on li at bounding box center [854, 427] width 33 height 21
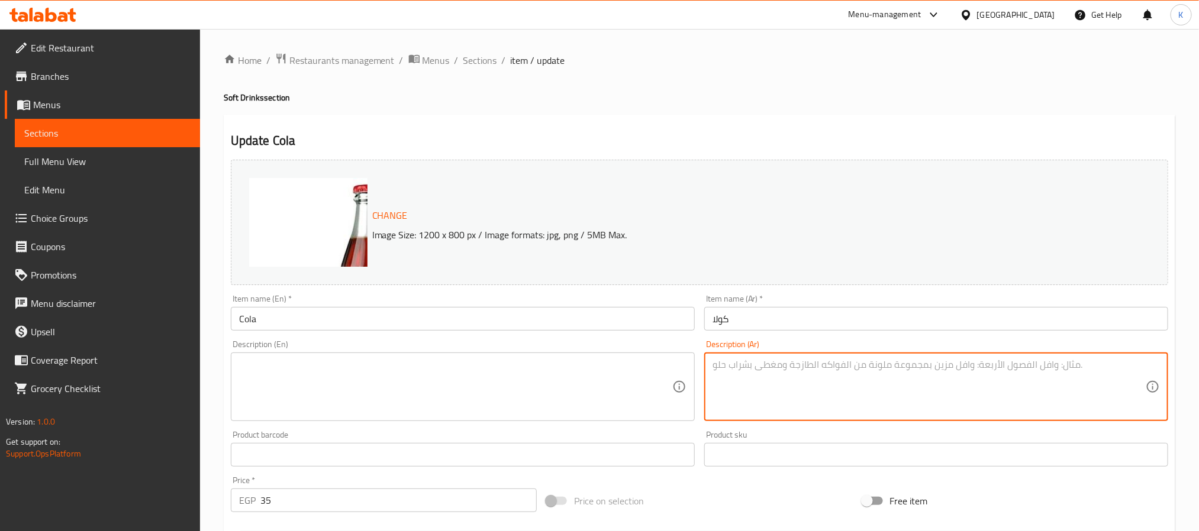
click at [569, 377] on textarea at bounding box center [455, 387] width 433 height 56
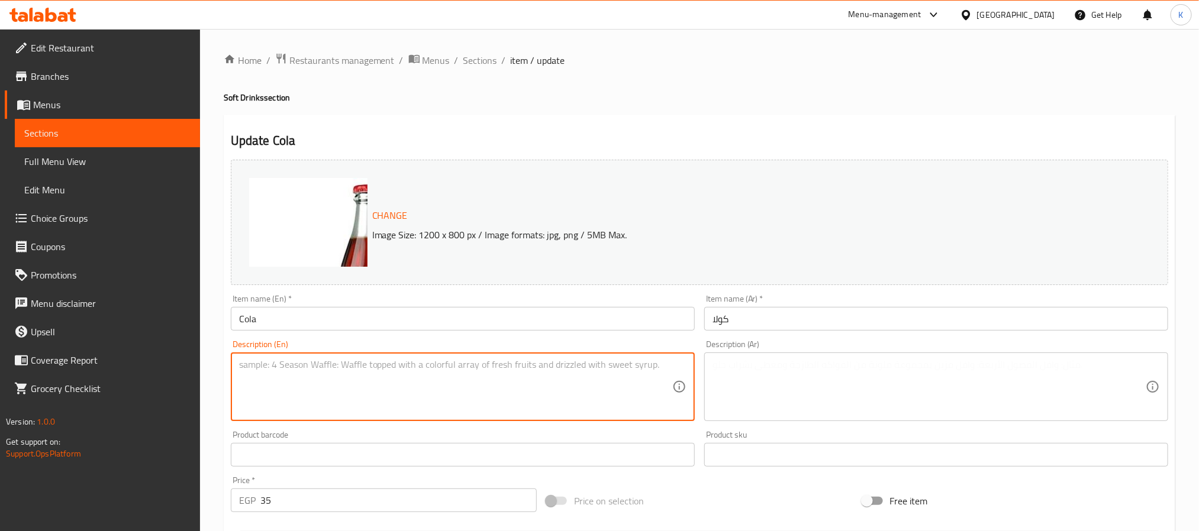
paste textarea "The famous carbonated soda with a delightful cola flavor."
drag, startPoint x: 375, startPoint y: 382, endPoint x: 386, endPoint y: 407, distance: 27.3
click at [375, 384] on textarea "The famous carbonated soda with a delightful cola flavor." at bounding box center [455, 387] width 433 height 56
click at [286, 365] on textarea "The famous carbonated soda with a delightful cola flavor." at bounding box center [455, 387] width 433 height 56
type textarea "The famous carbonated soda with a delightful cola flavor."
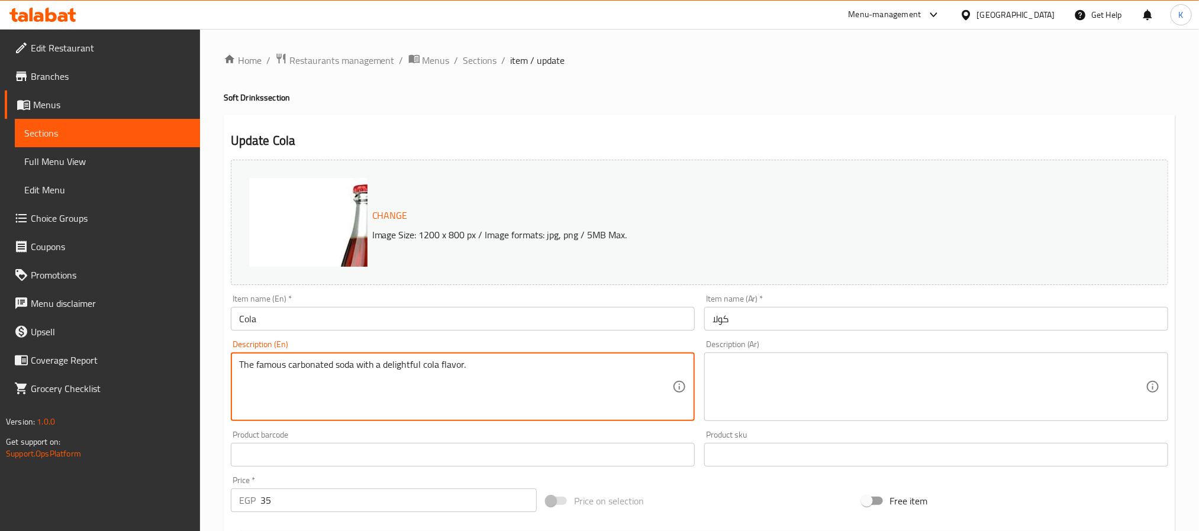
drag, startPoint x: 881, startPoint y: 410, endPoint x: 876, endPoint y: 407, distance: 6.4
click at [881, 409] on textarea at bounding box center [929, 387] width 433 height 56
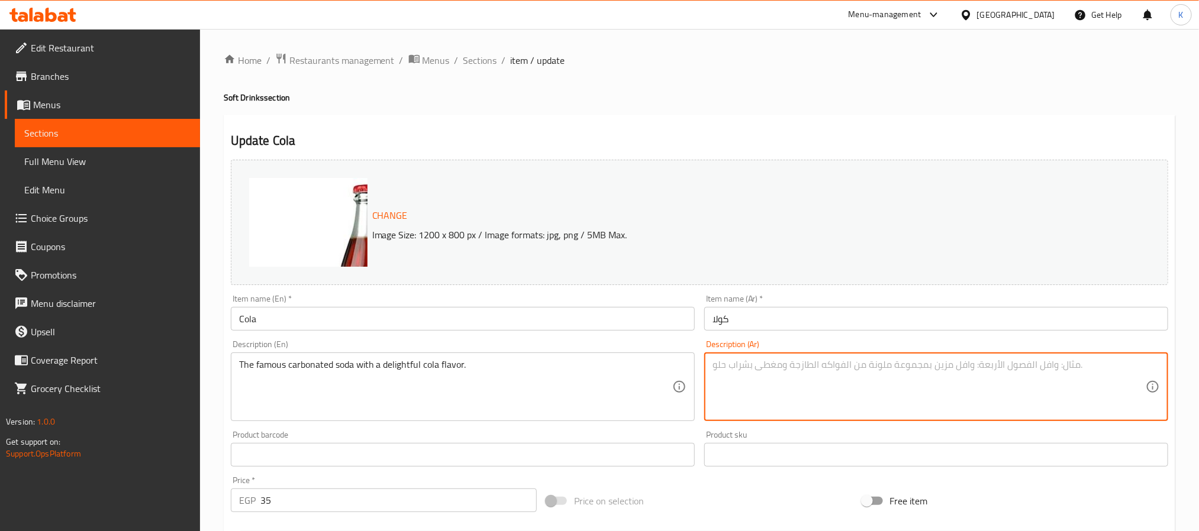
paste textarea "المشروب الغازي الشهير بنكهة الكولا الشهية."
type textarea "المشروب الغازي الشهير بنكهة الكولا الشهية."
drag, startPoint x: 650, startPoint y: 333, endPoint x: 640, endPoint y: 328, distance: 11.4
click at [649, 332] on div "Item name (En)   * Cola Item name (En) *" at bounding box center [462, 313] width 473 height 46
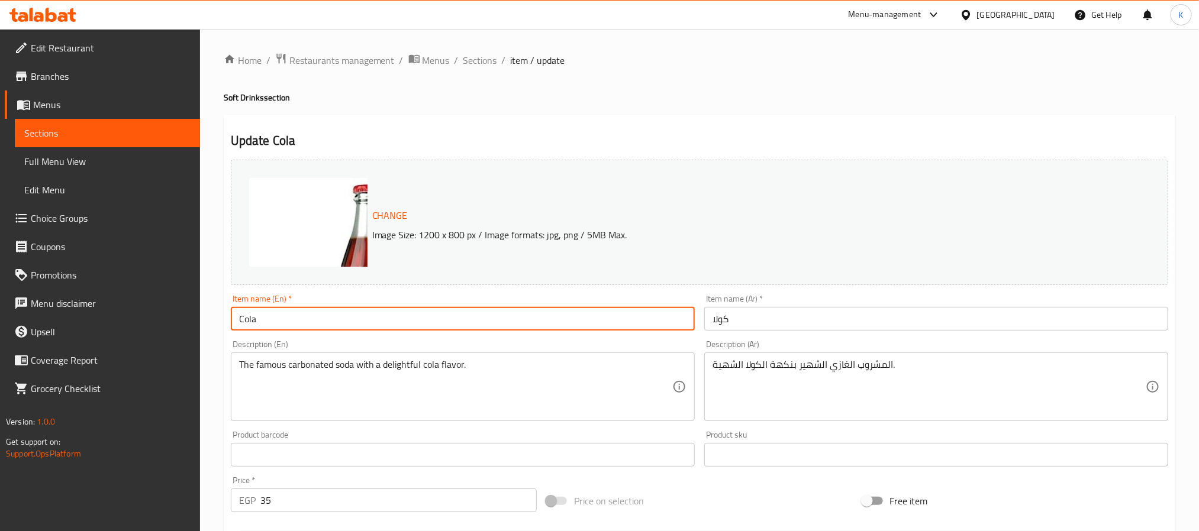
click at [636, 321] on input "Cola" at bounding box center [463, 319] width 464 height 24
click at [463, 57] on span "Sections" at bounding box center [480, 60] width 34 height 14
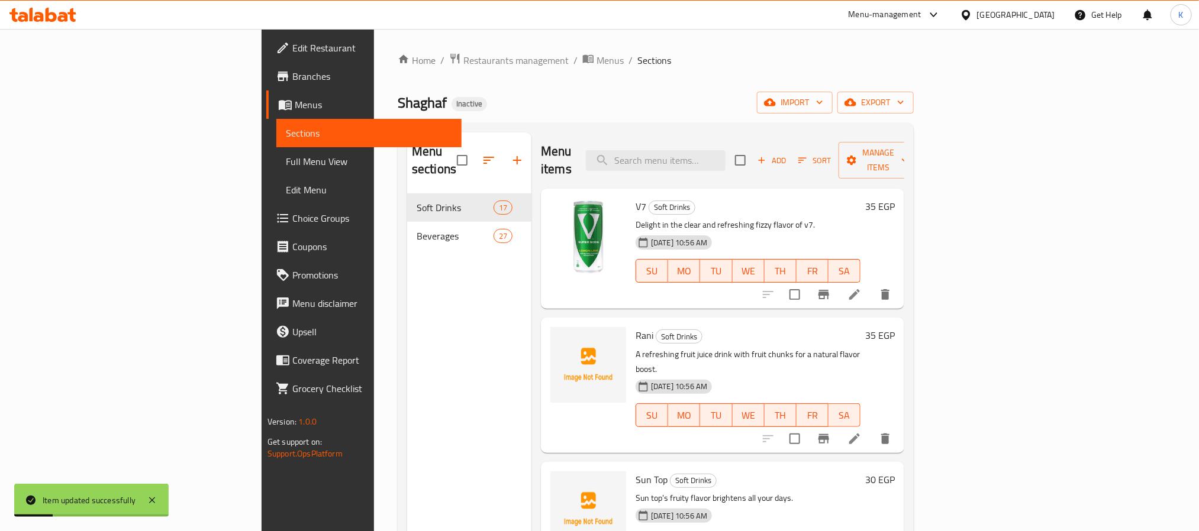
scroll to position [436, 0]
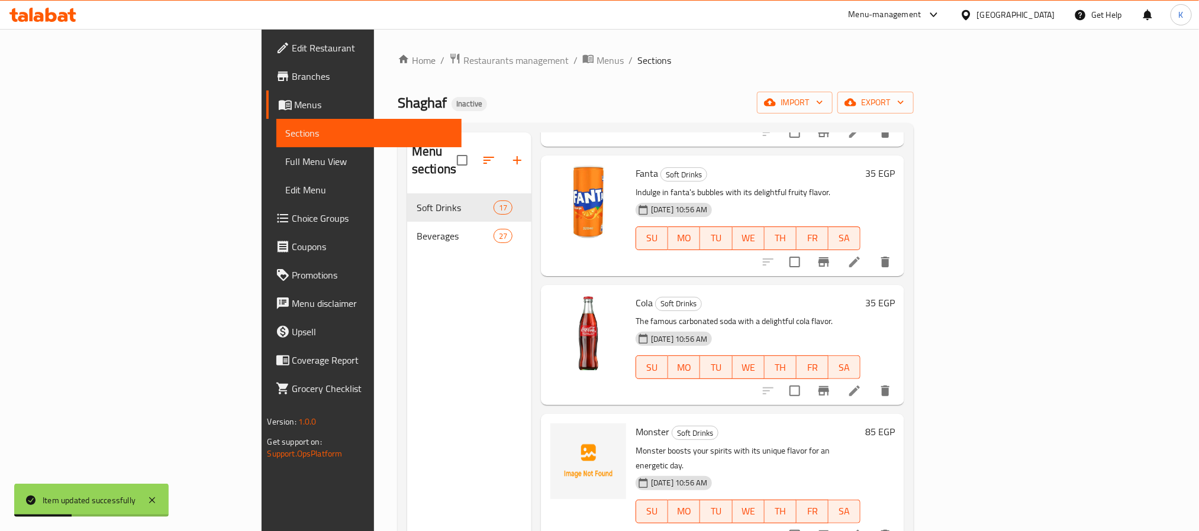
click at [862, 529] on icon at bounding box center [855, 536] width 14 height 14
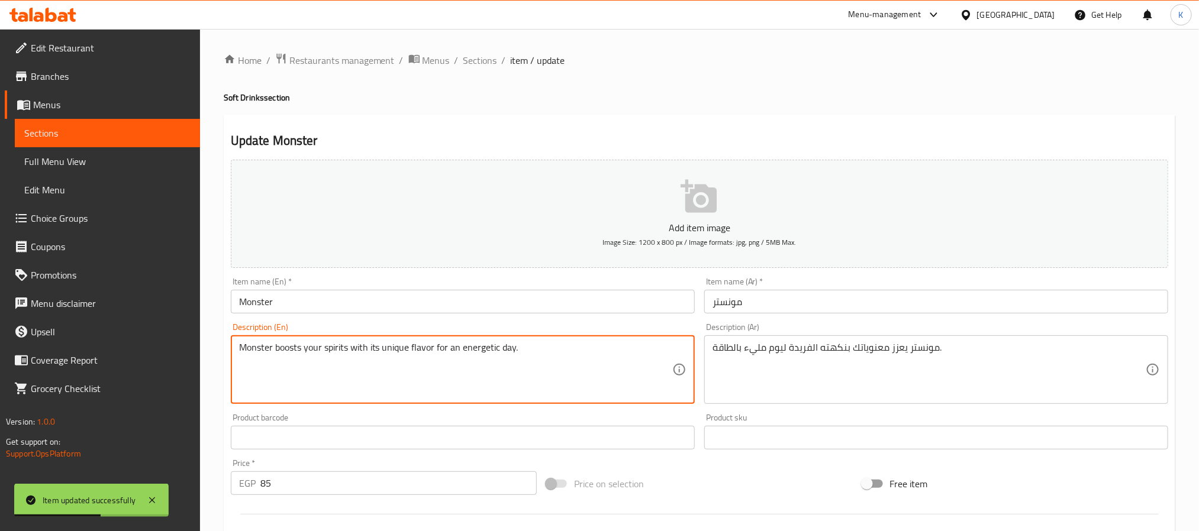
paste textarea "A powerful energy drink that keeps you active all day."
type textarea "A powerful energy drink that keeps you active all day."
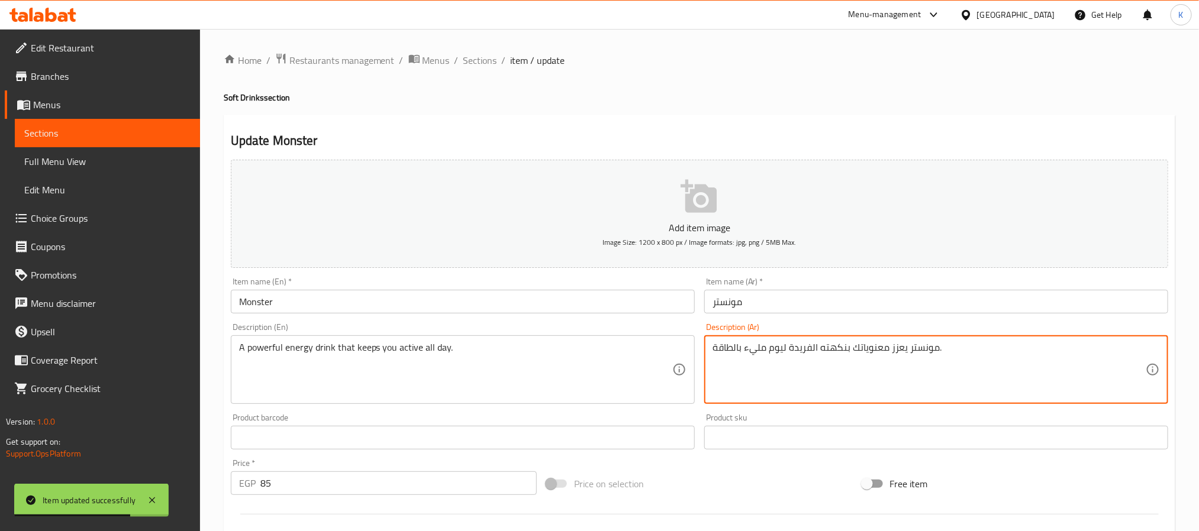
paste textarea "شروب طاقة قوي يجعلك نشطاً طوال اليوم."
type textarea "مشروب طاقة قوي يجعلك نشطاً طوال [DATE]."
click at [636, 293] on input "Monster" at bounding box center [463, 302] width 464 height 24
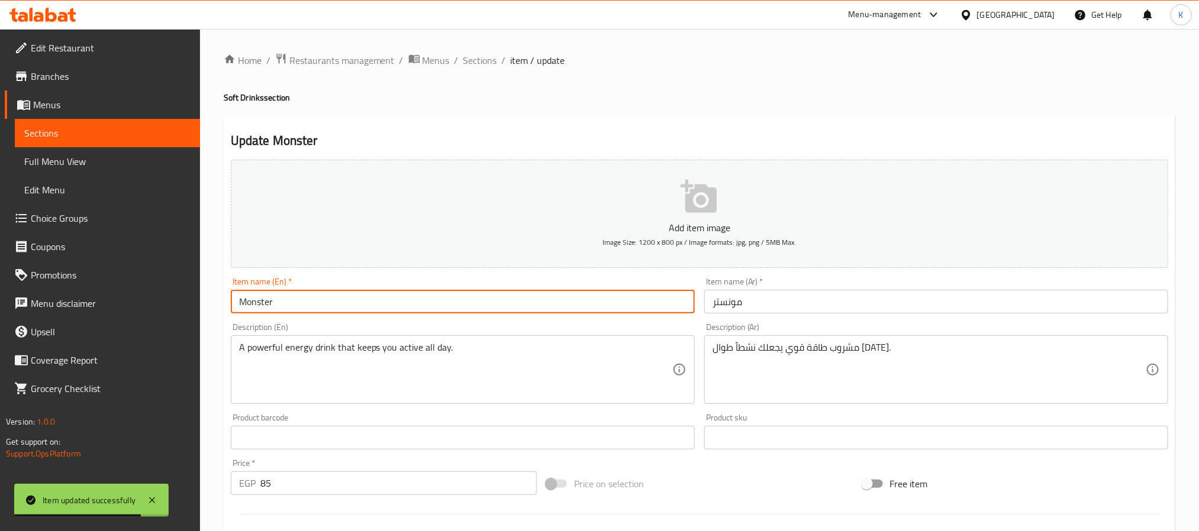
click at [492, 57] on span "Sections" at bounding box center [480, 60] width 34 height 14
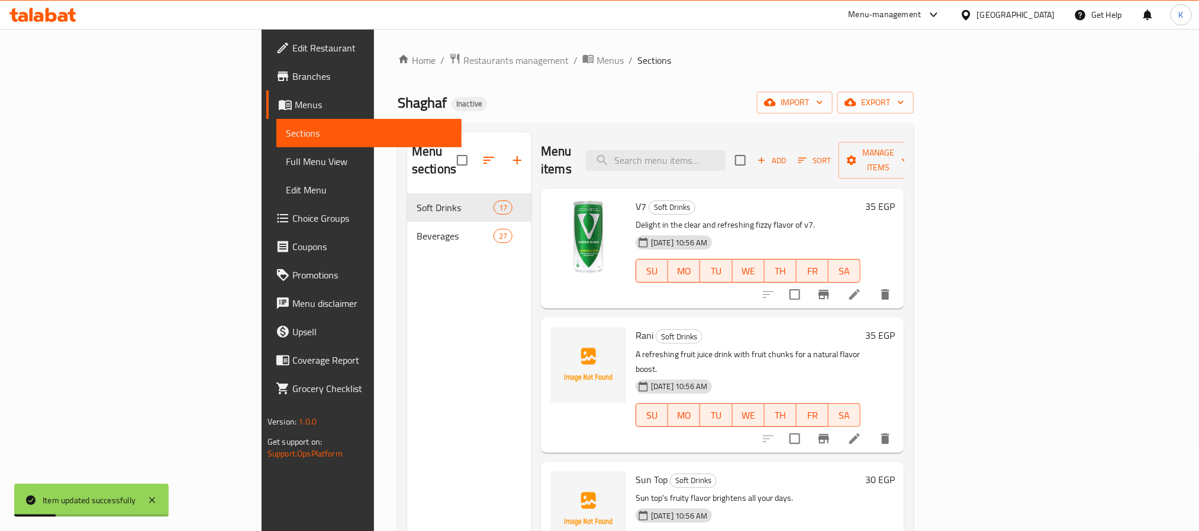
scroll to position [565, 0]
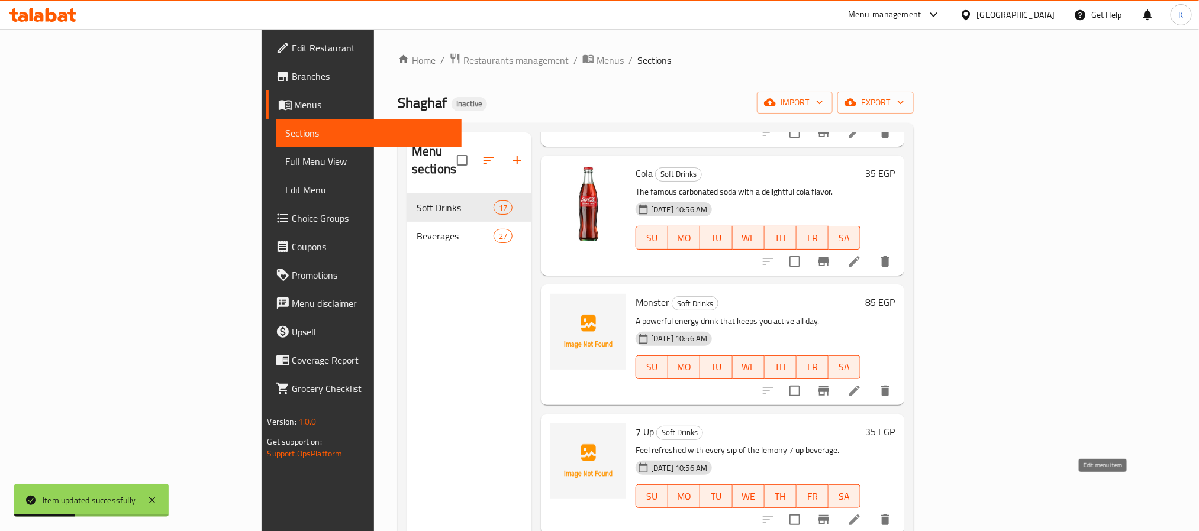
click at [862, 513] on icon at bounding box center [855, 520] width 14 height 14
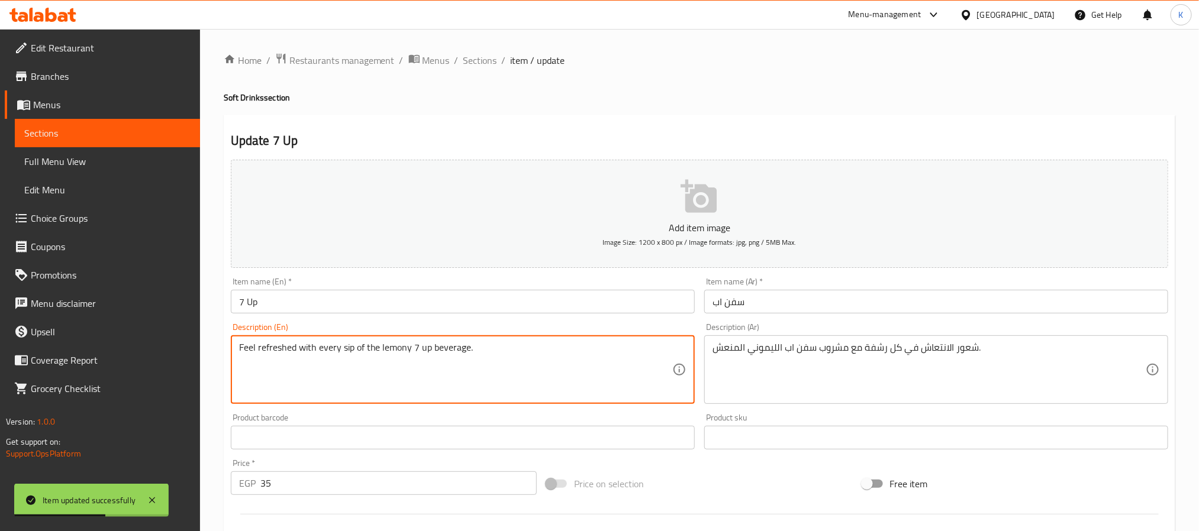
paste textarea "A refreshing soda known for its lemon-lime flavor."
type textarea "A refreshing soda known for its lemon-lime flavor."
click at [883, 338] on div "شعور الانتعاش في كل رشفة مع مشروب سفن اب الليموني المنعش. Description (Ar)" at bounding box center [936, 370] width 464 height 69
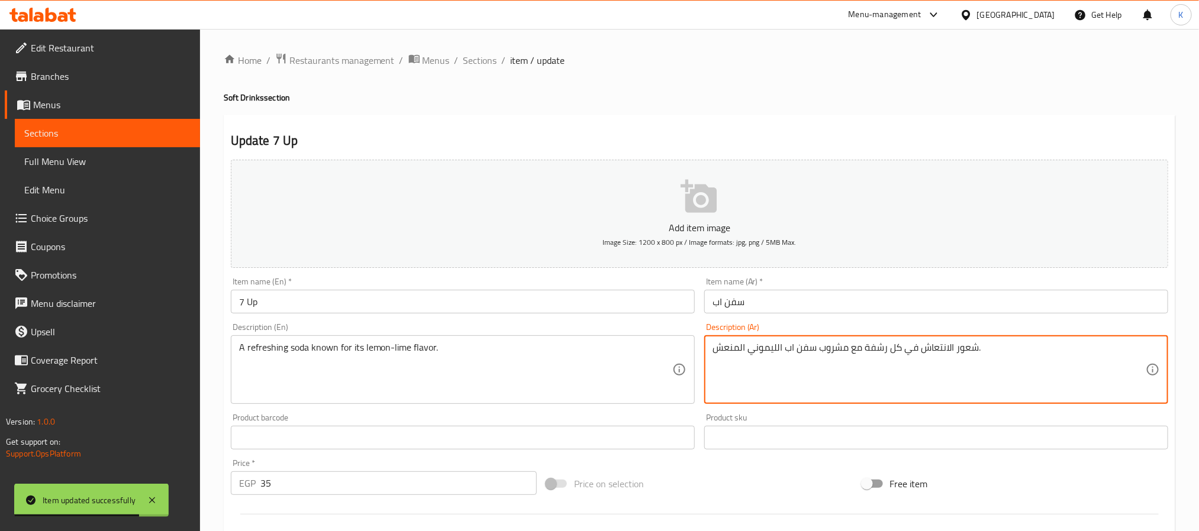
paste textarea "مشروب غازي منعش يشتهر بطعم الليمون والليم."
drag, startPoint x: 725, startPoint y: 348, endPoint x: 707, endPoint y: 348, distance: 17.8
click at [707, 348] on div "مشروب غازي منعش يشتهر بطعم الليمون والليم. Description (Ar)" at bounding box center [936, 370] width 464 height 69
type textarea "مشروب غازي منعش يشتهر بطعم الليمون والحامض."
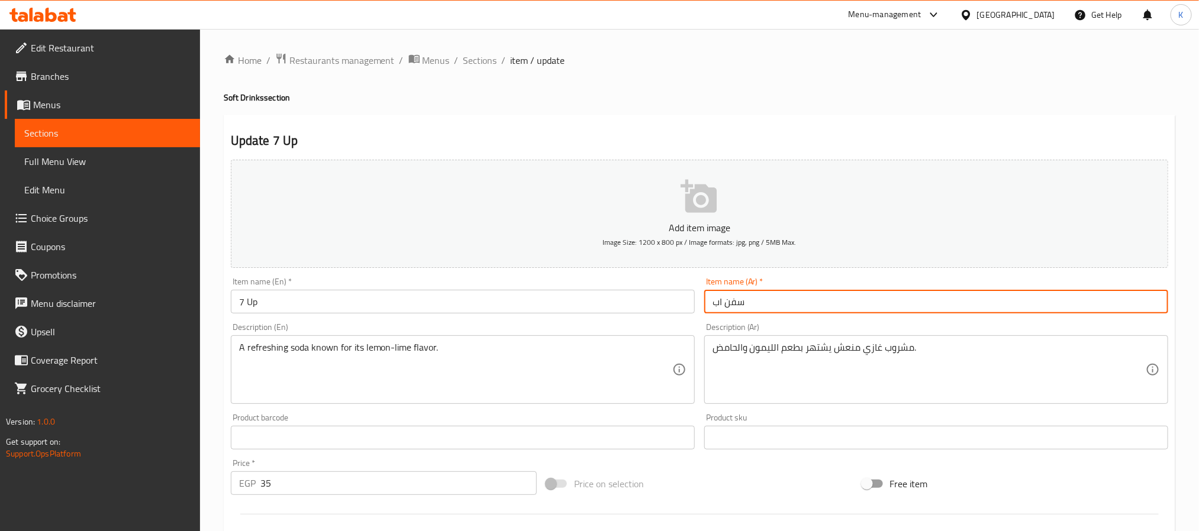
click at [718, 300] on input "سفن اب" at bounding box center [936, 302] width 464 height 24
type input "سفن أب"
click at [478, 59] on span "Sections" at bounding box center [480, 60] width 34 height 14
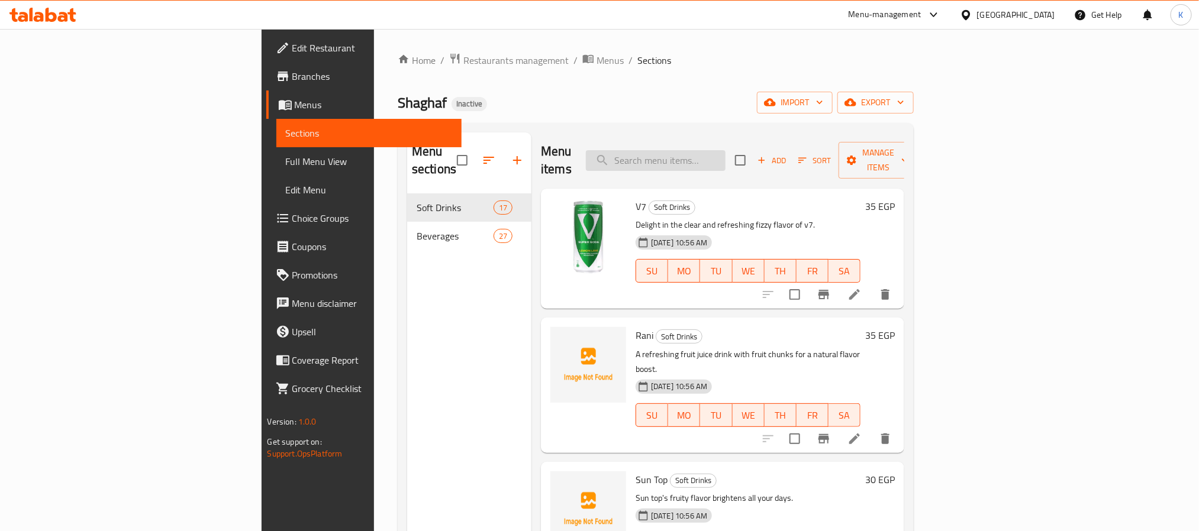
click at [726, 150] on input "search" at bounding box center [656, 160] width 140 height 21
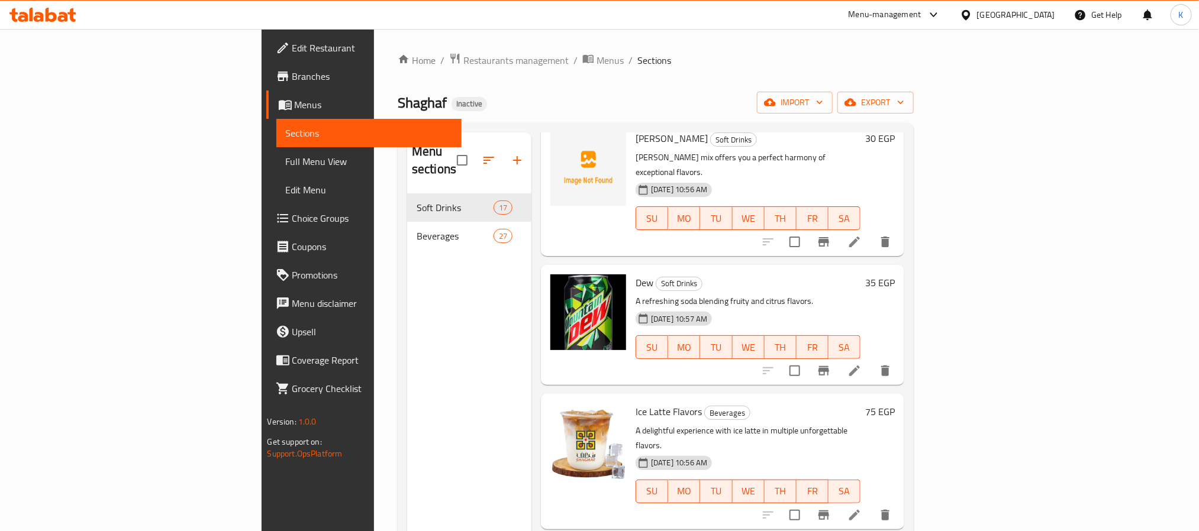
scroll to position [402, 0]
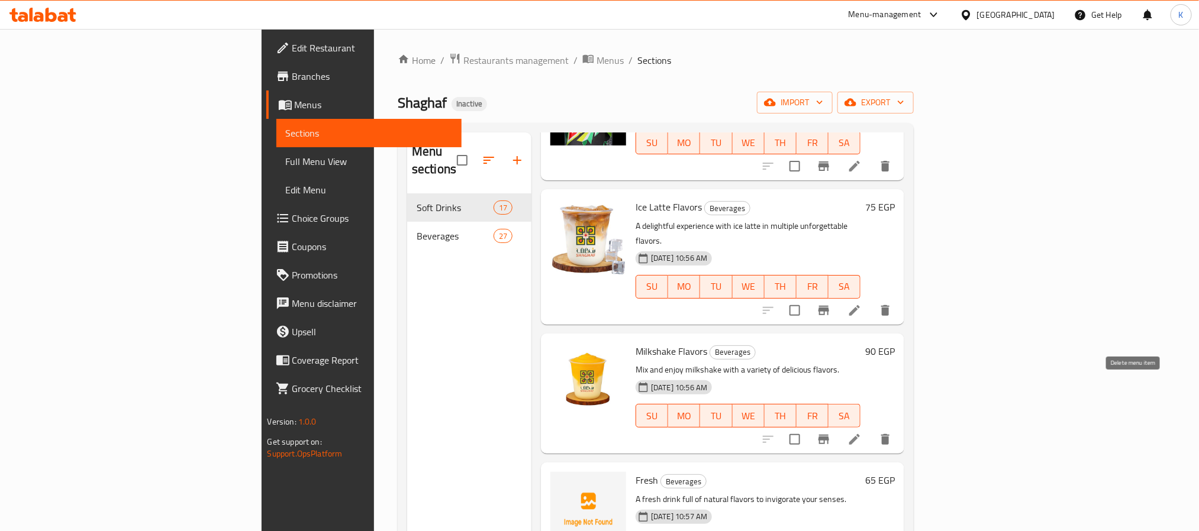
click at [892, 433] on icon "delete" at bounding box center [885, 440] width 14 height 14
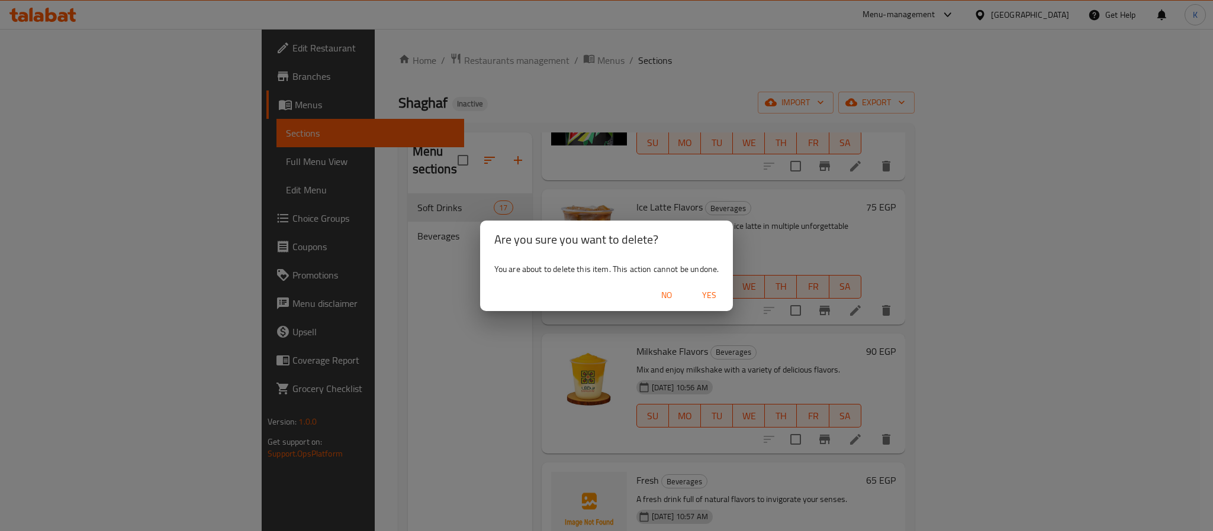
click at [721, 297] on span "Yes" at bounding box center [709, 295] width 28 height 15
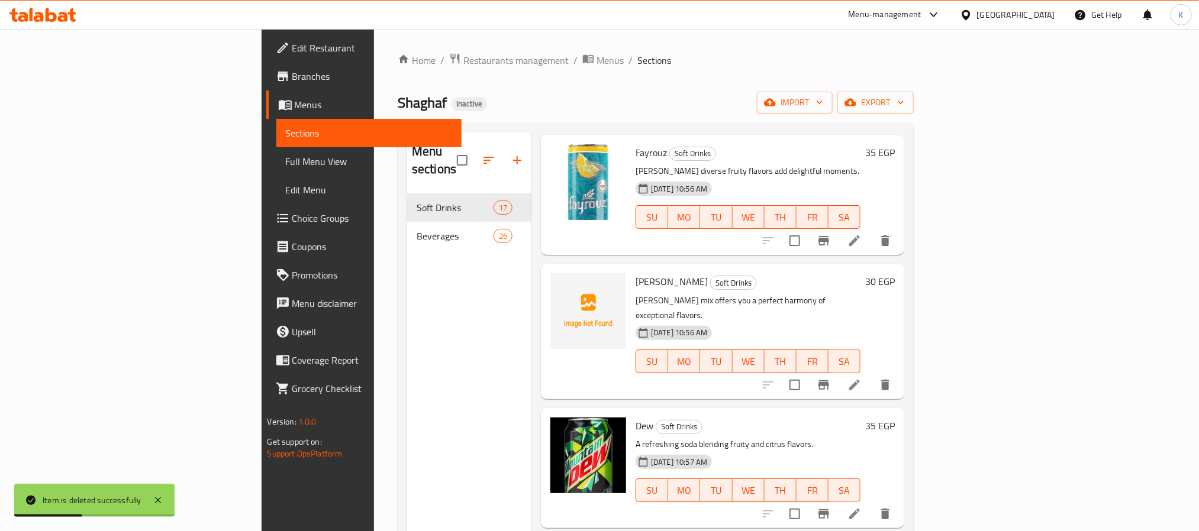
scroll to position [0, 0]
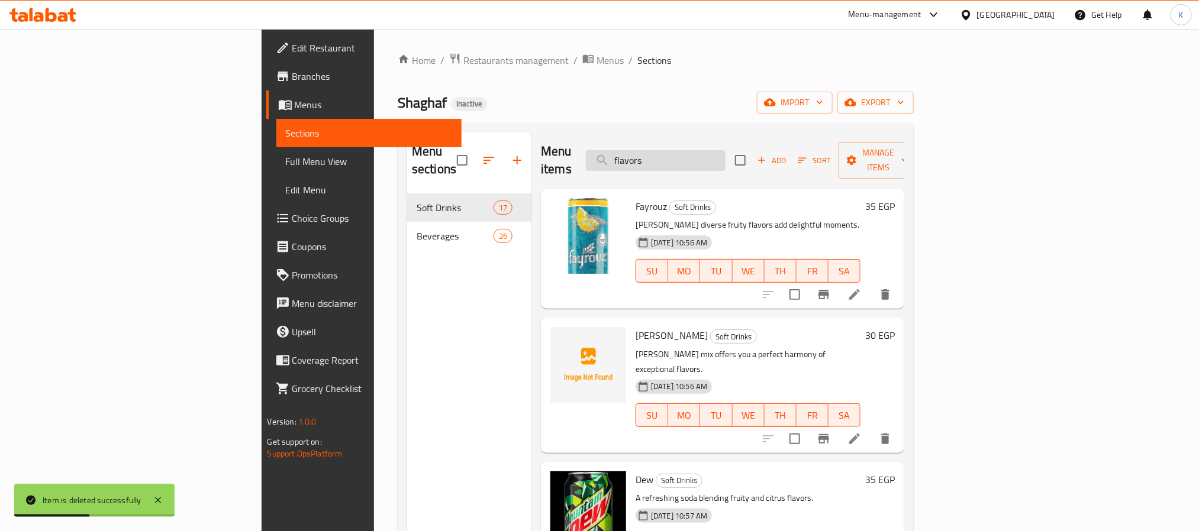
click at [726, 153] on input "flavors" at bounding box center [656, 160] width 140 height 21
paste input "Schweppe"
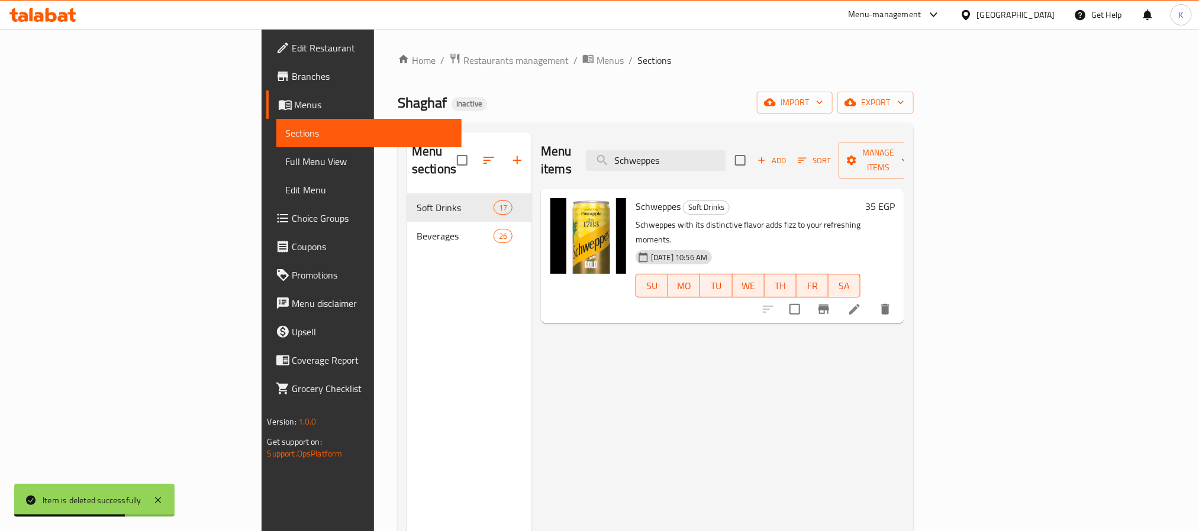
type input "Schweppes"
click at [871, 299] on li at bounding box center [854, 309] width 33 height 21
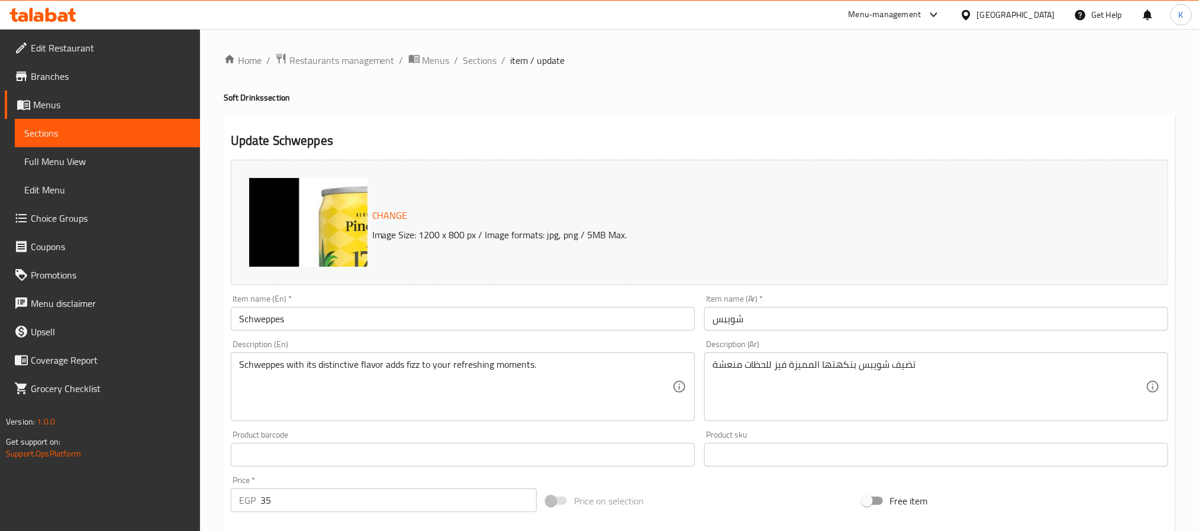
drag, startPoint x: 329, startPoint y: 237, endPoint x: 655, endPoint y: 375, distance: 354.3
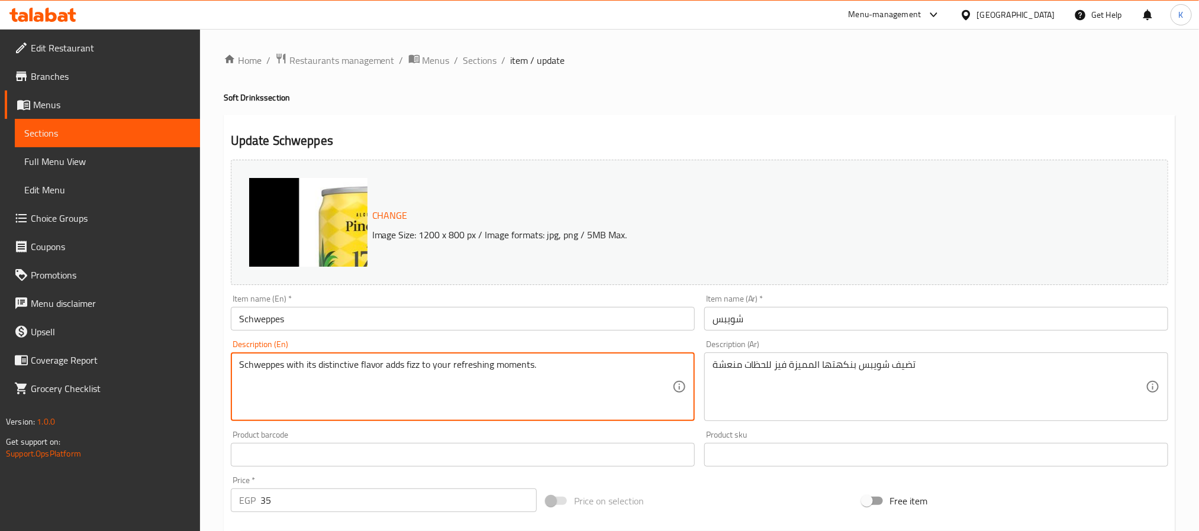
click at [645, 376] on textarea "Schweppes with its distinctive flavor adds fizz to your refreshing moments." at bounding box center [455, 387] width 433 height 56
paste textarea "A distinctive soda with grapefruit and other refreshing flavors."
click at [332, 318] on input "Schweppes" at bounding box center [463, 319] width 464 height 24
type textarea "Schweppes with its distinctive flavor adds fizz to your refreshing moments."
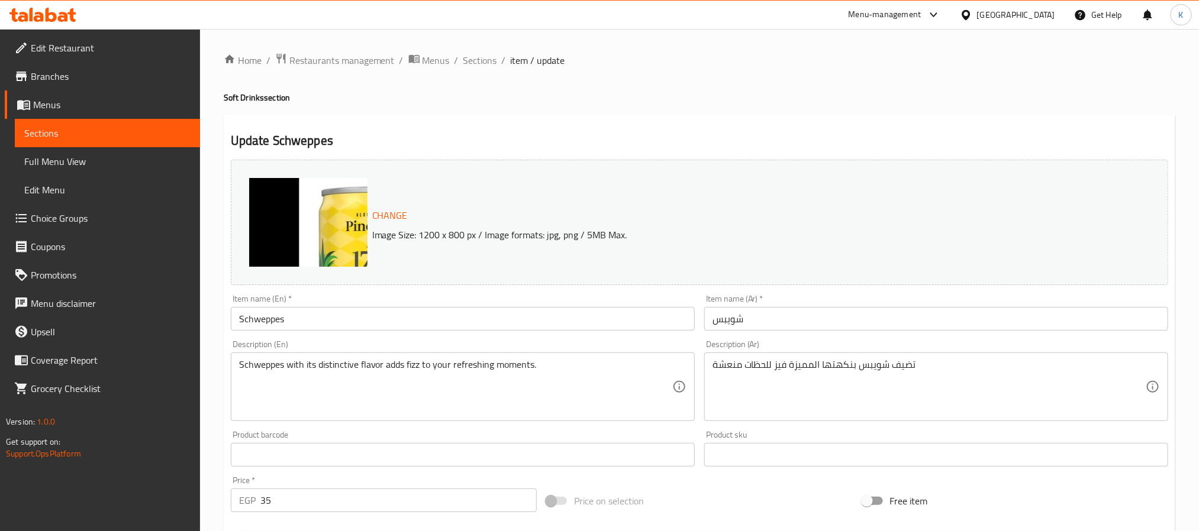
click at [478, 49] on div "Home / Restaurants management / Menus / Sections / item / update Soft Drinks se…" at bounding box center [699, 441] width 999 height 824
click at [482, 57] on span "Sections" at bounding box center [480, 60] width 34 height 14
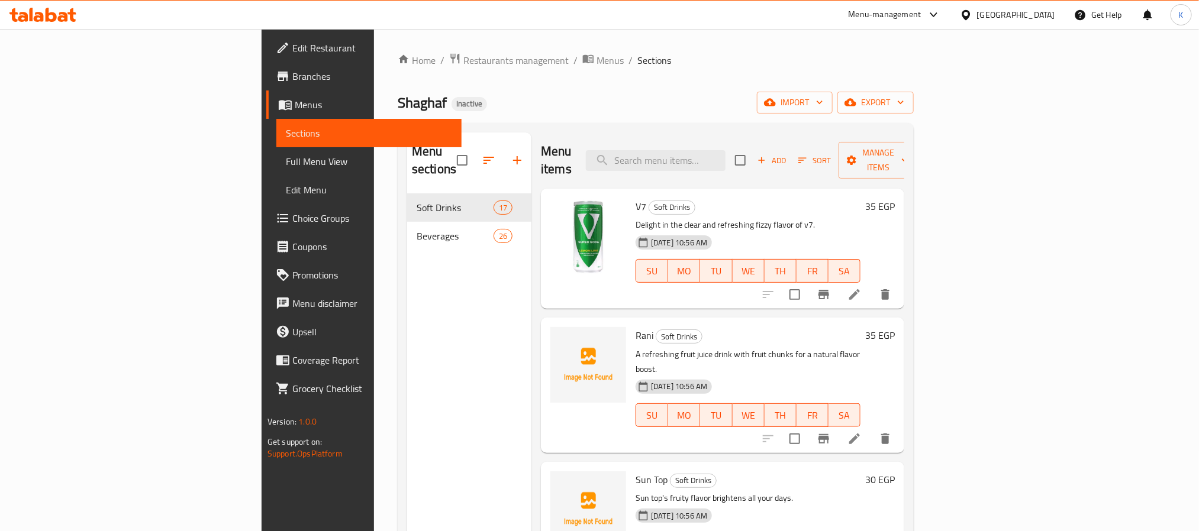
click at [693, 114] on div "Shaghaf Inactive import export" at bounding box center [656, 103] width 516 height 22
click at [726, 150] on input "search" at bounding box center [656, 160] width 140 height 21
paste input "Ice Latte"
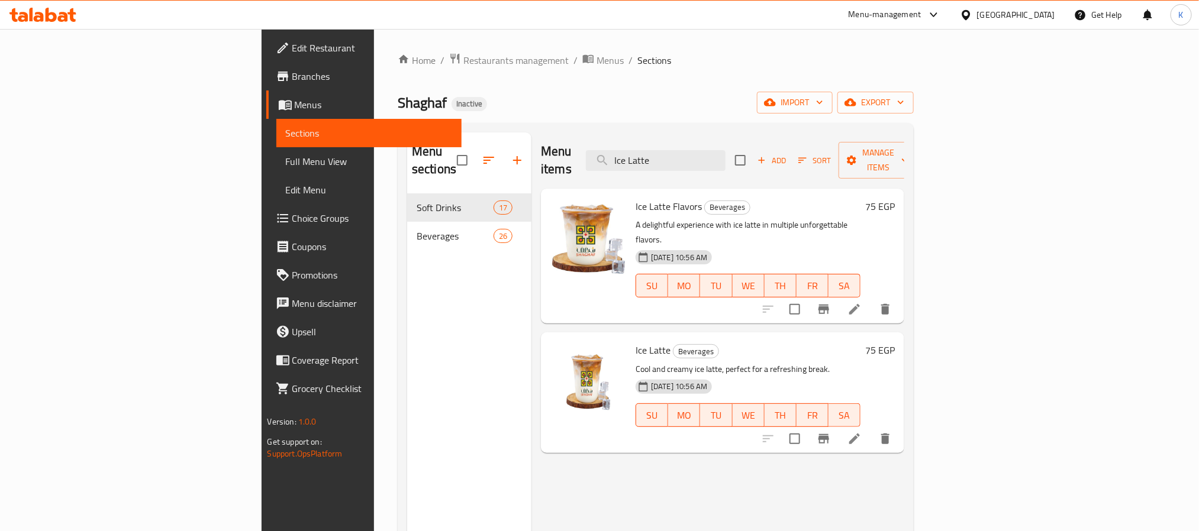
type input "Ice Latte"
click at [904, 501] on div "Menu items Ice Latte Add Sort Manage items Ice Latte Flavors Beverages A deligh…" at bounding box center [717, 398] width 373 height 531
click at [862, 432] on icon at bounding box center [855, 439] width 14 height 14
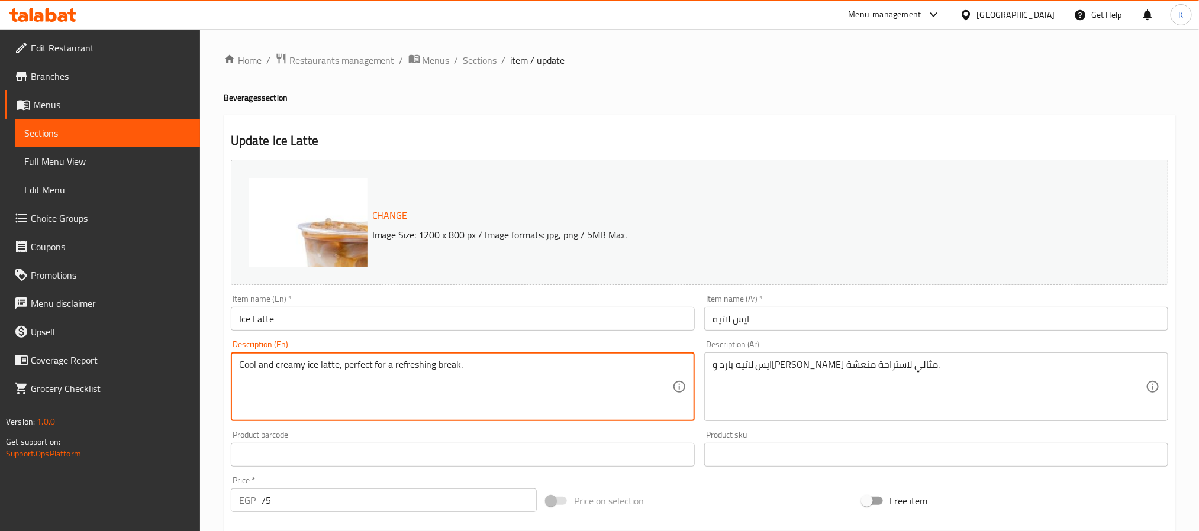
paste textarea "An iced coffee blend with milk"
type textarea "An iced coffee blend with milk"
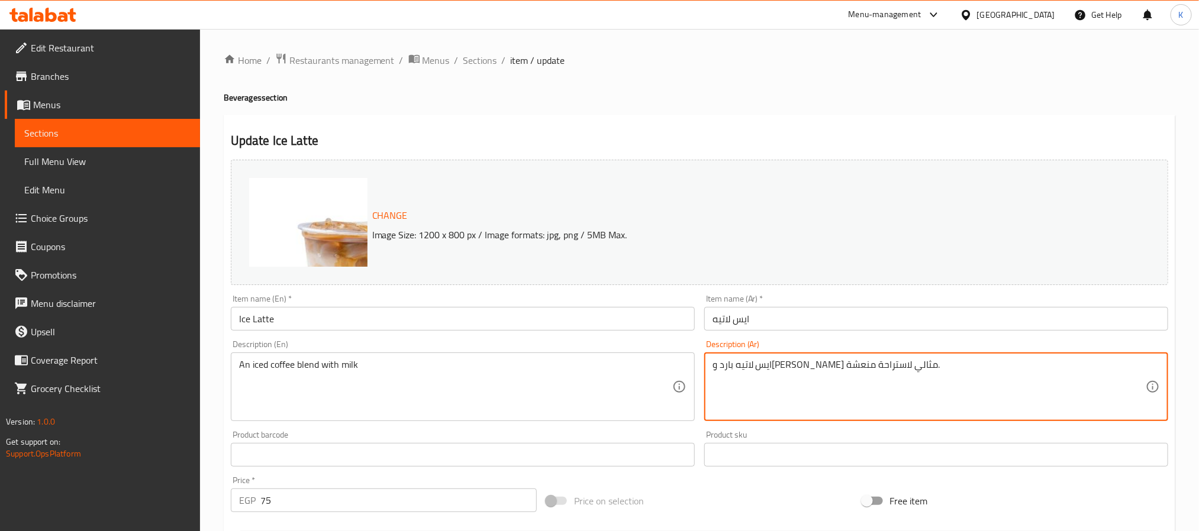
paste textarea "مشروب قهوة مثلج ممزوج بالحليب"
type textarea "مشروب قهوة مثلج ممزوج بالحليب"
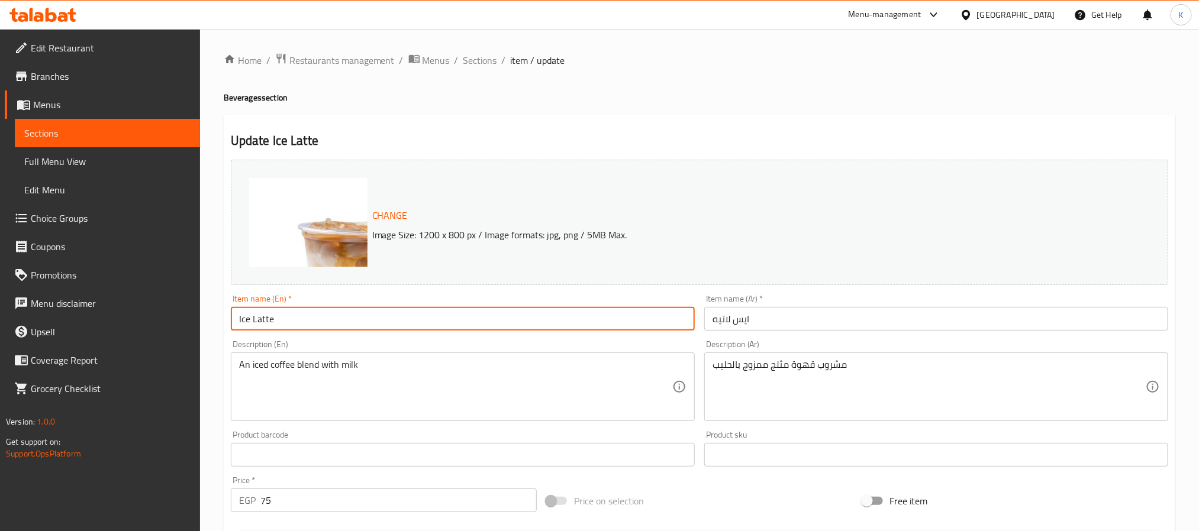
click at [632, 327] on input "Ice Latte" at bounding box center [463, 319] width 464 height 24
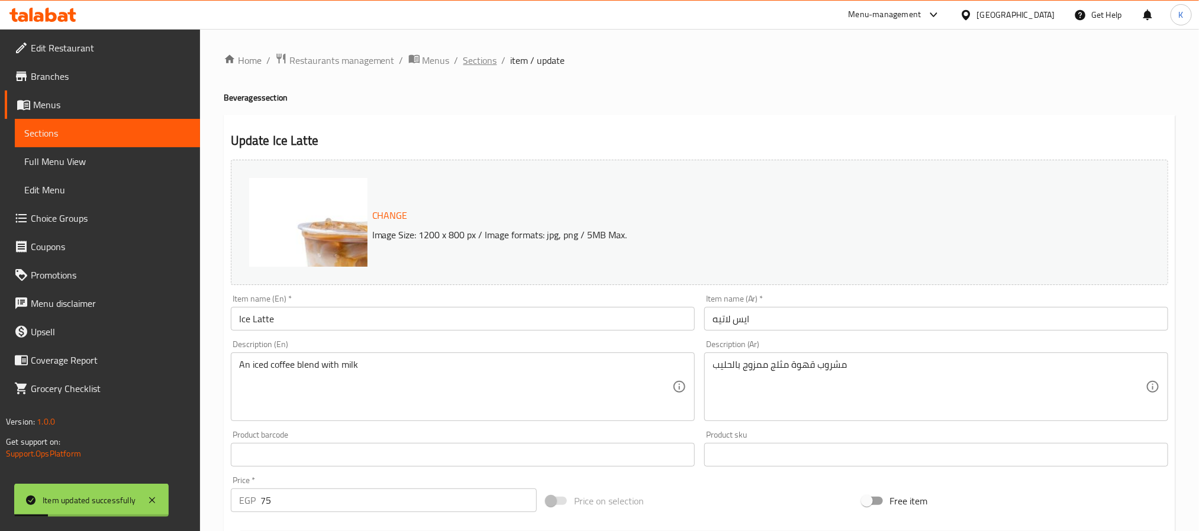
click at [474, 66] on span "Sections" at bounding box center [480, 60] width 34 height 14
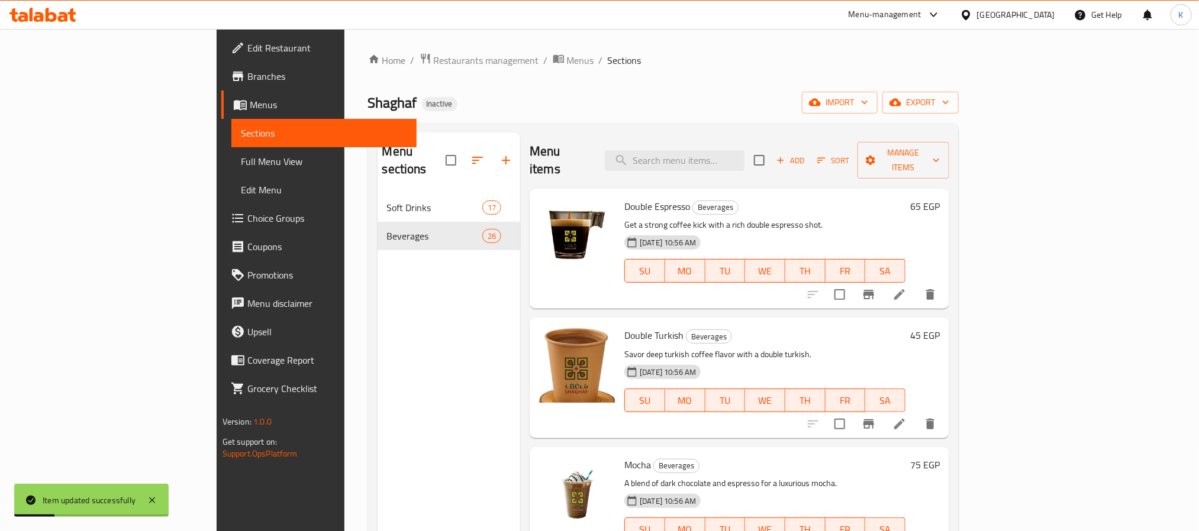
click at [739, 133] on div "Menu items Add Sort Manage items" at bounding box center [740, 161] width 420 height 56
click at [745, 150] on input "search" at bounding box center [675, 160] width 140 height 21
paste input "Pepsi"
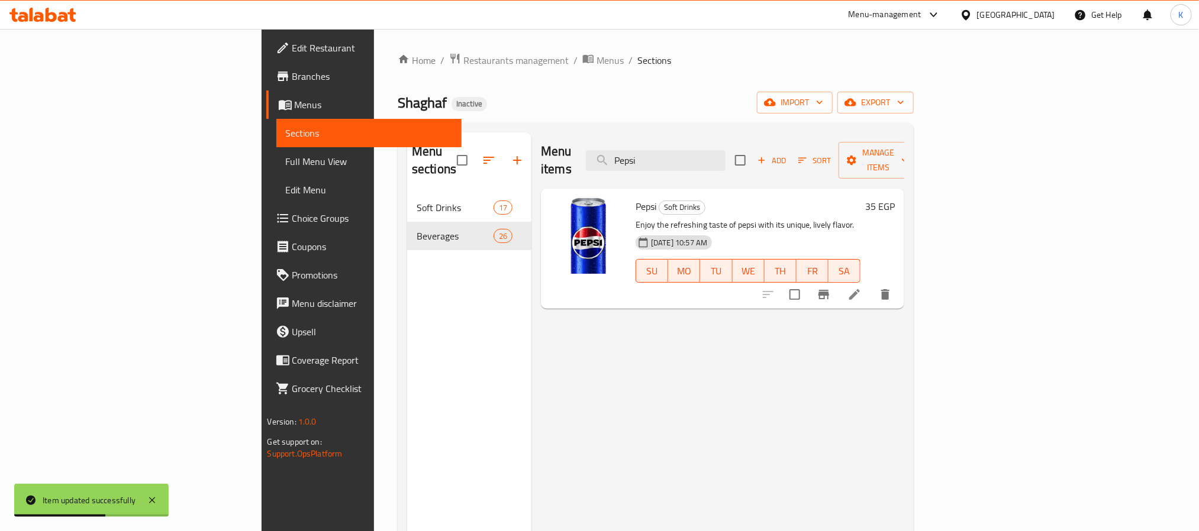
type input "Pepsi"
click at [862, 288] on icon at bounding box center [855, 295] width 14 height 14
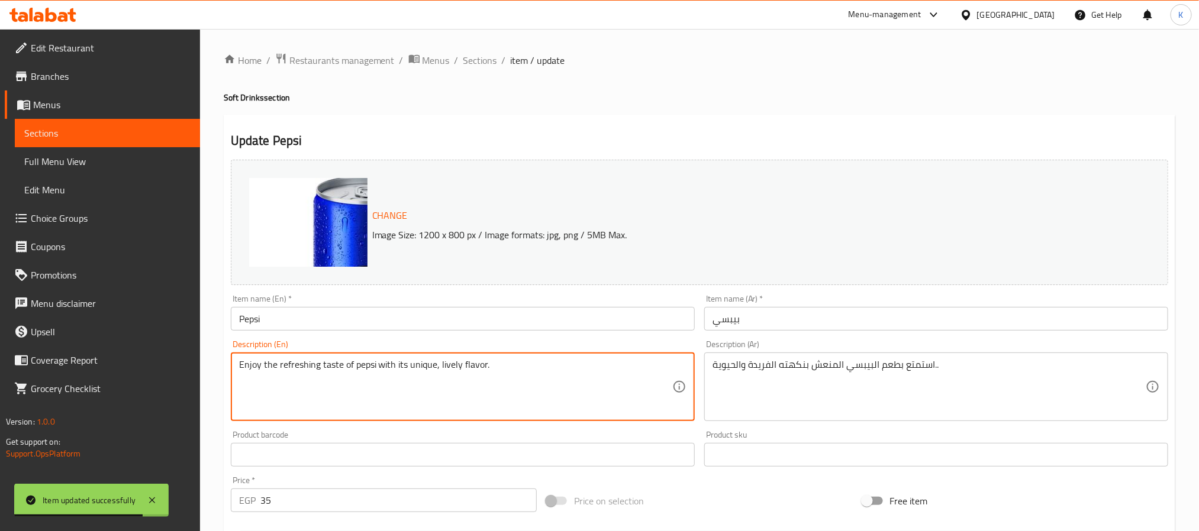
paste textarea "A refreshing carbonated drink delivering the classic cola taste."
type textarea "A refreshing carbonated drink delivering the classic cola taste."
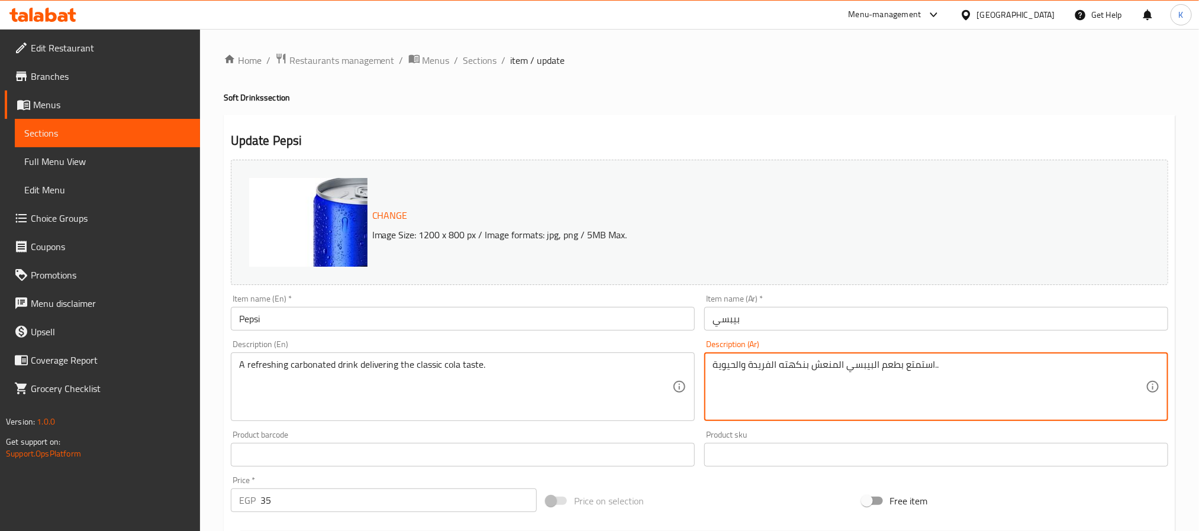
paste textarea "مشروب غازي منعش يقدم نكهة الكولا الكلاسيكية."
type textarea "مشروب غازي منعش يقدم نكهة الكولا الكلاسيكية."
click at [716, 330] on input "بيبسي" at bounding box center [936, 319] width 464 height 24
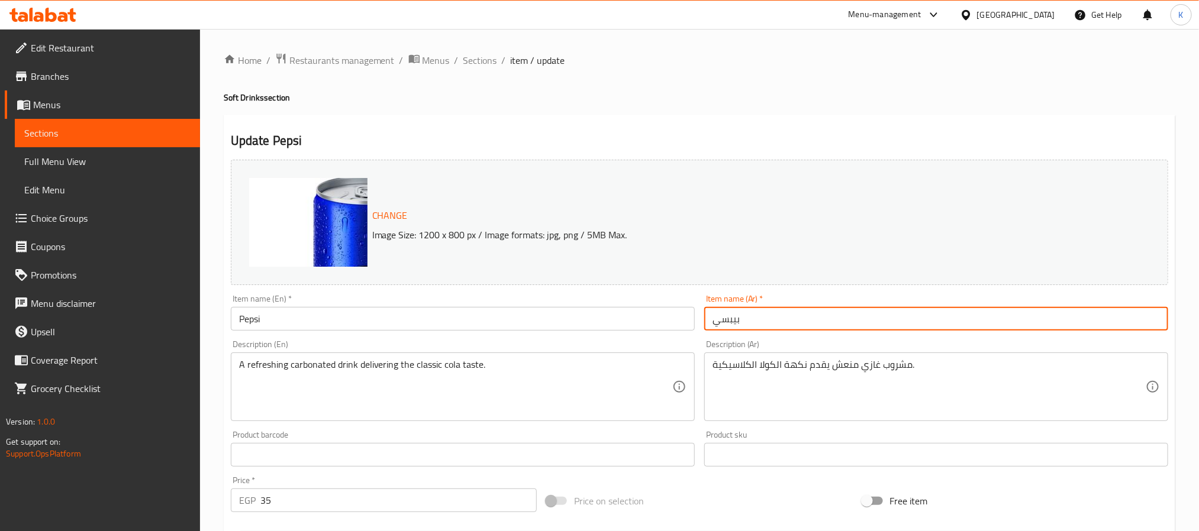
click at [737, 330] on input "بيبسي" at bounding box center [936, 319] width 464 height 24
click at [636, 324] on input "Pepsi" at bounding box center [463, 319] width 464 height 24
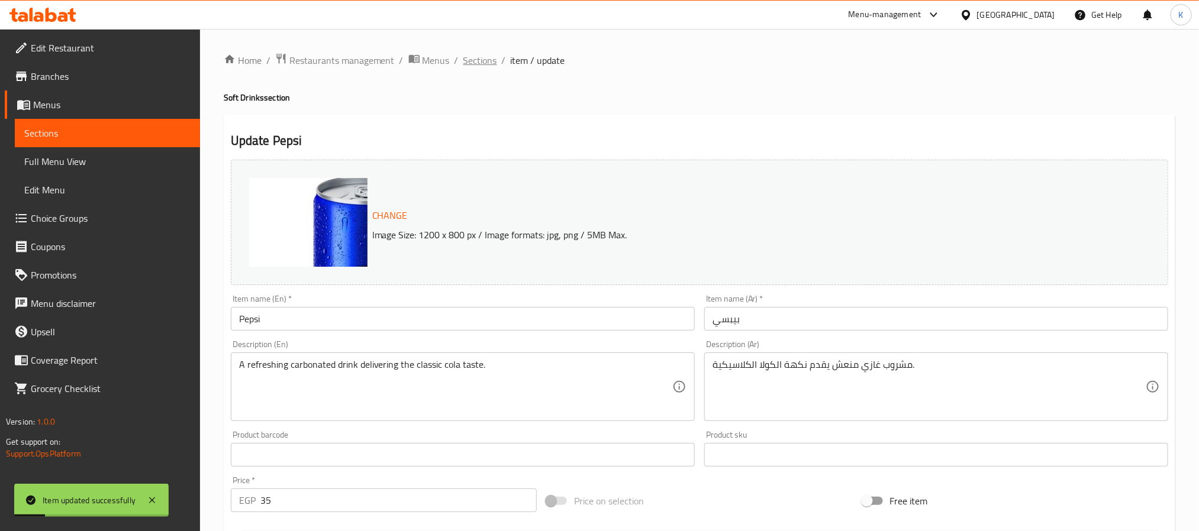
click at [486, 56] on span "Sections" at bounding box center [480, 60] width 34 height 14
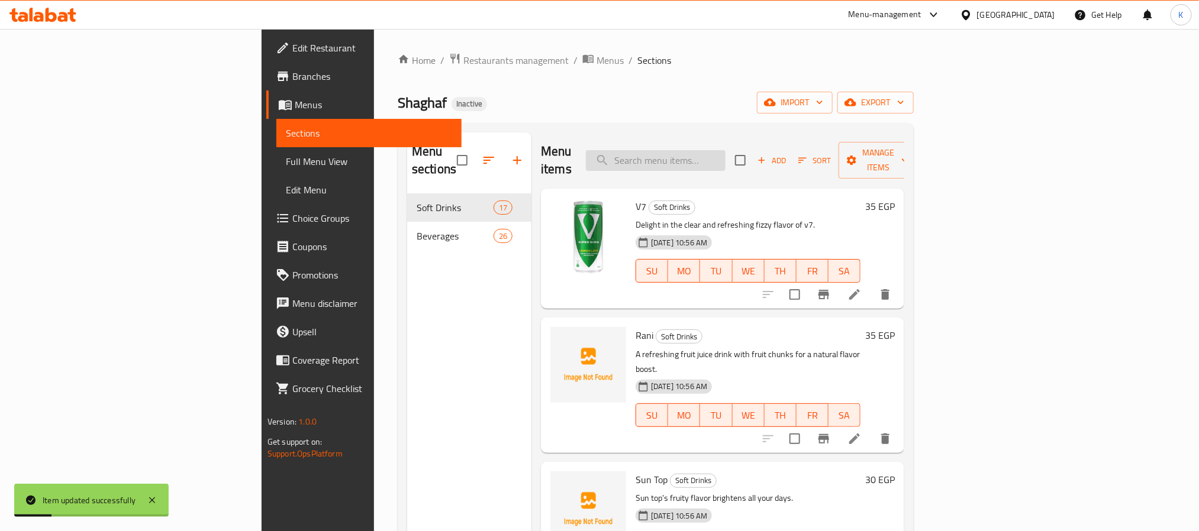
click at [726, 162] on input "search" at bounding box center [656, 160] width 140 height 21
click at [768, 198] on h6 "V7 Soft Drinks" at bounding box center [748, 206] width 225 height 17
click at [753, 164] on div "Menu items Add Sort Manage items" at bounding box center [722, 161] width 363 height 56
click at [726, 162] on input "search" at bounding box center [656, 160] width 140 height 21
paste input "Fayrouz"
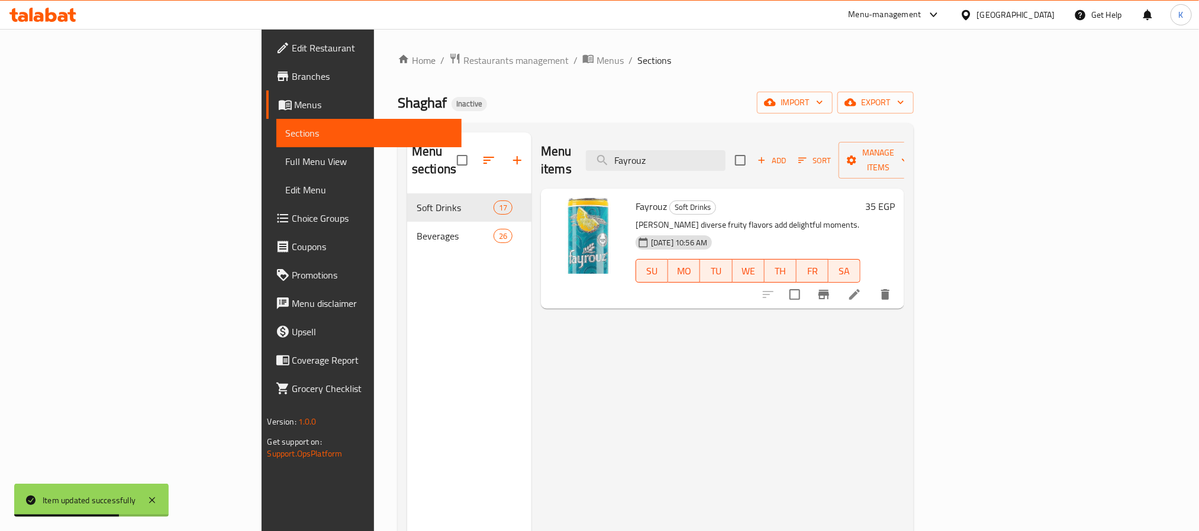
type input "Fayrouz"
click at [862, 288] on icon at bounding box center [855, 295] width 14 height 14
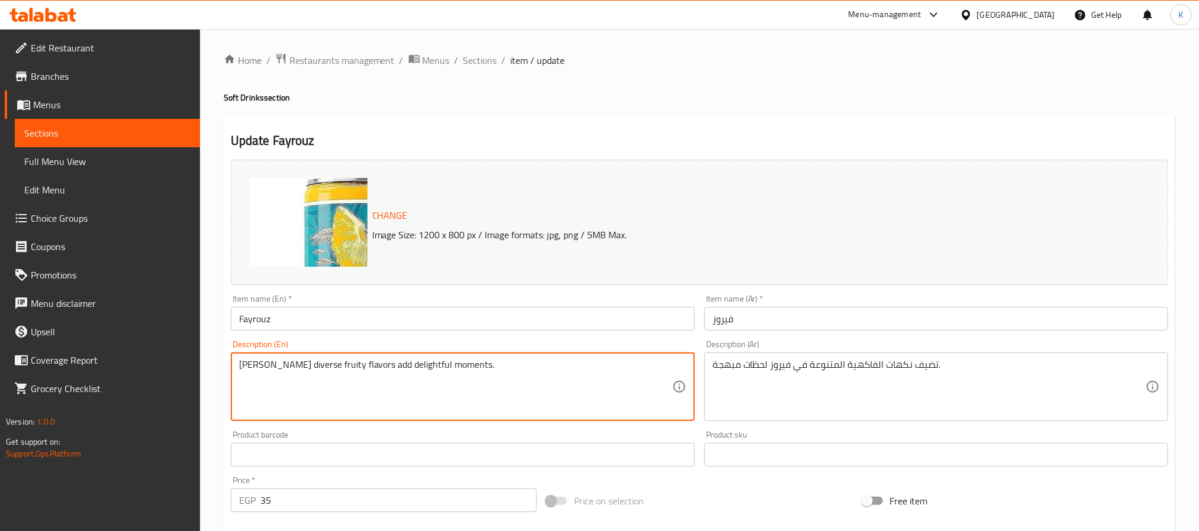
paste textarea "A carbonated drink with natural fruit flavors, perfect for summer."
drag, startPoint x: 597, startPoint y: 369, endPoint x: 409, endPoint y: 368, distance: 188.2
click at [409, 368] on textarea "A carbonated drink with natural fruit flavors, perfect for summer." at bounding box center [455, 387] width 433 height 56
type textarea "A carbonated drink with natural fruit flavors"
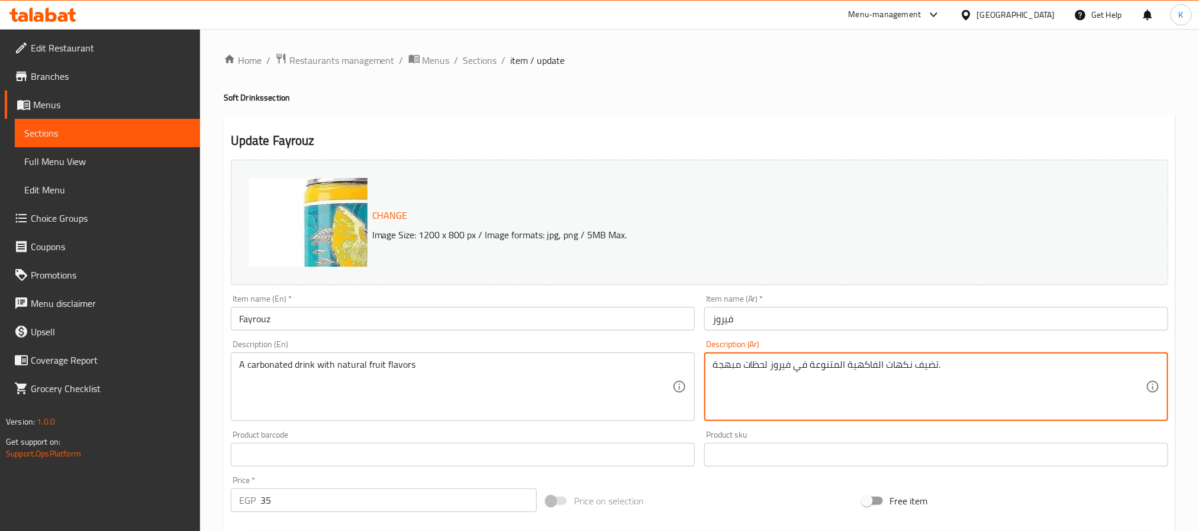
paste textarea "مشروب غازي يتميز بنكهات فاكهة طبيعية، مثالي للصيف."
drag, startPoint x: 759, startPoint y: 366, endPoint x: 703, endPoint y: 366, distance: 55.6
click at [703, 366] on div "Description (Ar) مشروب غازي يتميز بنكهات فاكهة طبيعية، مثالي للصيف. Description…" at bounding box center [936, 381] width 473 height 91
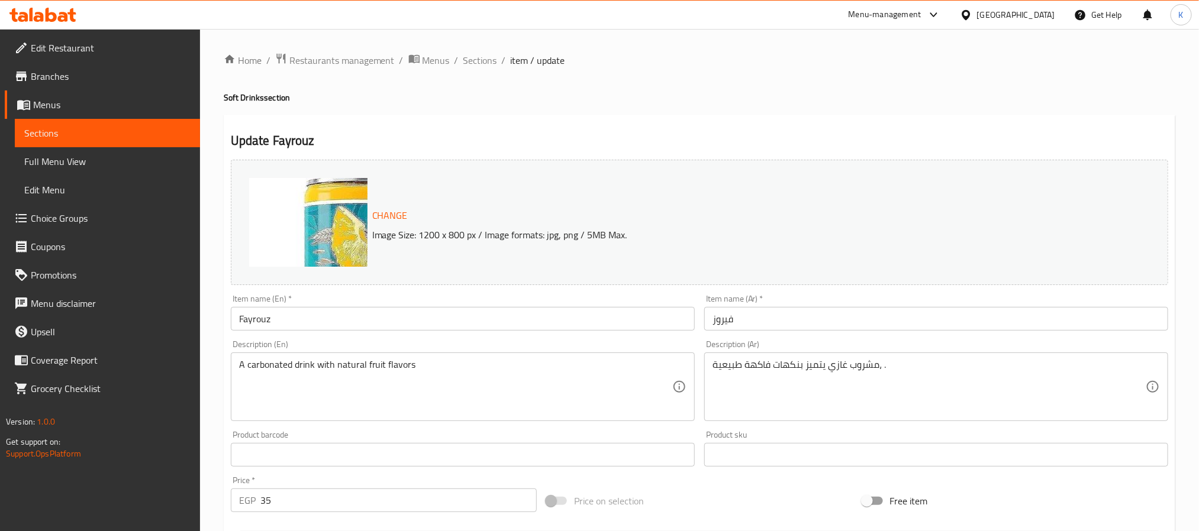
click at [498, 263] on div "Change Image Size: 1200 x 800 px / Image formats: jpg, png / 5MB Max." at bounding box center [699, 222] width 937 height 125
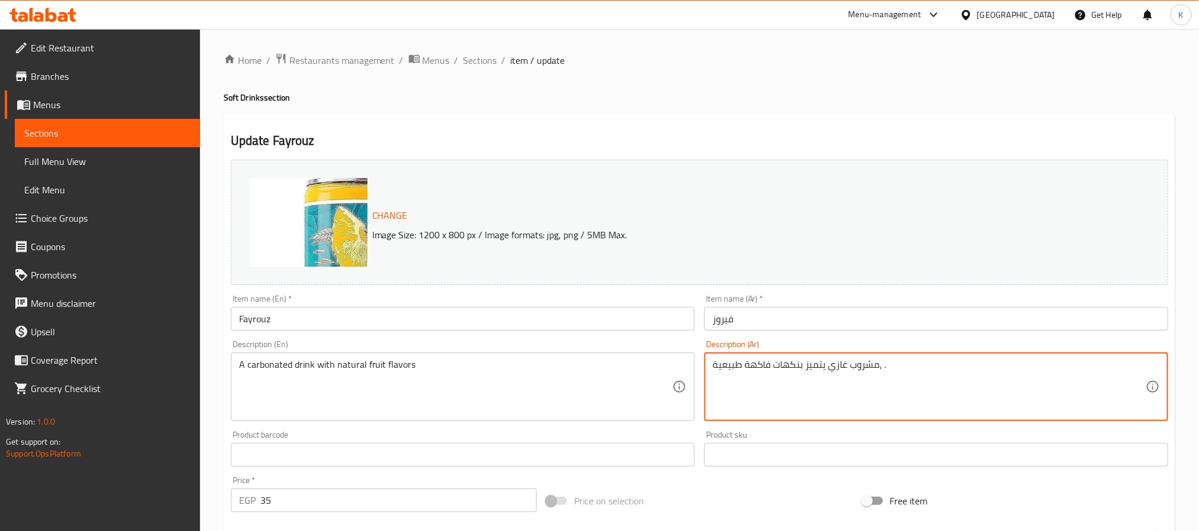
drag, startPoint x: 878, startPoint y: 368, endPoint x: 885, endPoint y: 369, distance: 7.3
type textarea "مشروب غازي يتميز بنكهات فاكهة طبيعية"
click at [817, 326] on input "فيروز" at bounding box center [936, 319] width 464 height 24
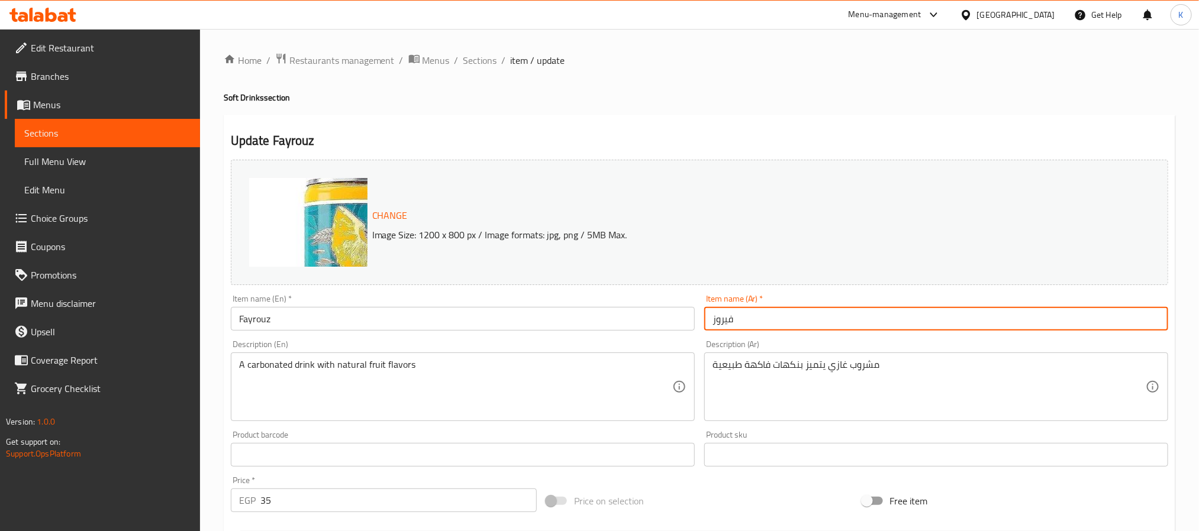
click at [480, 62] on span "Sections" at bounding box center [480, 60] width 34 height 14
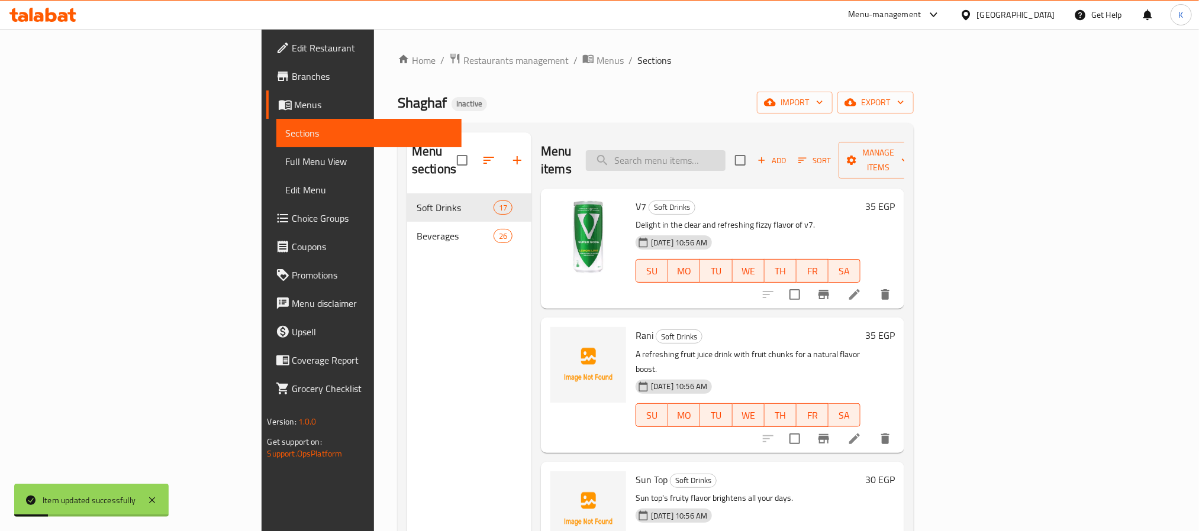
click at [726, 153] on input "search" at bounding box center [656, 160] width 140 height 21
paste input "Ice Latte Flavors"
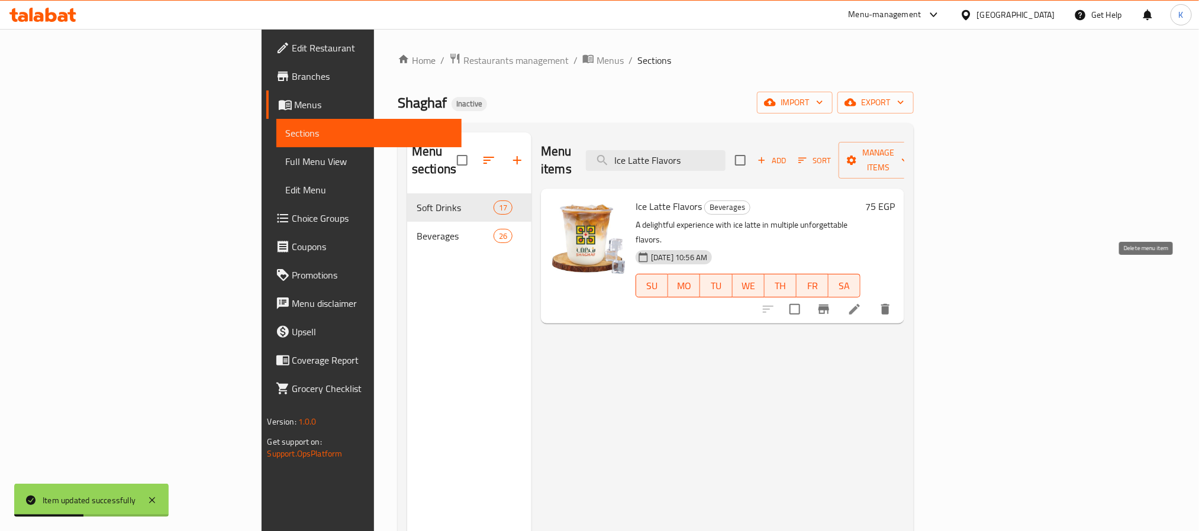
click at [892, 302] on icon "delete" at bounding box center [885, 309] width 14 height 14
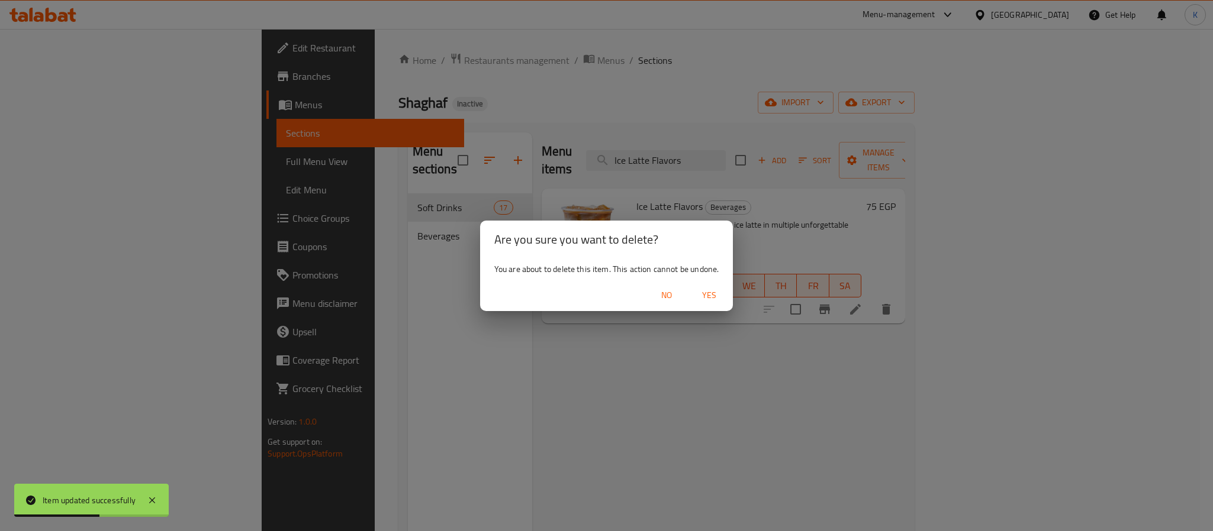
drag, startPoint x: 710, startPoint y: 293, endPoint x: 761, endPoint y: 357, distance: 81.8
click at [712, 293] on span "Yes" at bounding box center [709, 295] width 28 height 15
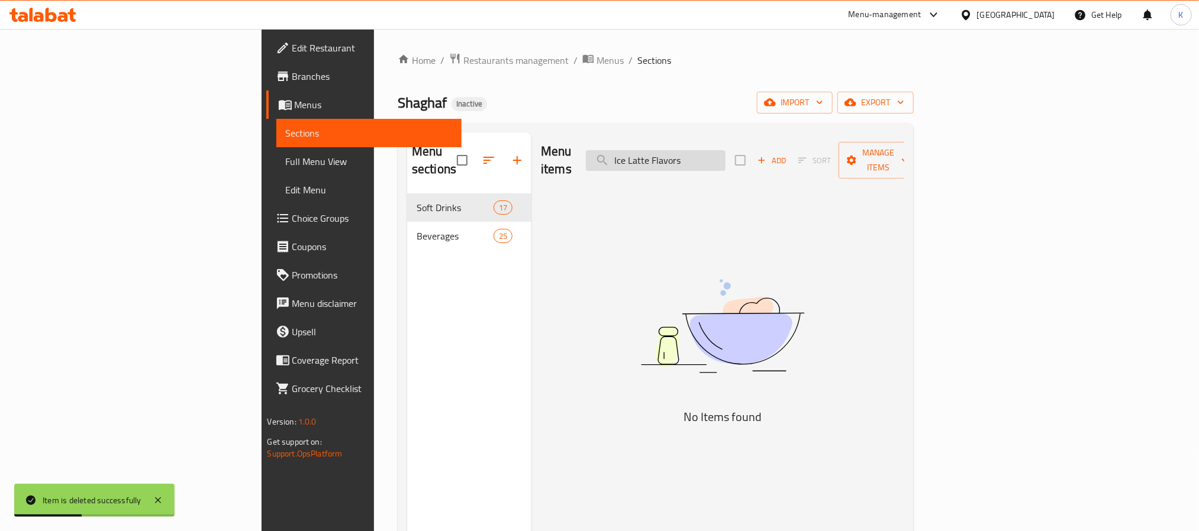
click at [726, 150] on input "Ice Latte Flavors" at bounding box center [656, 160] width 140 height 21
paste input "Fanta"
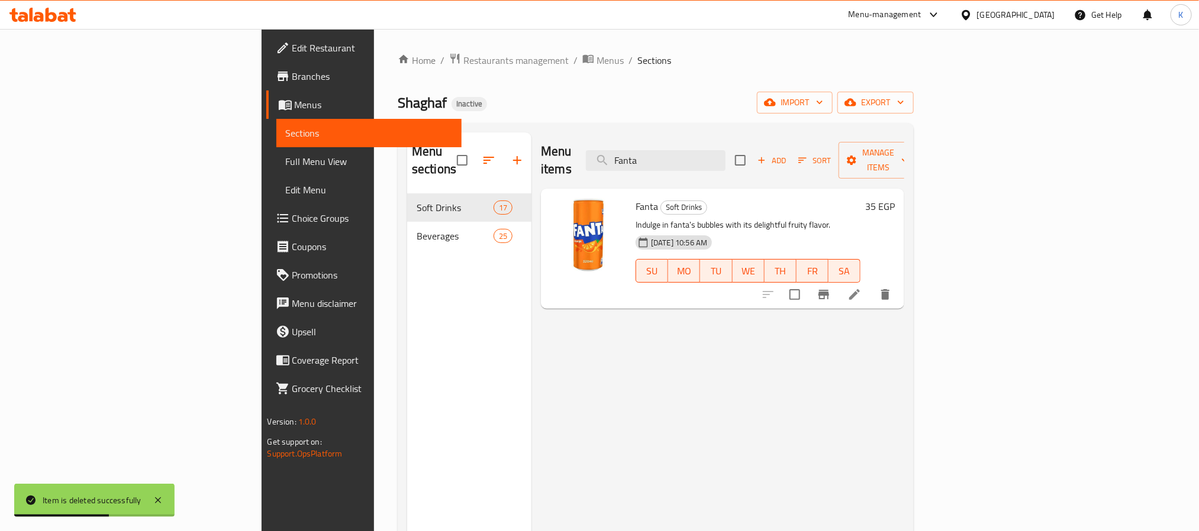
type input "Fanta"
click at [860, 289] on icon at bounding box center [854, 294] width 11 height 11
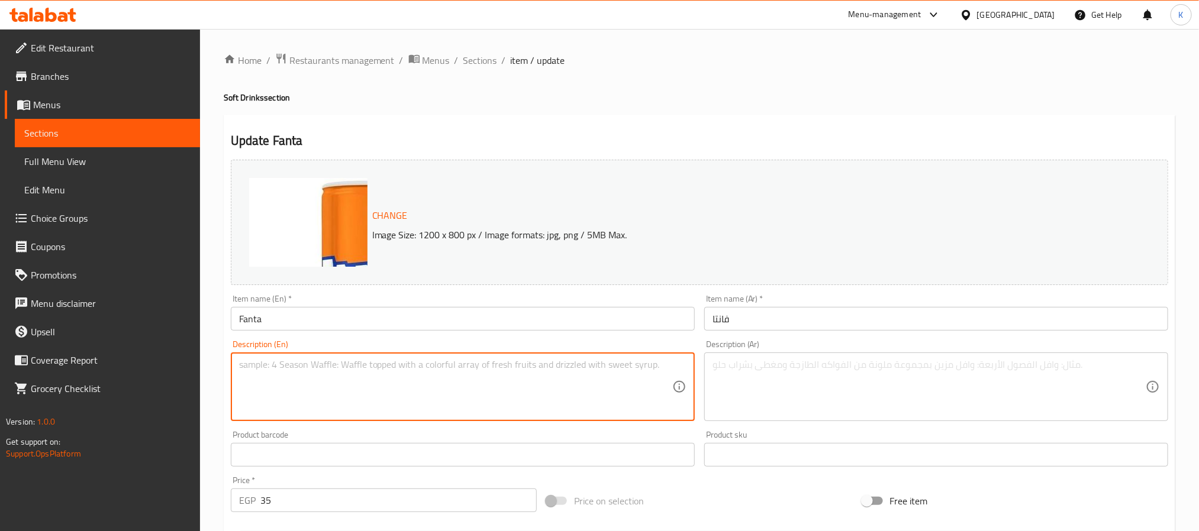
click at [453, 411] on textarea at bounding box center [455, 387] width 433 height 56
paste textarea "A delicious carbonated drink featuring a unique fruity taste."
click at [263, 369] on textarea "A delicious carbonated drink featuring a unique fruity taste." at bounding box center [455, 387] width 433 height 56
type textarea "A carbonated drink featuring a unique fruity taste."
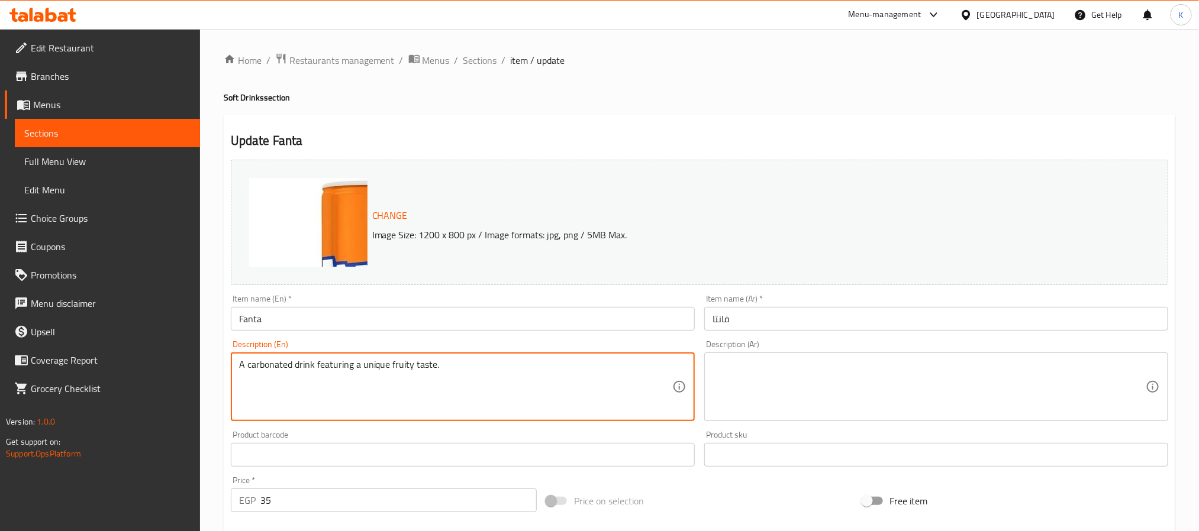
click at [817, 394] on textarea at bounding box center [929, 387] width 433 height 56
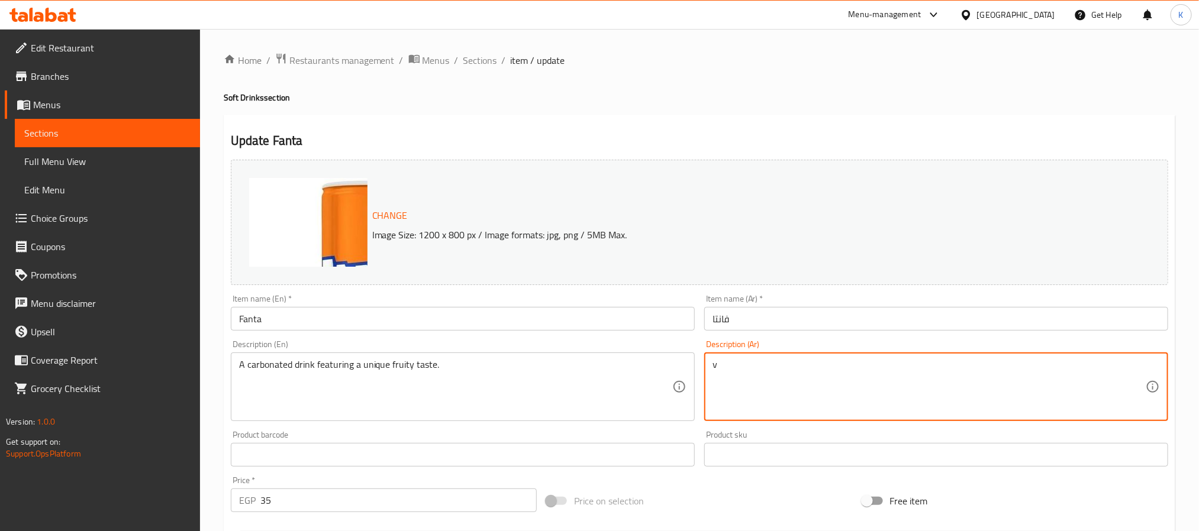
type textarea "v"
click at [634, 336] on div "Description (En) A carbonated drink featuring a unique fruity taste. Descriptio…" at bounding box center [462, 381] width 473 height 91
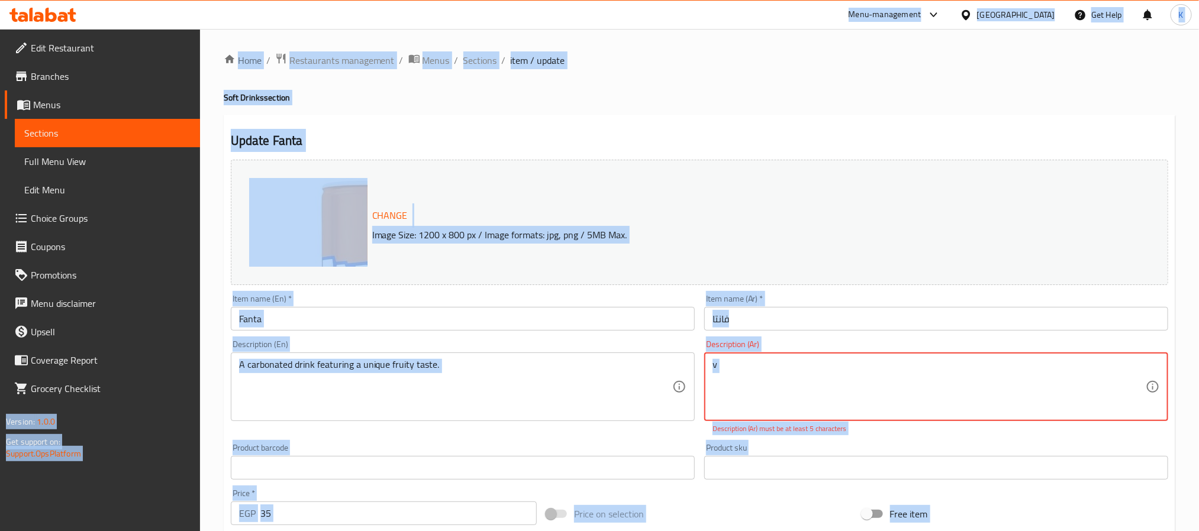
click at [811, 377] on textarea "v" at bounding box center [929, 387] width 433 height 56
click at [808, 346] on div "Description (Ar) v Description (Ar) Description (Ar) must be at least 5 charact…" at bounding box center [936, 387] width 464 height 94
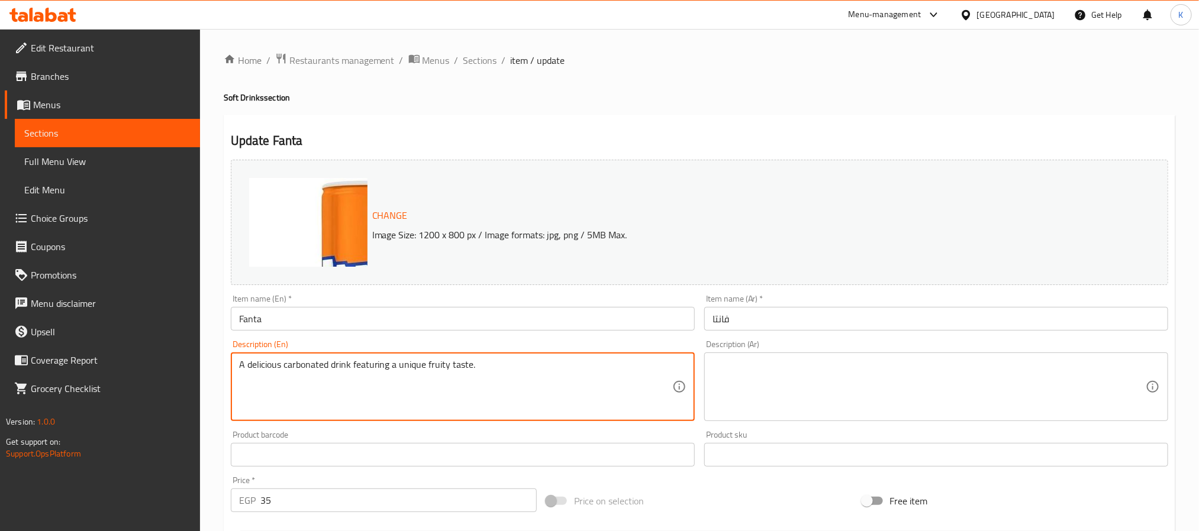
type textarea "A carbonated drink featuring a unique fruity taste."
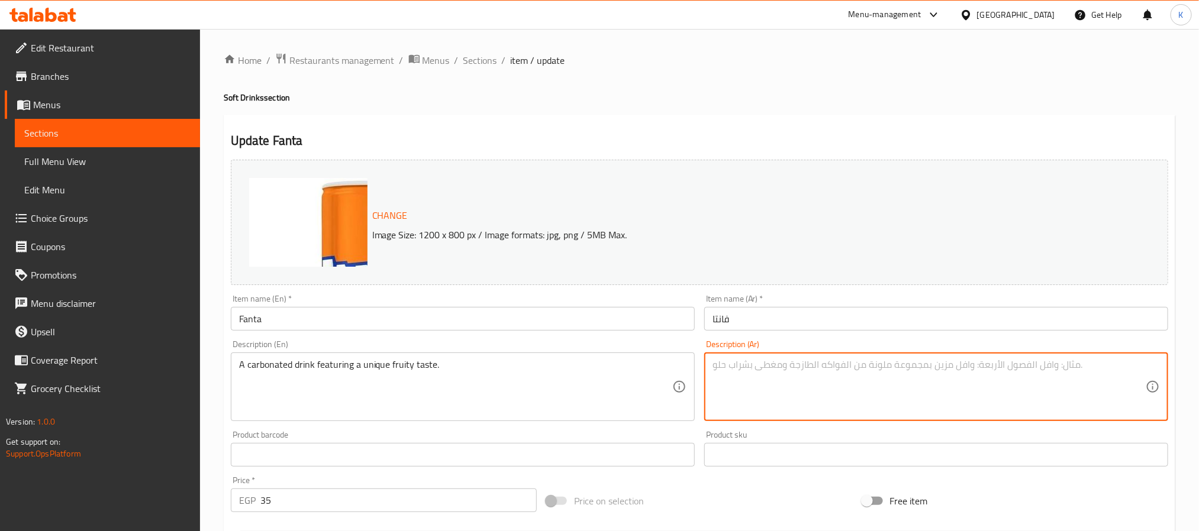
drag, startPoint x: 835, startPoint y: 398, endPoint x: 797, endPoint y: 384, distance: 40.7
click at [833, 398] on textarea at bounding box center [929, 387] width 433 height 56
paste textarea "مشروب غازي يتمتع بنكهة فاكهية فريدة من نوعها."
type textarea "مشروب غازي يتمتع بنكهة فاكهية فريدة من نوعها."
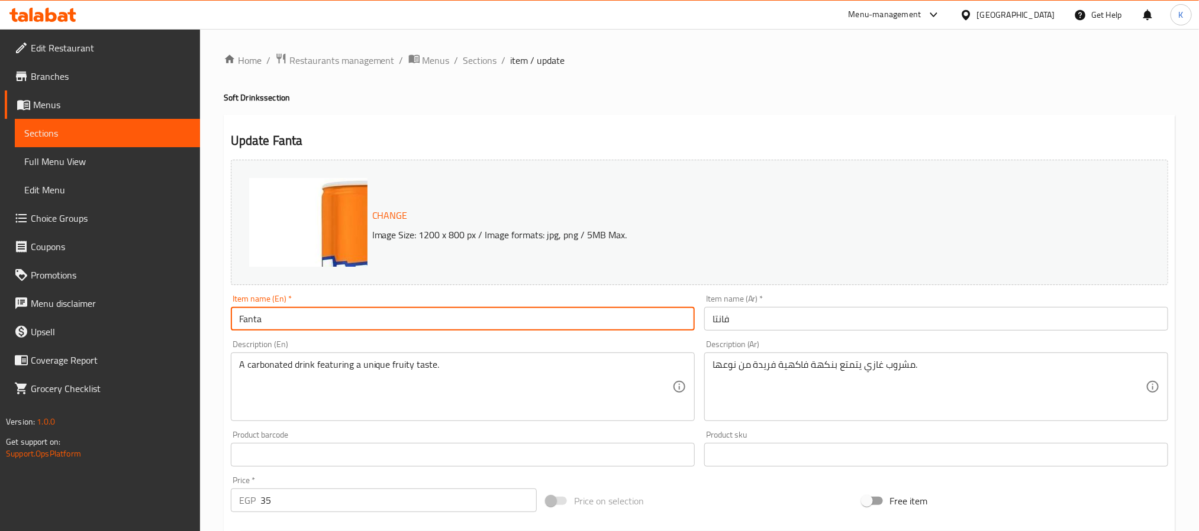
click at [636, 320] on input "Fanta" at bounding box center [463, 319] width 464 height 24
click at [476, 44] on div "Home / Restaurants management / Menus / Sections / item / update Soft Drinks se…" at bounding box center [699, 441] width 999 height 824
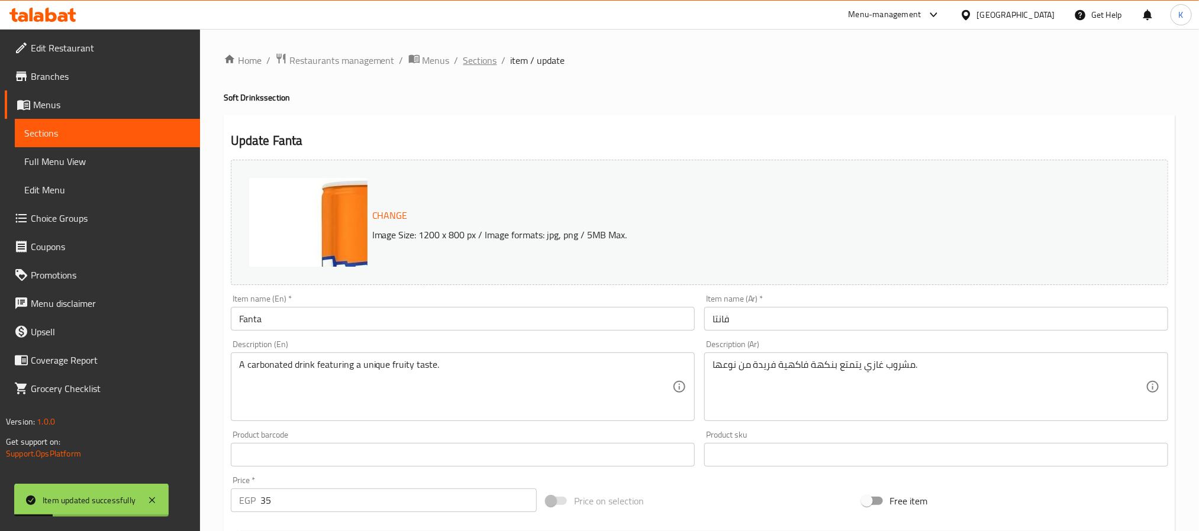
click at [487, 54] on span "Sections" at bounding box center [480, 60] width 34 height 14
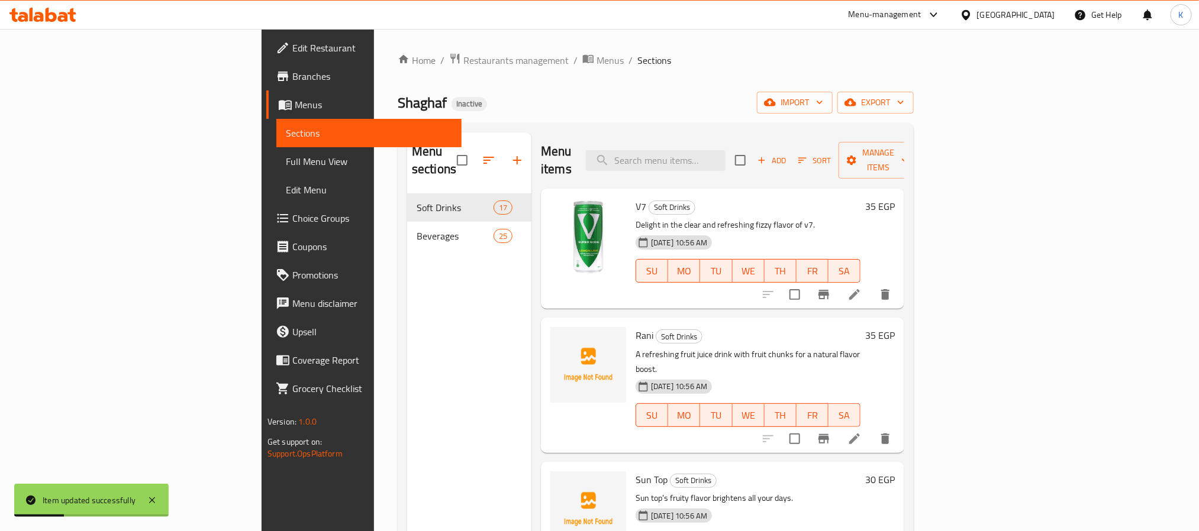
scroll to position [1470, 0]
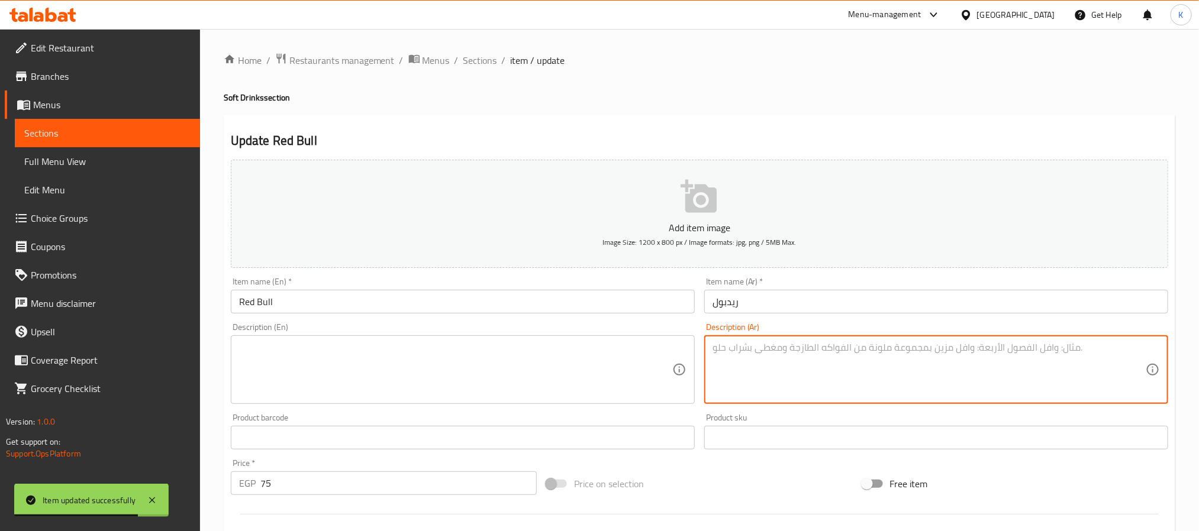
click at [549, 370] on textarea at bounding box center [455, 370] width 433 height 56
paste textarea "An energy drink that boosts your vitality and focus."
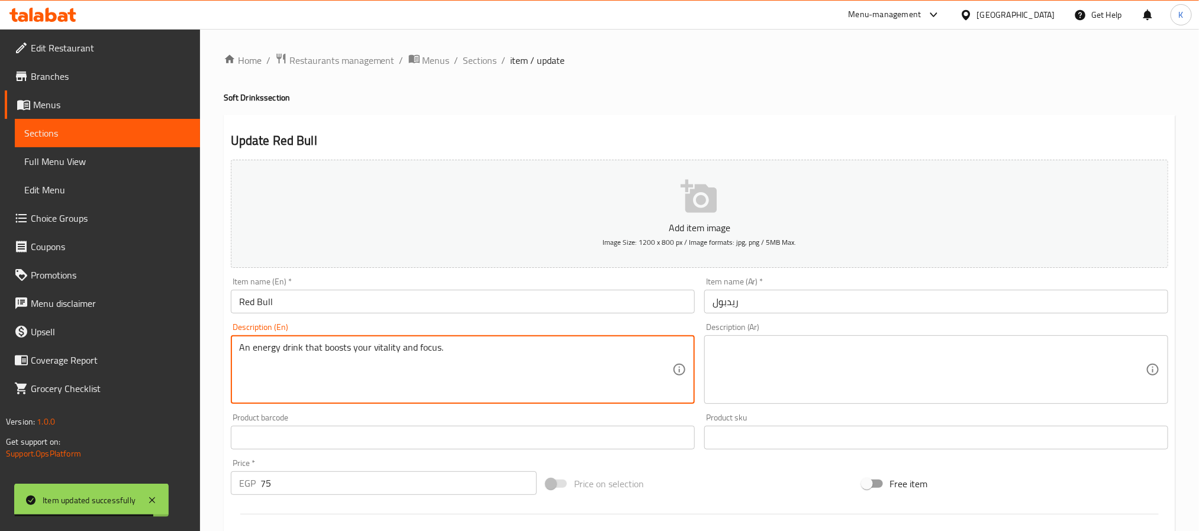
type textarea "An energy drink that boosts your vitality and focus."
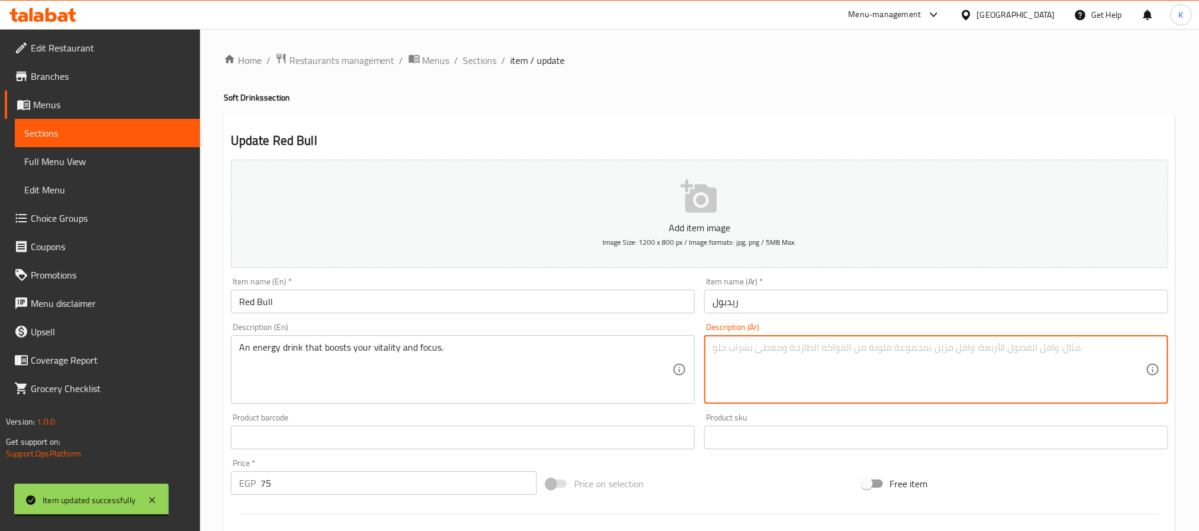
drag, startPoint x: 959, startPoint y: 386, endPoint x: 872, endPoint y: 365, distance: 90.1
click at [959, 386] on textarea at bounding box center [929, 370] width 433 height 56
paste textarea "مشروب طاقة يوفر لك النشاط والتركيز."
type textarea "مشروب طاقة يوفر لك النشاط والتركيز."
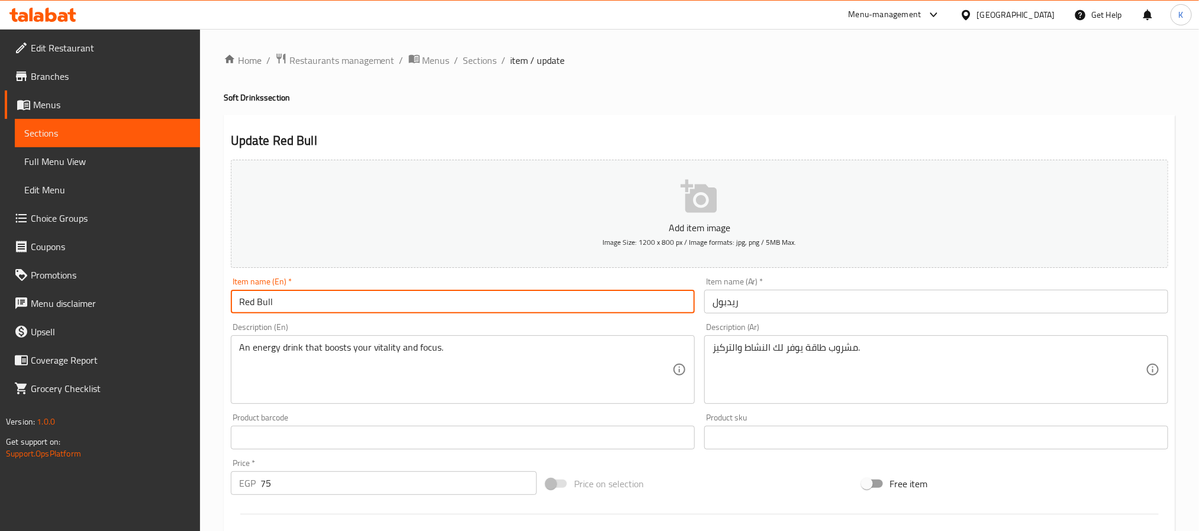
click at [614, 301] on input "Red Bull" at bounding box center [463, 302] width 464 height 24
click at [491, 59] on span "Sections" at bounding box center [480, 60] width 34 height 14
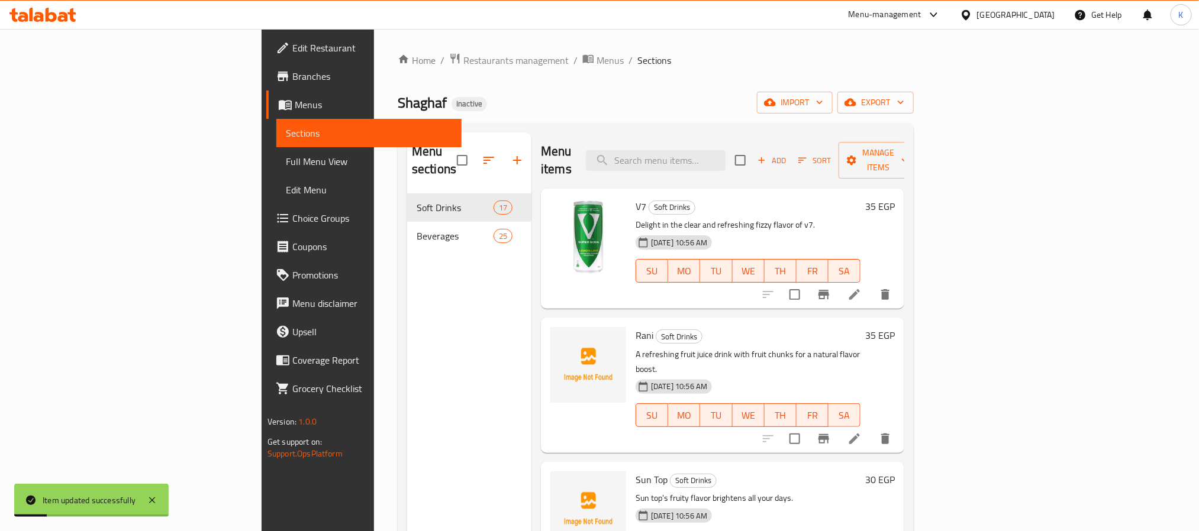
scroll to position [1599, 0]
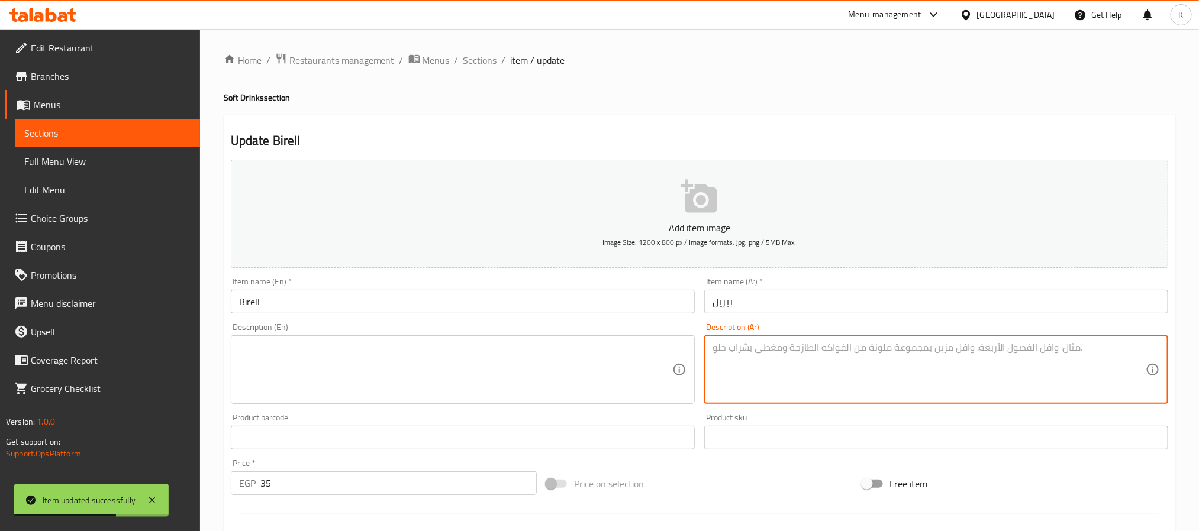
click at [560, 372] on textarea at bounding box center [455, 370] width 433 height 56
paste textarea "A refreshing barley drink for those seeking a soda alternative."
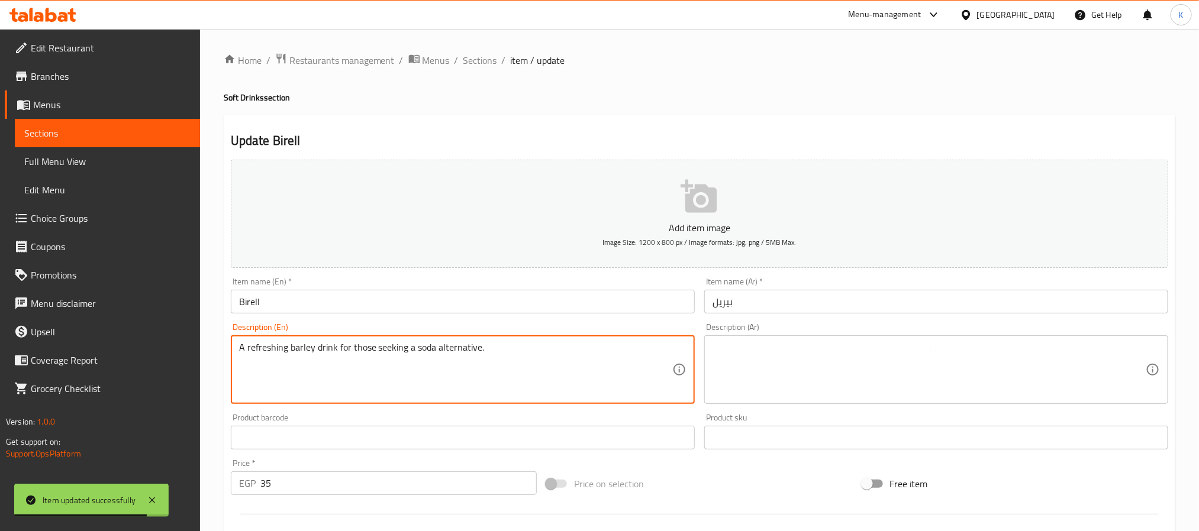
drag, startPoint x: 517, startPoint y: 354, endPoint x: 336, endPoint y: 349, distance: 181.2
click at [336, 349] on textarea "A refreshing barley drink for those seeking a soda alternative." at bounding box center [455, 370] width 433 height 56
type textarea "A refreshing barley drink"
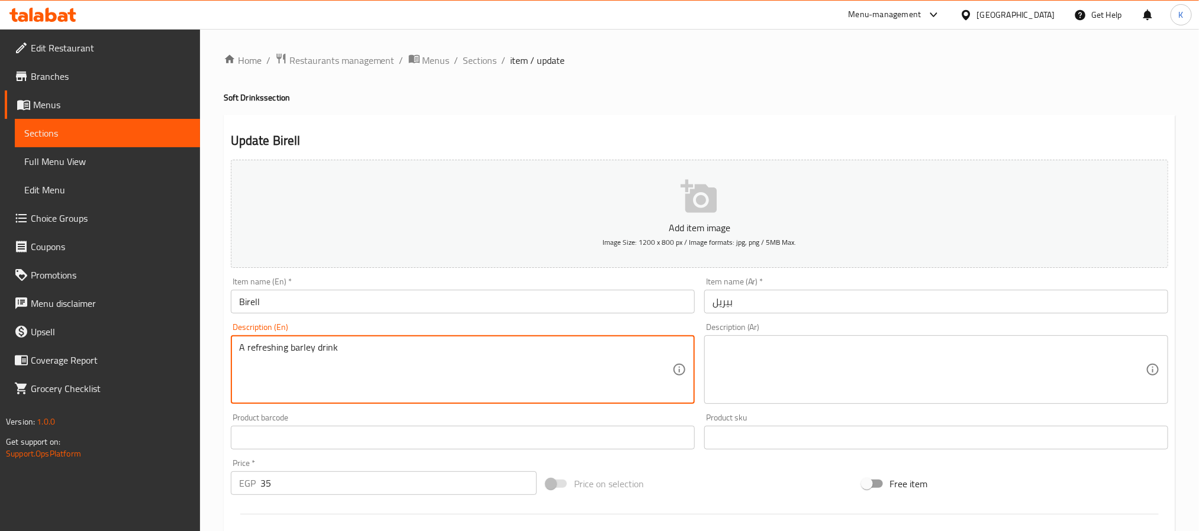
drag, startPoint x: 904, startPoint y: 401, endPoint x: 885, endPoint y: 386, distance: 24.4
click at [901, 401] on div "Description (Ar)" at bounding box center [936, 370] width 464 height 69
paste textarea "مشروب شعير منعش لمن يتطلعون إلى بديل الغازيات."
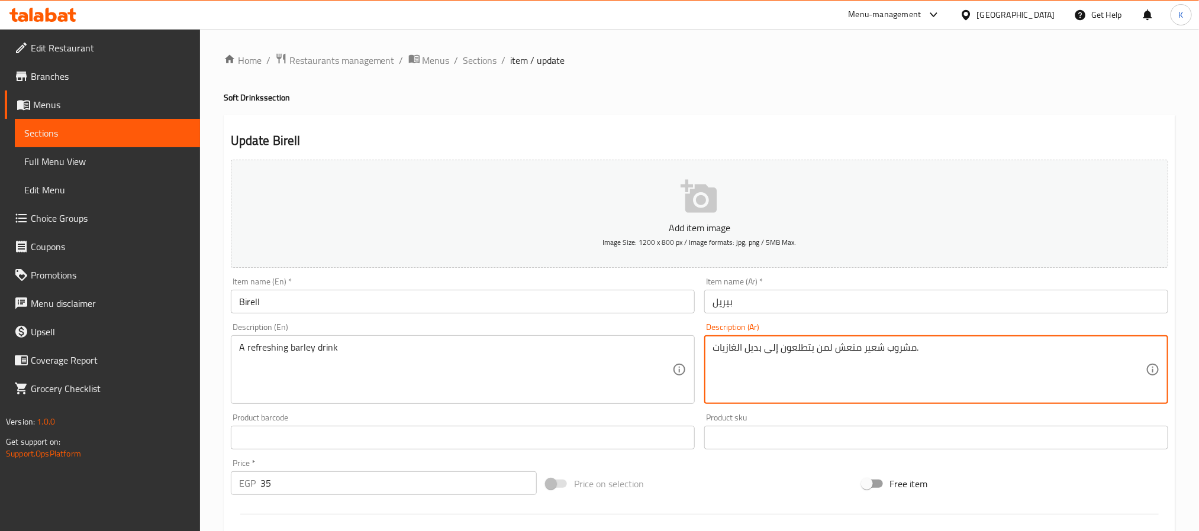
drag, startPoint x: 833, startPoint y: 350, endPoint x: 707, endPoint y: 350, distance: 126.7
click at [707, 350] on div "مشروب شعير منعش لمن يتطلعون إلى بديل الغازيات. Description (Ar)" at bounding box center [936, 370] width 464 height 69
type textarea "مشروب شعير منعش."
click at [654, 304] on input "Birell" at bounding box center [463, 302] width 464 height 24
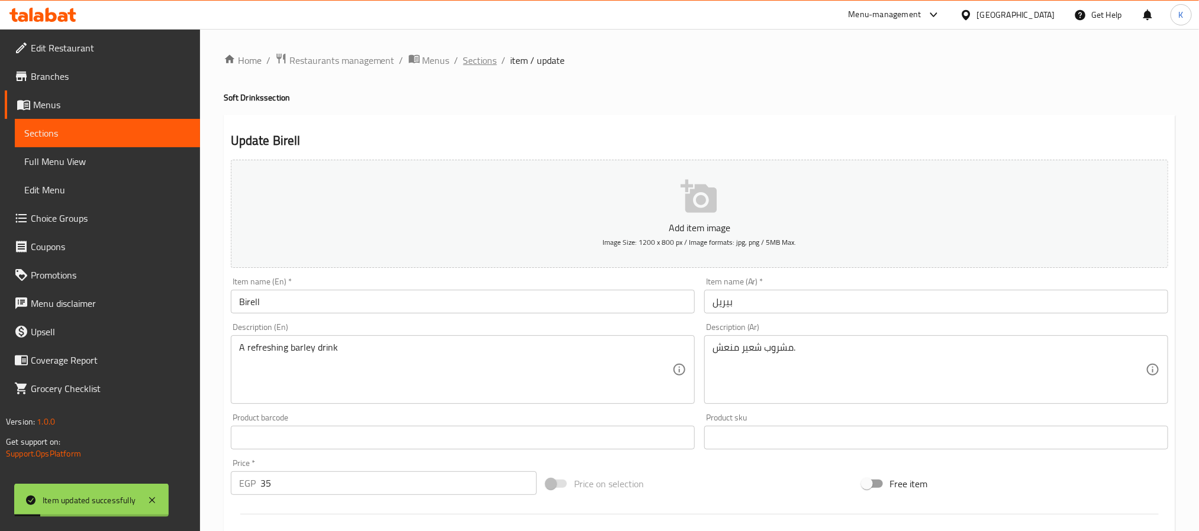
click at [471, 53] on span "Sections" at bounding box center [480, 60] width 34 height 14
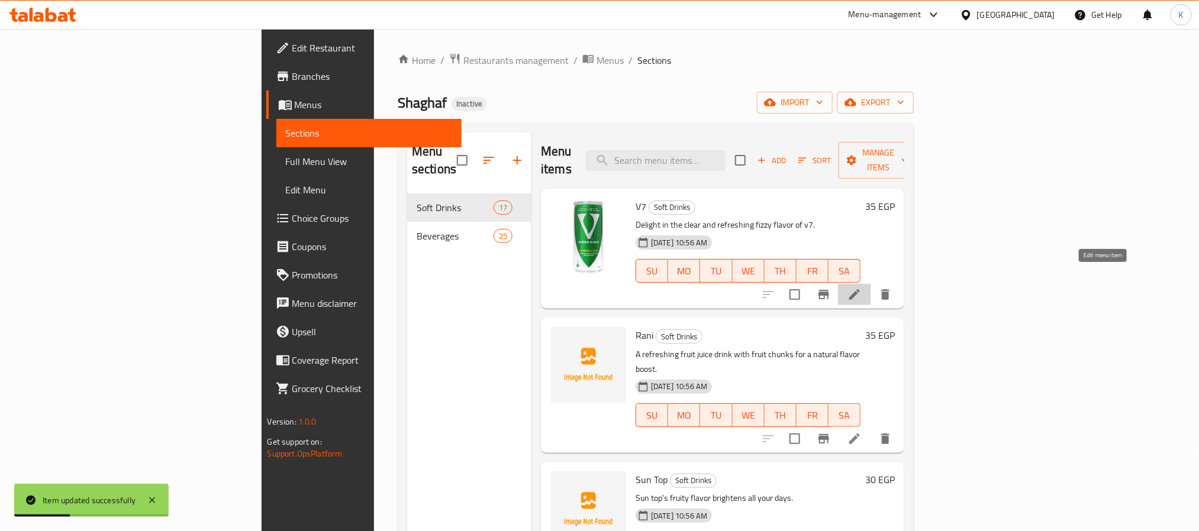
click at [862, 288] on icon at bounding box center [855, 295] width 14 height 14
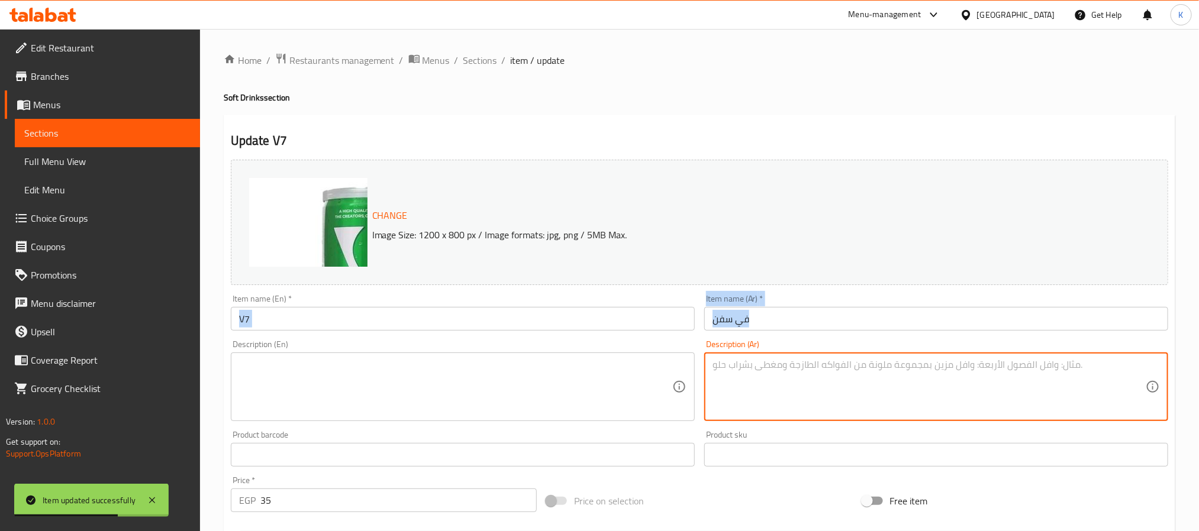
click at [469, 336] on div "Change Image Size: 1200 x 800 px / Image formats: jpg, png / 5MB Max. Item name…" at bounding box center [699, 418] width 947 height 527
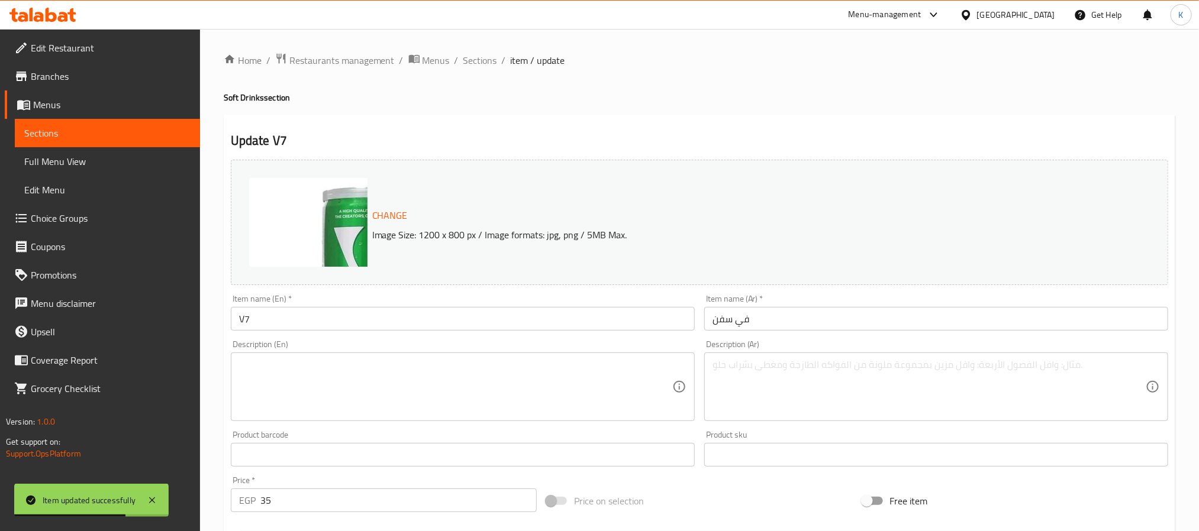
click at [463, 355] on div "Description (En)" at bounding box center [463, 387] width 464 height 69
paste textarea "A carbonated beverage with a burst of citrus flavors for instant refreshment."
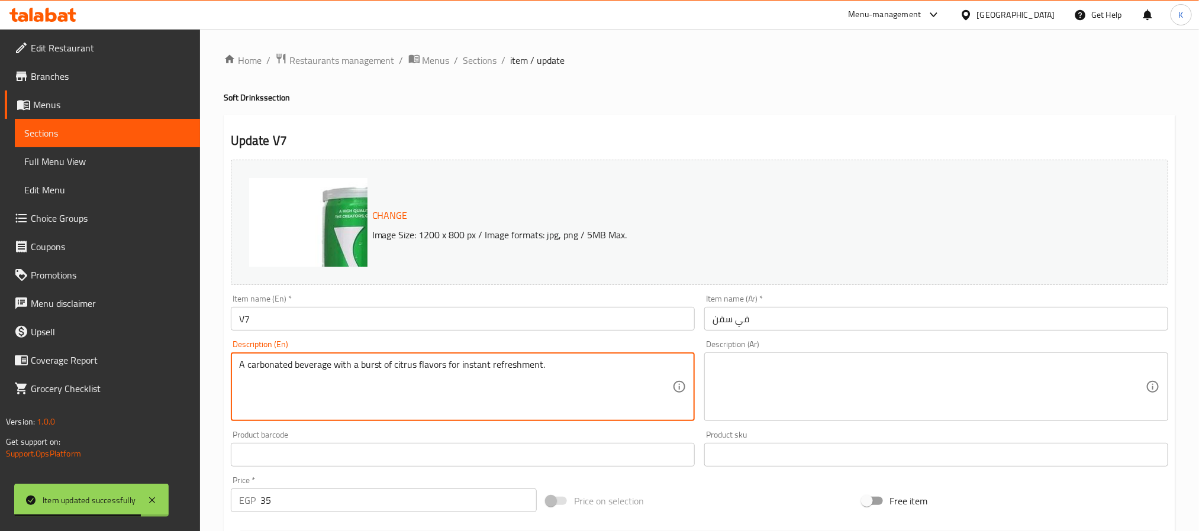
type textarea "A carbonated beverage with a burst of citrus flavors for instant refreshment."
click at [856, 418] on div "Description (Ar)" at bounding box center [936, 387] width 464 height 69
paste textarea "مشروب غازي يتميز بنكهات الحمضيات لانتعاش فوري."
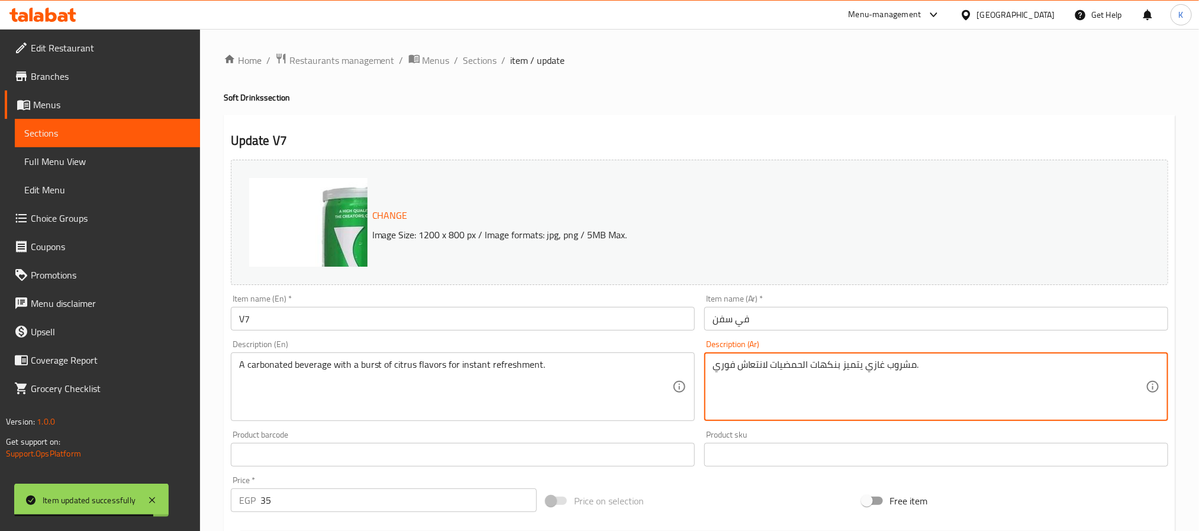
type textarea "مشروب غازي يتميز بنكهات الحمضيات لانتعاش فوري."
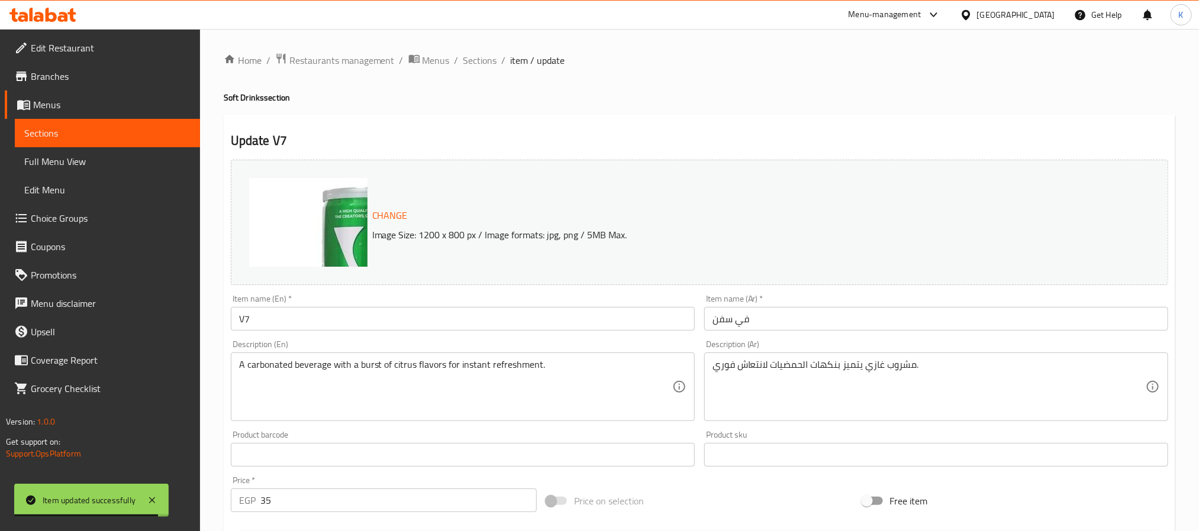
click at [662, 332] on div "Item name (En)   * V7 Item name (En) *" at bounding box center [462, 313] width 473 height 46
click at [646, 318] on input "V7" at bounding box center [463, 319] width 464 height 24
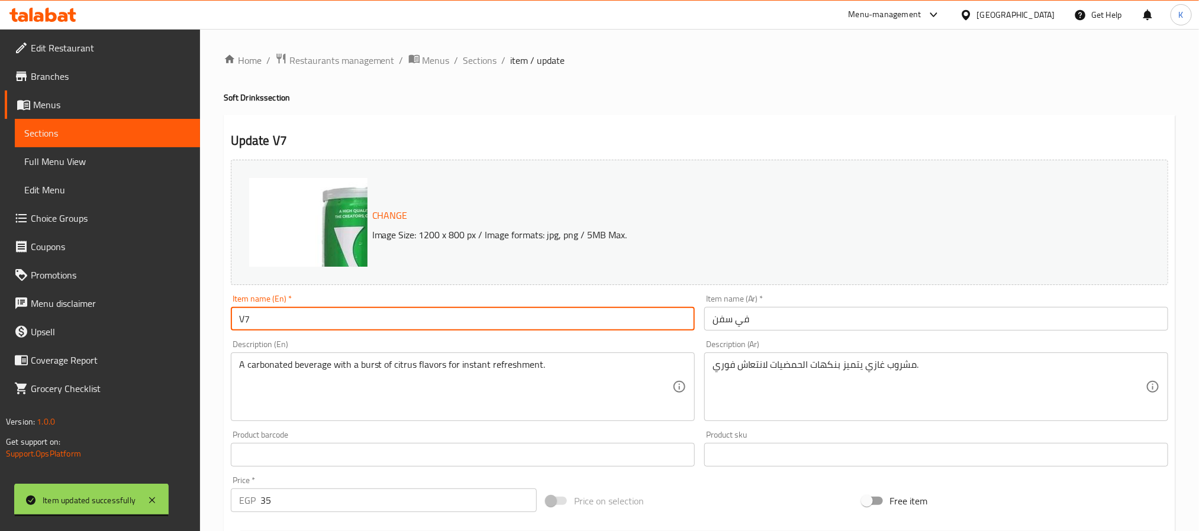
click at [460, 62] on ol "Home / Restaurants management / Menus / Sections / item / update" at bounding box center [700, 60] width 952 height 15
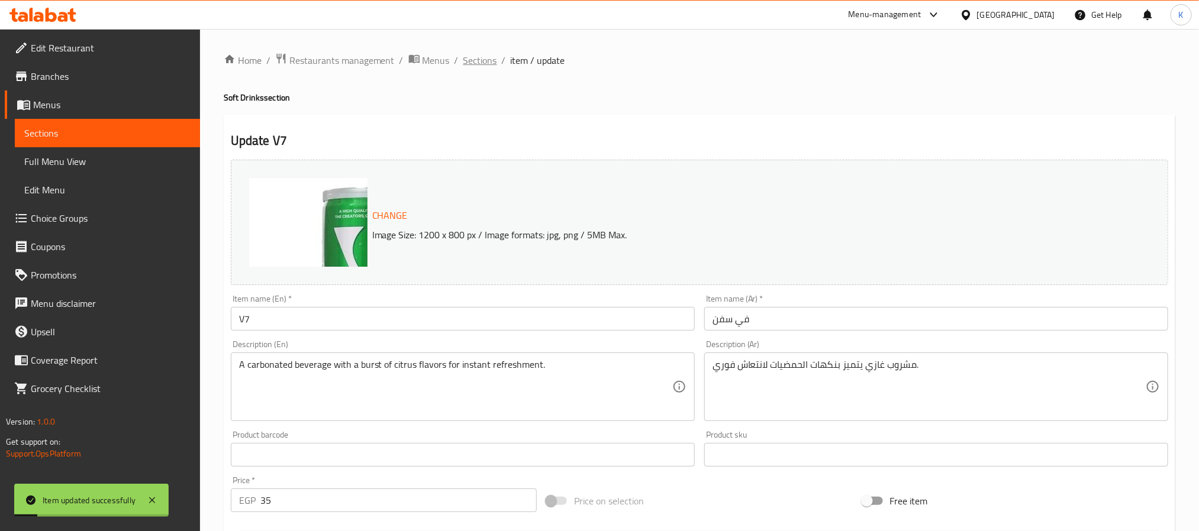
click at [472, 65] on span "Sections" at bounding box center [480, 60] width 34 height 14
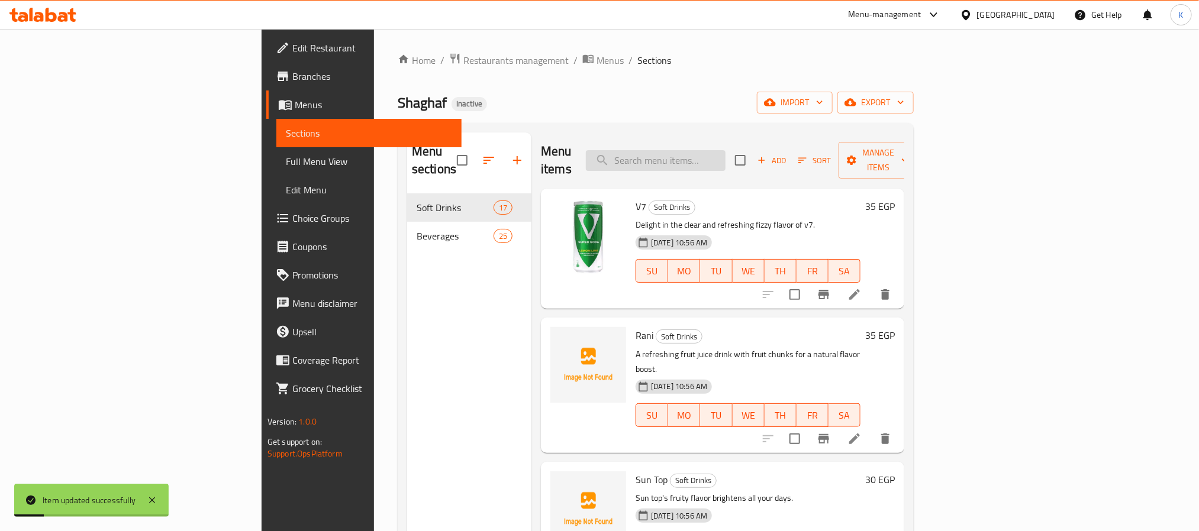
click at [684, 150] on input "search" at bounding box center [656, 160] width 140 height 21
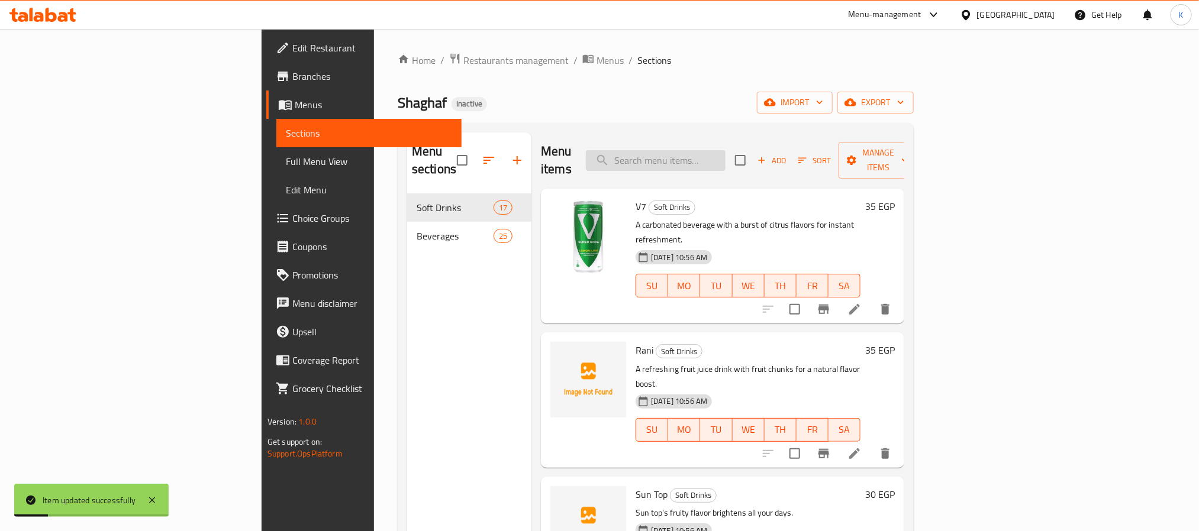
paste input "Viora"
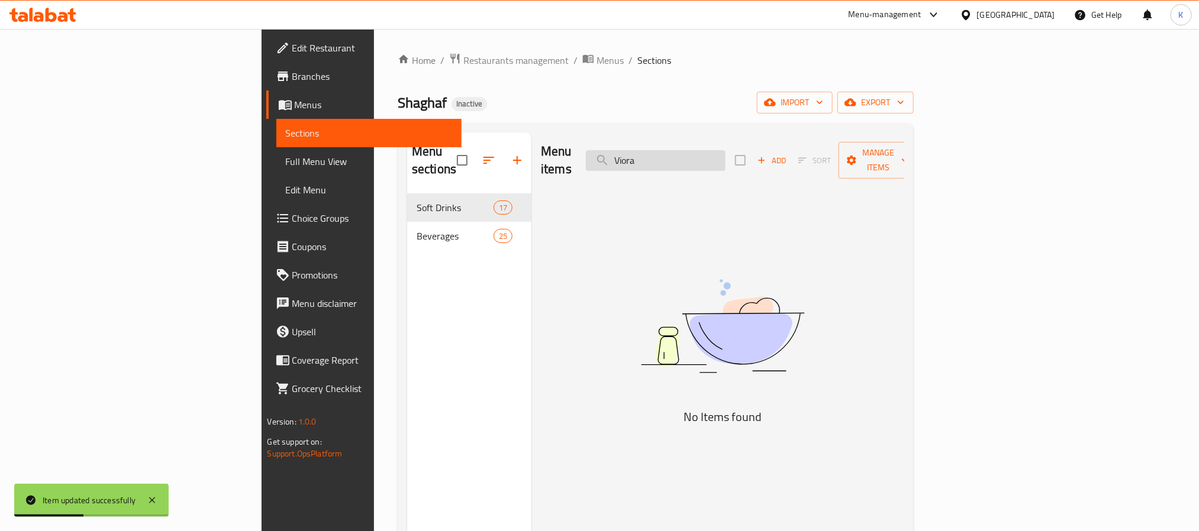
paste input "فيوري"
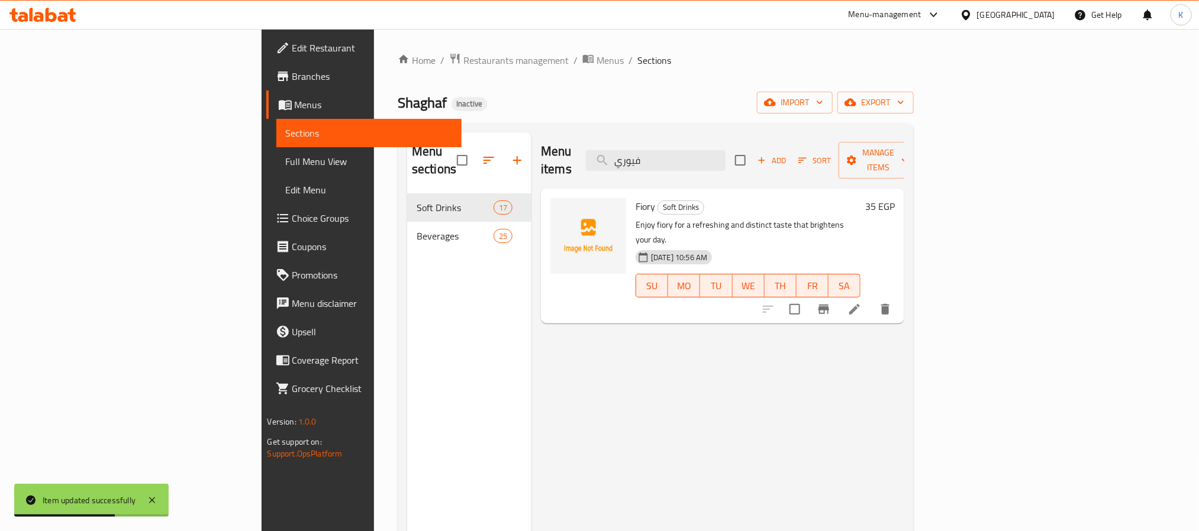
type input "فيوري"
click at [862, 302] on icon at bounding box center [855, 309] width 14 height 14
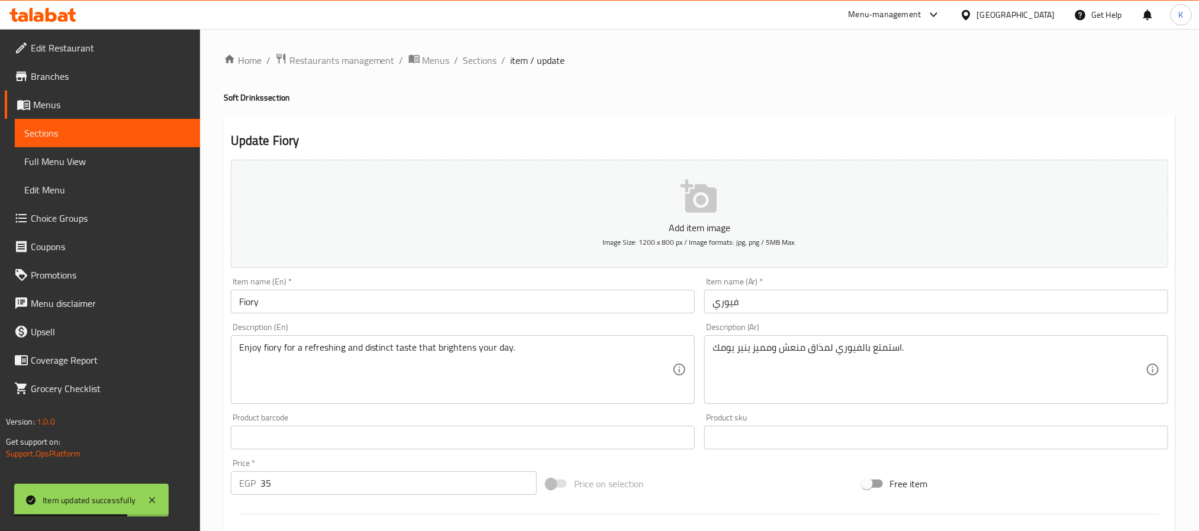
click at [388, 306] on input "Fiory" at bounding box center [463, 302] width 464 height 24
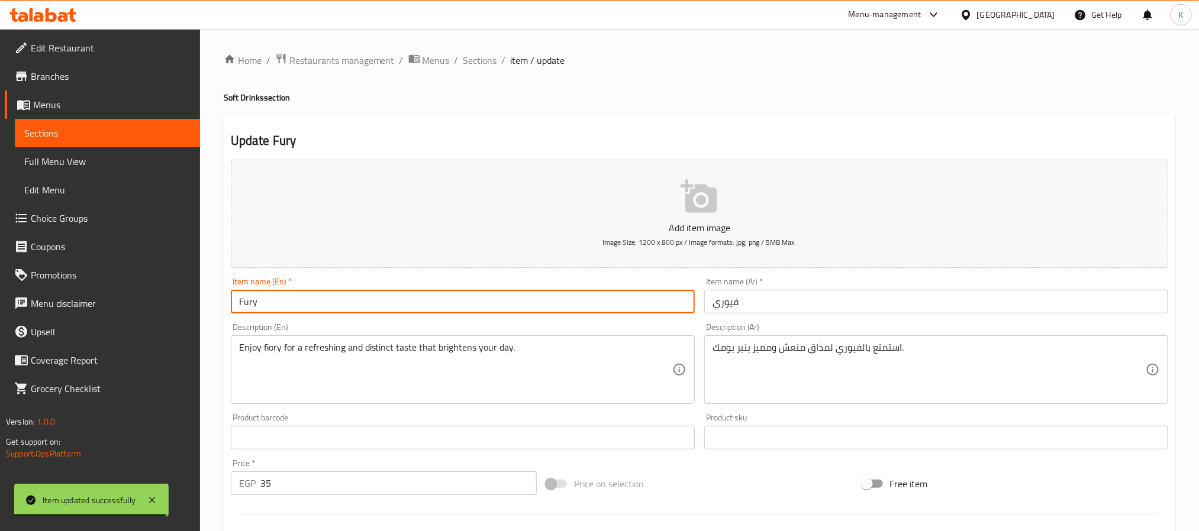
type input "Fury"
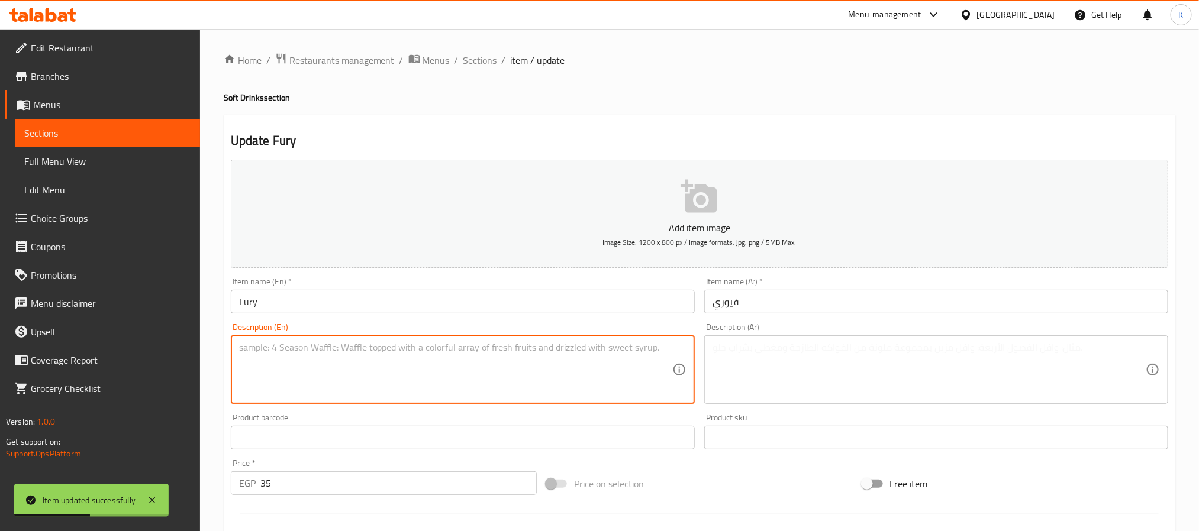
click at [491, 393] on textarea at bounding box center [455, 370] width 433 height 56
paste textarea "A refreshing soda with unique flavors to suit all tastes."
type textarea "A refreshing soda with unique flavors to suit all tastes."
click at [523, 357] on textarea "A refreshing soda with unique flavors to suit all tastes." at bounding box center [455, 370] width 433 height 56
click at [865, 386] on textarea at bounding box center [929, 370] width 433 height 56
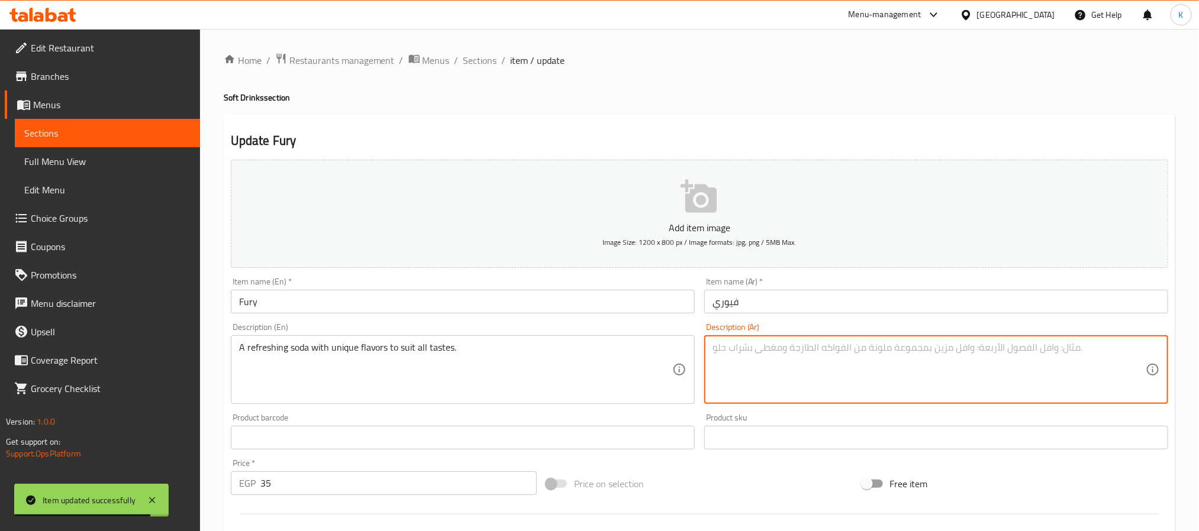
paste textarea "مشروب غازي منعش بنكهات فريدة تناسب جميع الأذواق."
type textarea "مشروب غازي منعش بنكهات فريدة تناسب جميع الأذواق."
click at [634, 310] on input "Fury" at bounding box center [463, 302] width 464 height 24
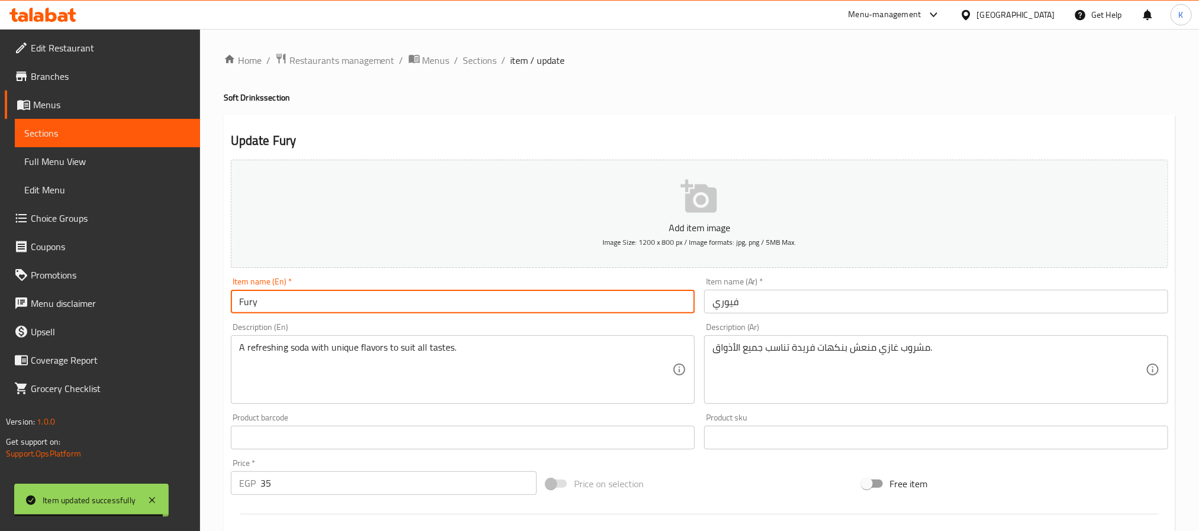
click at [487, 279] on div "Item name (En)   * Fury Item name (En) *" at bounding box center [463, 296] width 464 height 36
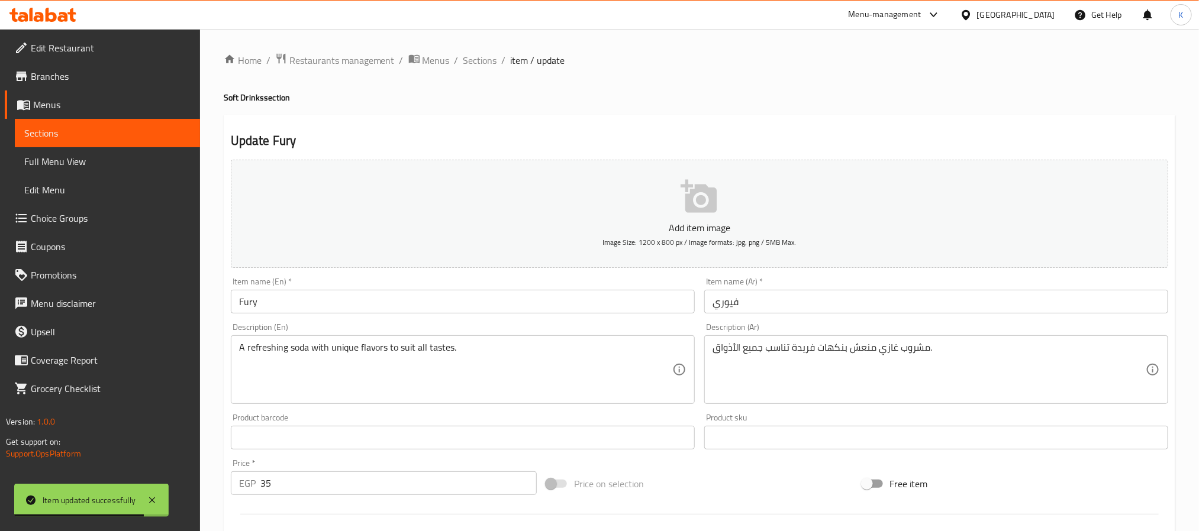
click at [488, 297] on input "Fury" at bounding box center [463, 302] width 464 height 24
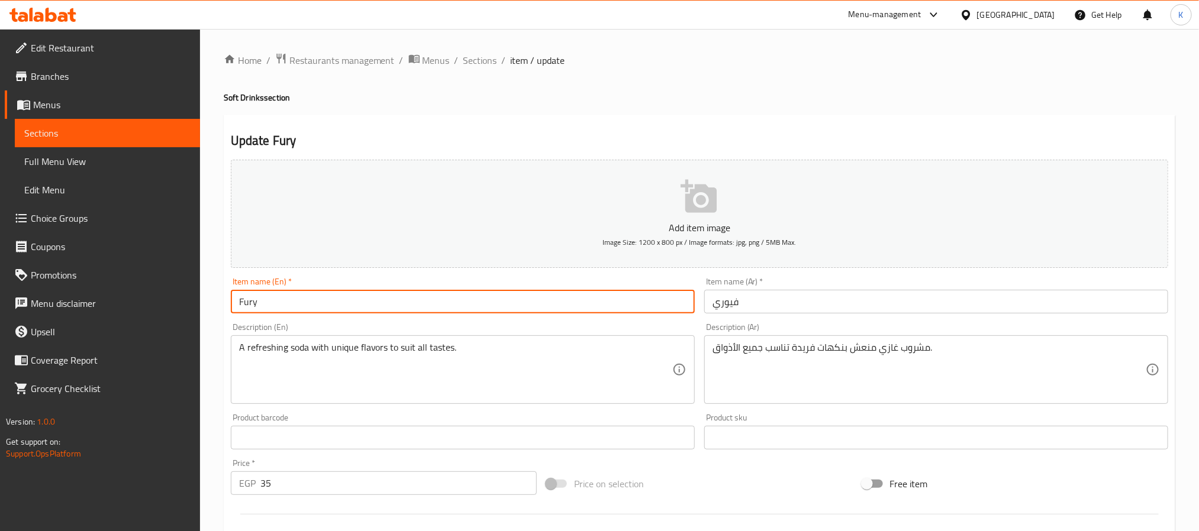
click at [478, 39] on div "Home / Restaurants management / Menus / Sections / item / update Soft Drinks se…" at bounding box center [699, 432] width 999 height 807
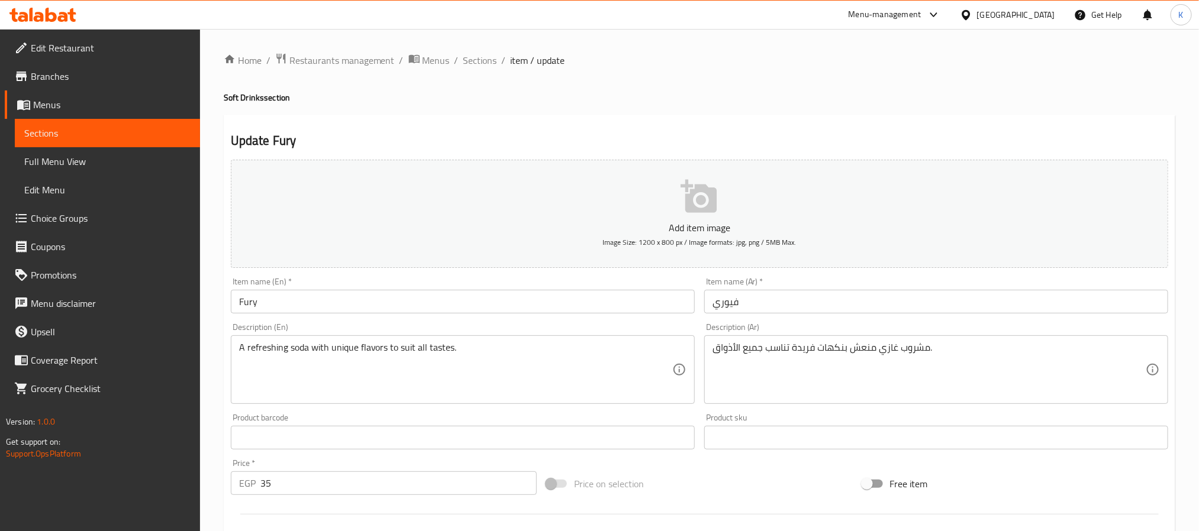
click at [490, 69] on div "Home / Restaurants management / Menus / Sections / item / update Soft Drinks se…" at bounding box center [700, 433] width 952 height 760
click at [482, 59] on span "Sections" at bounding box center [480, 60] width 34 height 14
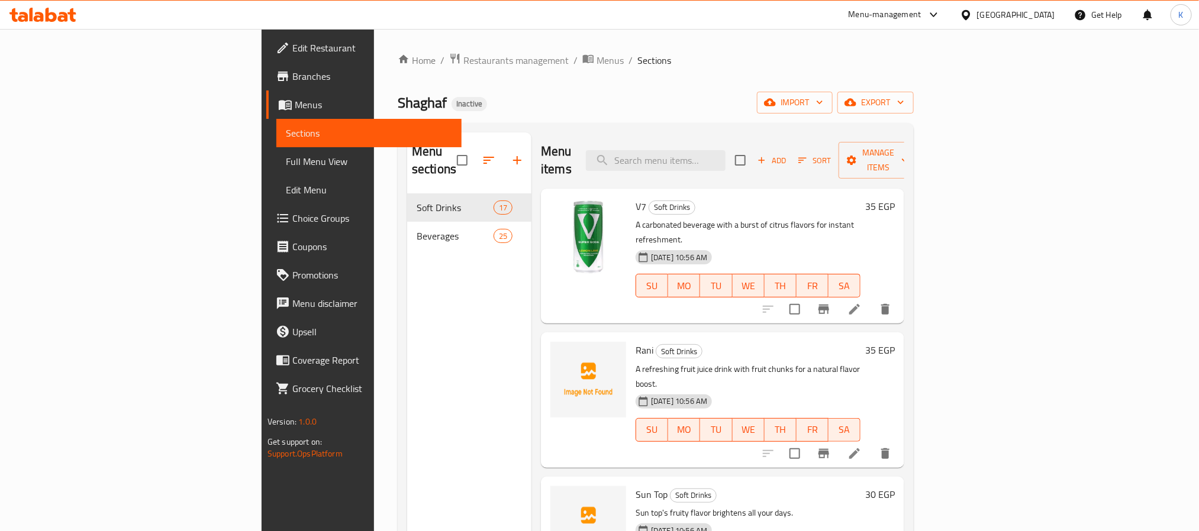
scroll to position [953, 0]
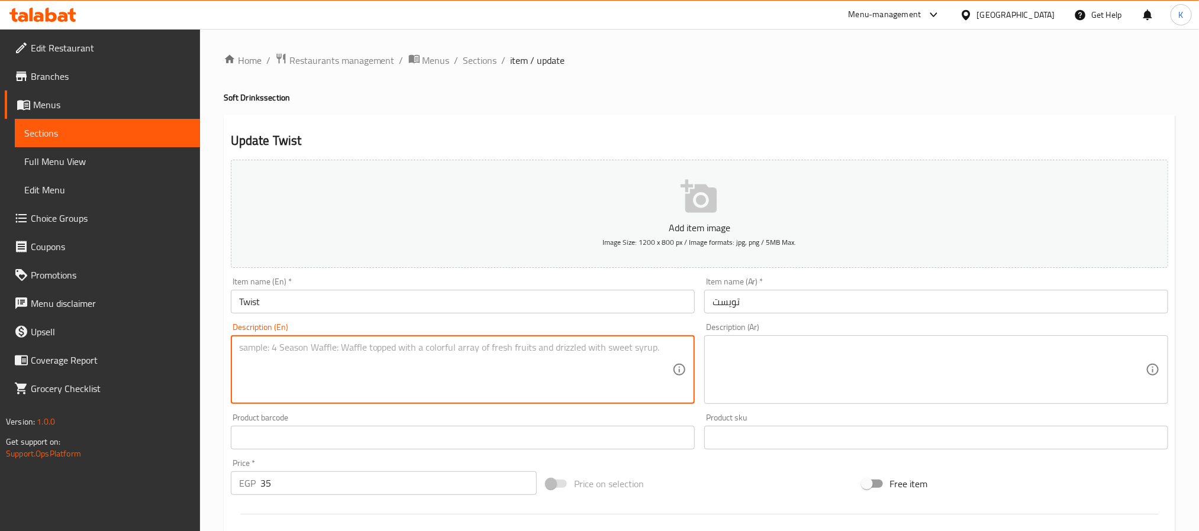
click at [403, 346] on textarea at bounding box center [455, 370] width 433 height 56
paste textarea "A refreshing drink mixed with blended flavors to tantalize your senses."
type textarea "A refreshing drink mixed with blended flavors to tantalize your senses."
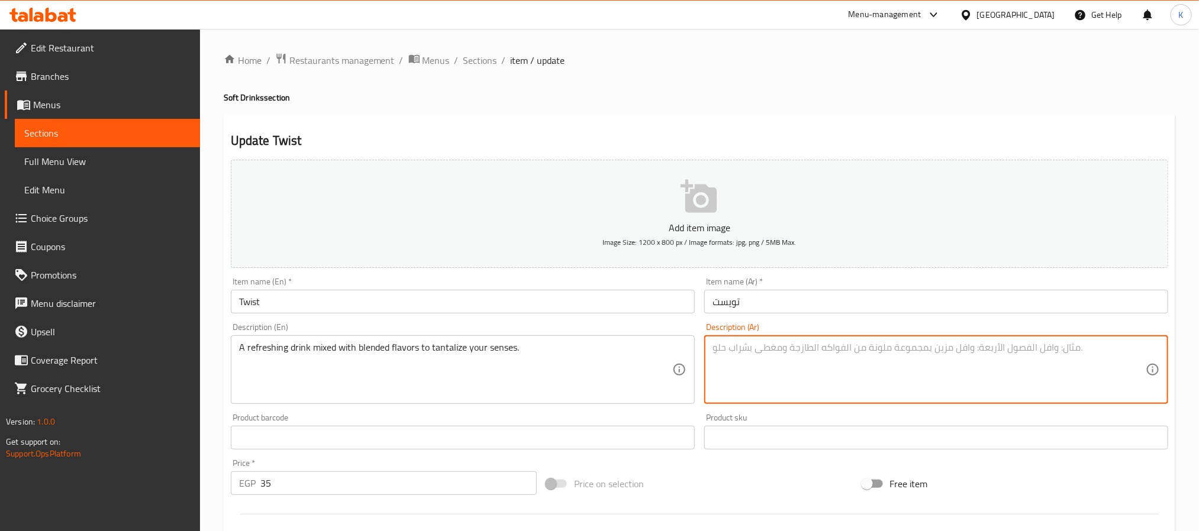
click at [867, 366] on textarea at bounding box center [929, 370] width 433 height 56
paste textarea "مشروب منعش ممزوج بنكهات مختلطة لإثارة حواسك."
type textarea "مشروب منعش ممزوج بنكهات مختلطة لإثارة حواسك."
click at [705, 311] on input "تويست" at bounding box center [936, 302] width 464 height 24
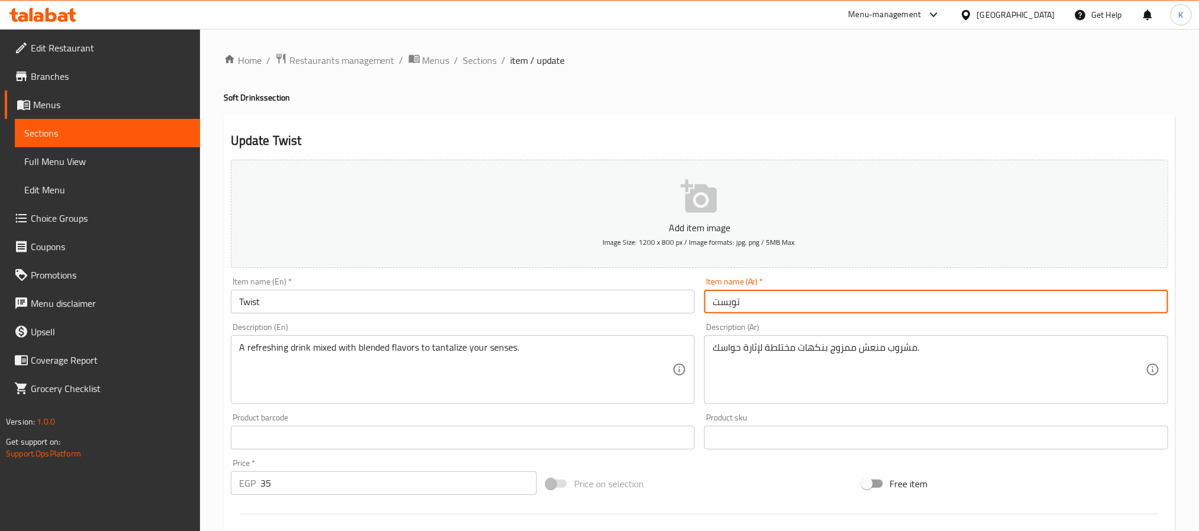
click at [660, 306] on input "Twist" at bounding box center [463, 302] width 464 height 24
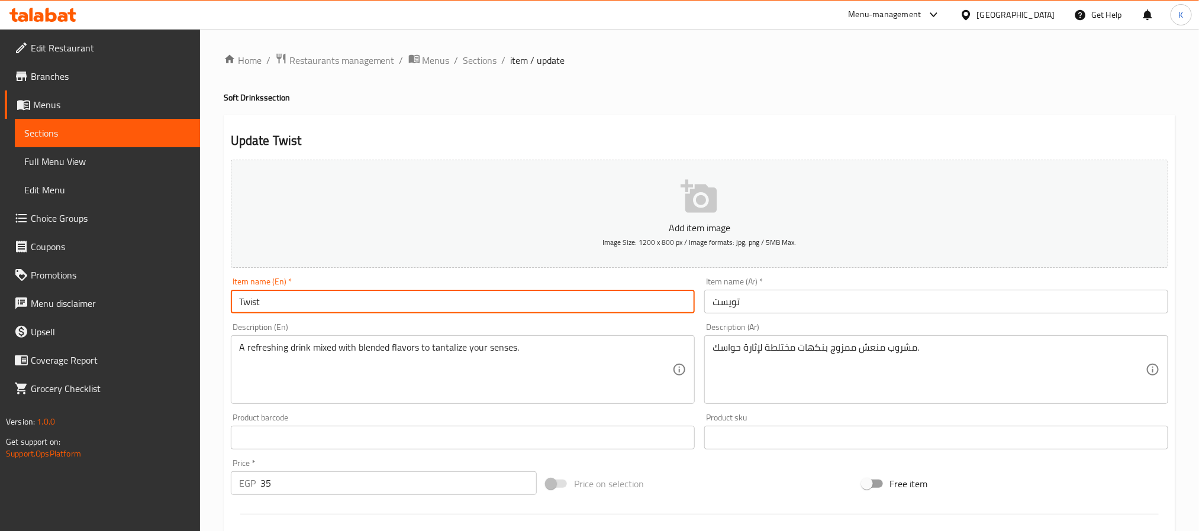
click at [480, 43] on div "Home / Restaurants management / Menus / Sections / item / update Soft Drinks se…" at bounding box center [699, 432] width 999 height 807
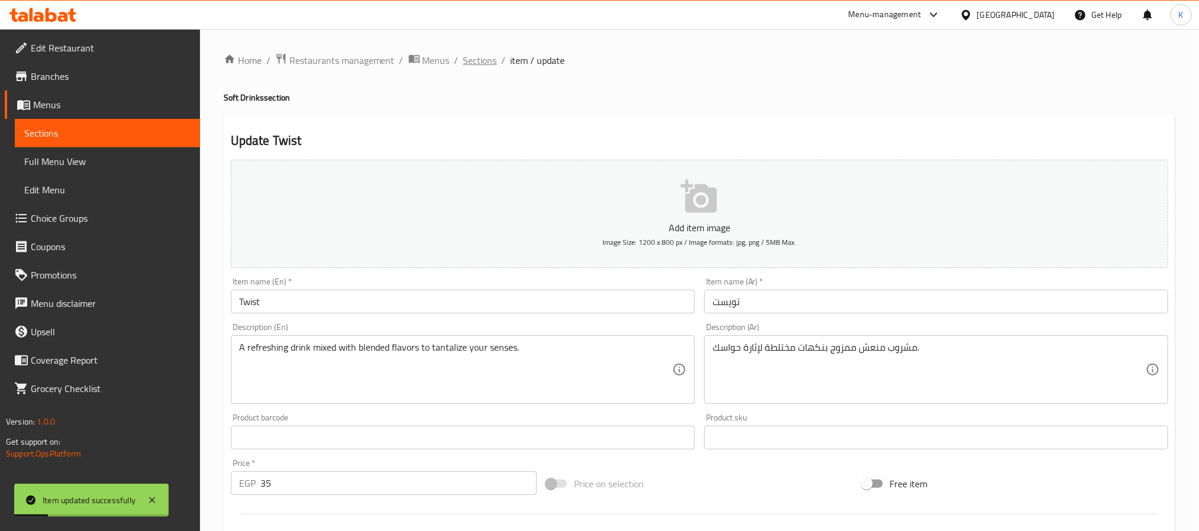
click at [487, 57] on span "Sections" at bounding box center [480, 60] width 34 height 14
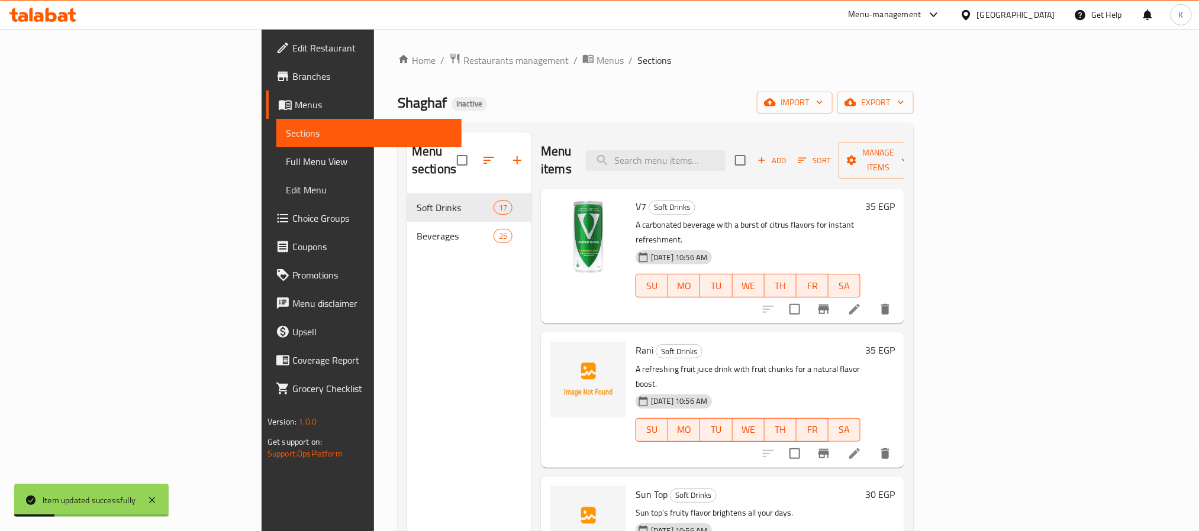
scroll to position [1211, 0]
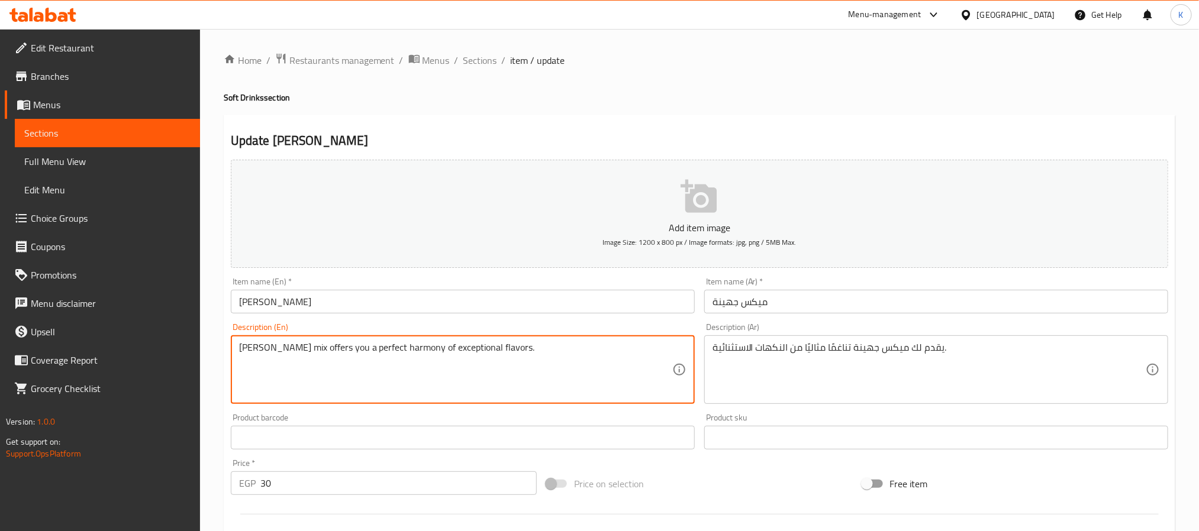
paste textarea "A juice drink variety with enjoyable natural fruit flavors."
type textarea "A juice drink variety with enjoyable natural fruit flavors."
click at [405, 332] on div "Description (En) A juice drink variety with enjoyable natural fruit flavors. De…" at bounding box center [463, 363] width 464 height 81
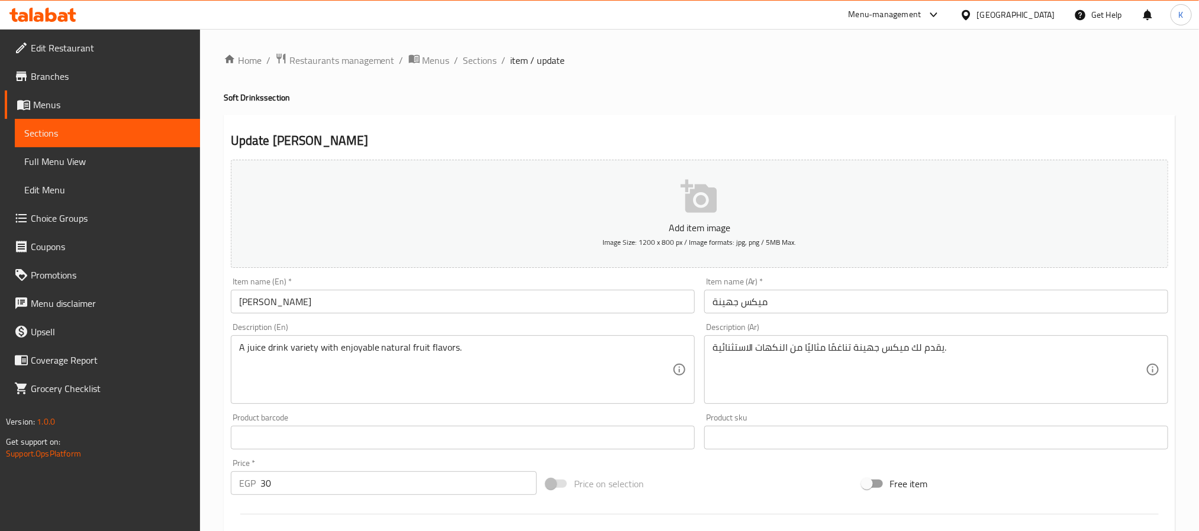
click at [388, 305] on input "[PERSON_NAME]" at bounding box center [463, 302] width 464 height 24
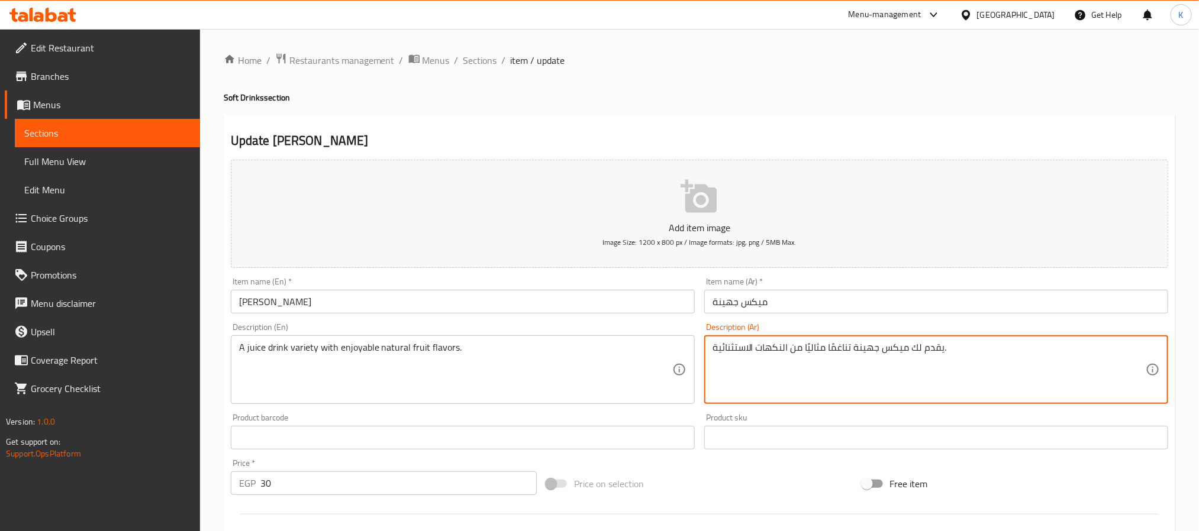
drag, startPoint x: 808, startPoint y: 350, endPoint x: 792, endPoint y: 348, distance: 16.7
paste textarea "شروب عصير متنوع بنكهات للفاكهة الطبيعية الممتعة."
type textarea "مشروب عصير متنوع بنكهات للفاكهة الطبيعية الممتعة."
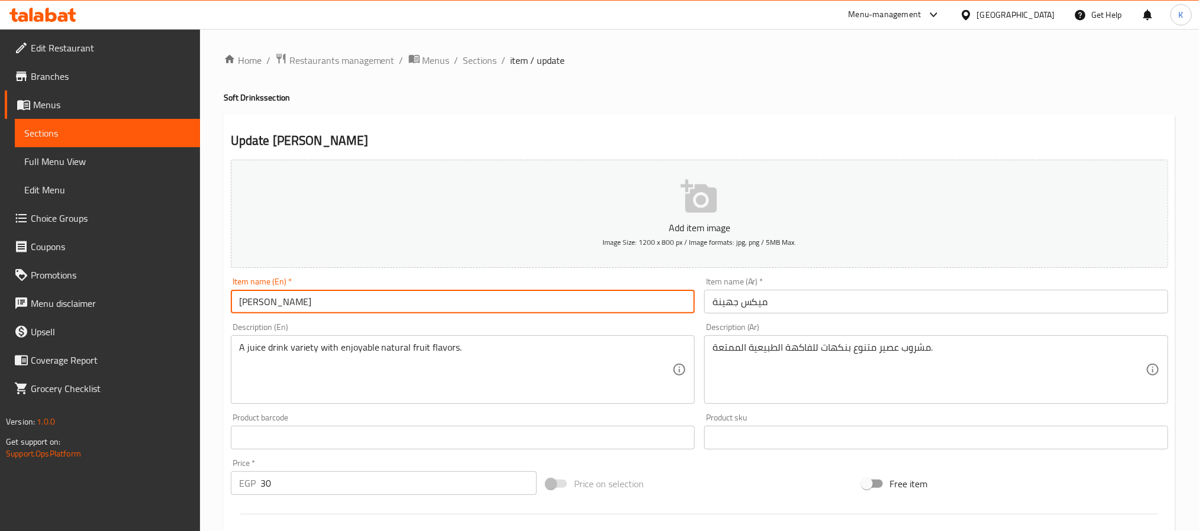
click at [624, 305] on input "[PERSON_NAME]" at bounding box center [463, 302] width 464 height 24
click at [495, 66] on span "Sections" at bounding box center [480, 60] width 34 height 14
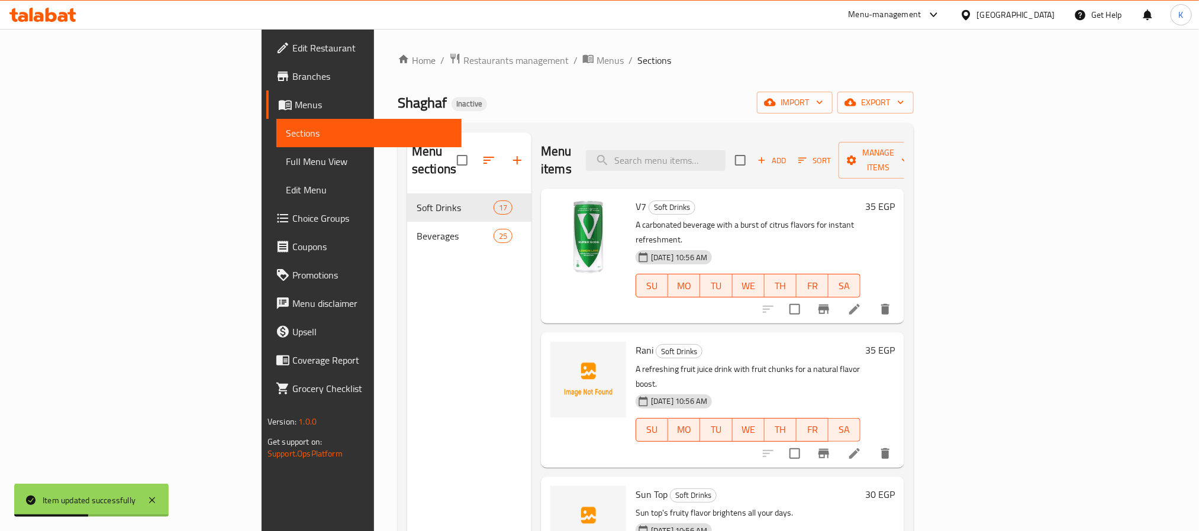
drag, startPoint x: 664, startPoint y: 108, endPoint x: 703, endPoint y: 135, distance: 47.3
click at [665, 109] on div "Shaghaf Inactive import export" at bounding box center [656, 103] width 516 height 22
drag, startPoint x: 711, startPoint y: 142, endPoint x: 729, endPoint y: 153, distance: 20.7
click at [718, 150] on input "search" at bounding box center [656, 160] width 140 height 21
click at [726, 153] on input "search" at bounding box center [656, 160] width 140 height 21
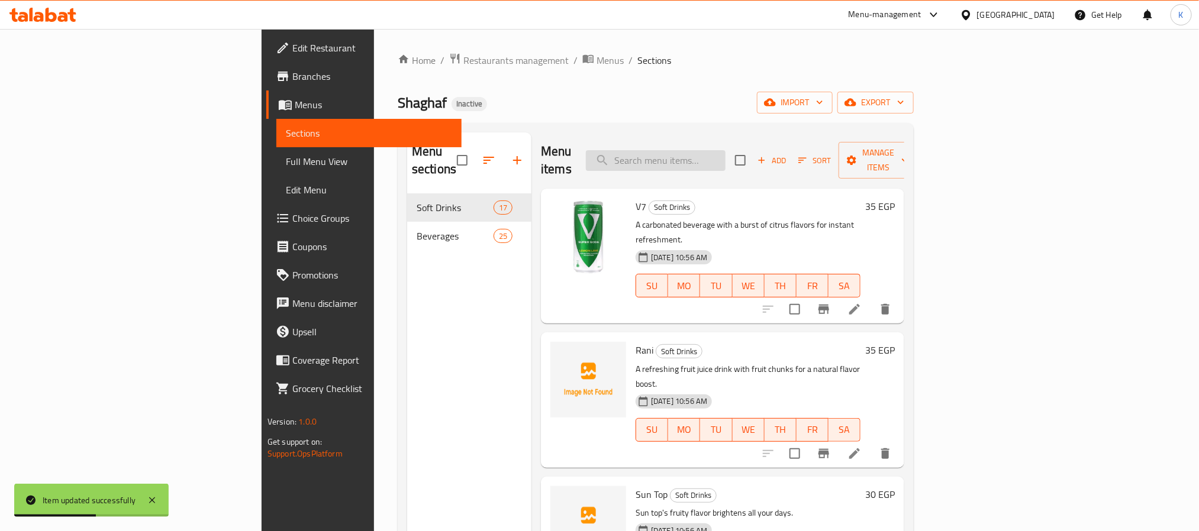
paste input "Smoothie"
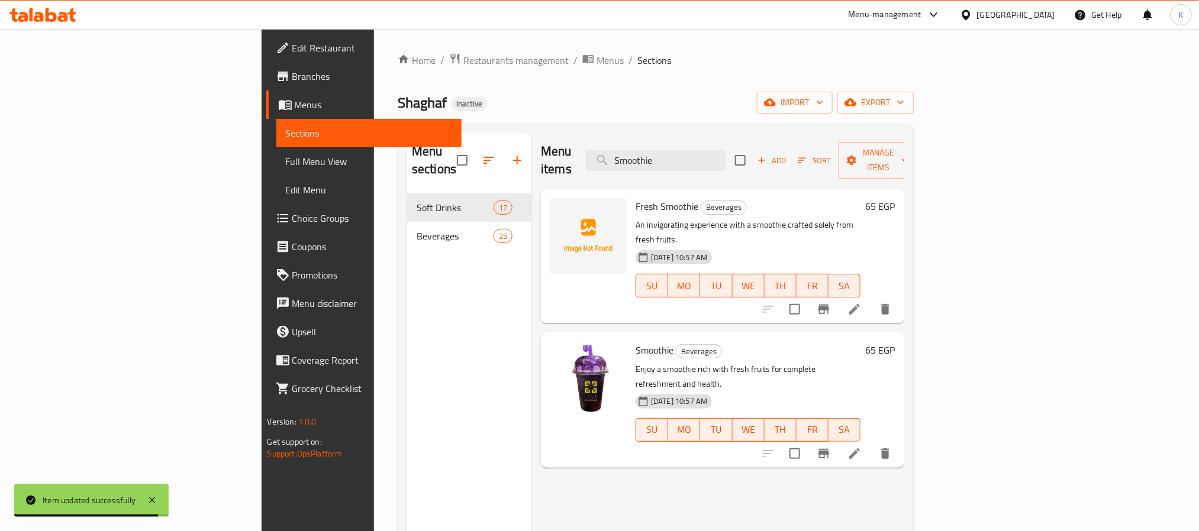
type input "Smoothie"
click at [286, 156] on span "Full Menu View" at bounding box center [369, 161] width 166 height 14
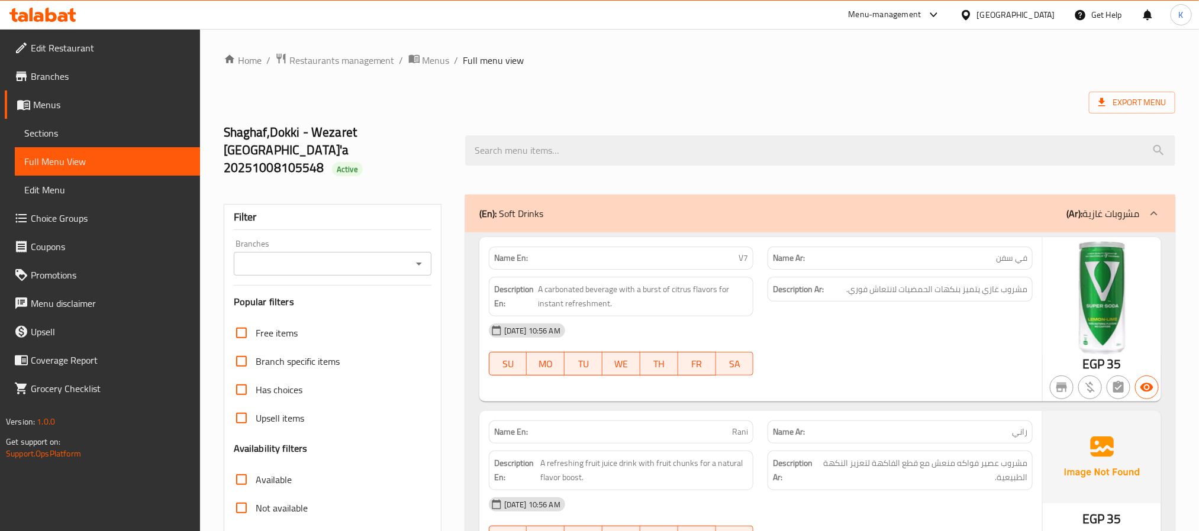
click at [107, 41] on span "Edit Restaurant" at bounding box center [111, 48] width 160 height 14
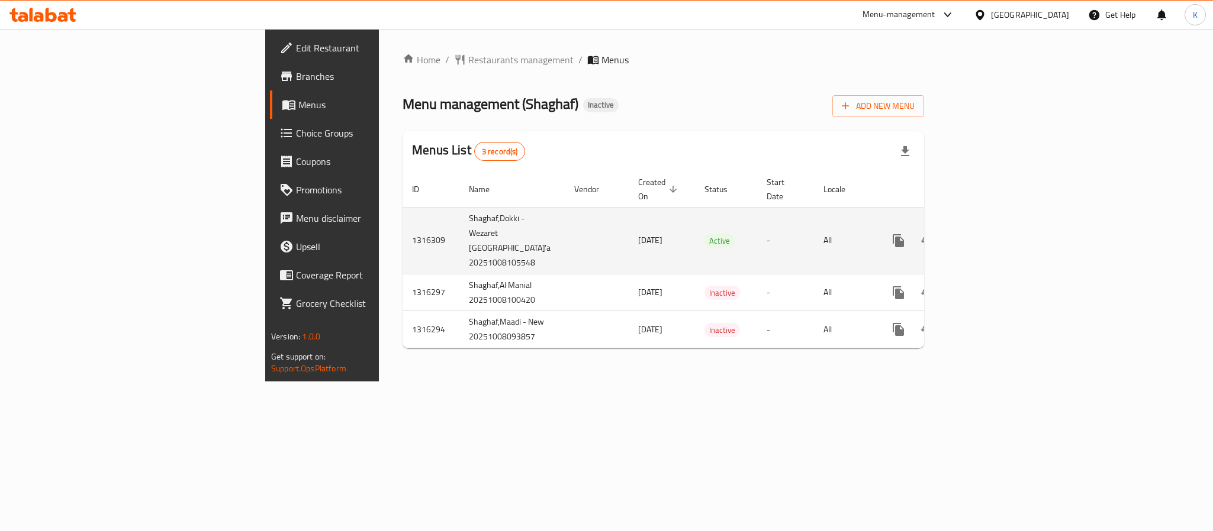
click at [998, 227] on link "enhanced table" at bounding box center [983, 241] width 28 height 28
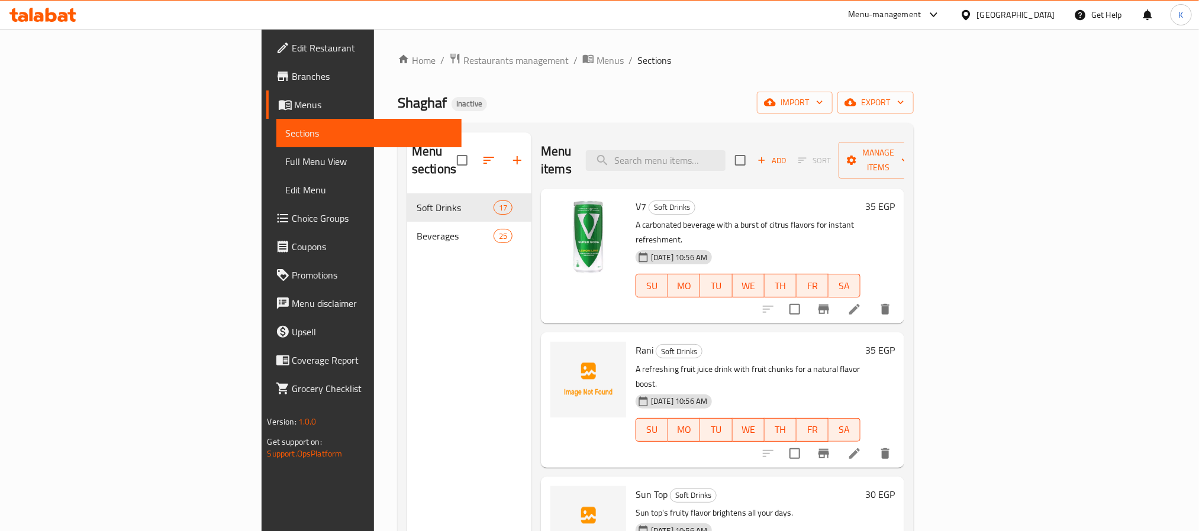
click at [276, 179] on link "Edit Menu" at bounding box center [368, 190] width 185 height 28
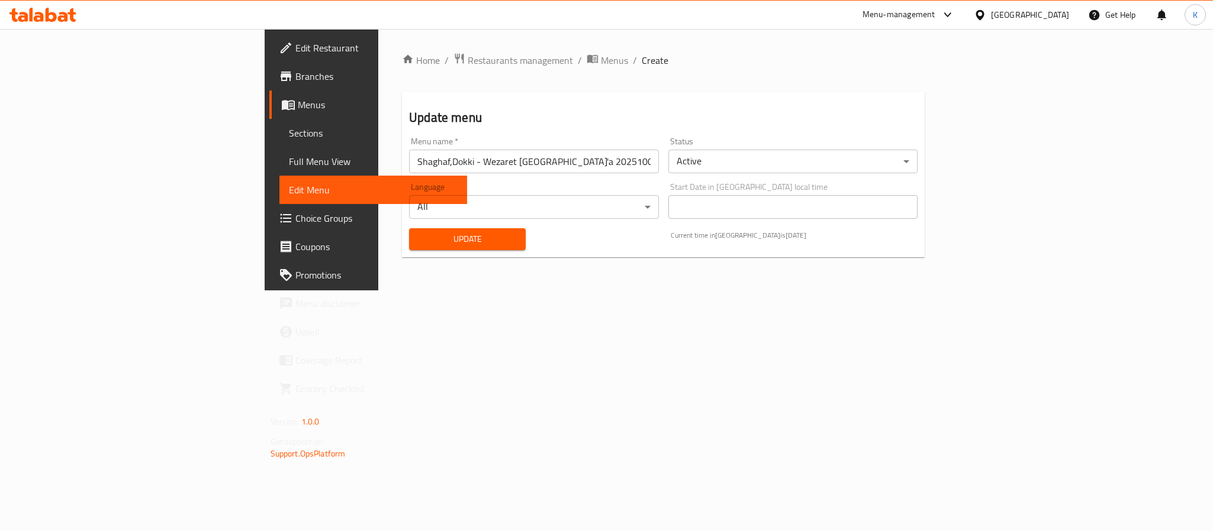
click at [289, 165] on span "Full Menu View" at bounding box center [373, 161] width 169 height 14
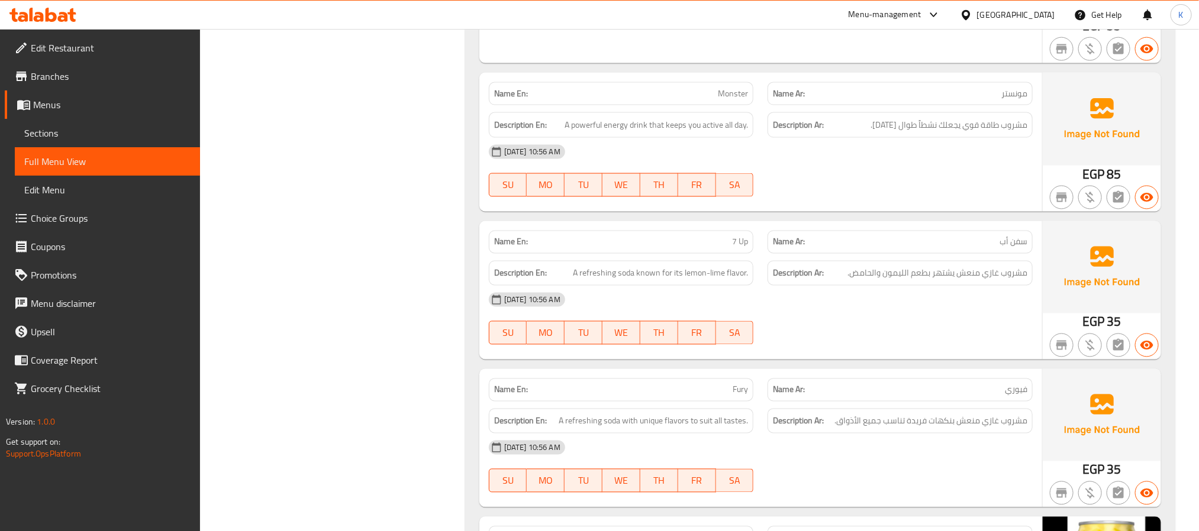
scroll to position [1036, 0]
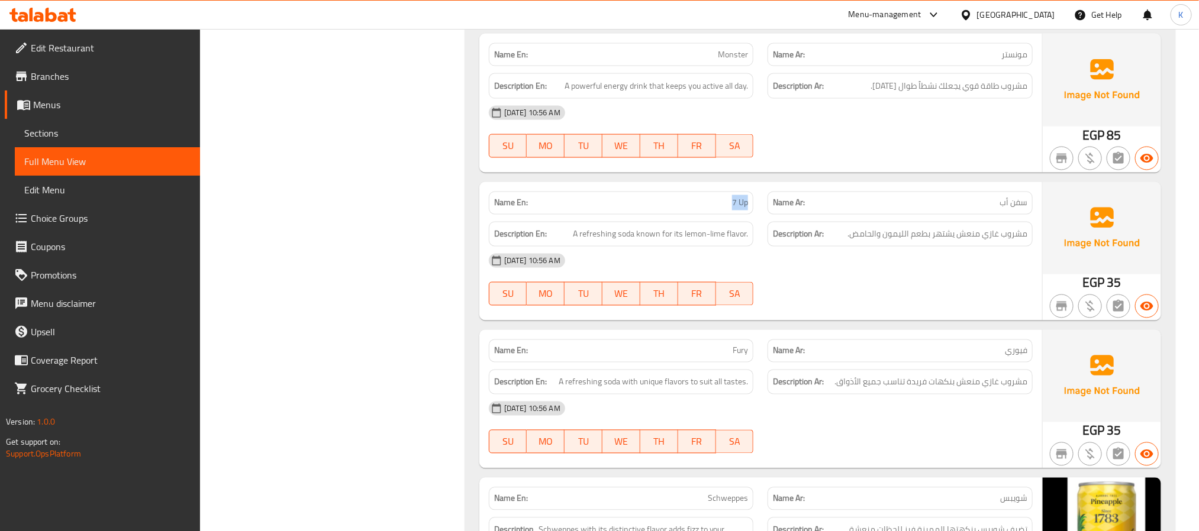
drag, startPoint x: 730, startPoint y: 183, endPoint x: 750, endPoint y: 183, distance: 19.5
click at [750, 192] on div "Name En: 7 Up" at bounding box center [621, 203] width 265 height 23
copy span "7 Up"
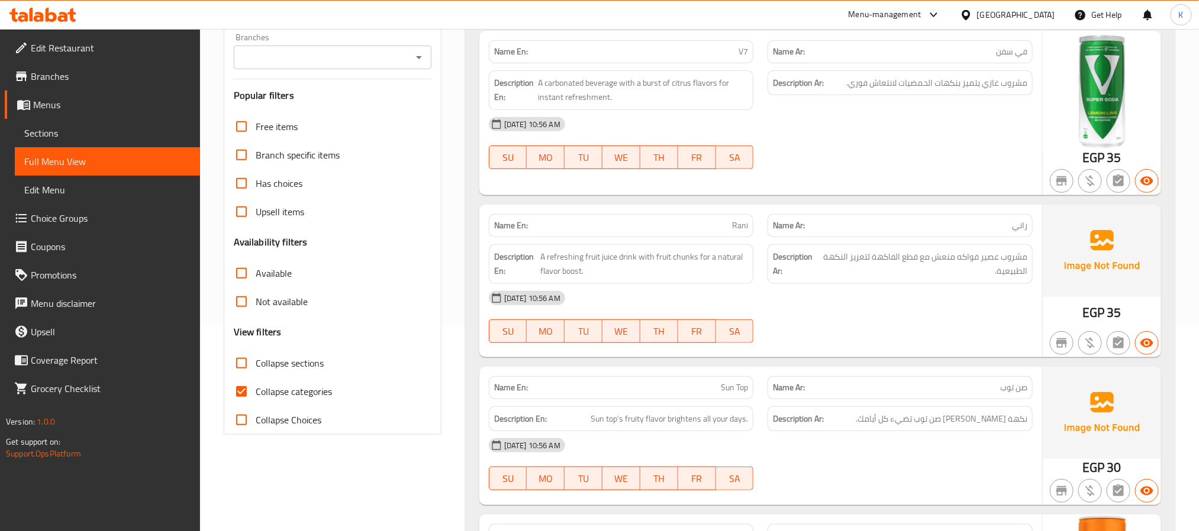
click at [96, 93] on link "Menus" at bounding box center [102, 105] width 195 height 28
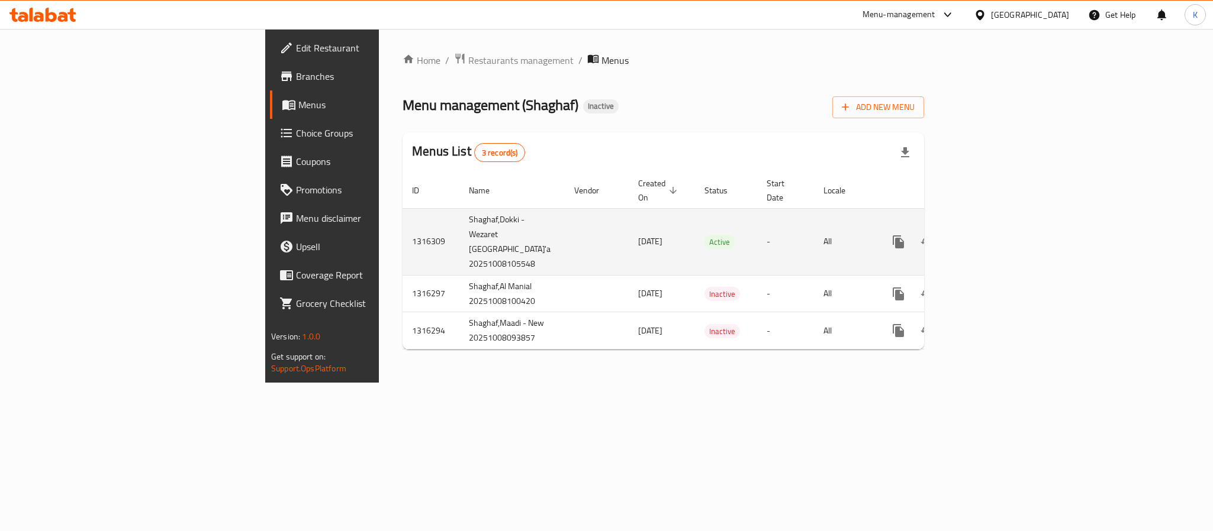
click at [991, 235] on icon "enhanced table" at bounding box center [984, 242] width 14 height 14
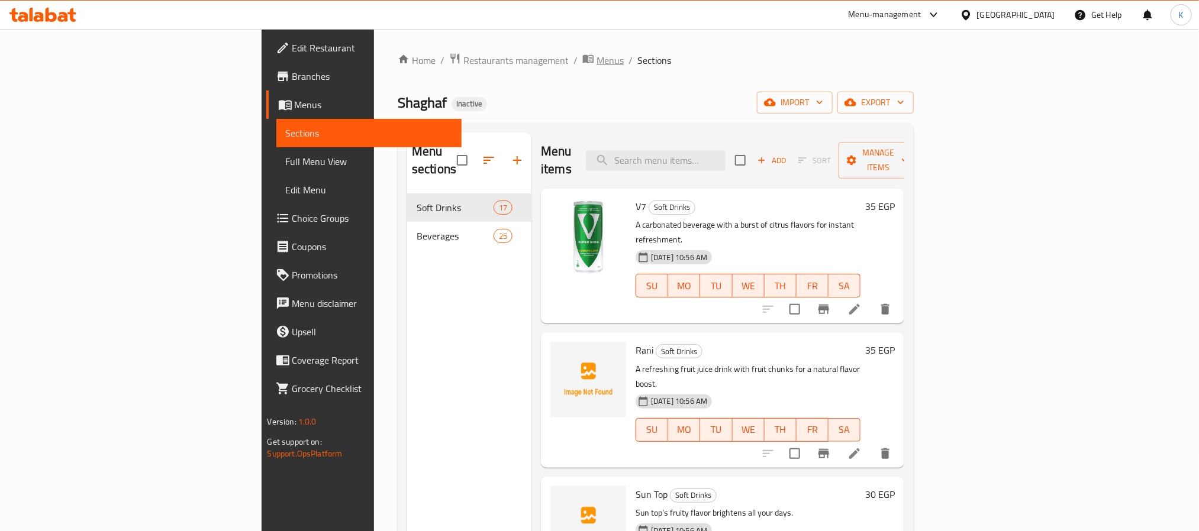
click at [597, 57] on span "Menus" at bounding box center [610, 60] width 27 height 14
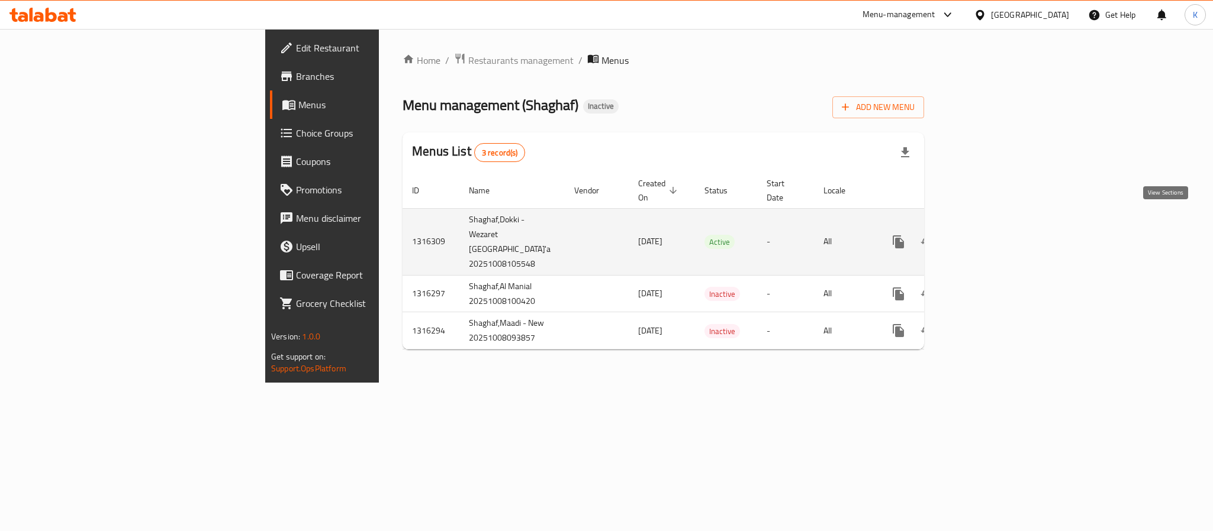
click at [991, 235] on icon "enhanced table" at bounding box center [984, 242] width 14 height 14
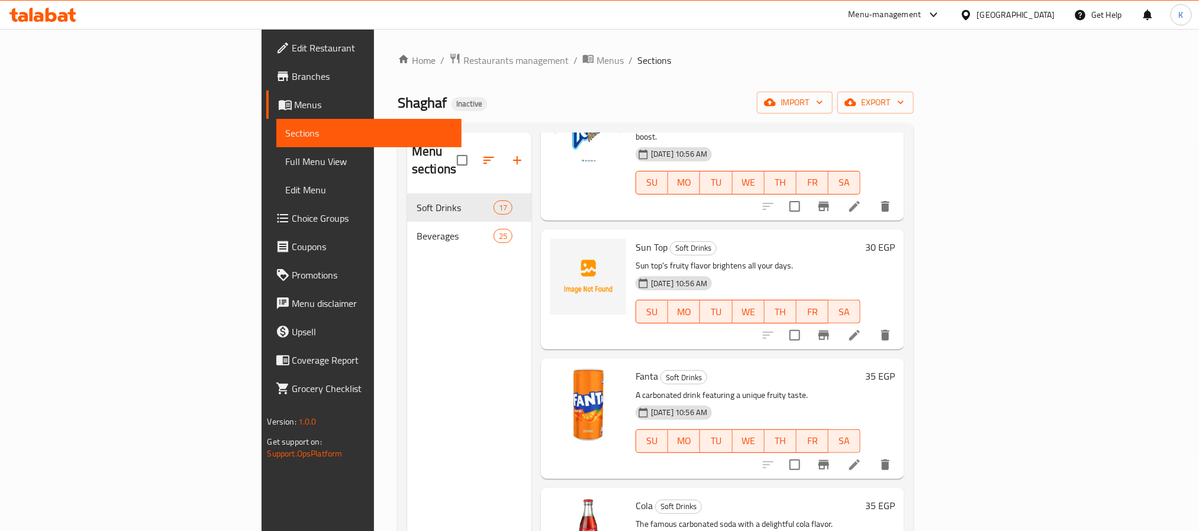
scroll to position [207, 0]
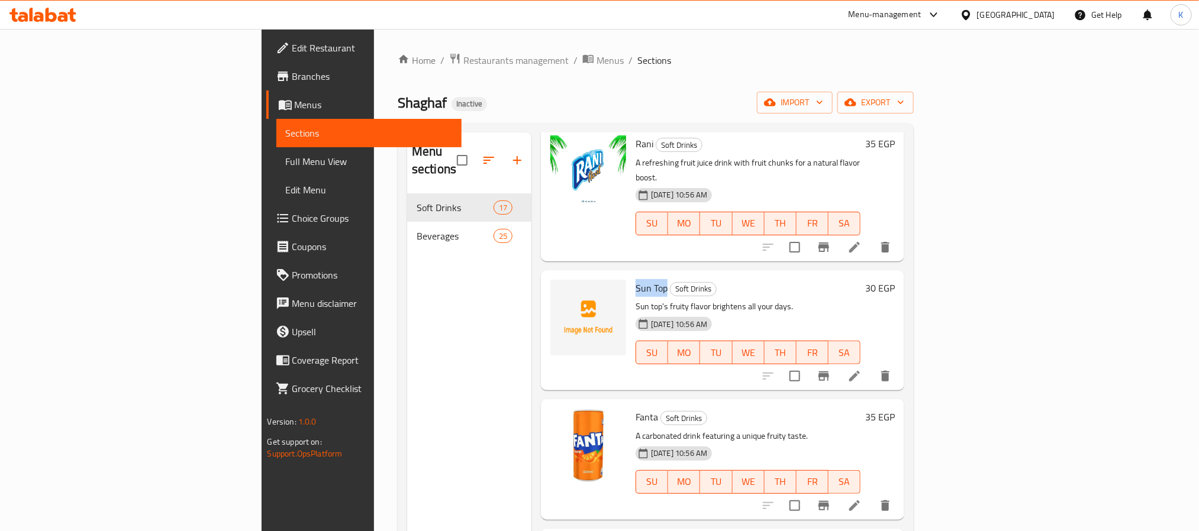
drag, startPoint x: 571, startPoint y: 244, endPoint x: 633, endPoint y: 233, distance: 63.2
click at [636, 280] on h6 "Sun Top Soft Drinks" at bounding box center [748, 288] width 225 height 17
copy span "Sun Top"
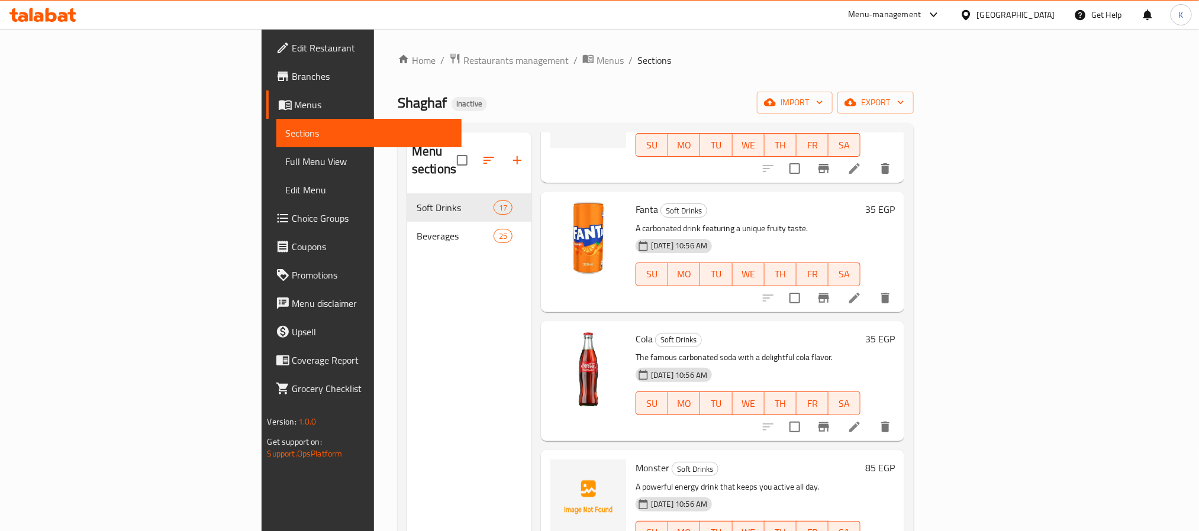
scroll to position [621, 0]
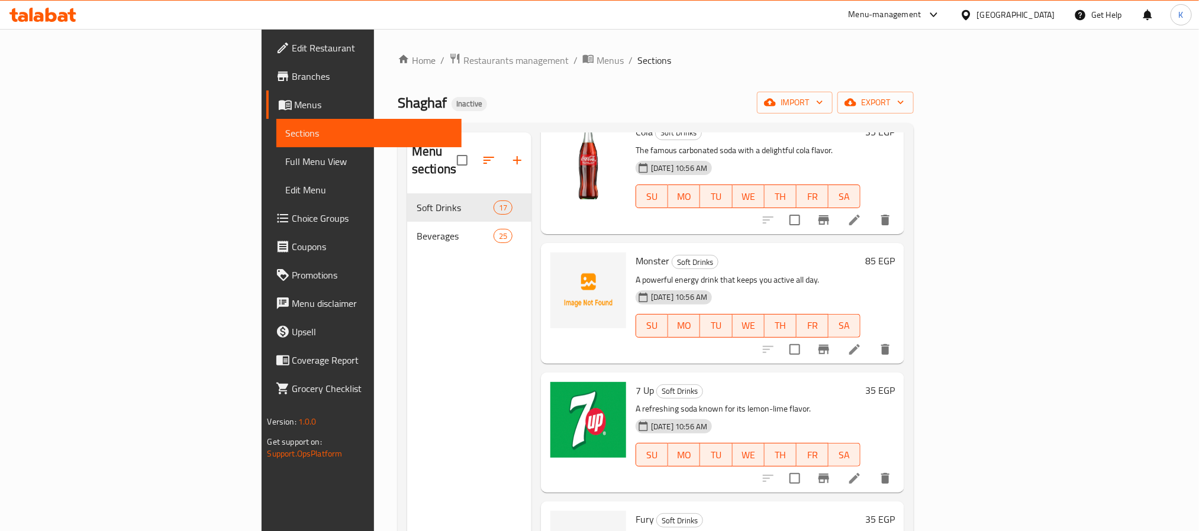
click at [636, 252] on span "Monster" at bounding box center [653, 261] width 34 height 18
copy h6 "Monster"
click at [555, 262] on span "upload picture" at bounding box center [567, 269] width 24 height 14
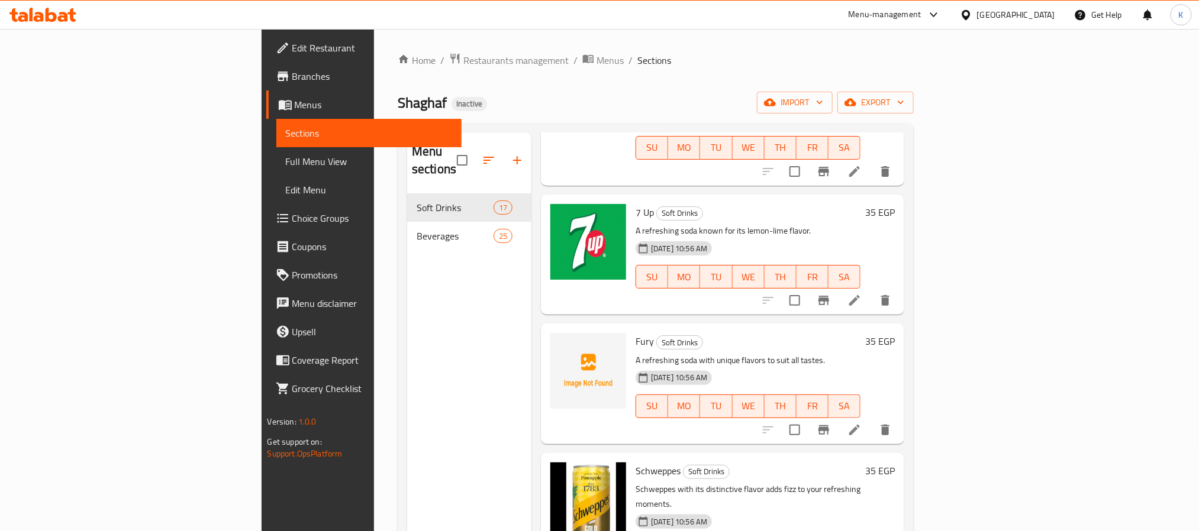
scroll to position [828, 0]
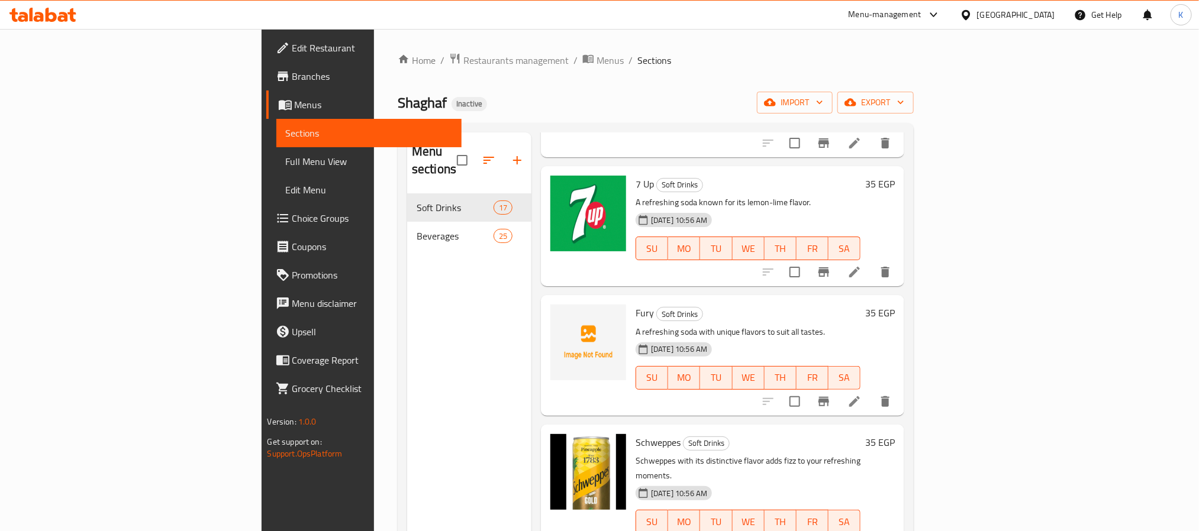
click at [636, 304] on span "Fury" at bounding box center [645, 313] width 18 height 18
copy h6 "Fury"
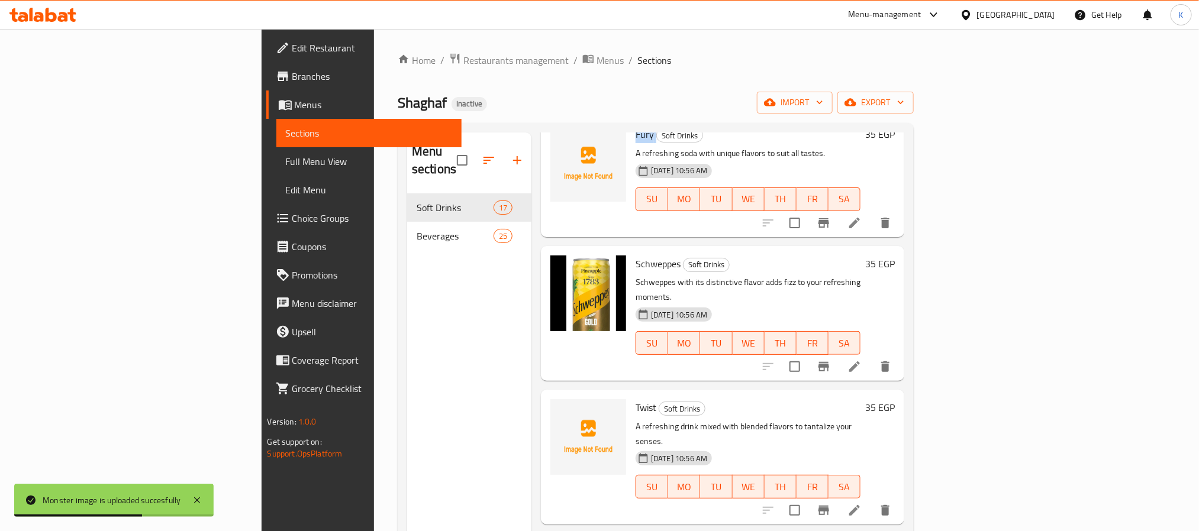
scroll to position [1036, 0]
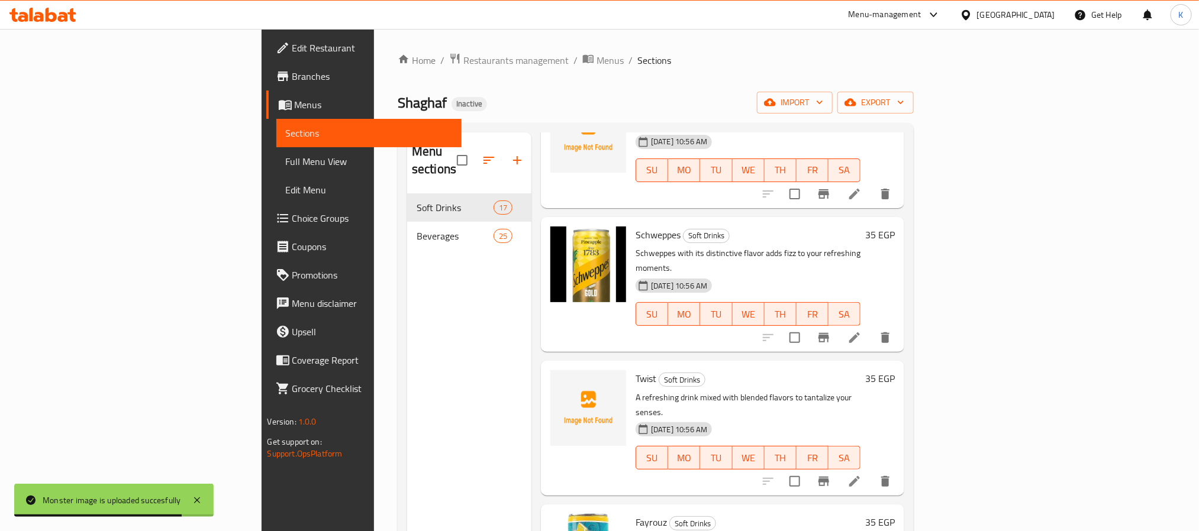
click at [631, 366] on div "Twist Soft Drinks A refreshing drink mixed with blended flavors to tantalize yo…" at bounding box center [748, 428] width 234 height 125
copy h6 "Twist"
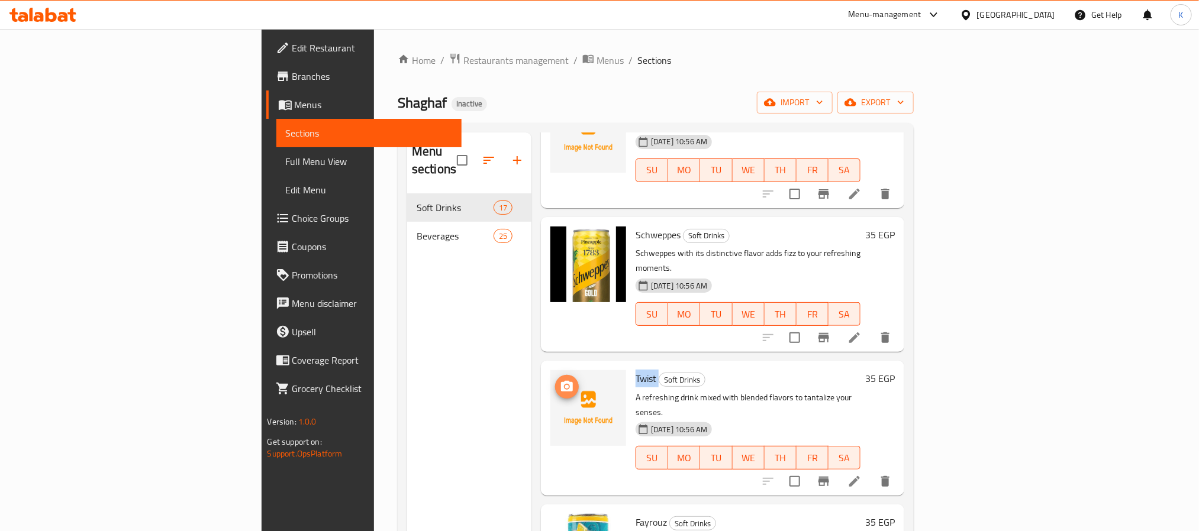
click at [565, 385] on circle "upload picture" at bounding box center [567, 387] width 4 height 4
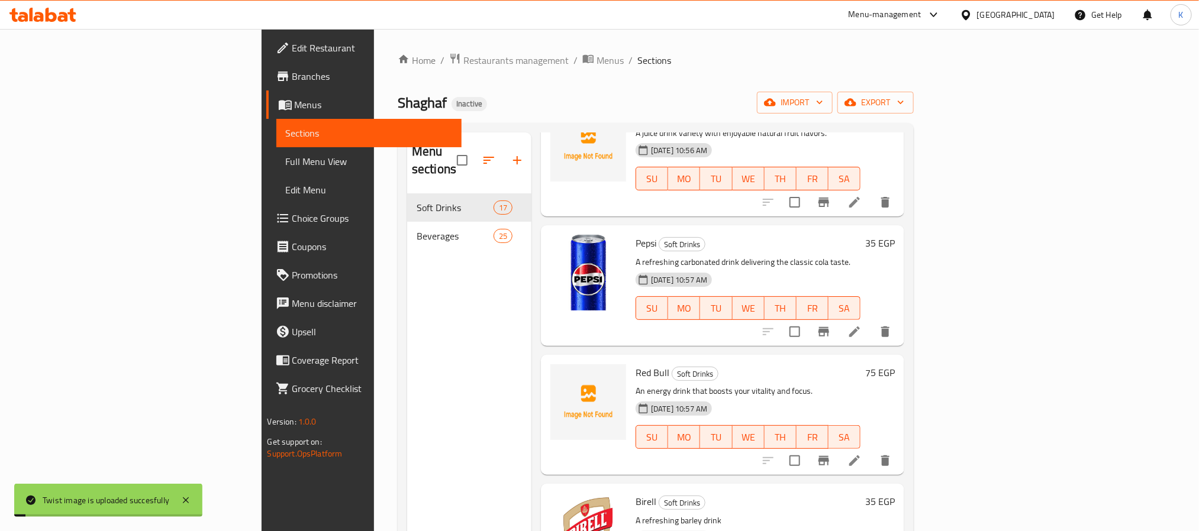
scroll to position [1694, 0]
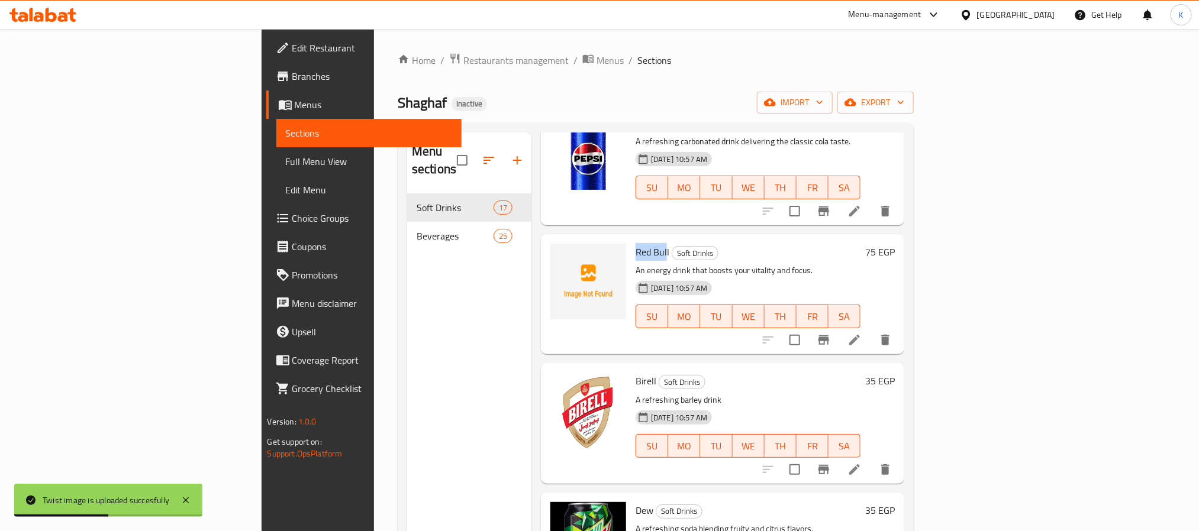
drag, startPoint x: 600, startPoint y: 172, endPoint x: 571, endPoint y: 176, distance: 29.8
click at [636, 243] on span "Red Bull" at bounding box center [653, 252] width 34 height 18
copy span "Red Bul"
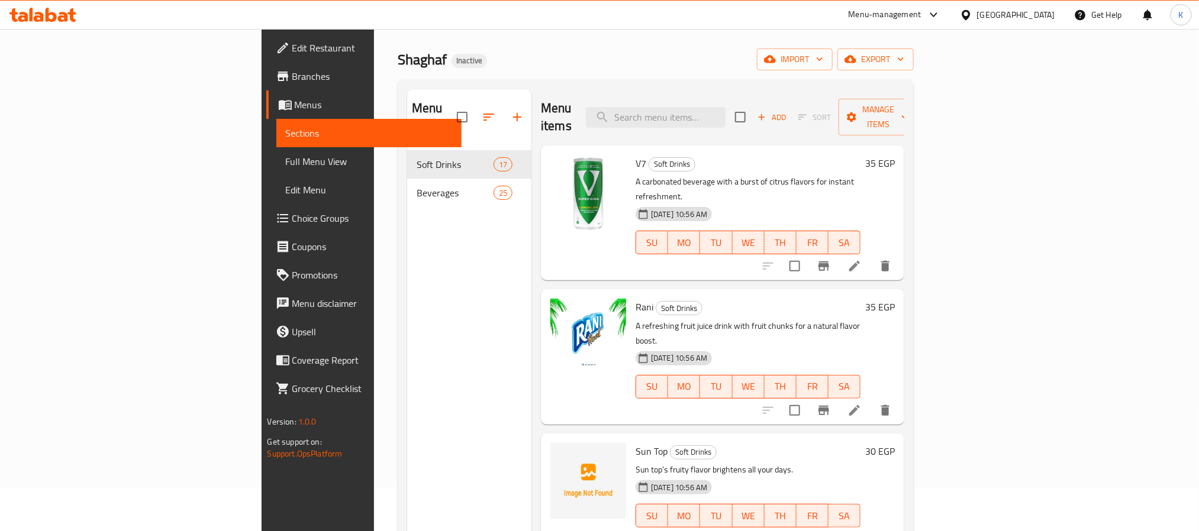
scroll to position [0, 0]
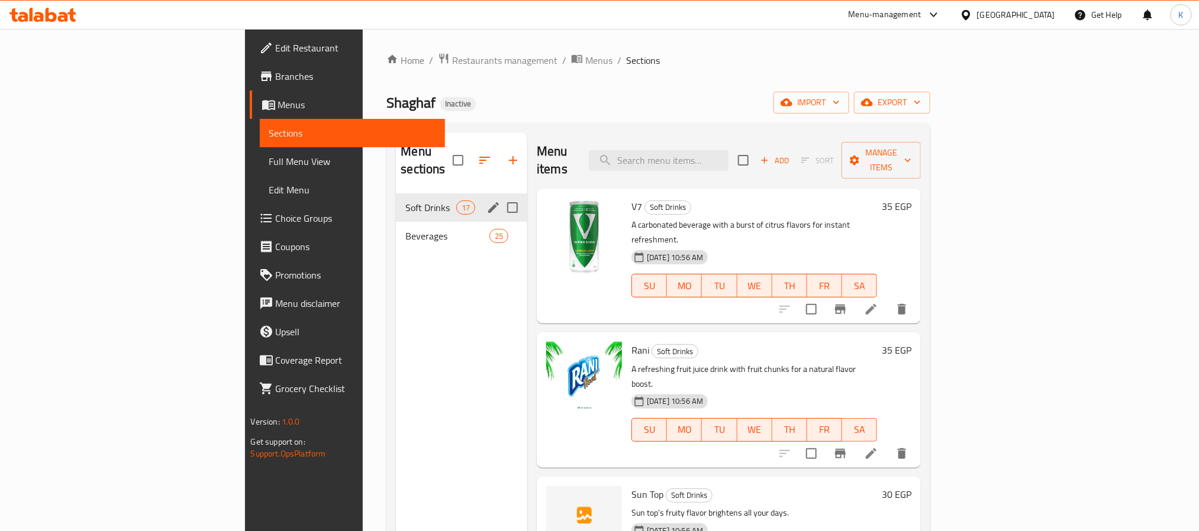
click at [405, 201] on span "Soft Drinks" at bounding box center [430, 208] width 50 height 14
click at [396, 222] on div "Beverages 25" at bounding box center [461, 236] width 131 height 28
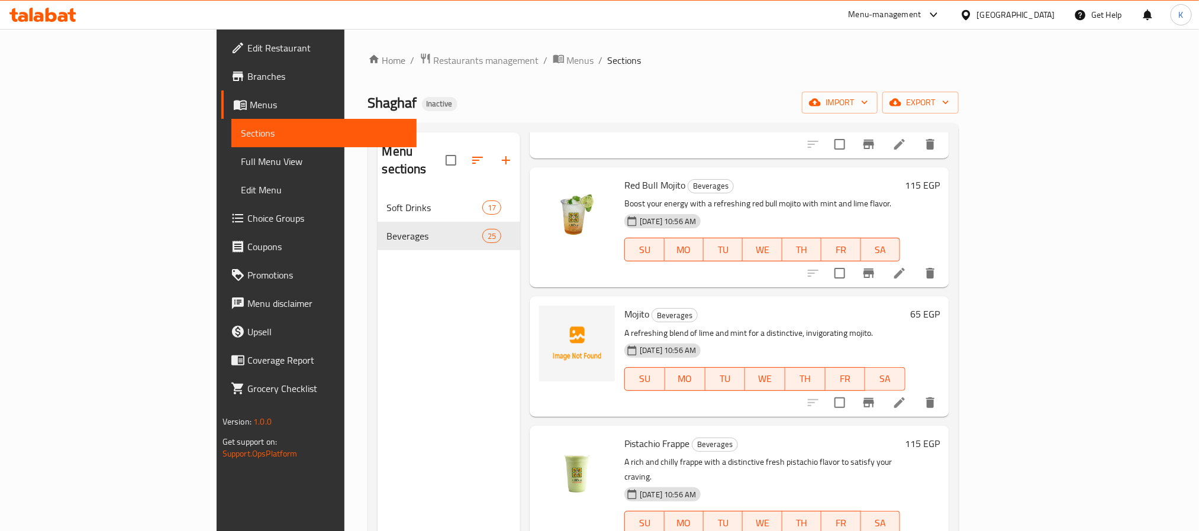
scroll to position [828, 0]
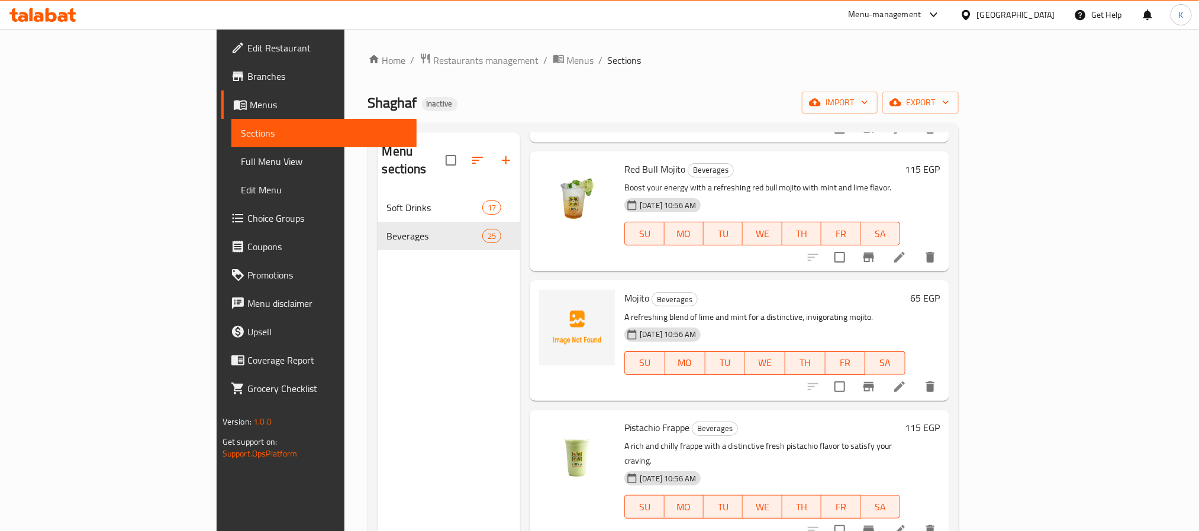
click at [624, 289] on span "Mojito" at bounding box center [636, 298] width 25 height 18
copy h6 "Mojito"
click at [544, 295] on button "upload picture" at bounding box center [556, 307] width 24 height 24
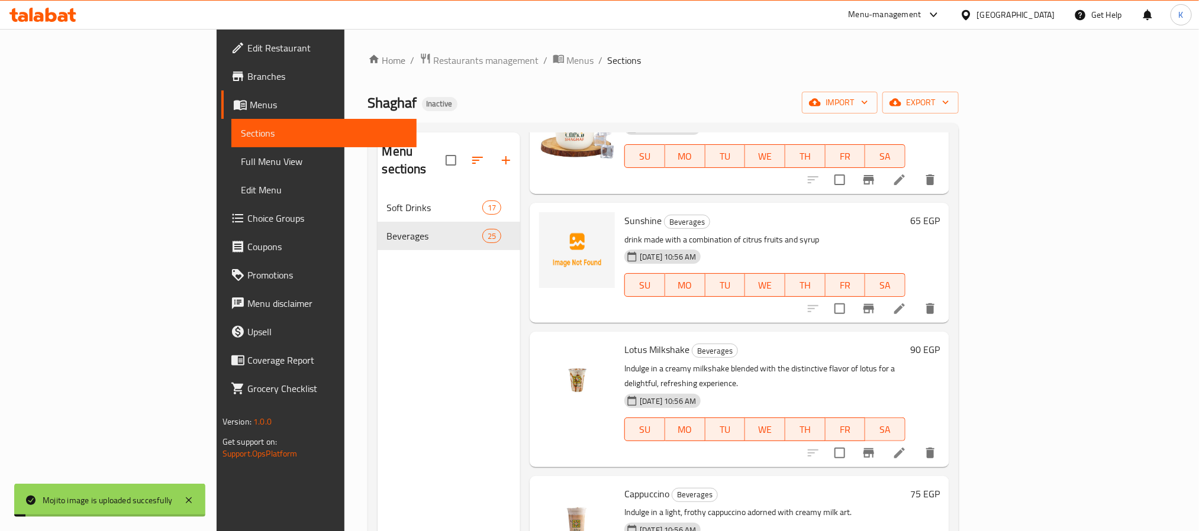
scroll to position [1657, 0]
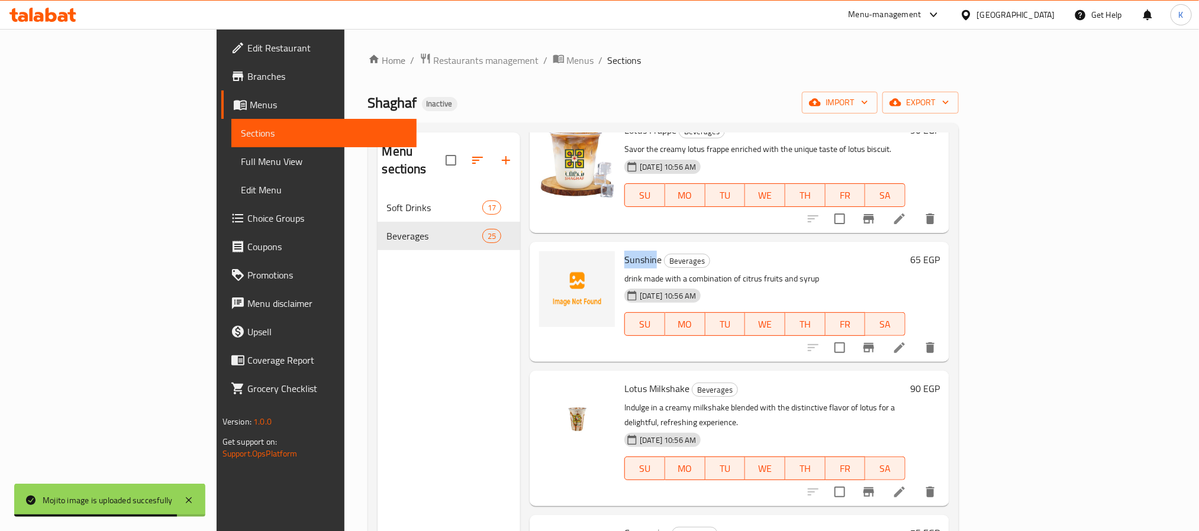
drag, startPoint x: 601, startPoint y: 210, endPoint x: 565, endPoint y: 207, distance: 35.7
click at [620, 247] on div "Sunshine Beverages drink made with a combination of citrus fruits and syrup [DA…" at bounding box center [765, 302] width 291 height 111
copy span "Sunshin"
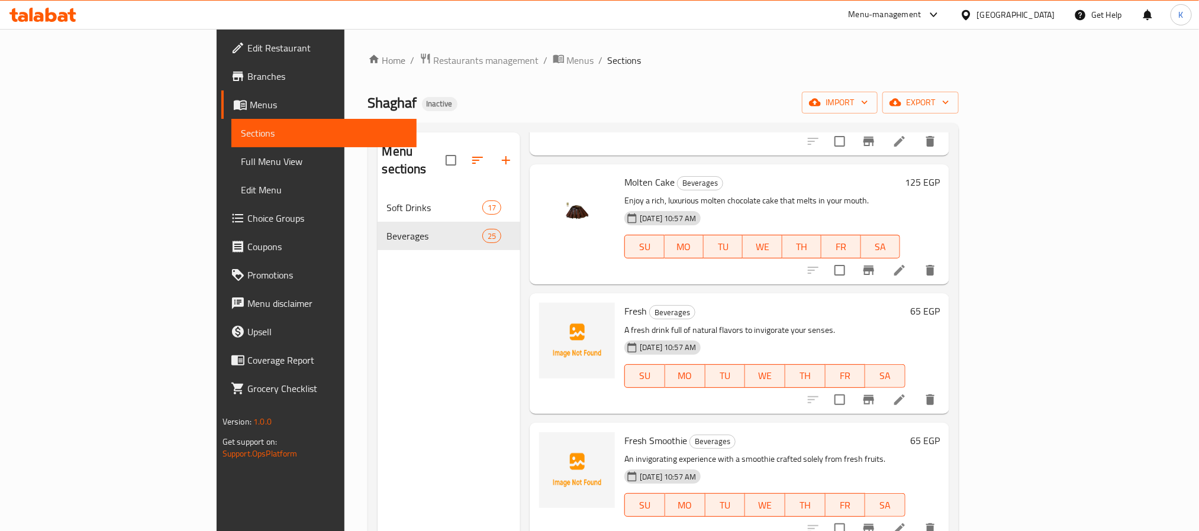
scroll to position [2486, 0]
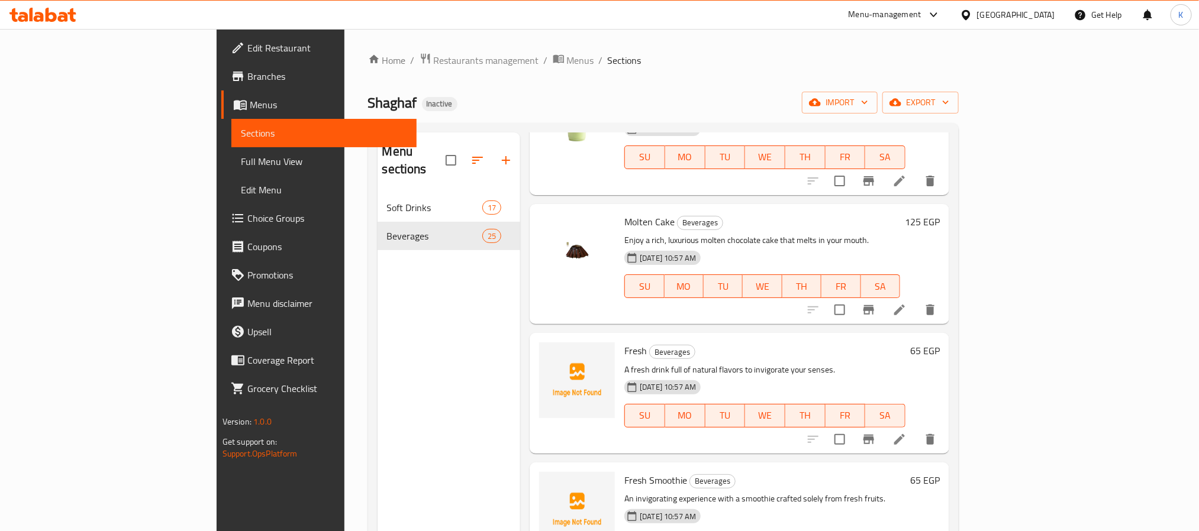
click at [629, 472] on span "Fresh Smoothie" at bounding box center [655, 481] width 63 height 18
click at [624, 472] on span "Fresh Smoothie" at bounding box center [655, 481] width 63 height 18
copy span "Fresh"
drag, startPoint x: 572, startPoint y: 419, endPoint x: 592, endPoint y: 411, distance: 21.8
click at [624, 472] on span "Fresh Smoothie" at bounding box center [655, 481] width 63 height 18
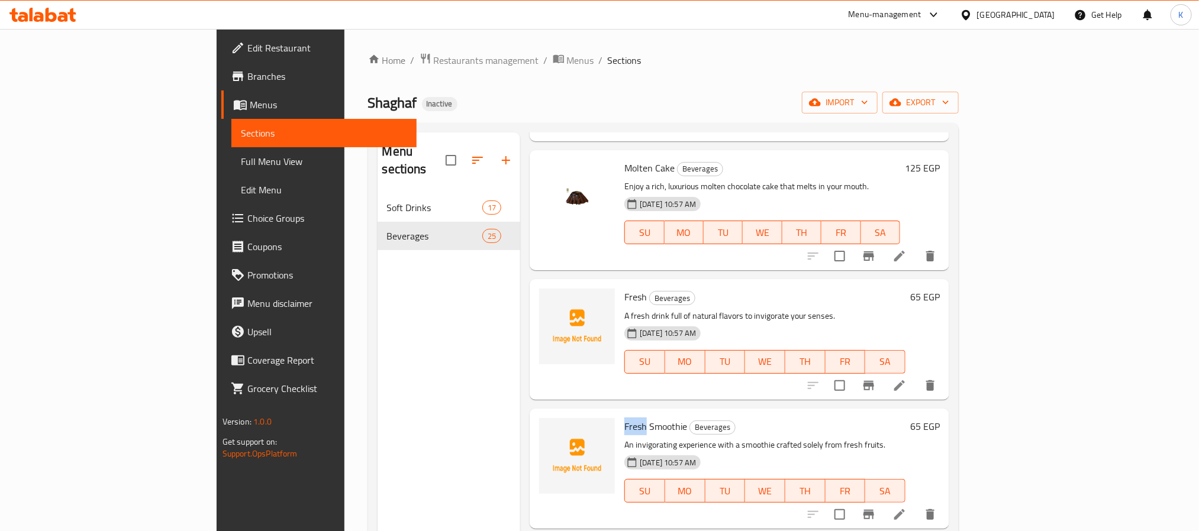
scroll to position [2522, 0]
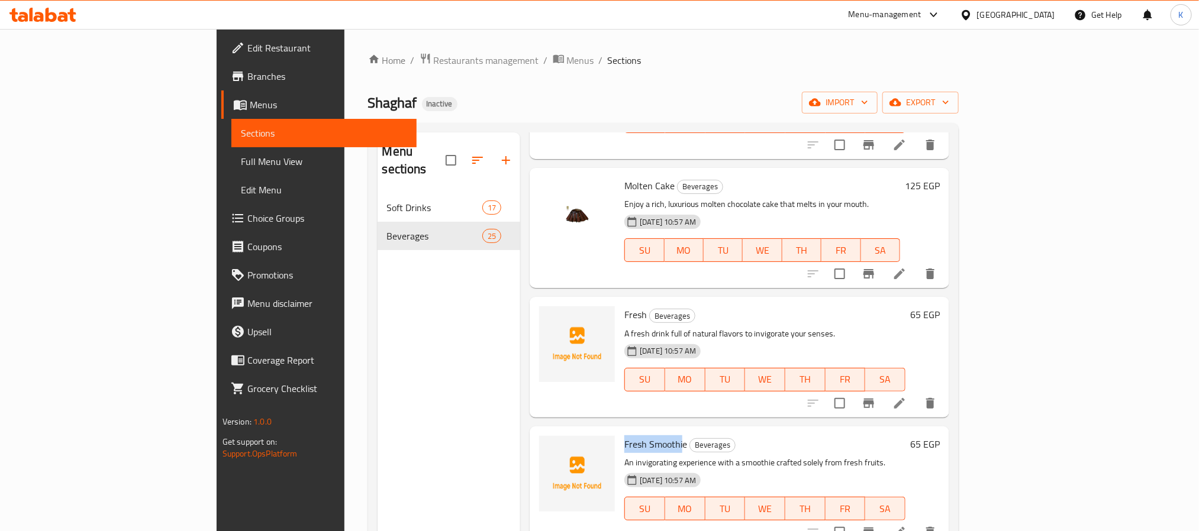
drag, startPoint x: 629, startPoint y: 382, endPoint x: 569, endPoint y: 382, distance: 60.4
click at [620, 431] on div "Fresh Smoothie Beverages An invigorating experience with a smoothie crafted sol…" at bounding box center [765, 486] width 291 height 111
copy span "Fresh Smoothi"
click at [241, 155] on span "Full Menu View" at bounding box center [324, 161] width 166 height 14
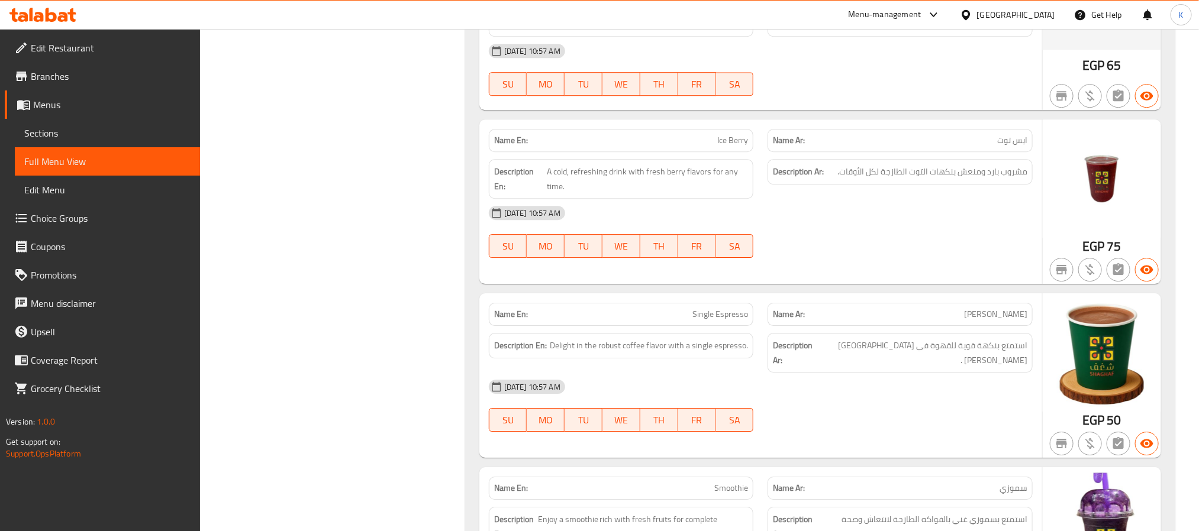
scroll to position [6808, 0]
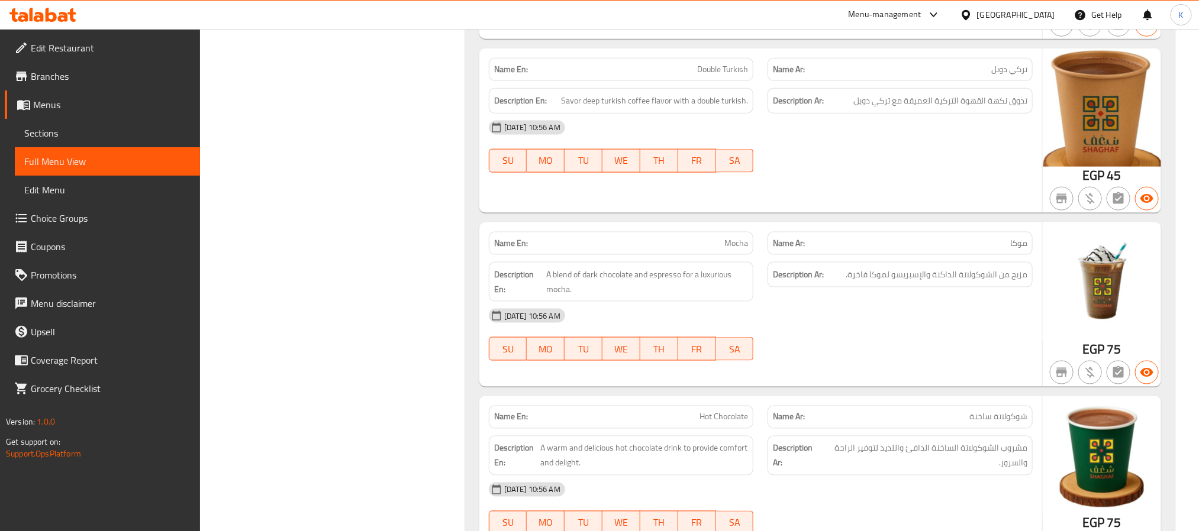
scroll to position [6710, 0]
